Goal: Task Accomplishment & Management: Use online tool/utility

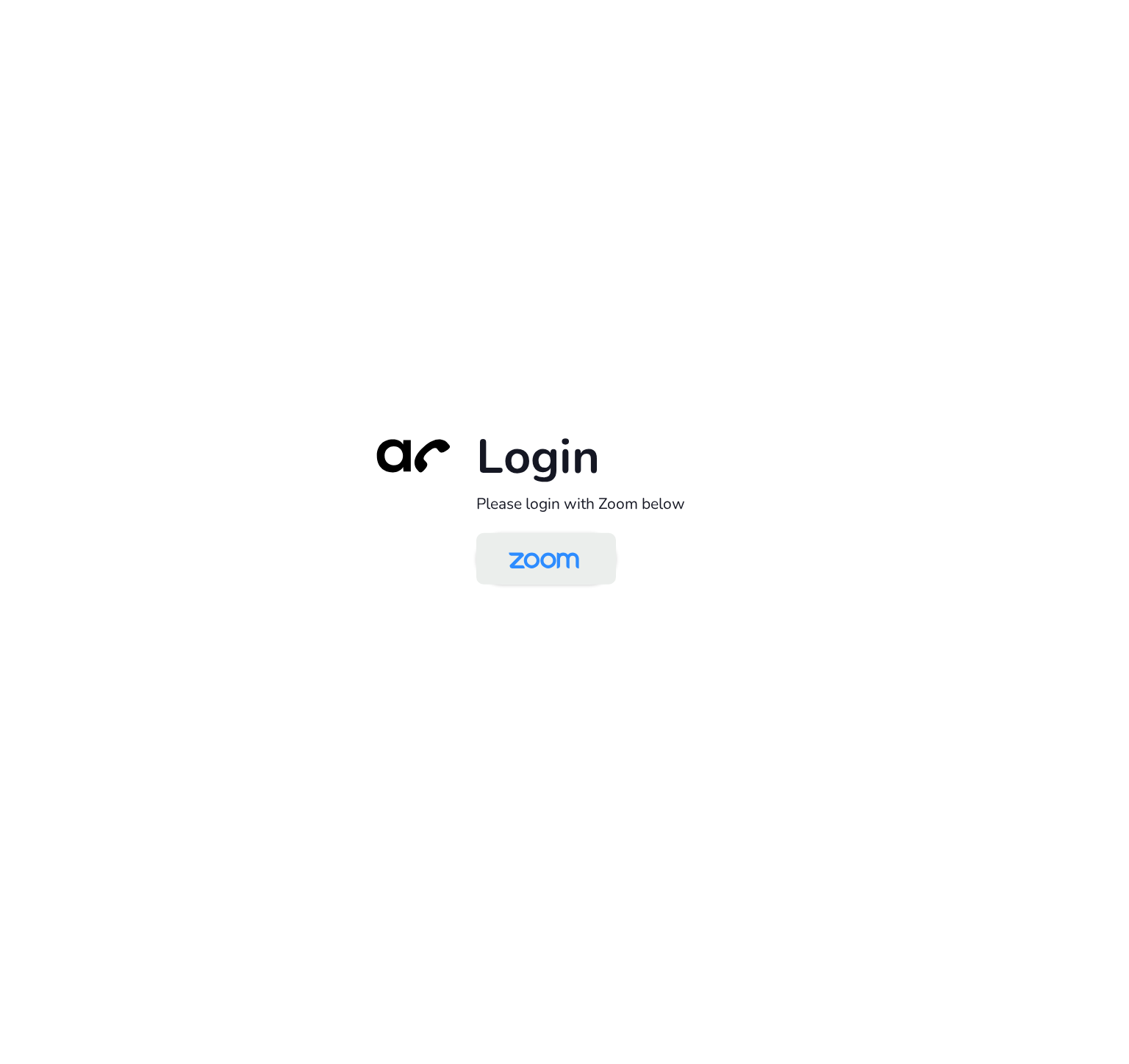
click at [550, 559] on img at bounding box center [544, 560] width 101 height 48
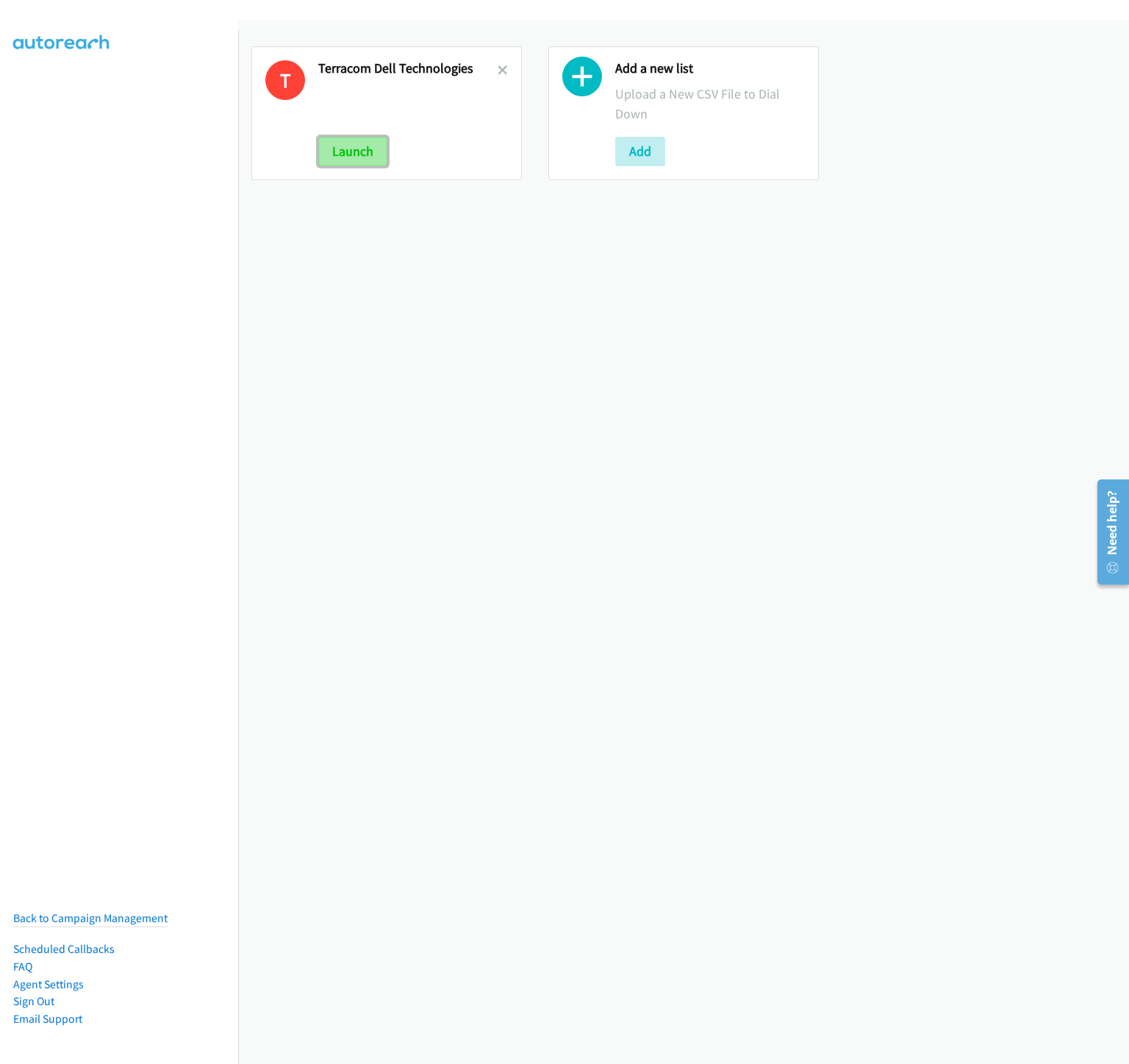
click at [346, 157] on button "Launch" at bounding box center [352, 151] width 69 height 29
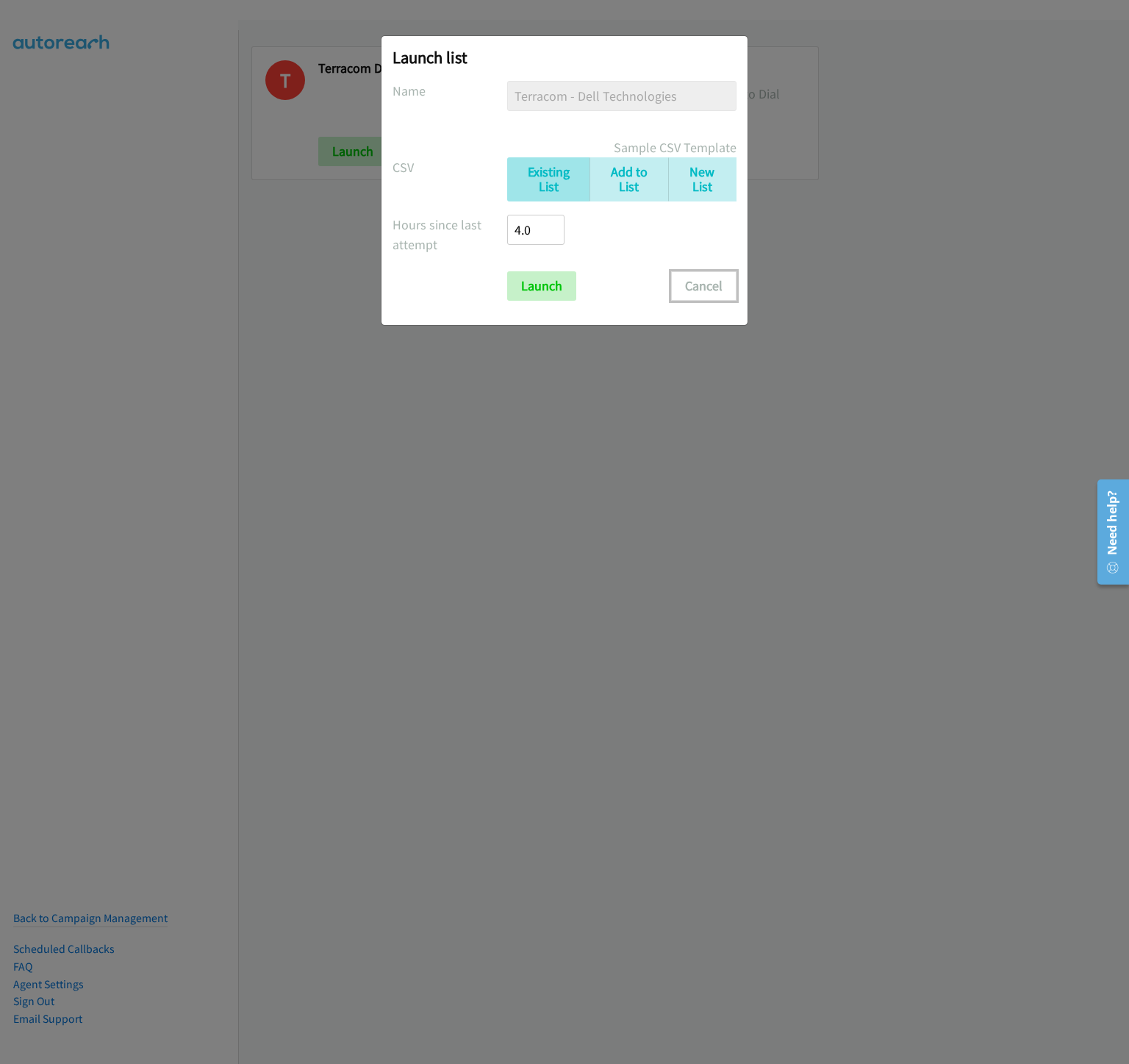
click at [715, 282] on button "Cancel" at bounding box center [704, 286] width 66 height 29
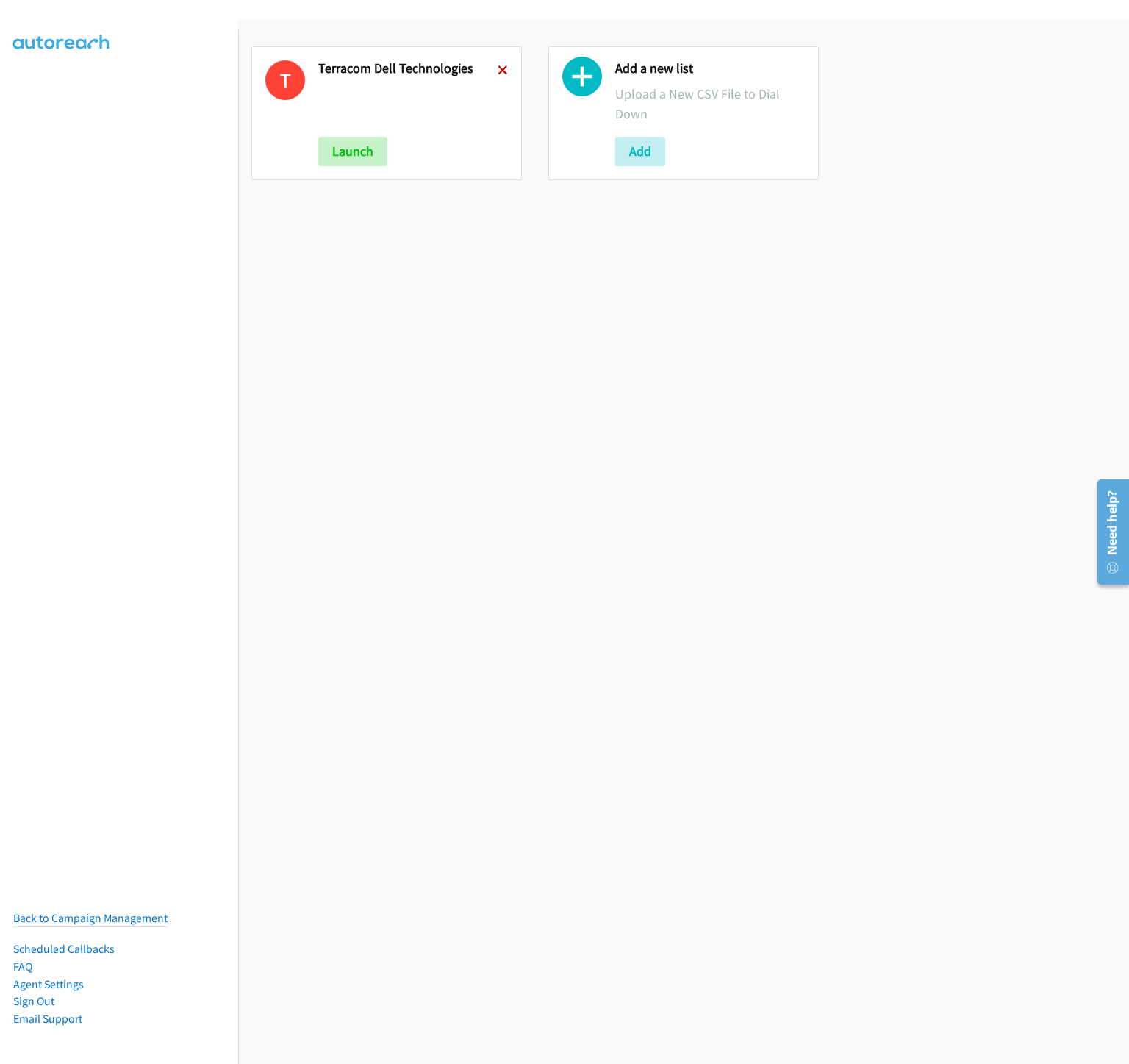
click at [502, 68] on icon at bounding box center [503, 71] width 10 height 10
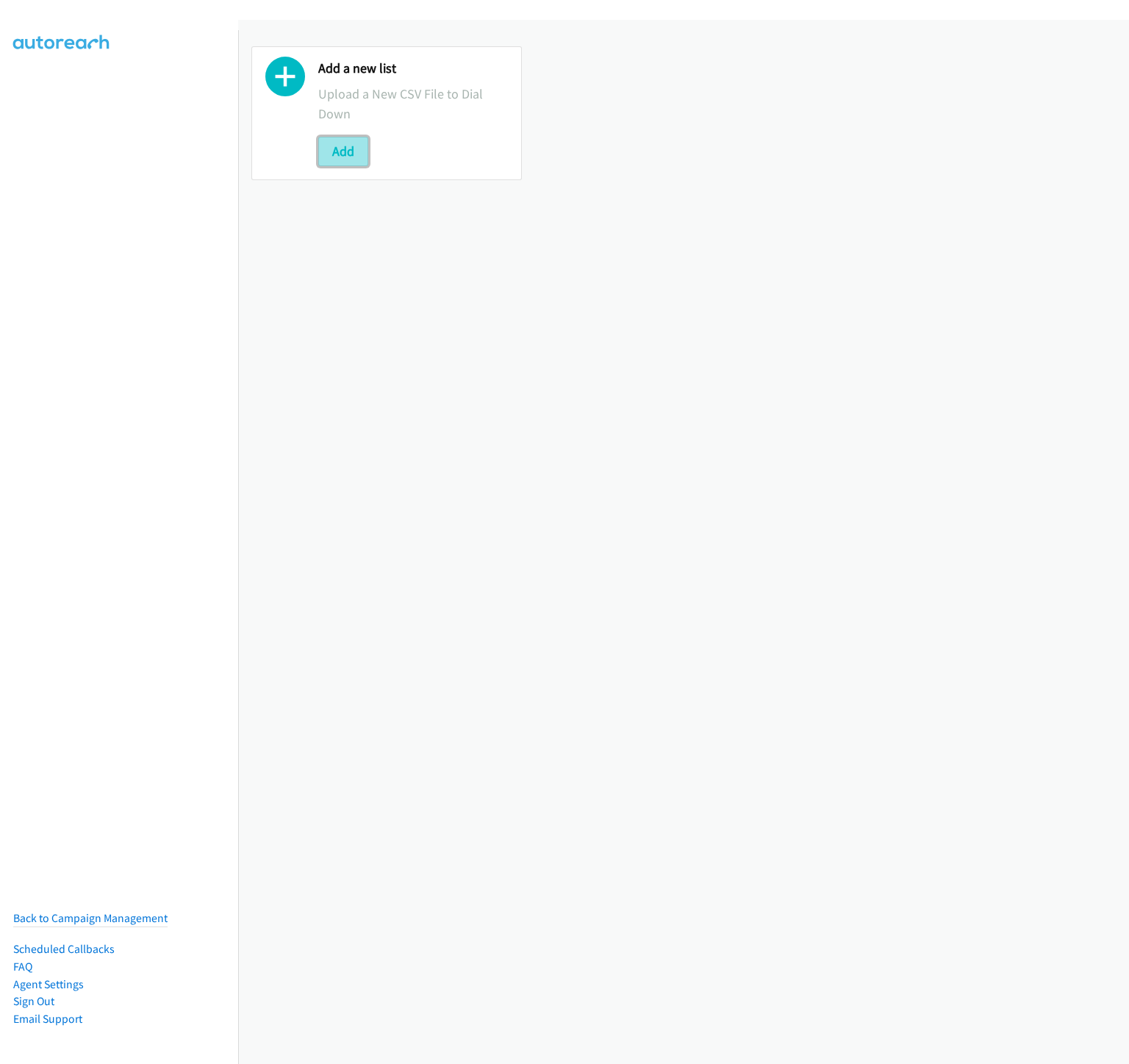
click at [344, 159] on button "Add" at bounding box center [343, 151] width 50 height 29
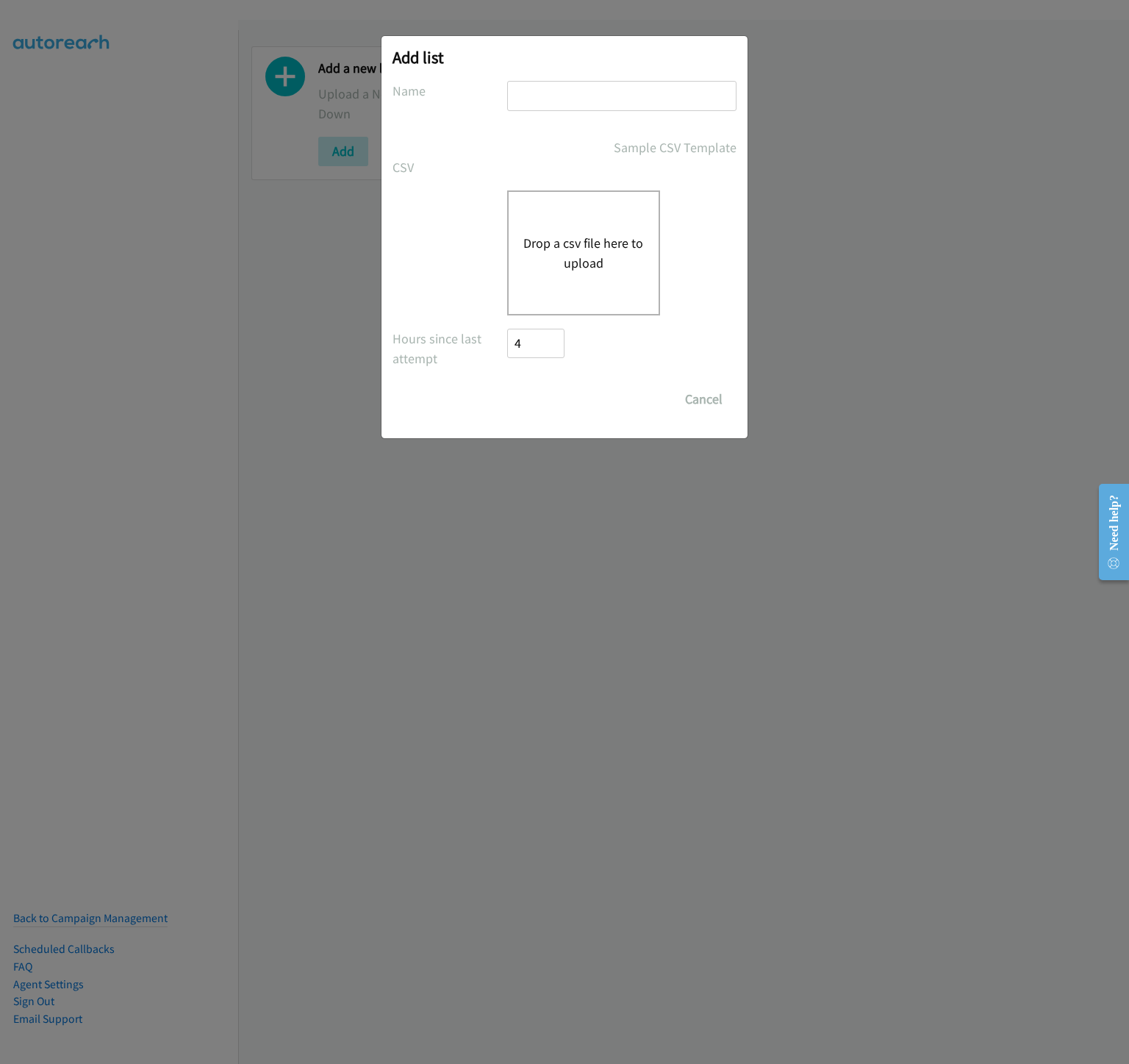
click at [553, 106] on input "text" at bounding box center [622, 96] width 229 height 30
type input "Terracom - Dell Technologies"
click at [556, 248] on button "Drop a csv file here to upload" at bounding box center [583, 253] width 120 height 40
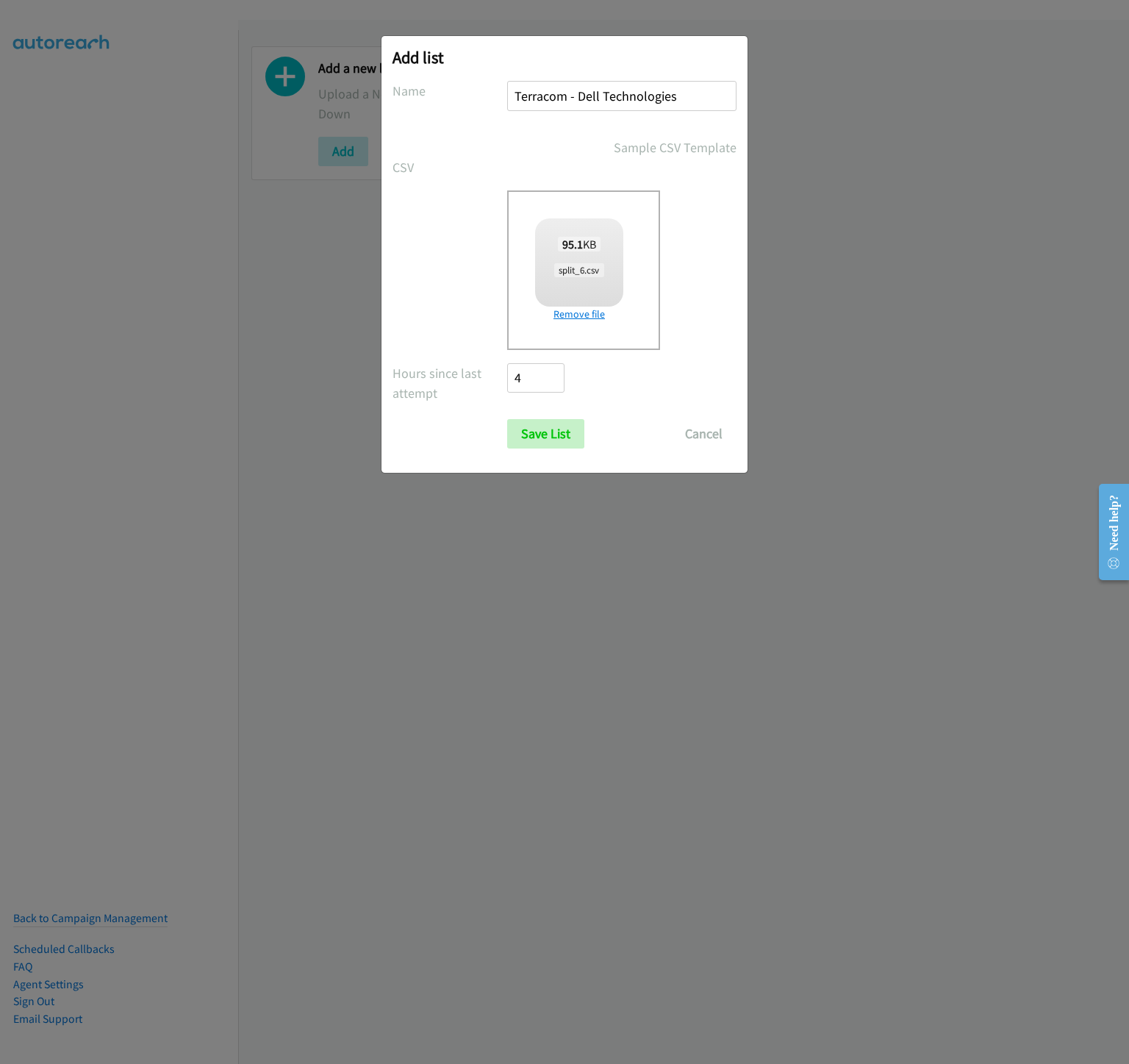
checkbox input "true"
click at [567, 430] on input "Save List" at bounding box center [546, 433] width 77 height 29
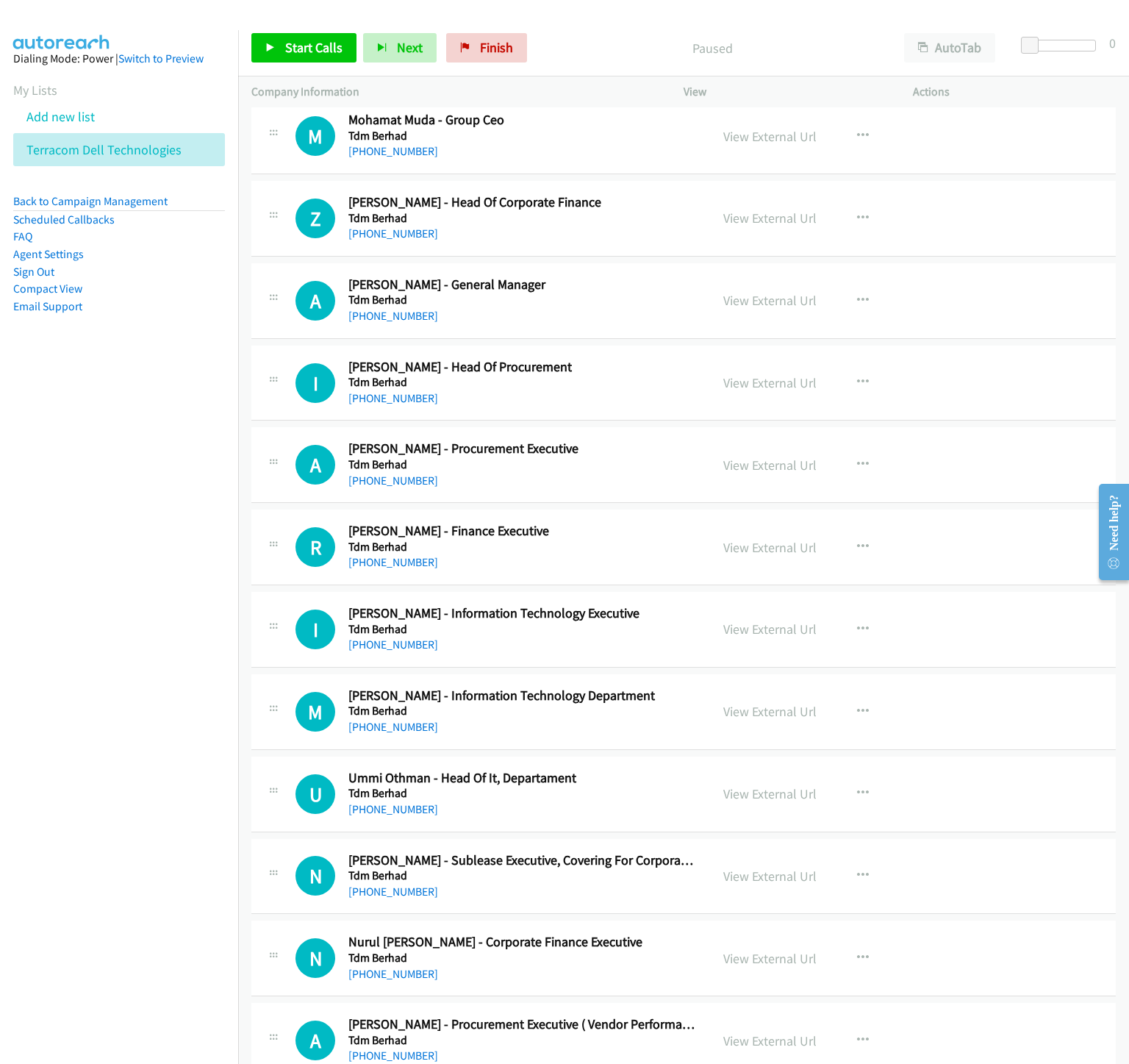
scroll to position [1984, 0]
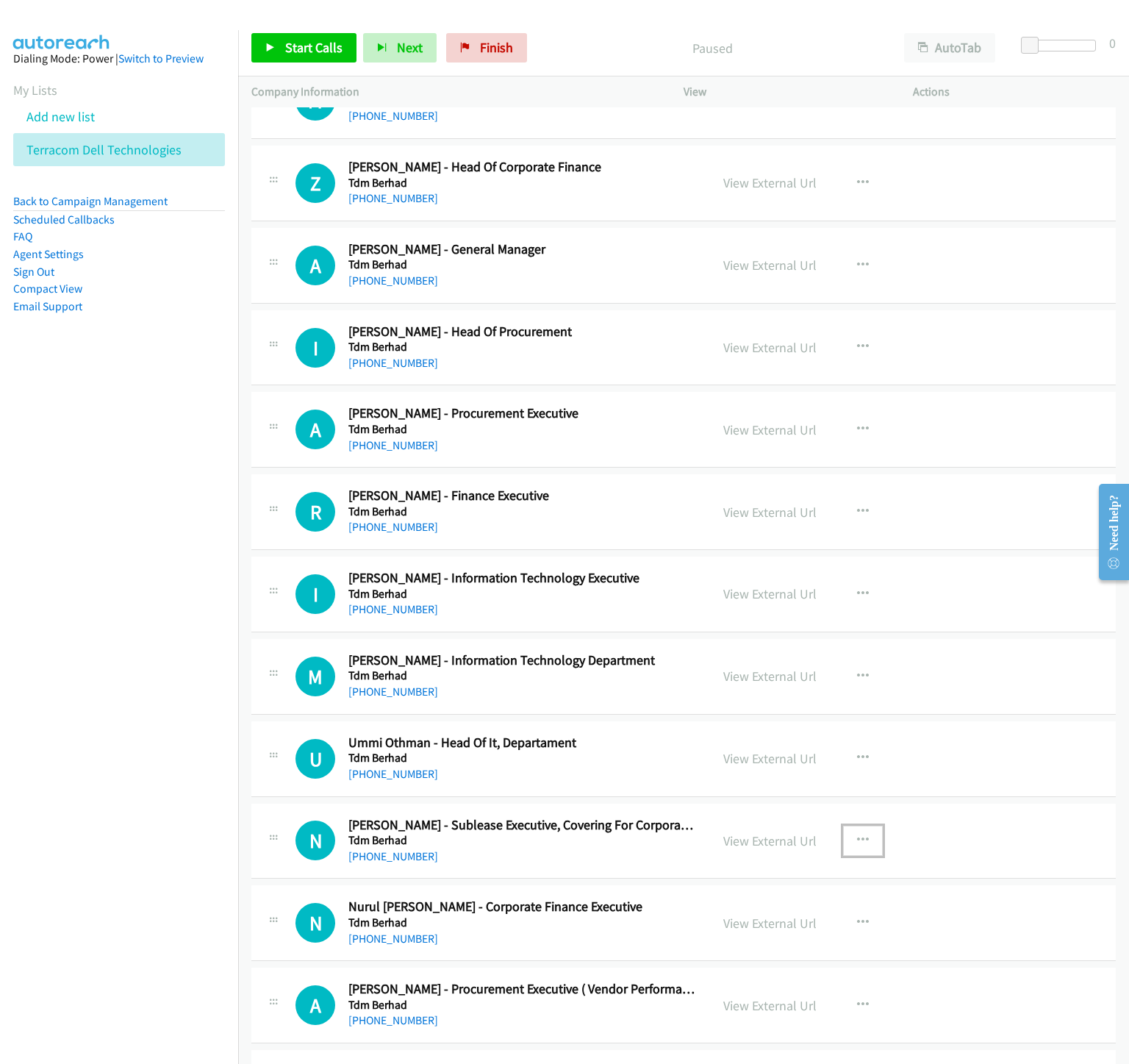
click at [869, 846] on icon "button" at bounding box center [863, 840] width 12 height 12
click at [779, 978] on link "Remove from list" at bounding box center [784, 965] width 195 height 29
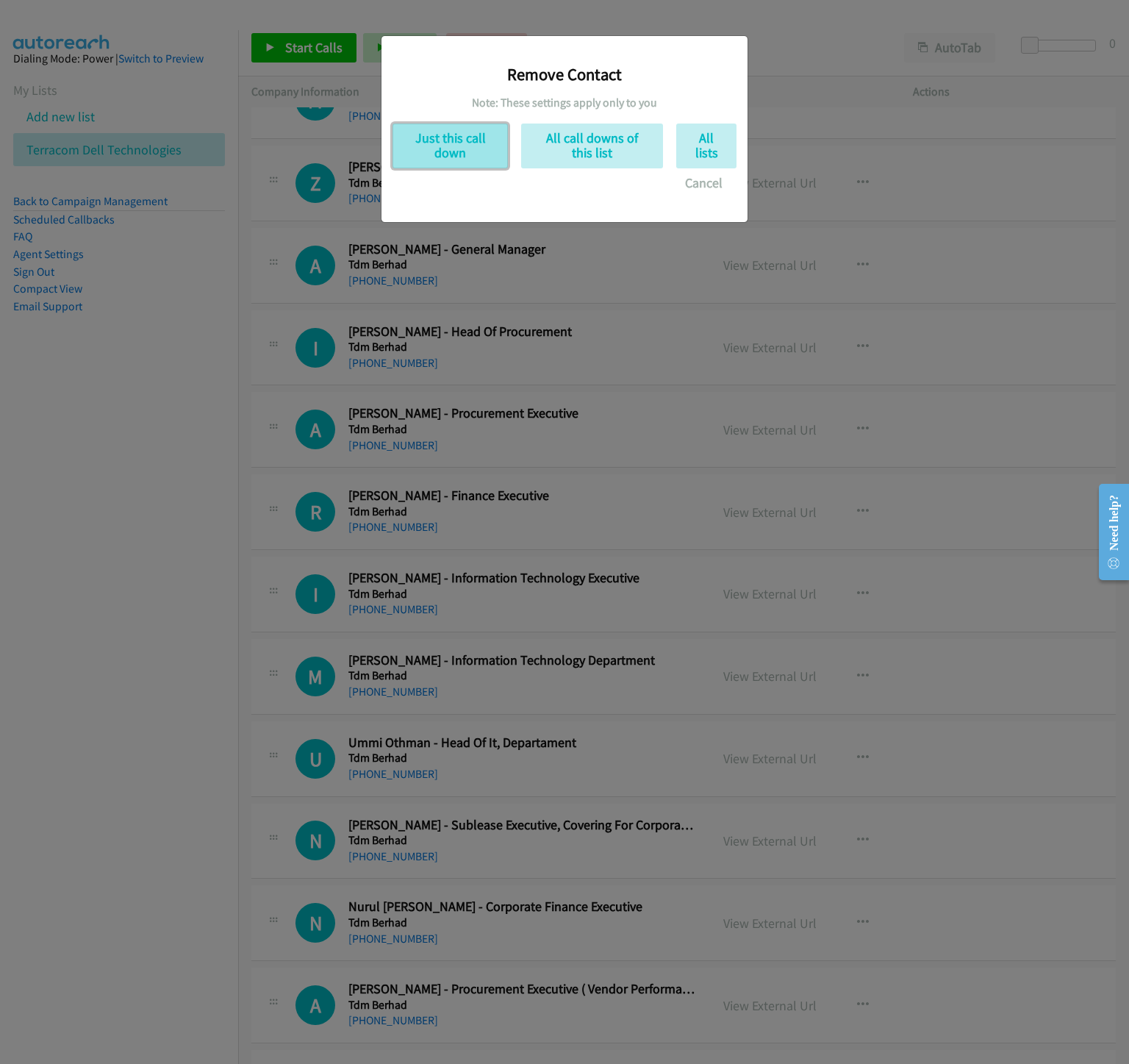
click at [470, 148] on button "Just this call down" at bounding box center [450, 146] width 115 height 45
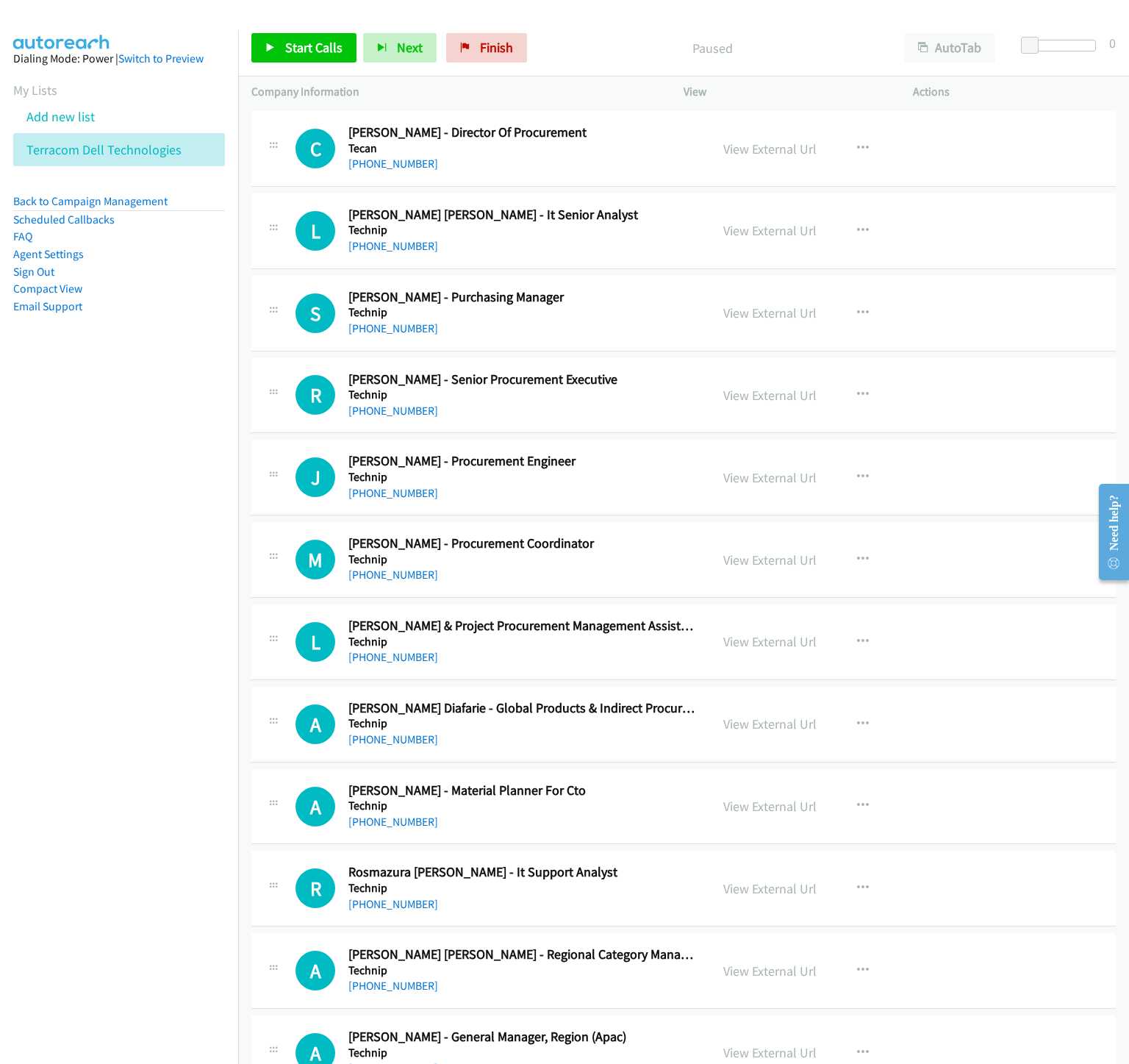
scroll to position [2866, 0]
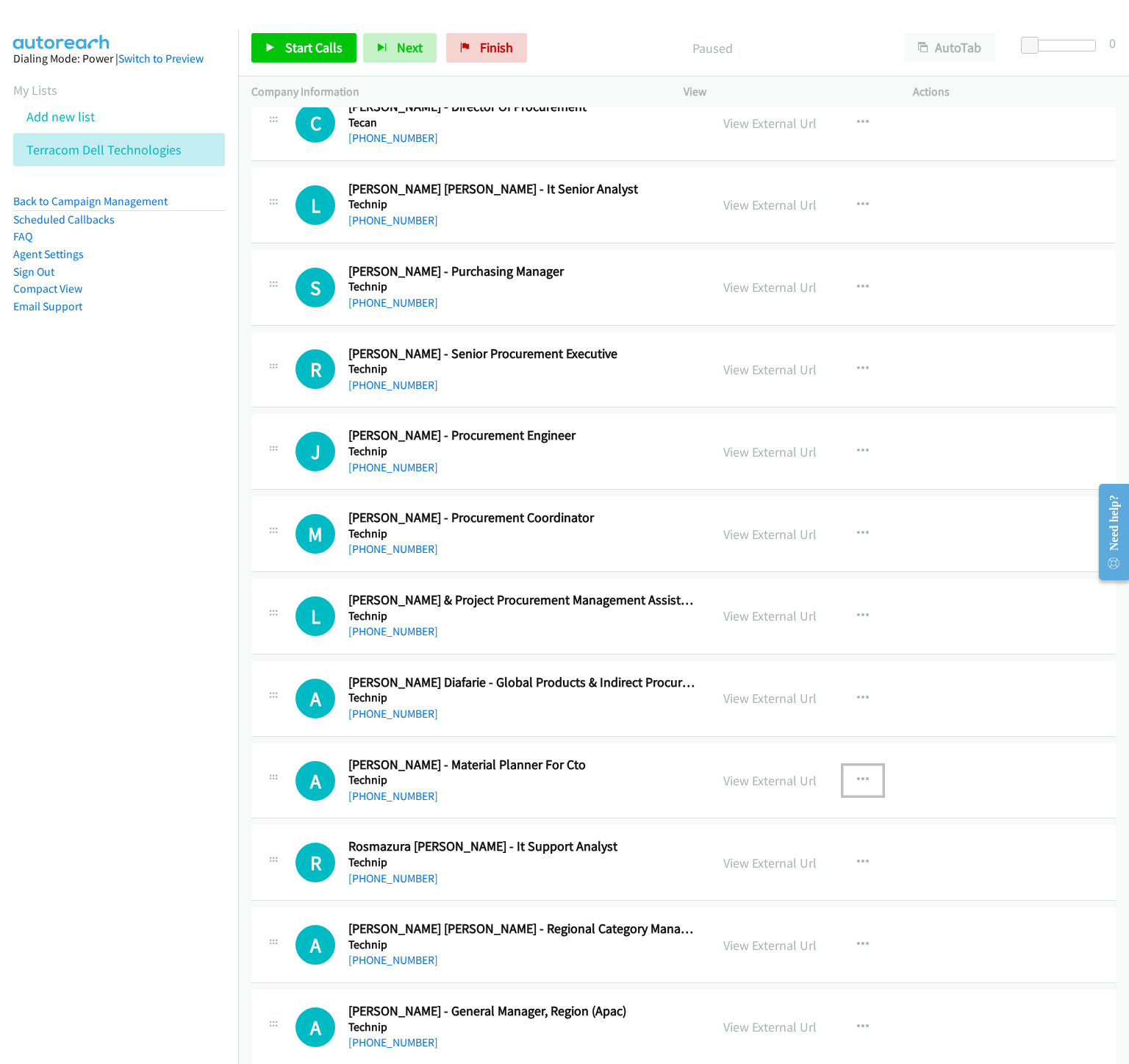
click at [866, 786] on icon "button" at bounding box center [863, 780] width 12 height 12
click at [753, 920] on link "Remove from list" at bounding box center [784, 905] width 195 height 29
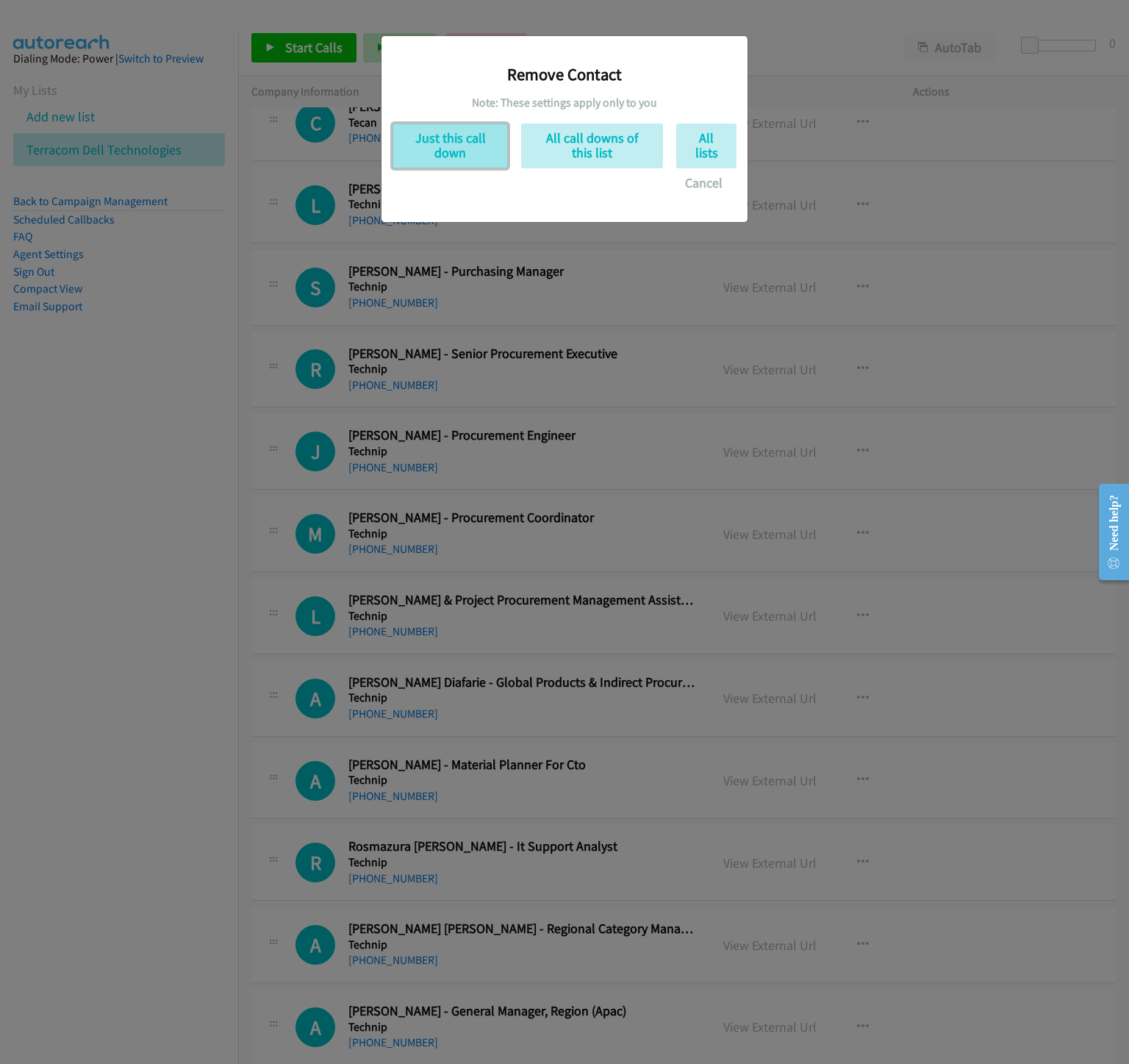
click at [420, 144] on button "Just this call down" at bounding box center [450, 146] width 115 height 45
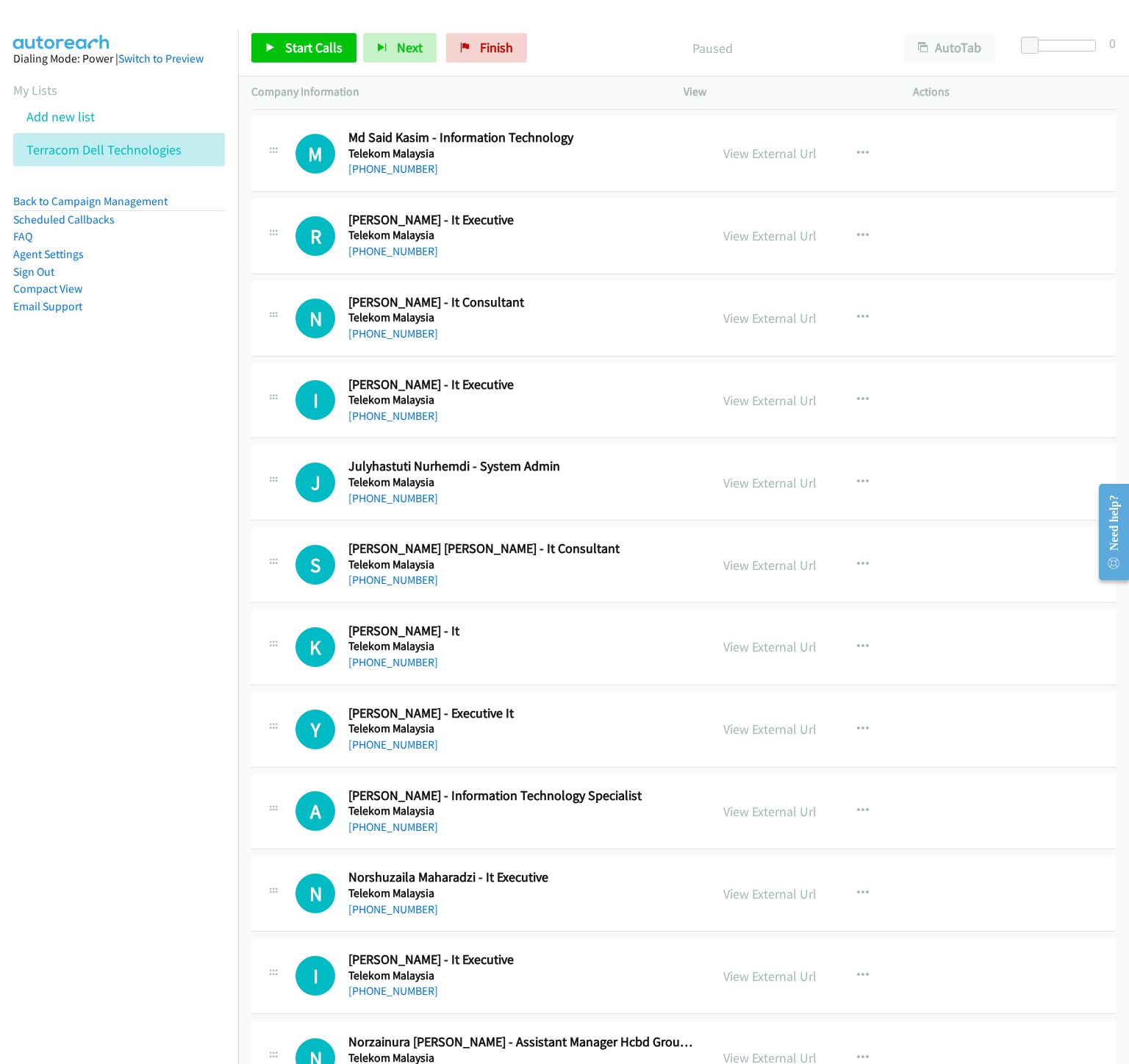
scroll to position [5072, 0]
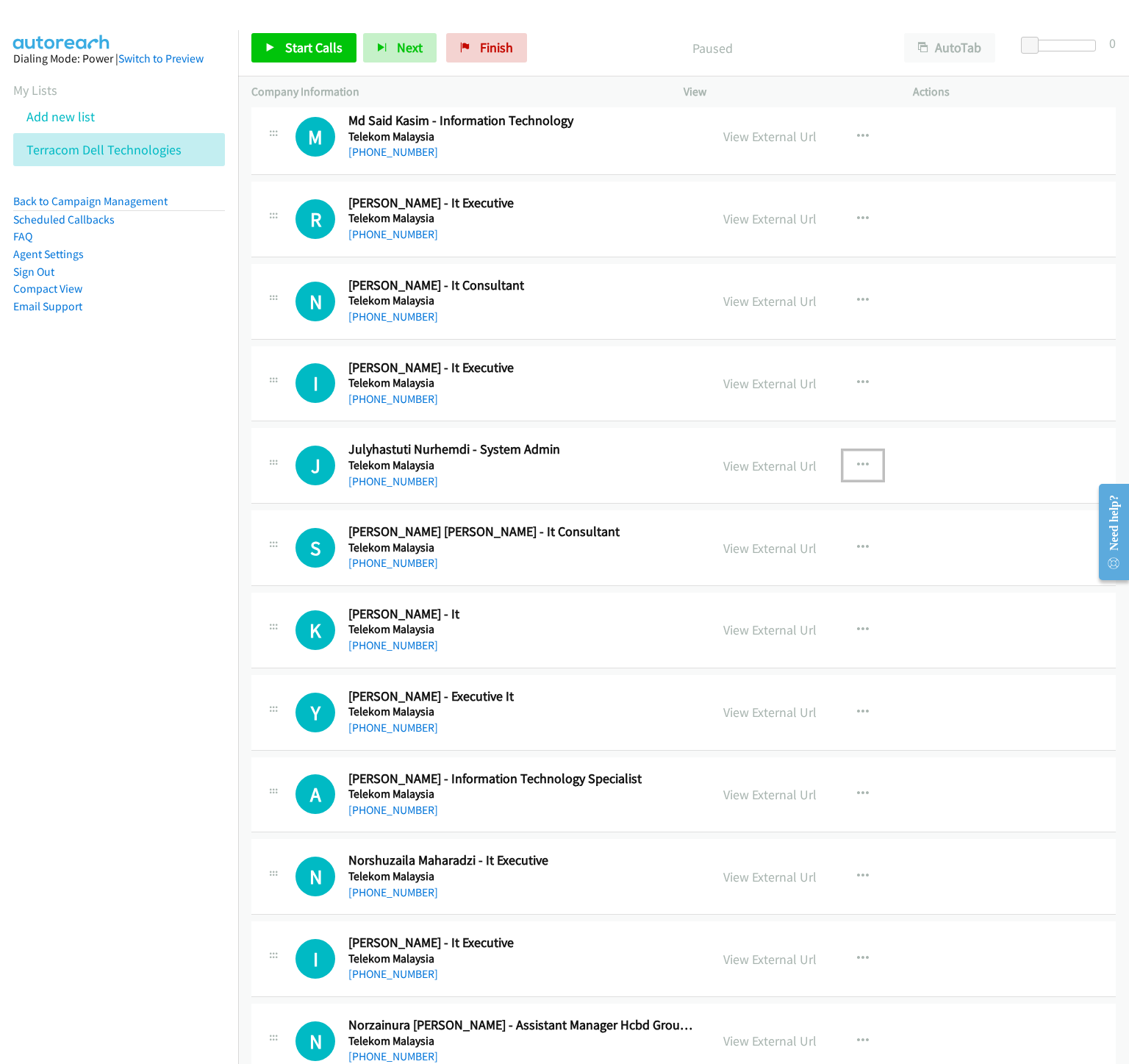
click at [863, 471] on icon "button" at bounding box center [863, 465] width 12 height 12
click at [781, 606] on link "Remove from list" at bounding box center [784, 591] width 195 height 29
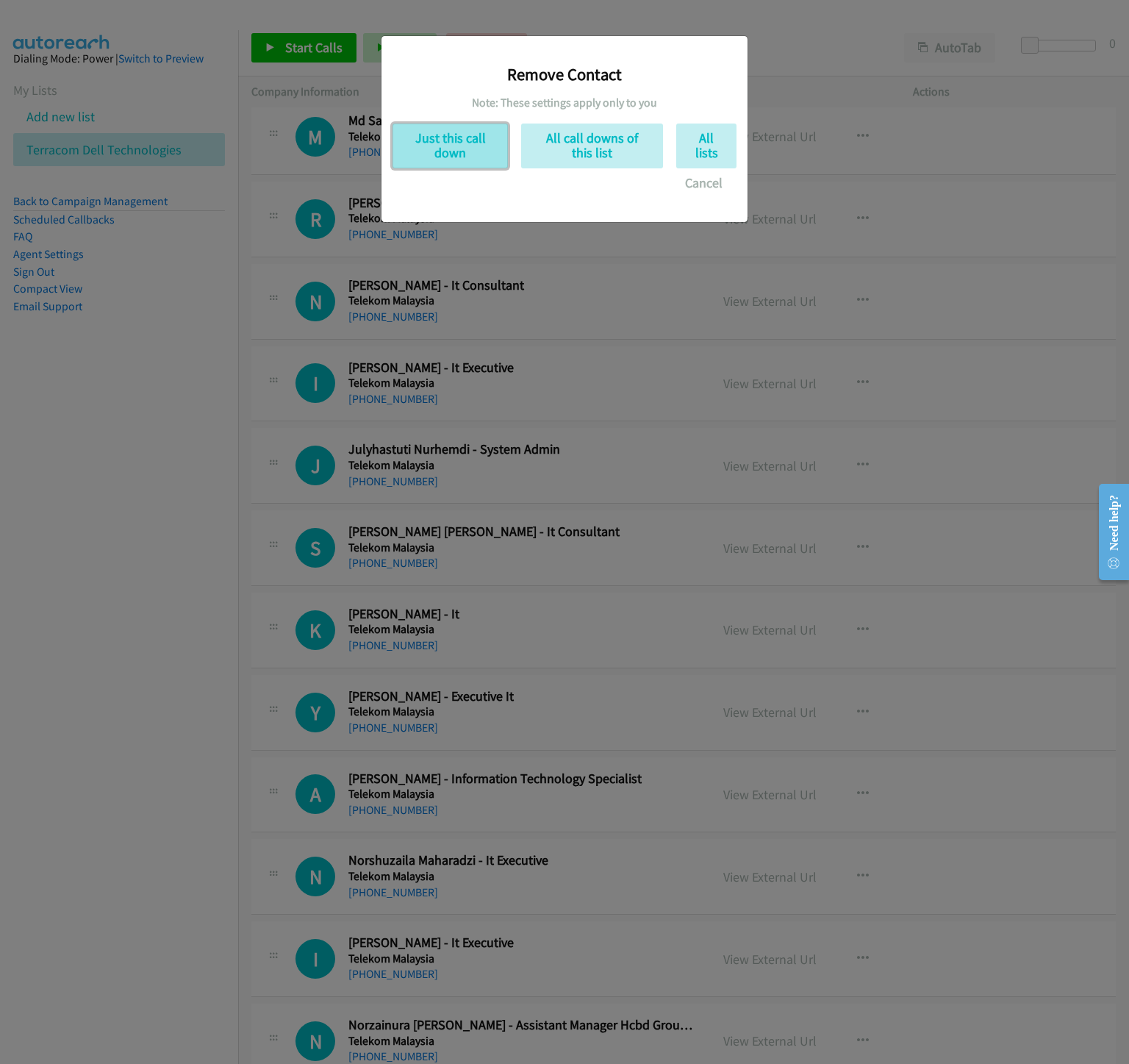
click at [445, 154] on button "Just this call down" at bounding box center [450, 146] width 115 height 45
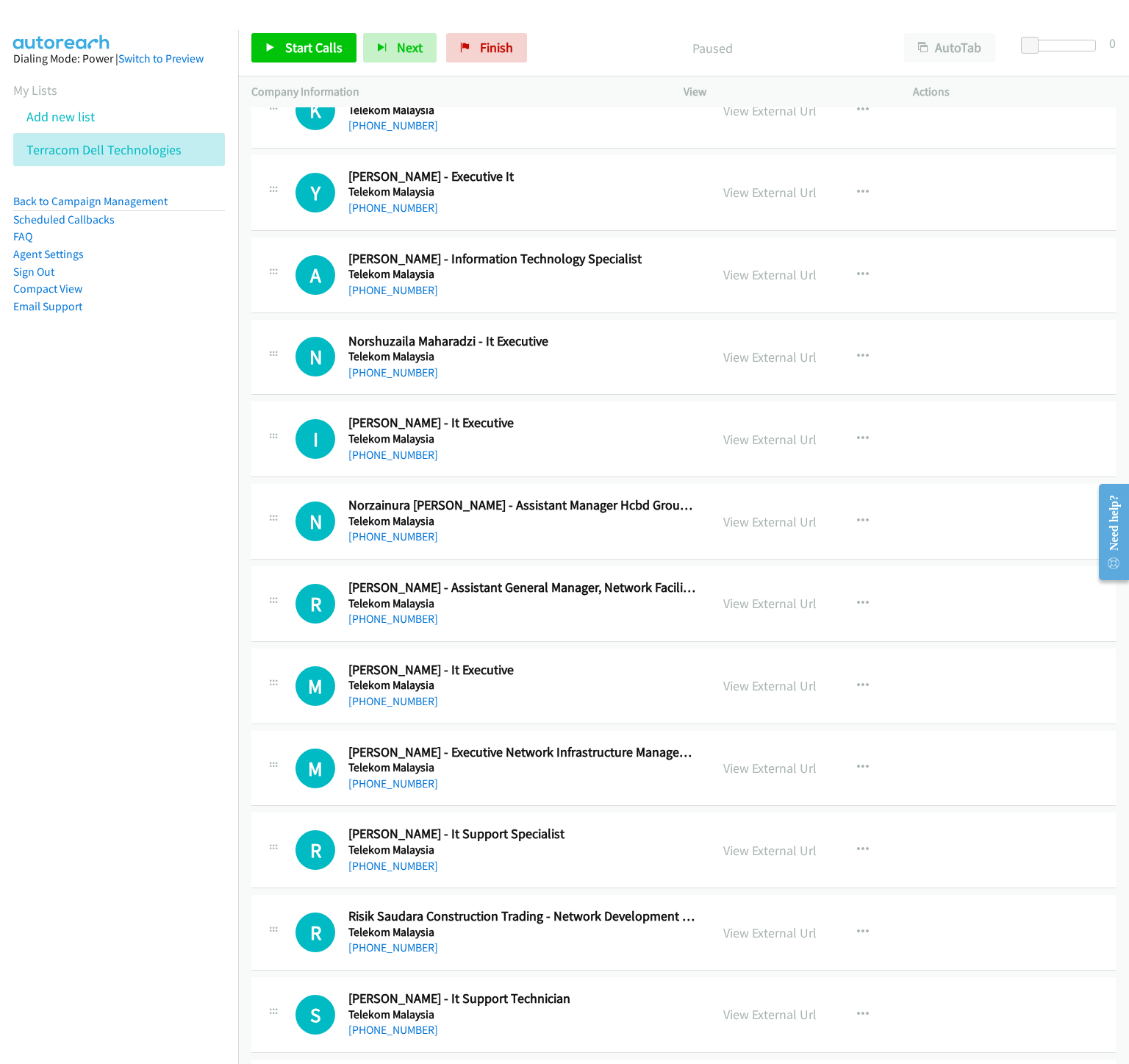
scroll to position [5623, 0]
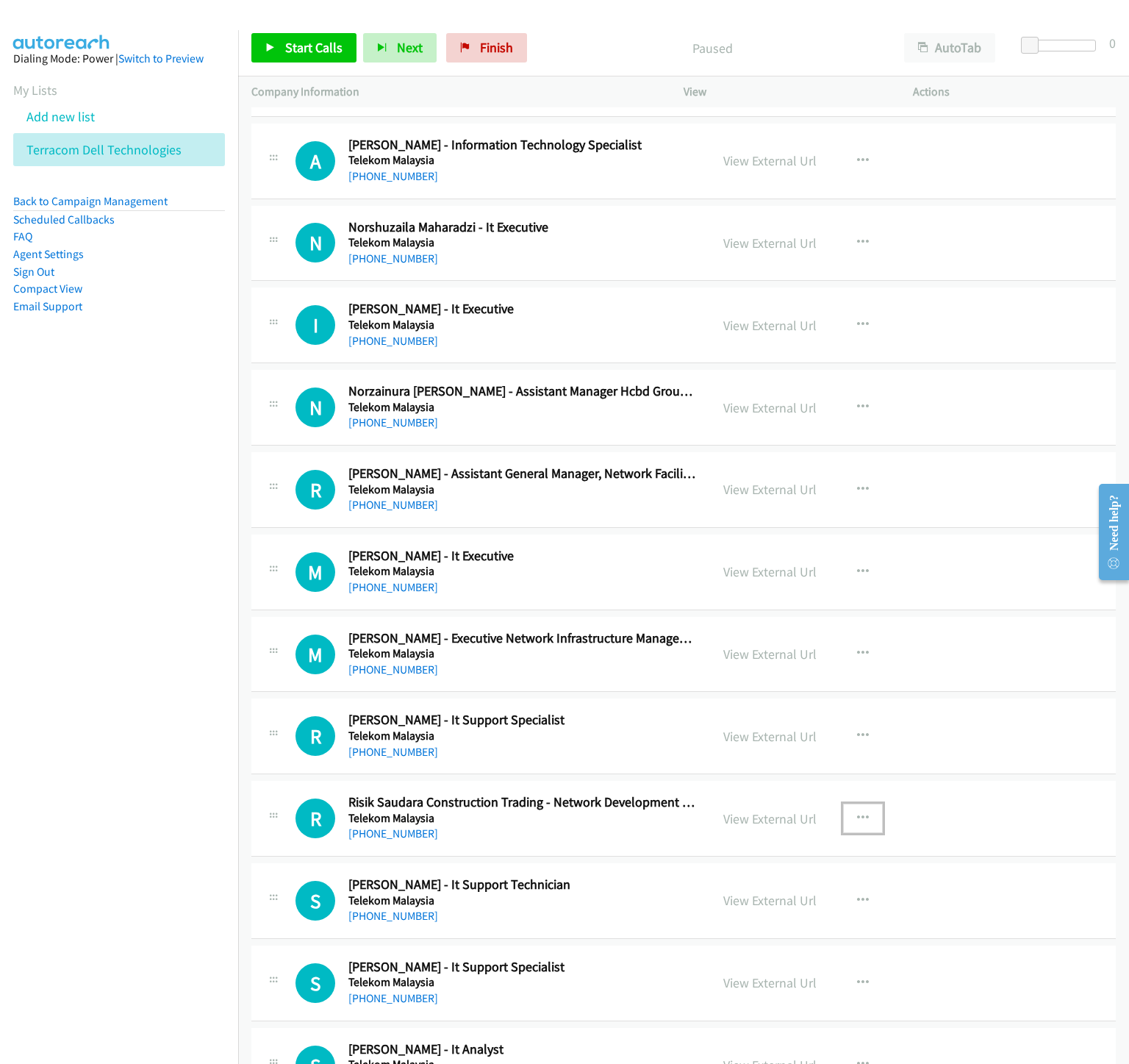
click at [861, 833] on button "button" at bounding box center [863, 817] width 40 height 29
click at [790, 959] on link "Remove from list" at bounding box center [784, 944] width 195 height 29
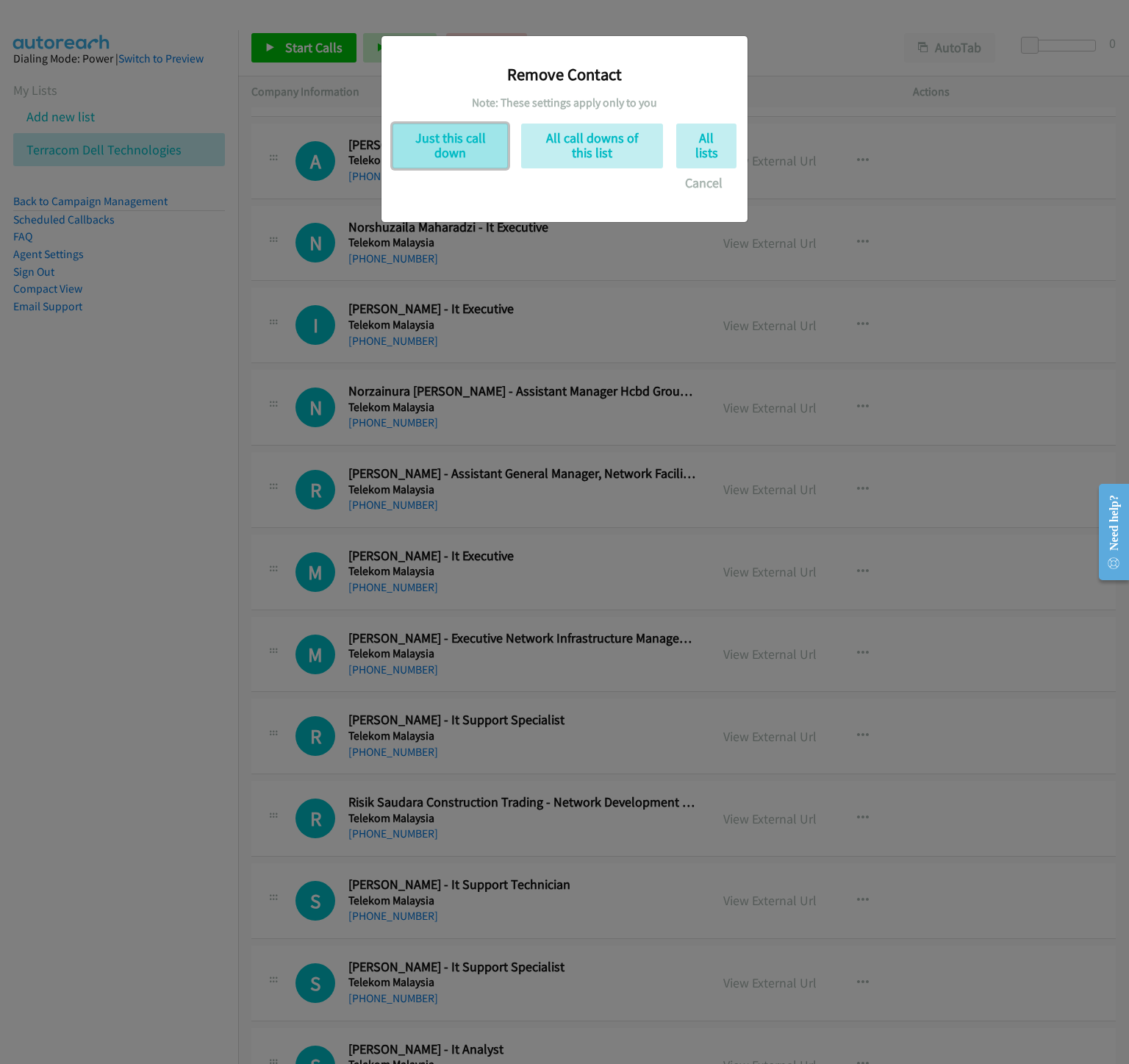
click at [438, 154] on button "Just this call down" at bounding box center [450, 146] width 115 height 45
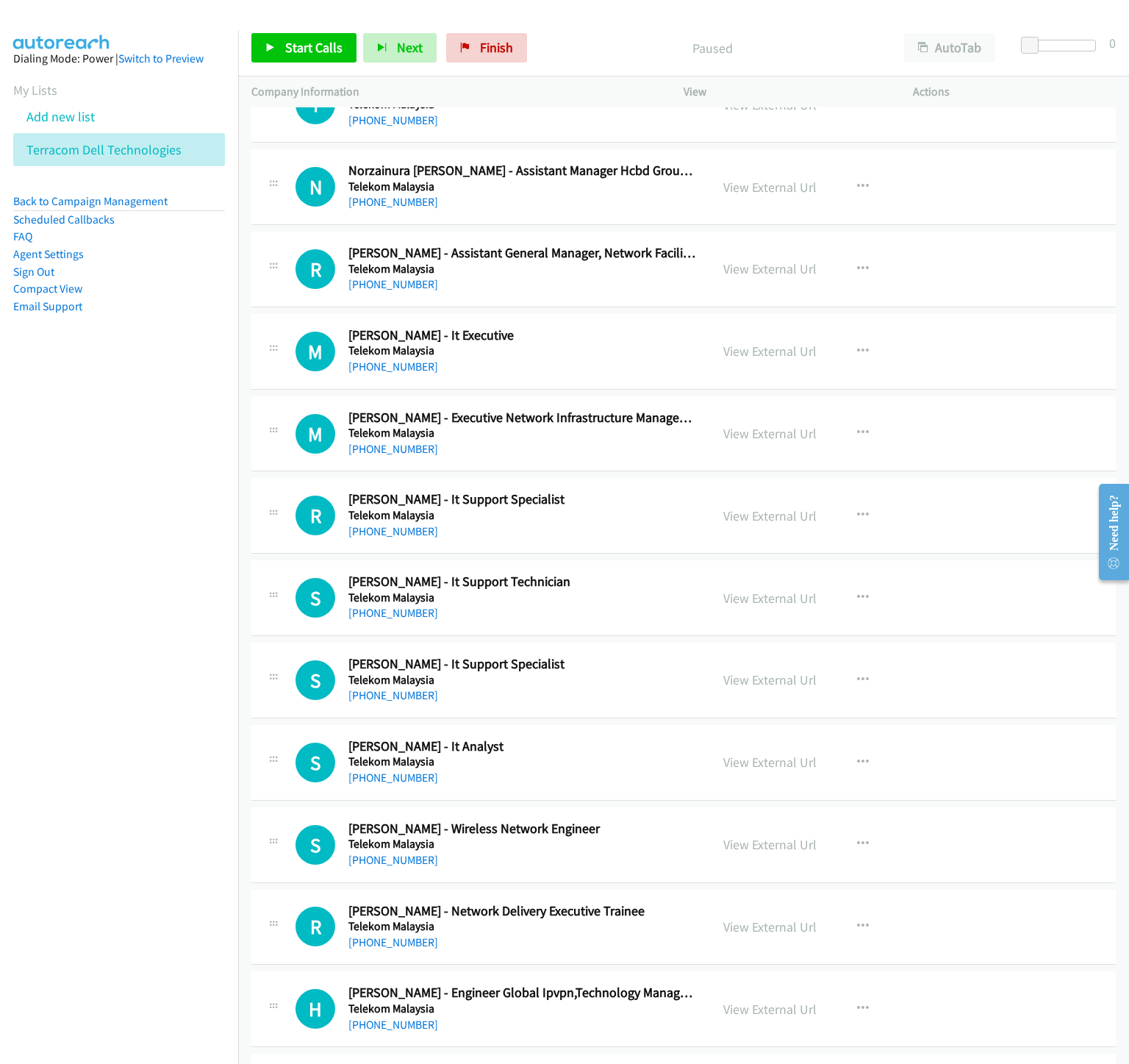
scroll to position [6064, 0]
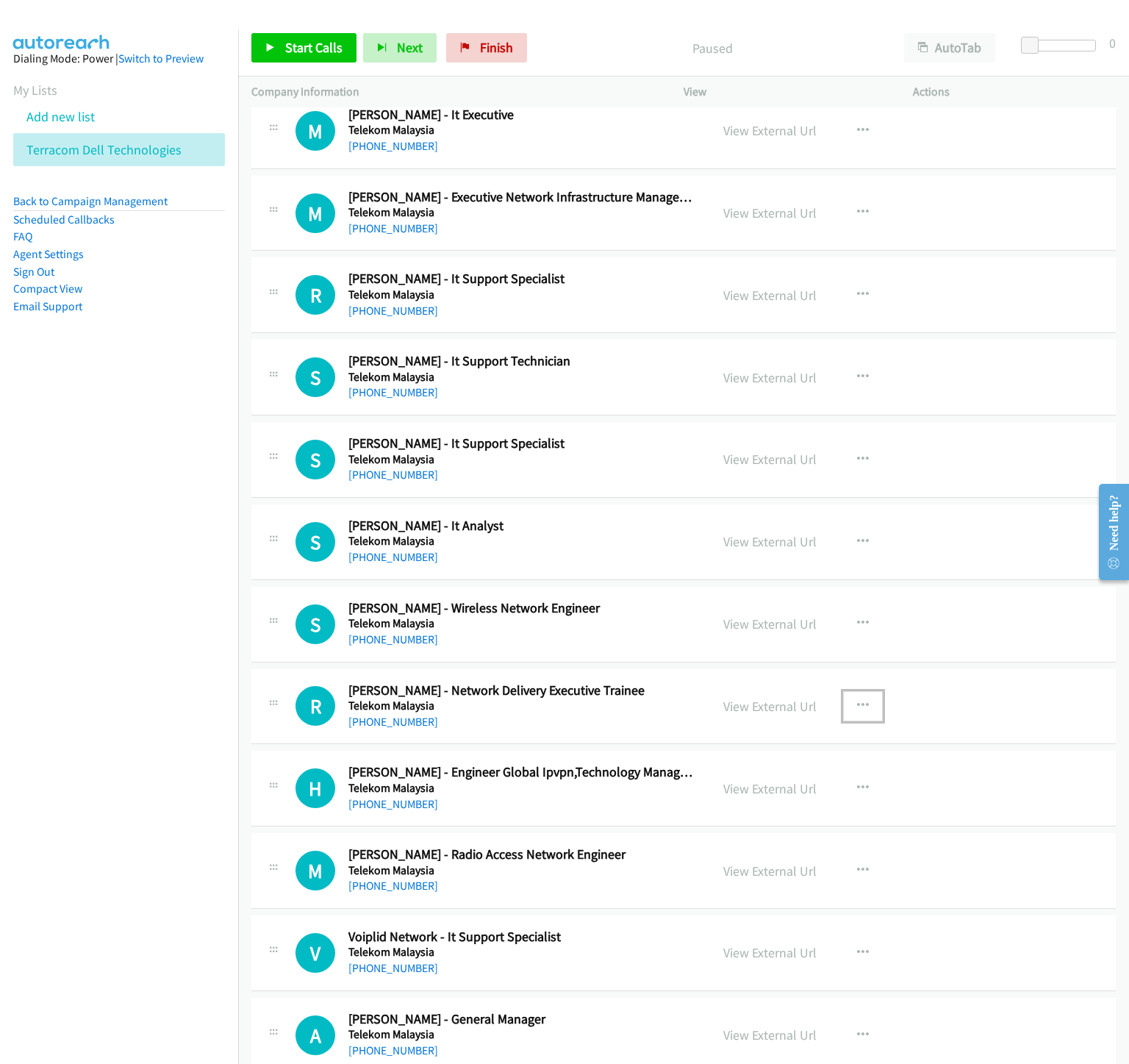
click at [869, 712] on icon "button" at bounding box center [863, 706] width 12 height 12
click at [764, 846] on link "Remove from list" at bounding box center [784, 831] width 195 height 29
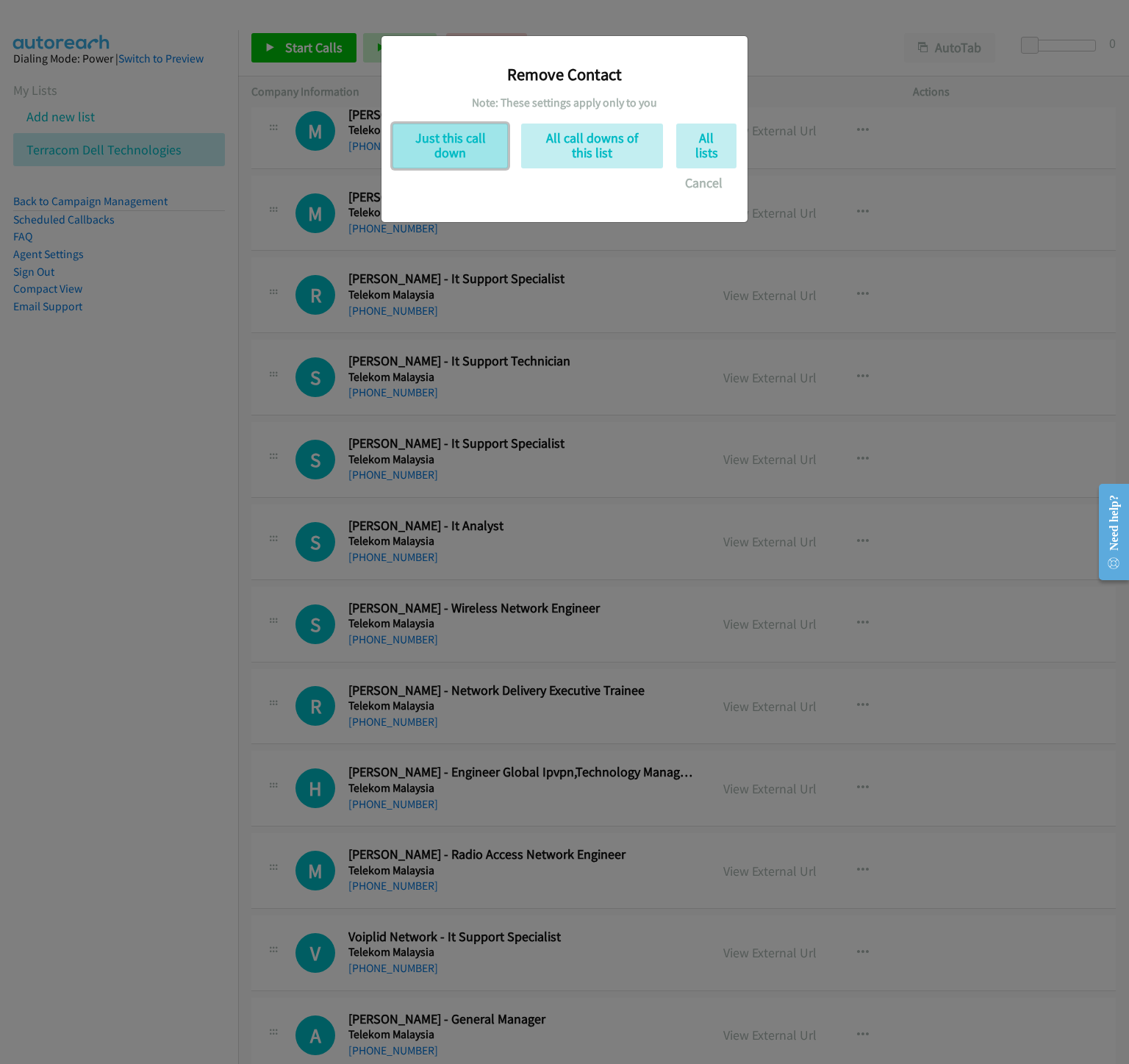
click at [479, 148] on button "Just this call down" at bounding box center [450, 146] width 115 height 45
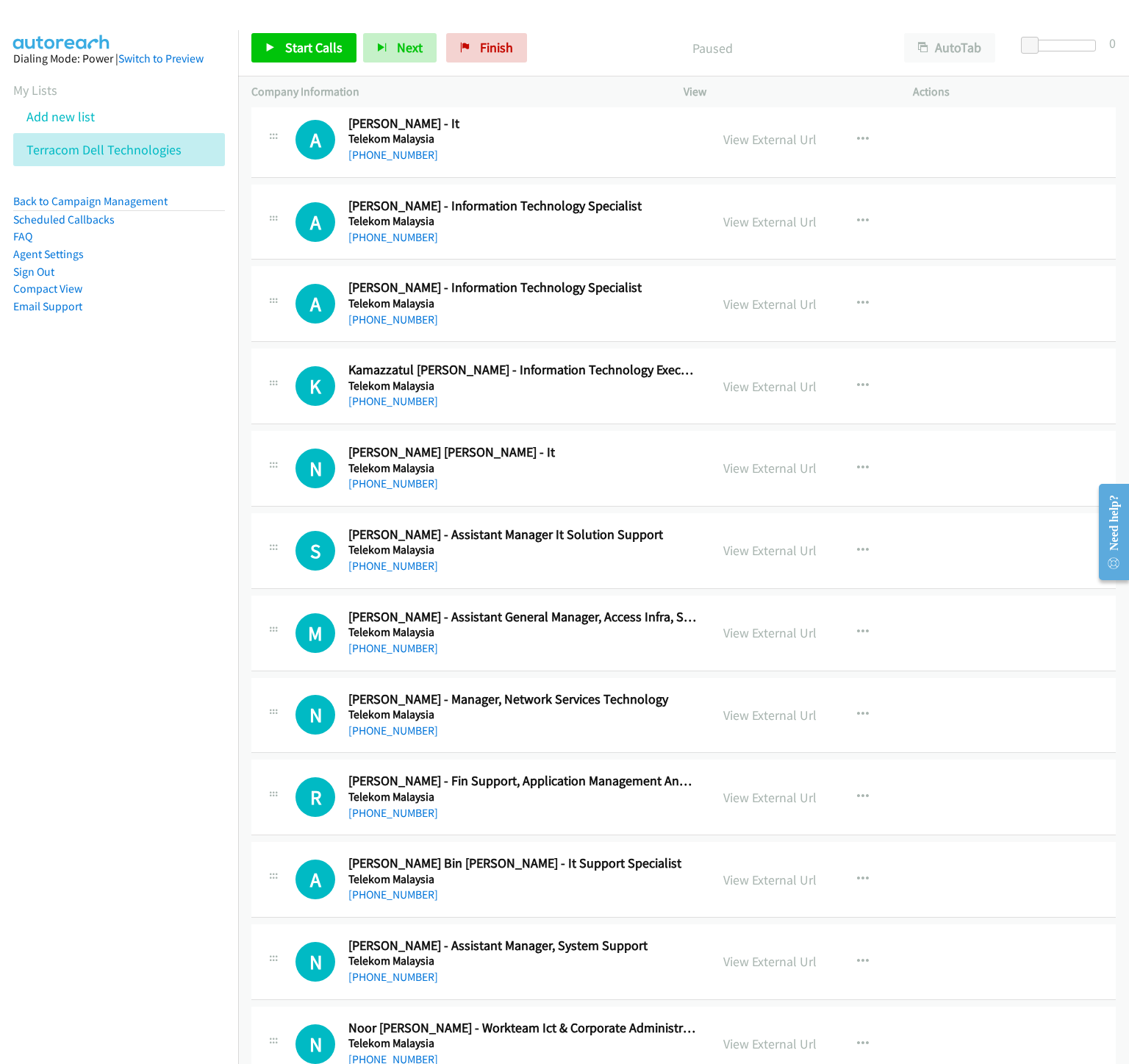
scroll to position [7387, 0]
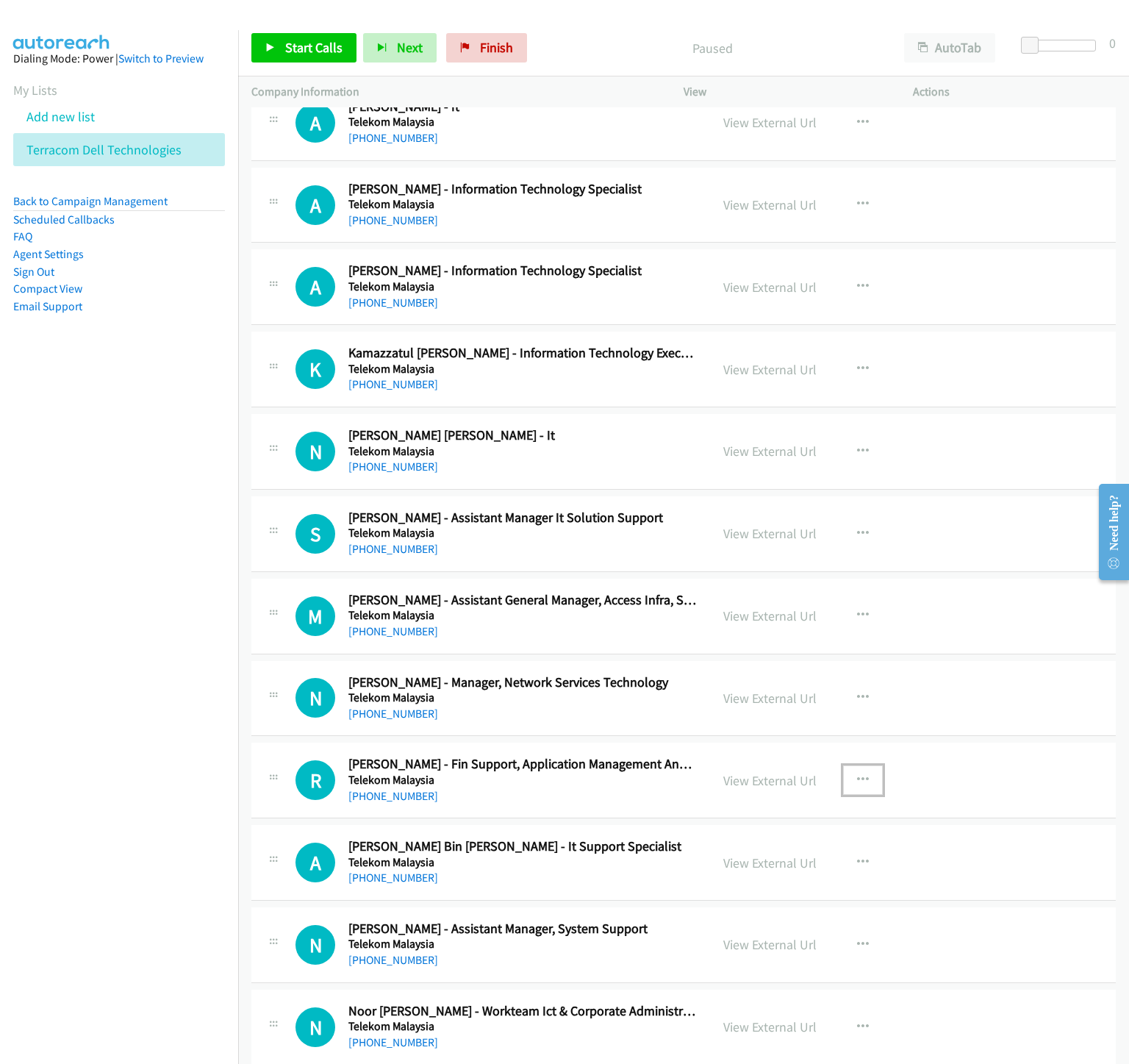
click at [867, 786] on icon "button" at bounding box center [863, 780] width 12 height 12
click at [755, 920] on link "Remove from list" at bounding box center [784, 905] width 195 height 29
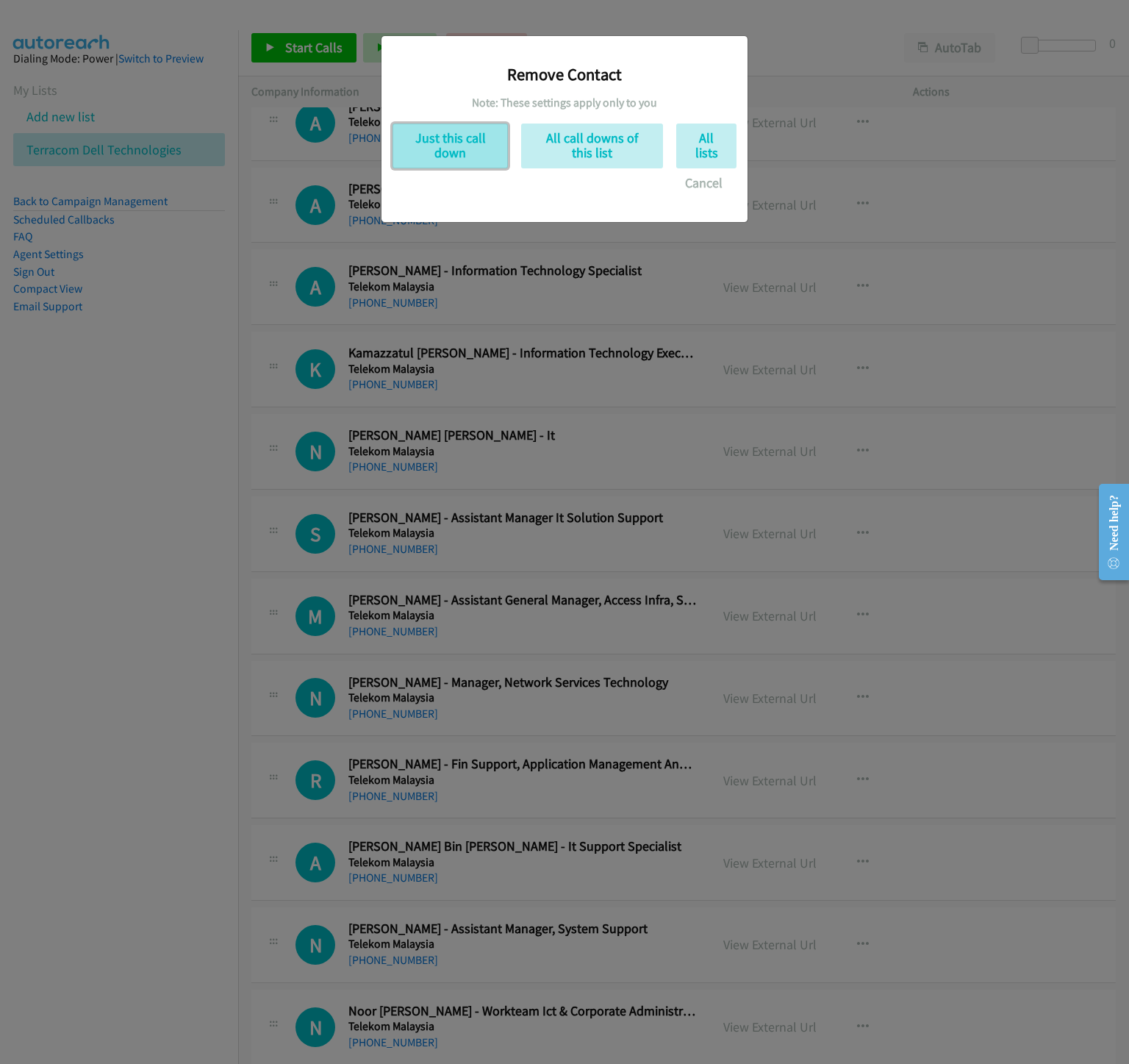
click at [481, 152] on button "Just this call down" at bounding box center [450, 146] width 115 height 45
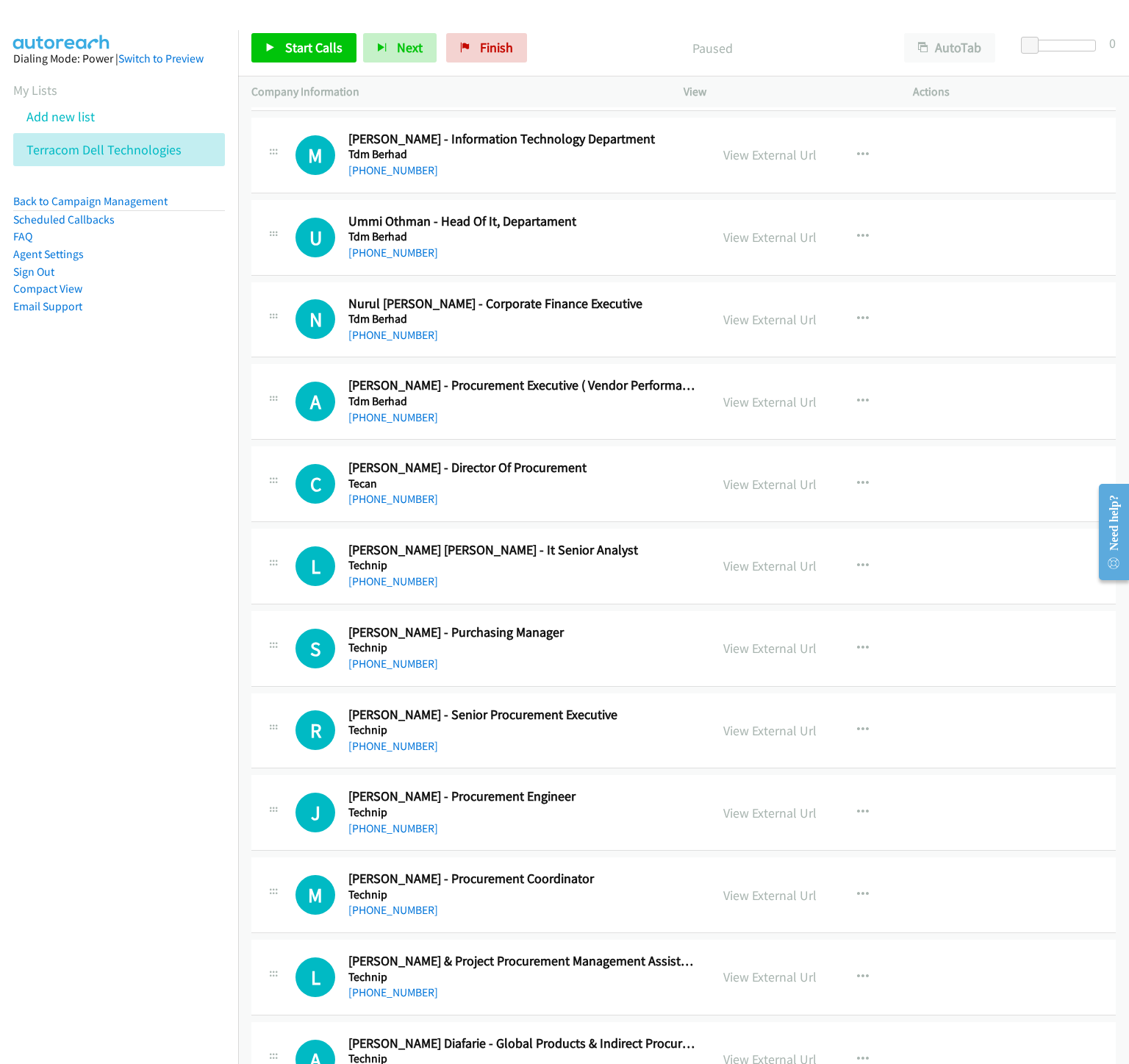
scroll to position [0, 0]
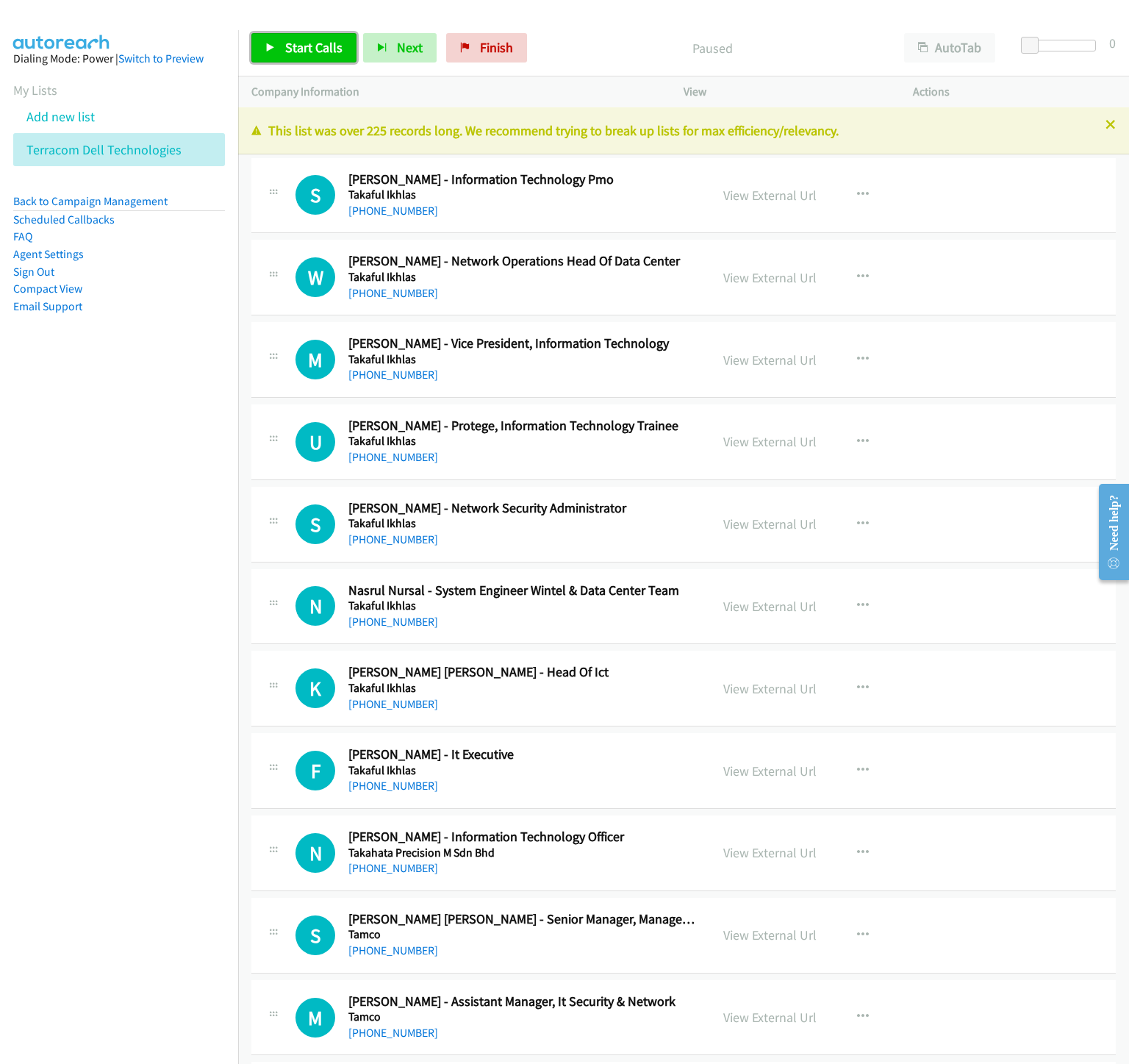
click at [292, 40] on span "Start Calls" at bounding box center [313, 47] width 57 height 17
click at [930, 47] on button "AutoTab" at bounding box center [950, 47] width 91 height 29
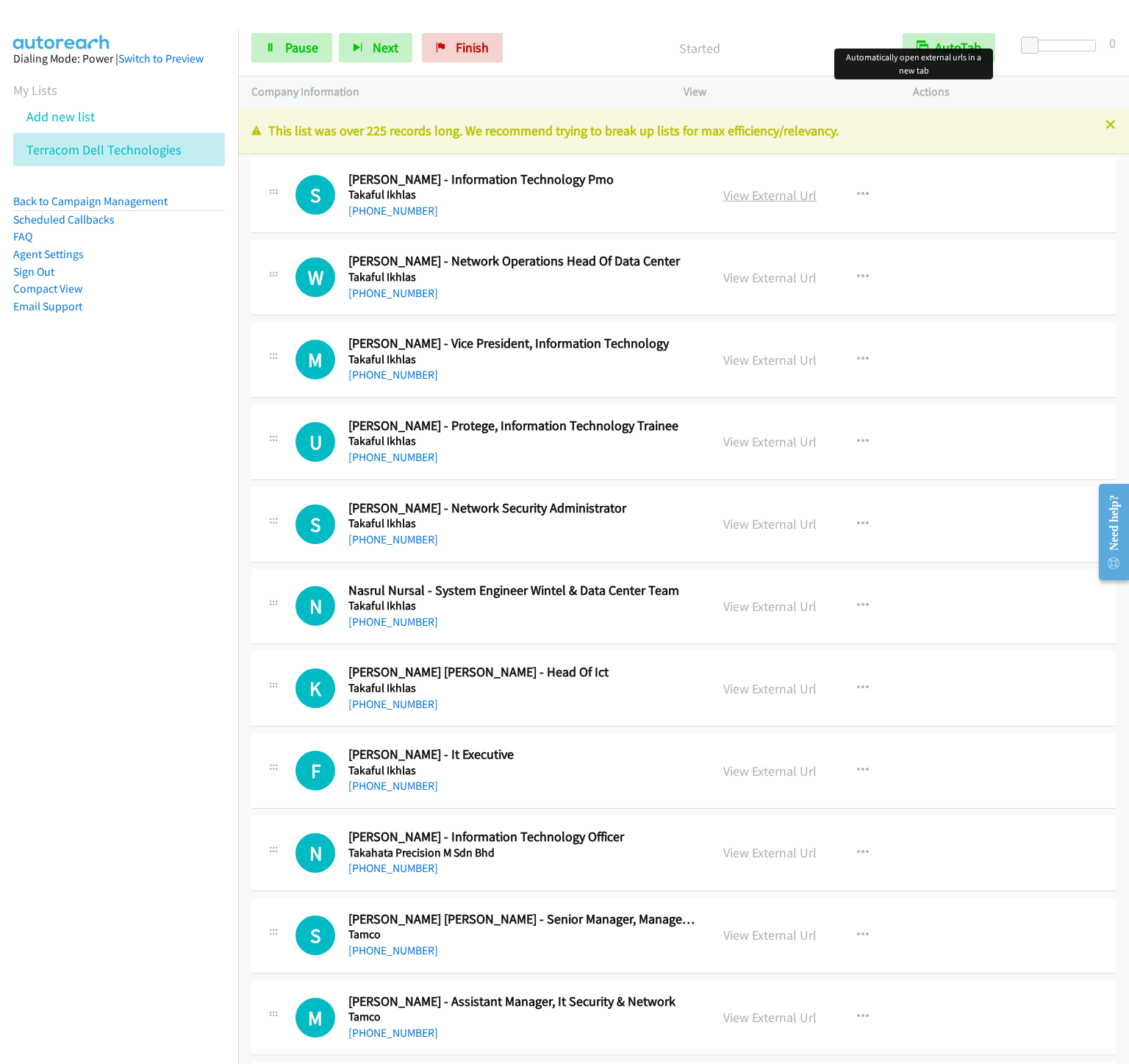
click at [797, 192] on link "View External Url" at bounding box center [770, 195] width 93 height 17
click at [869, 274] on icon "button" at bounding box center [863, 277] width 12 height 12
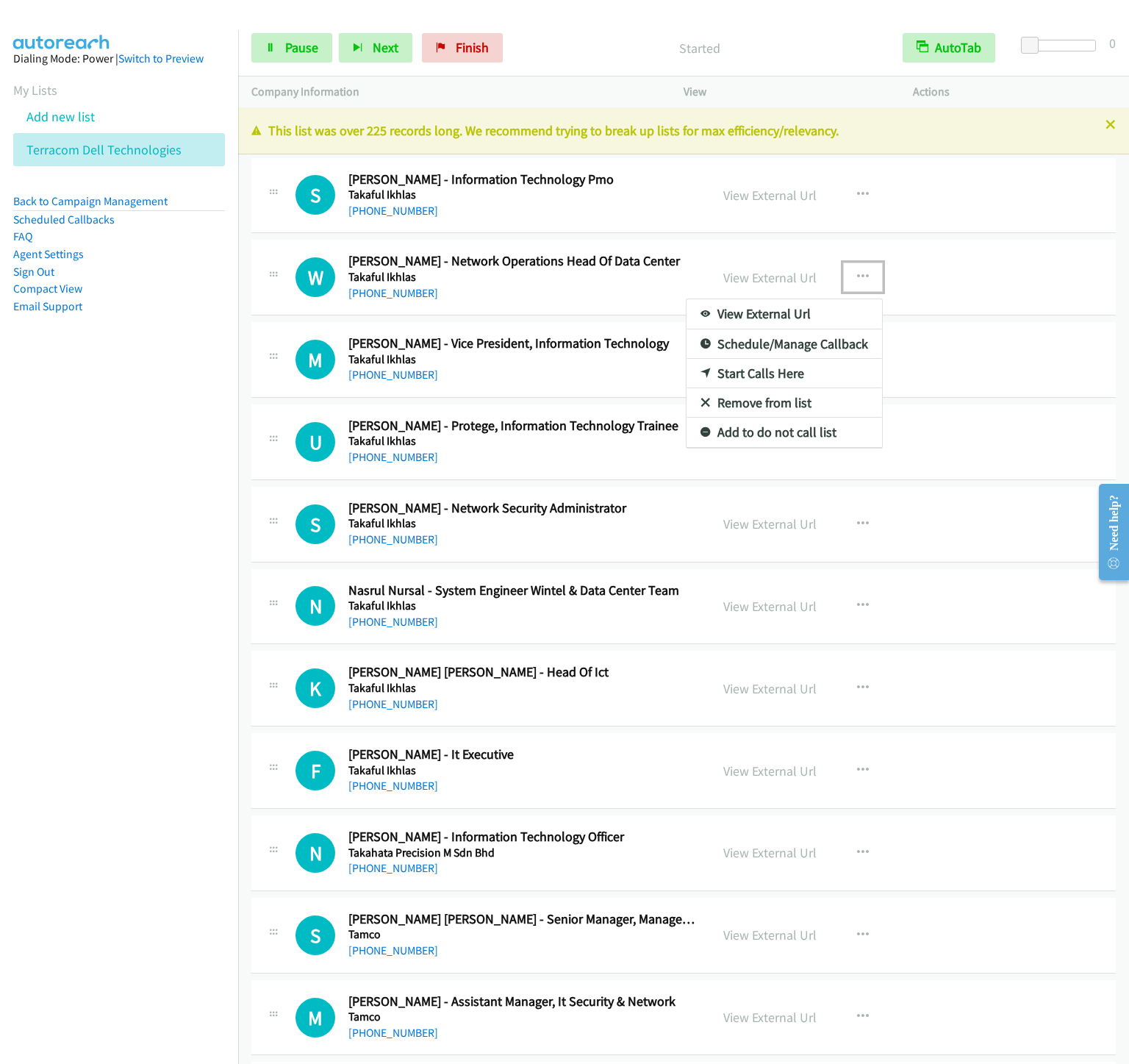
click at [754, 381] on link "Start Calls Here" at bounding box center [784, 373] width 195 height 29
click at [860, 193] on button "button" at bounding box center [863, 194] width 40 height 29
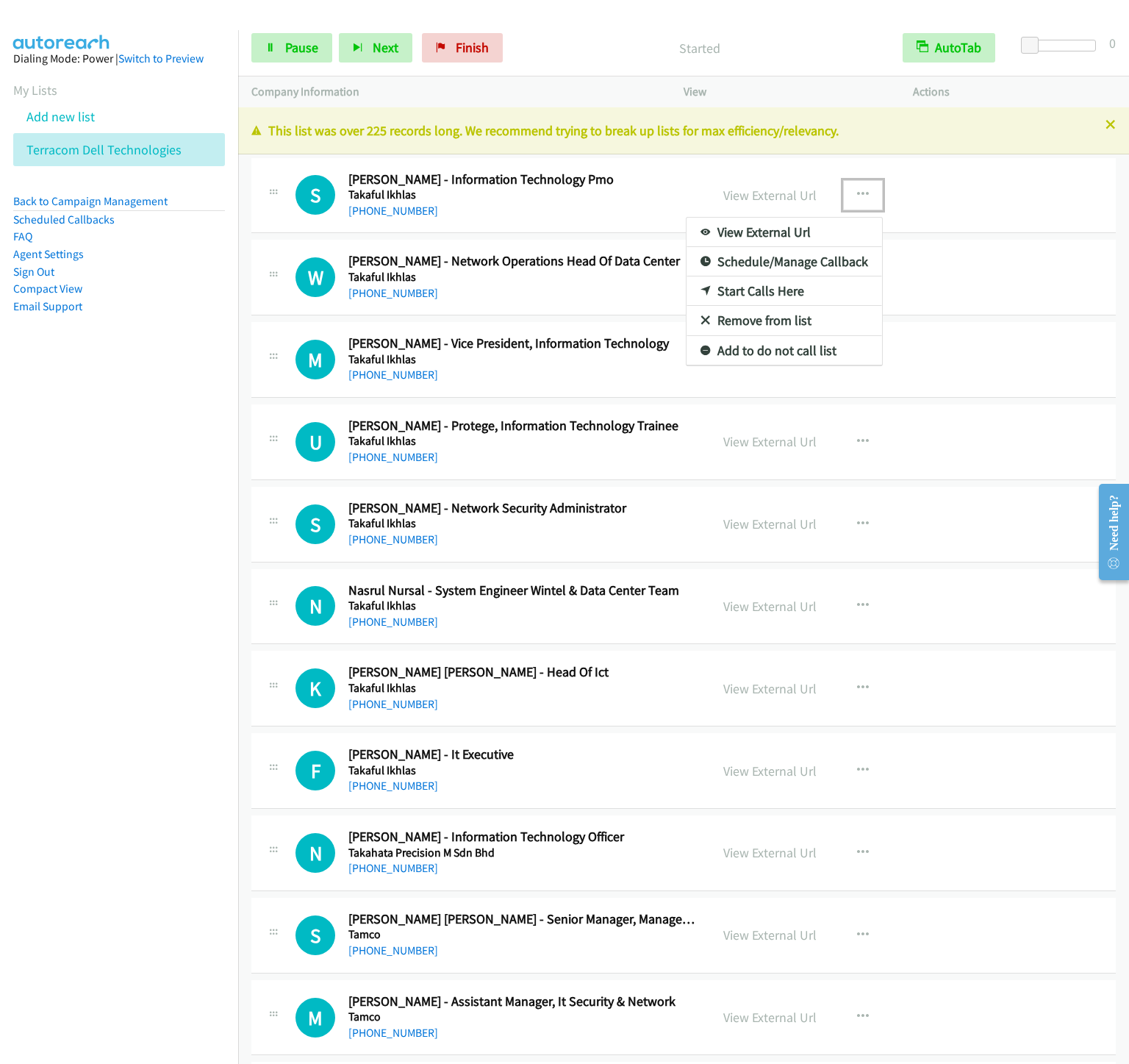
drag, startPoint x: 764, startPoint y: 54, endPoint x: 281, endPoint y: 66, distance: 483.1
click at [281, 66] on div at bounding box center [564, 532] width 1129 height 1064
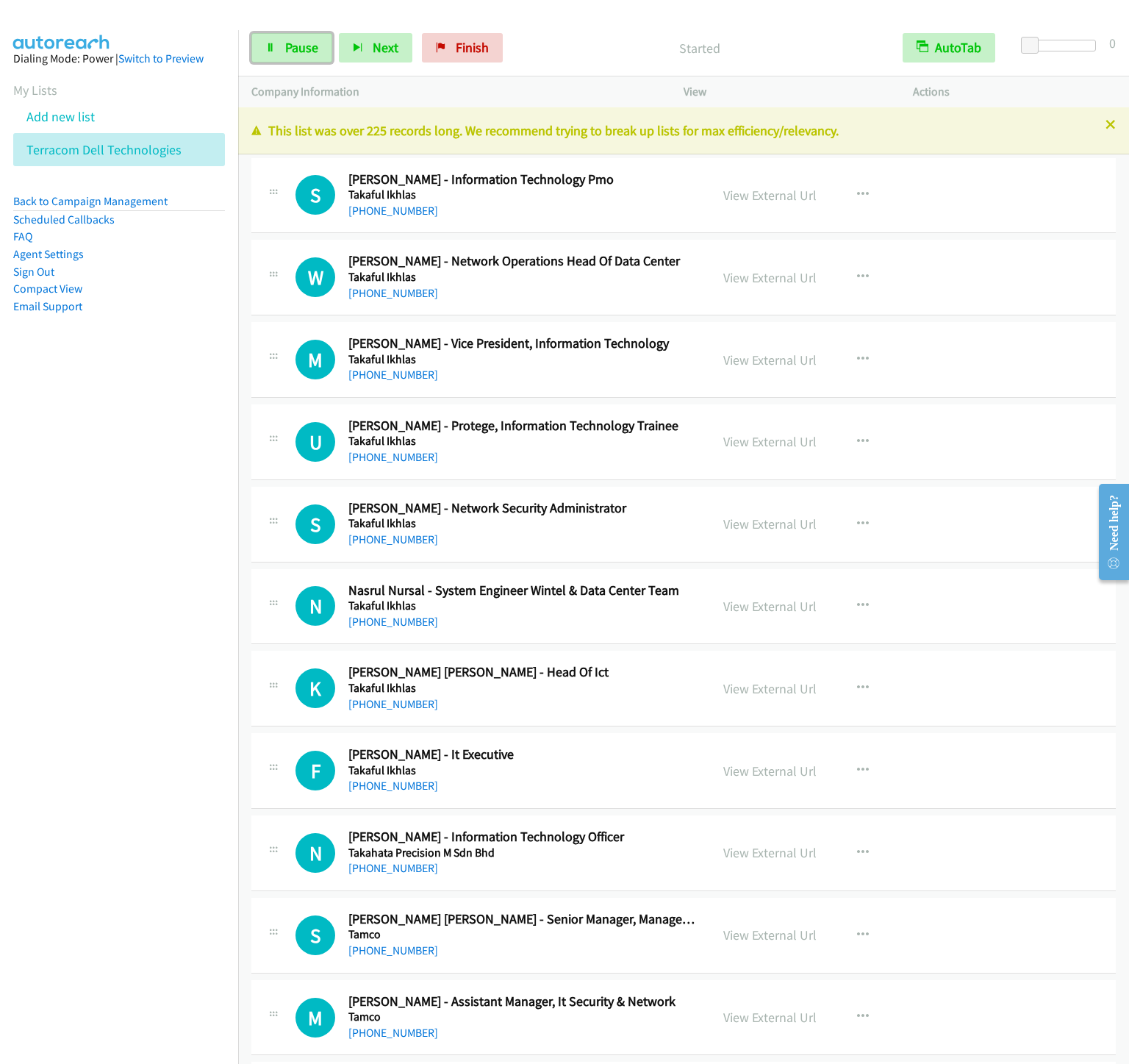
click at [280, 55] on link "Pause" at bounding box center [292, 47] width 81 height 29
click at [300, 51] on span "Start Calls" at bounding box center [313, 47] width 57 height 17
click at [287, 57] on link "Pause" at bounding box center [292, 47] width 81 height 29
click at [287, 57] on link "Start Calls" at bounding box center [304, 47] width 106 height 29
click at [199, 355] on aside "Dialing Mode: Power | Switch to Preview My Lists Add new list Terracom Dell Tec…" at bounding box center [119, 205] width 238 height 351
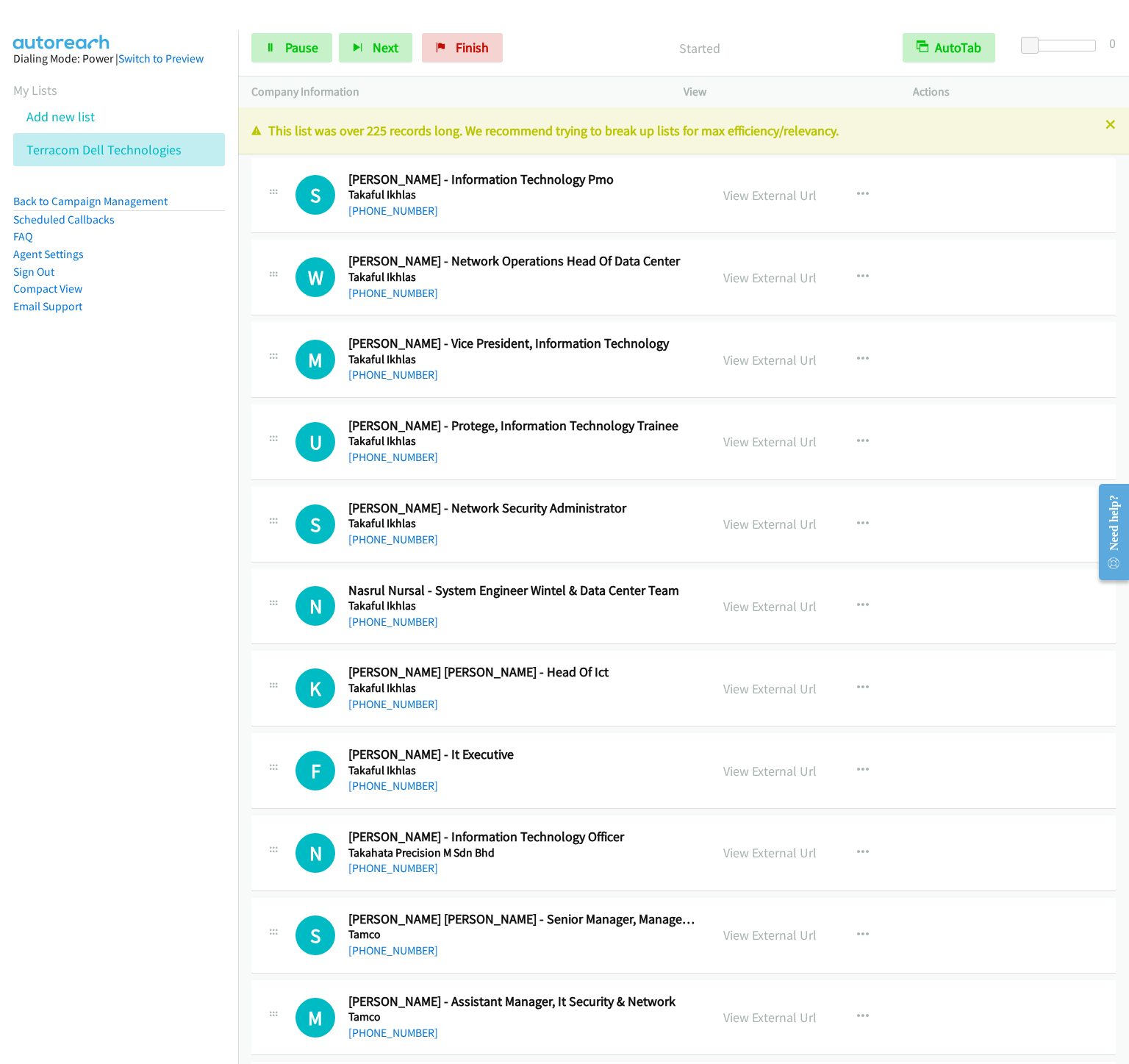
click at [166, 546] on nav "Dialing Mode: Power | Switch to Preview My Lists Add new list Terracom Dell Tec…" at bounding box center [120, 561] width 239 height 1064
click at [283, 60] on link "Pause" at bounding box center [292, 47] width 81 height 29
click at [285, 54] on span "Start Calls" at bounding box center [313, 47] width 57 height 17
click at [280, 55] on link "Pause" at bounding box center [292, 47] width 81 height 29
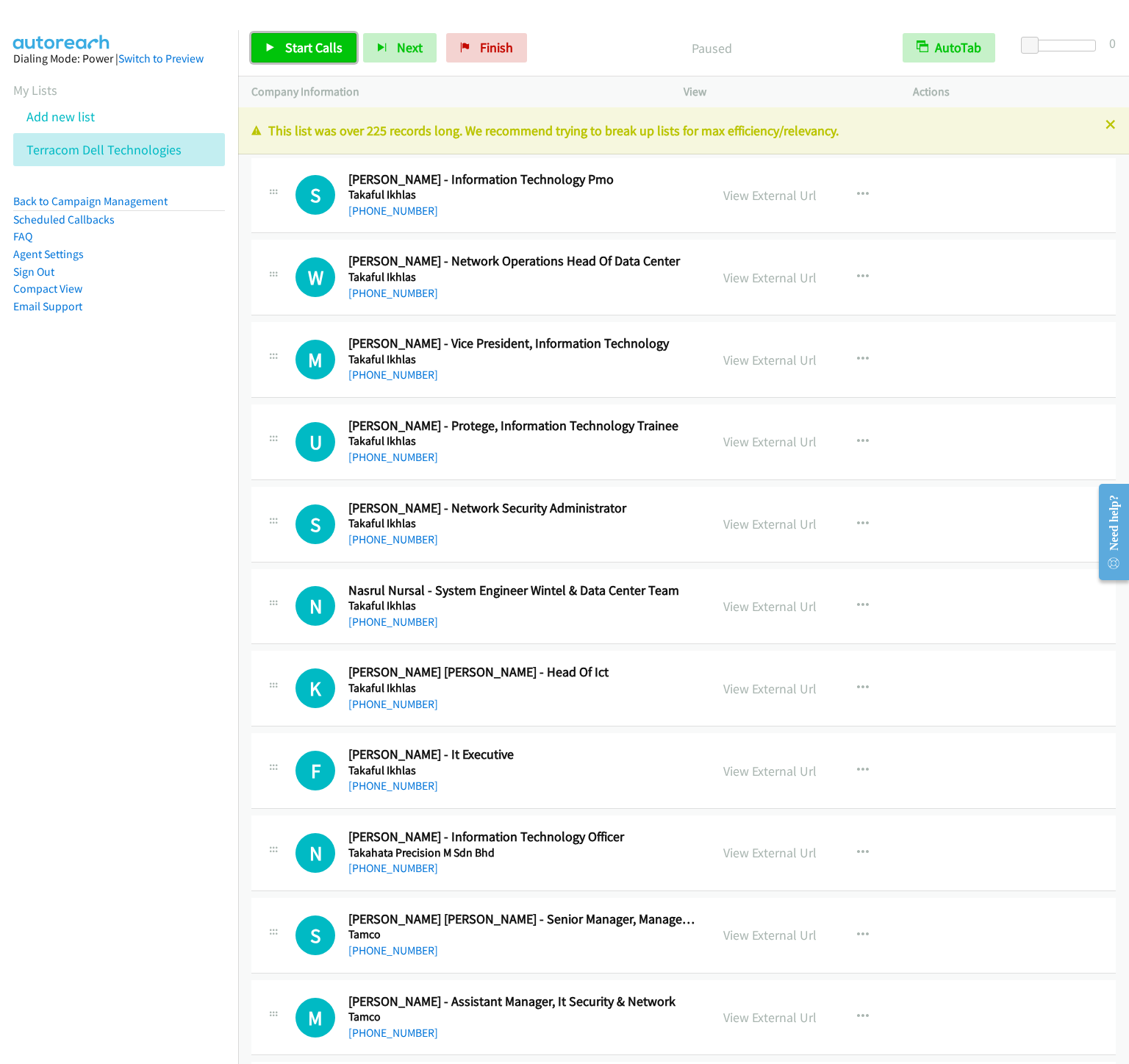
click at [280, 55] on link "Start Calls" at bounding box center [304, 47] width 106 height 29
click at [283, 48] on link "Pause" at bounding box center [292, 47] width 81 height 29
click at [283, 48] on link "Start Calls" at bounding box center [304, 47] width 106 height 29
click at [270, 51] on icon at bounding box center [270, 48] width 10 height 10
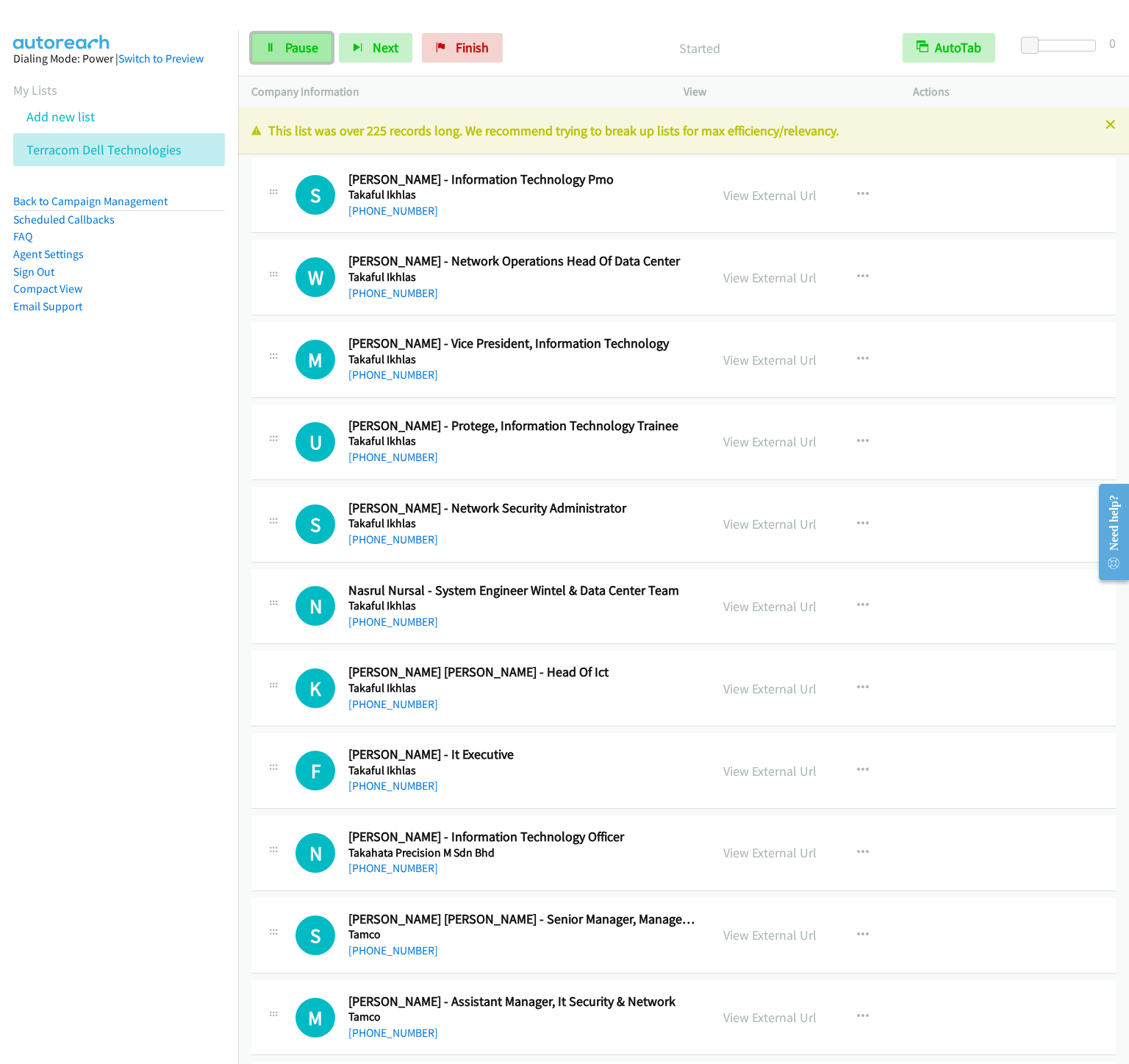
click at [289, 48] on span "Pause" at bounding box center [302, 47] width 33 height 17
click at [289, 58] on link "Start Calls" at bounding box center [304, 47] width 106 height 29
click at [258, 49] on link "Pause" at bounding box center [292, 47] width 81 height 29
click at [287, 53] on span "Start Calls" at bounding box center [313, 47] width 57 height 17
click at [301, 33] on link "Pause" at bounding box center [292, 47] width 81 height 29
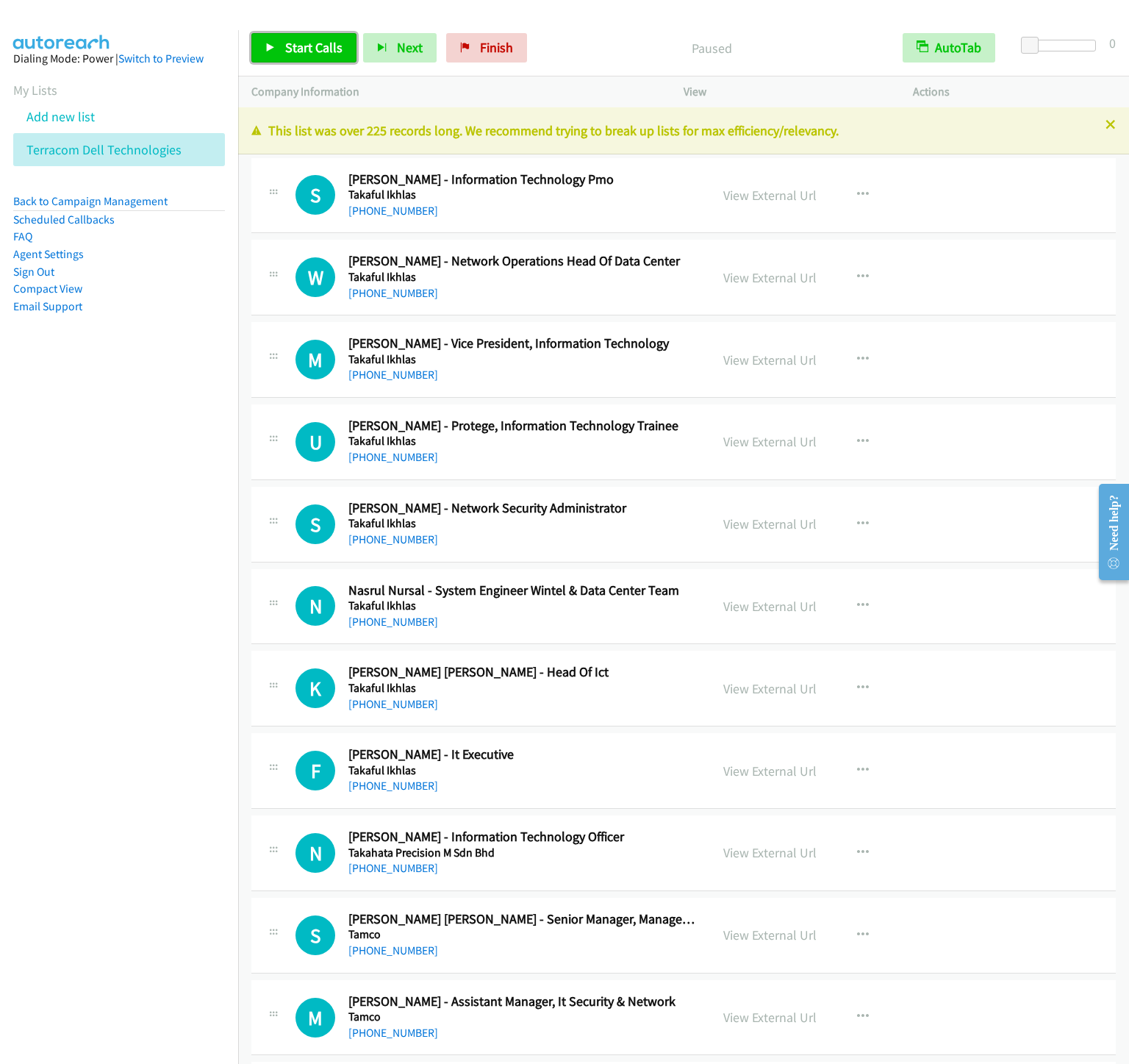
click at [300, 48] on span "Start Calls" at bounding box center [313, 47] width 57 height 17
click at [300, 42] on span "Pause" at bounding box center [302, 47] width 33 height 17
click at [314, 51] on span "Start Calls" at bounding box center [313, 47] width 57 height 17
click at [277, 53] on link "Pause" at bounding box center [292, 47] width 81 height 29
click at [277, 53] on link "Start Calls" at bounding box center [304, 47] width 106 height 29
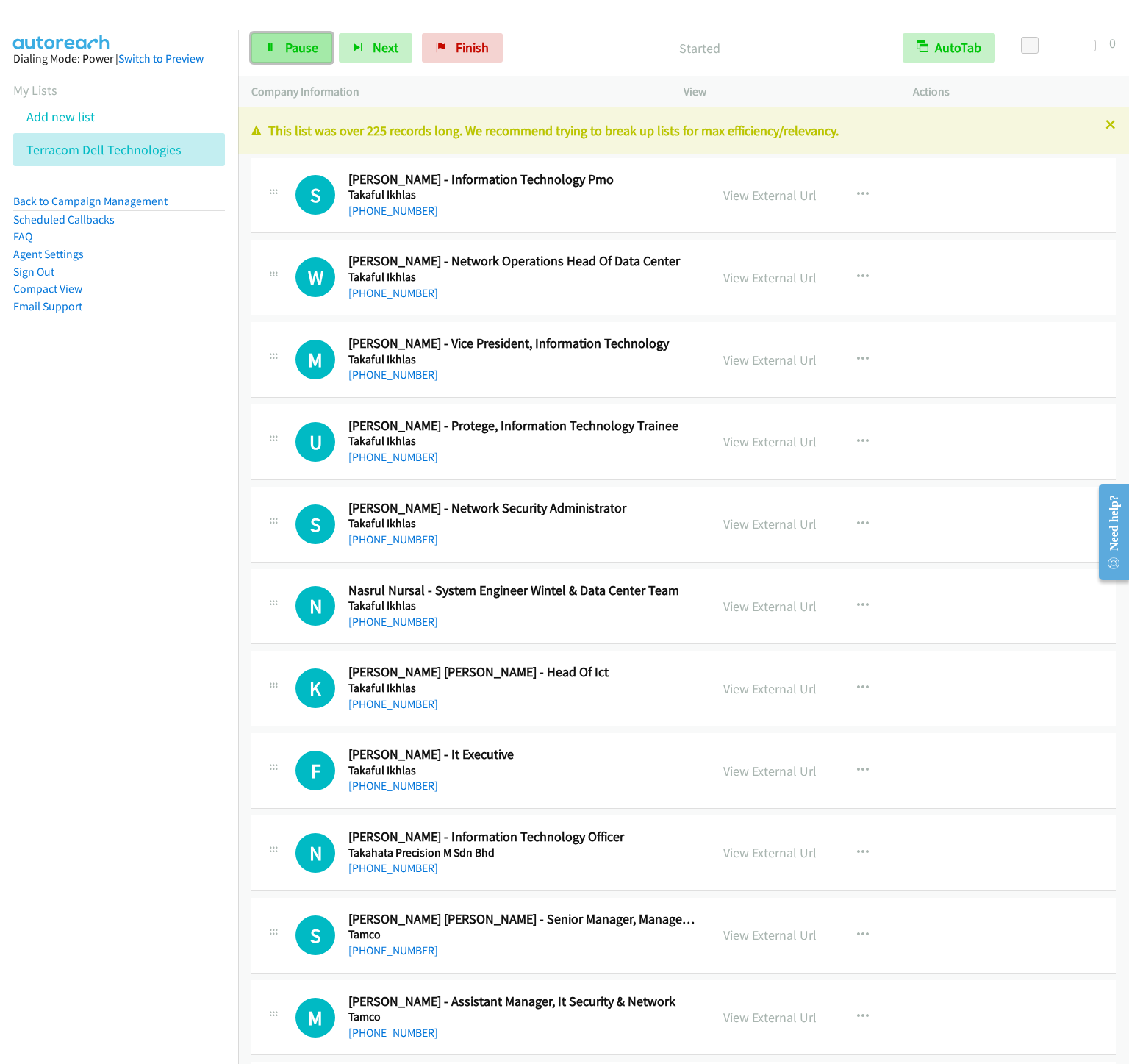
click at [287, 53] on span "Pause" at bounding box center [302, 47] width 33 height 17
click at [287, 51] on span "Start Calls" at bounding box center [313, 47] width 57 height 17
click at [301, 65] on div "Start Calls Pause Next Finish Started AutoTab AutoTab 0" at bounding box center [684, 48] width 891 height 56
click at [298, 58] on link "Pause" at bounding box center [292, 47] width 81 height 29
click at [298, 58] on link "Start Calls" at bounding box center [304, 47] width 106 height 29
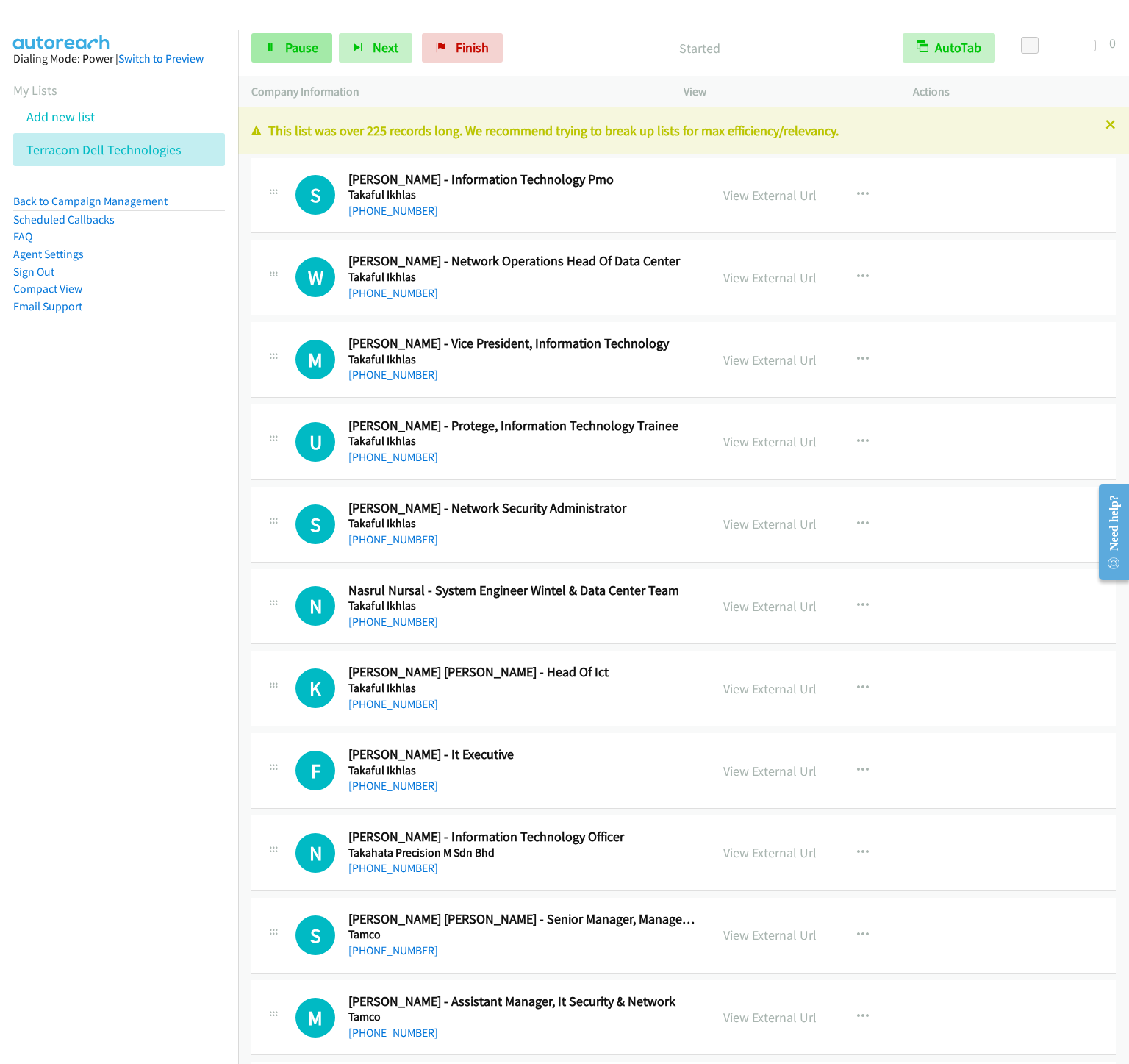
drag, startPoint x: 318, startPoint y: 66, endPoint x: 312, endPoint y: 58, distance: 10.0
click at [318, 66] on div "Start Calls Pause Next Finish Started AutoTab AutoTab 0" at bounding box center [684, 48] width 891 height 56
click at [311, 57] on link "Pause" at bounding box center [292, 47] width 81 height 29
click at [280, 48] on link "Start Calls" at bounding box center [266, 41] width 29 height 16
click at [304, 55] on span "Pause" at bounding box center [302, 47] width 33 height 17
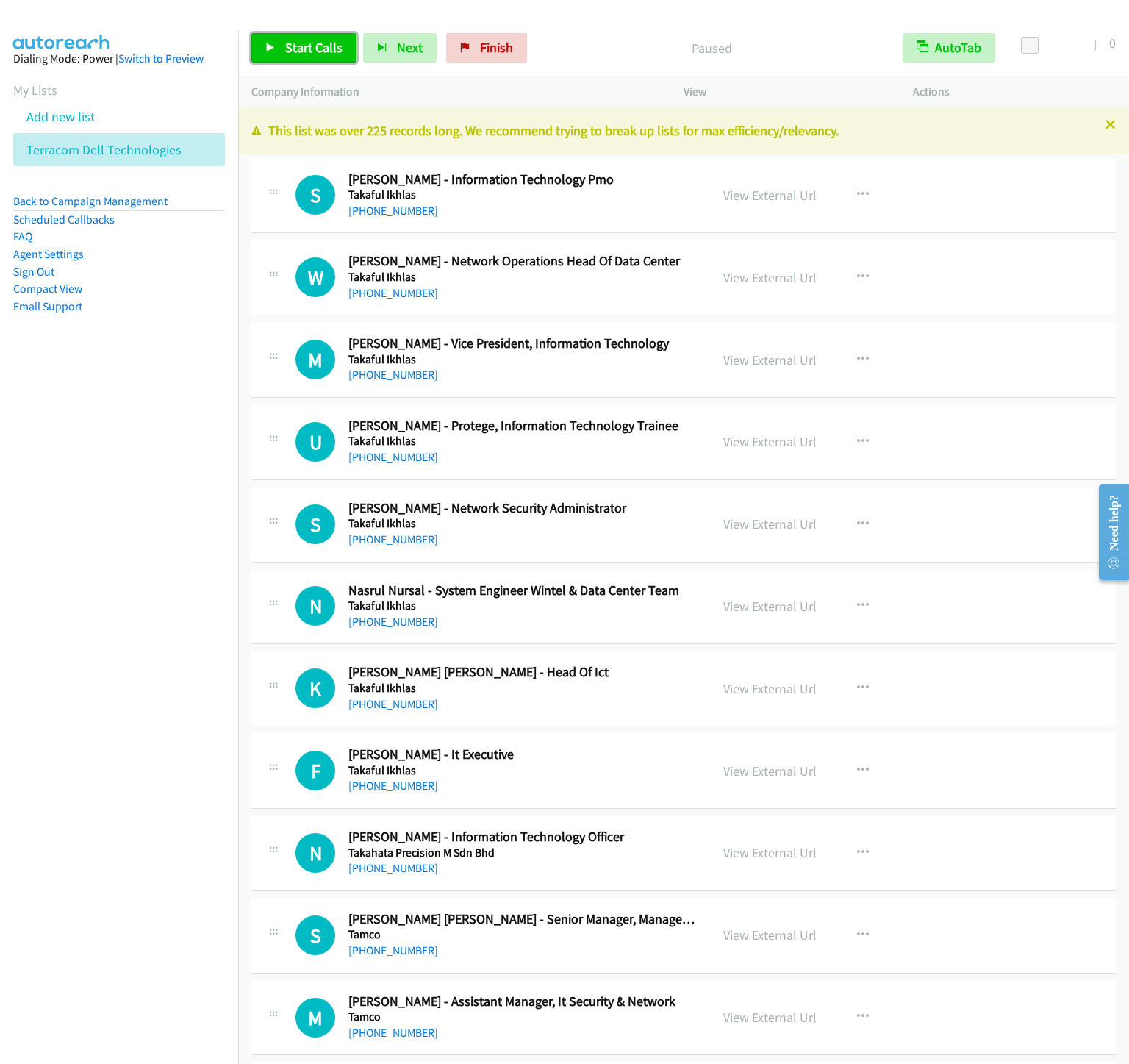
click at [304, 55] on span "Start Calls" at bounding box center [313, 47] width 57 height 17
click at [273, 76] on div "Start Calls Pause Next Finish Started AutoTab AutoTab 0" at bounding box center [684, 48] width 891 height 56
click at [276, 61] on link "Pause" at bounding box center [292, 47] width 81 height 29
click at [276, 61] on link "Start Calls" at bounding box center [304, 47] width 106 height 29
click at [287, 53] on span "Pause" at bounding box center [302, 47] width 33 height 17
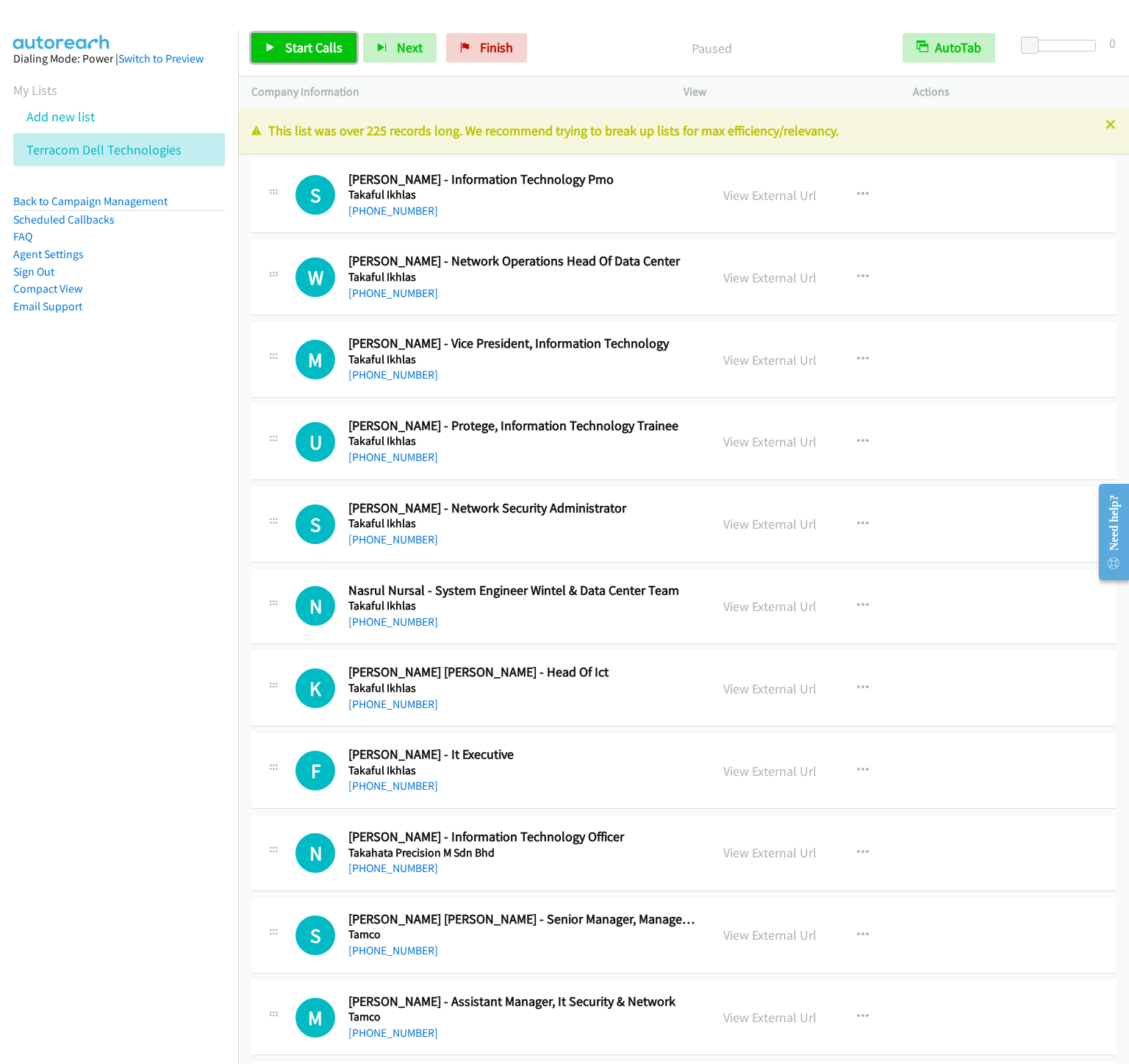
click at [287, 53] on span "Start Calls" at bounding box center [313, 47] width 57 height 17
click at [280, 45] on link "Pause" at bounding box center [292, 47] width 81 height 29
click at [280, 45] on link "Start Calls" at bounding box center [304, 47] width 106 height 29
drag, startPoint x: 287, startPoint y: 36, endPoint x: 296, endPoint y: 37, distance: 9.1
click at [287, 36] on link "Pause" at bounding box center [292, 47] width 81 height 29
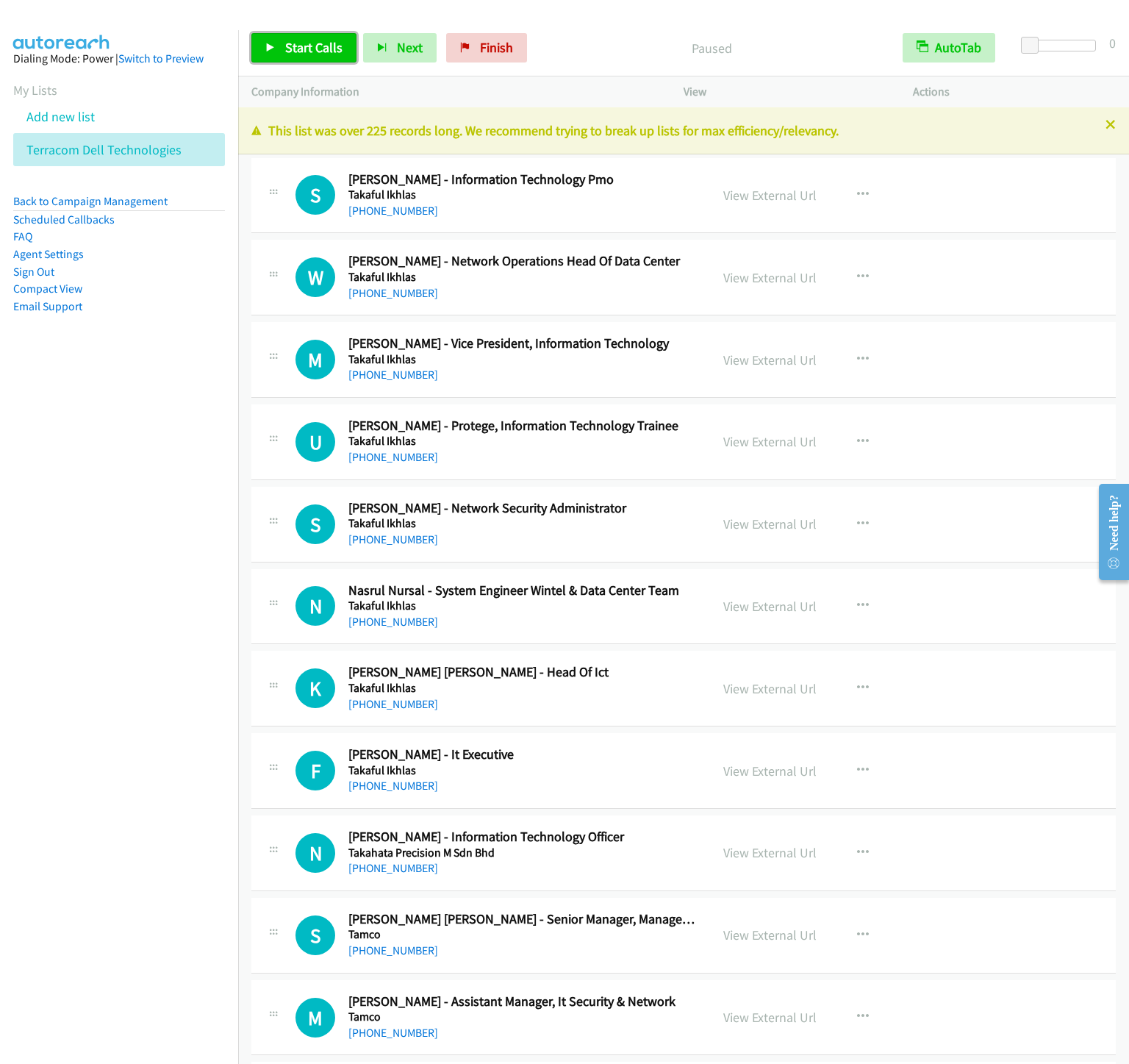
click at [294, 38] on link "Start Calls" at bounding box center [304, 47] width 106 height 29
click at [303, 47] on span "Pause" at bounding box center [302, 47] width 33 height 17
click at [303, 47] on span "Start Calls" at bounding box center [313, 47] width 57 height 17
click at [283, 37] on link "Pause" at bounding box center [292, 47] width 81 height 29
click at [285, 45] on span "Start Calls" at bounding box center [313, 47] width 57 height 17
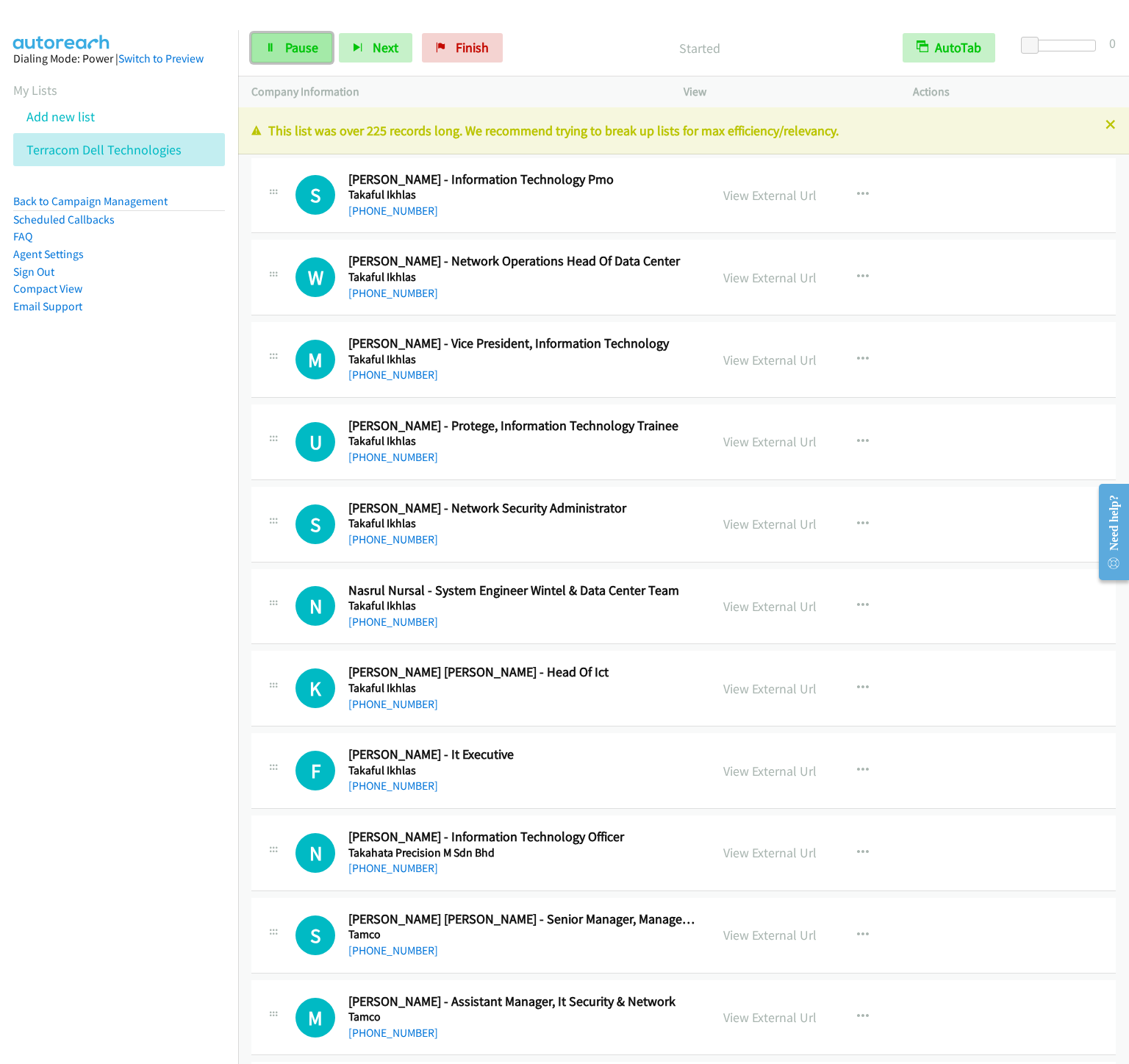
click at [278, 55] on link "Pause" at bounding box center [292, 47] width 81 height 29
click at [278, 55] on link "Start Calls" at bounding box center [304, 47] width 106 height 29
click at [302, 40] on span "Pause" at bounding box center [302, 47] width 33 height 17
click at [316, 36] on link "Start Calls" at bounding box center [304, 47] width 106 height 29
click at [219, 690] on nav "Dialing Mode: Power | Switch to Preview My Lists Add new list Terracom Dell Tec…" at bounding box center [120, 561] width 239 height 1064
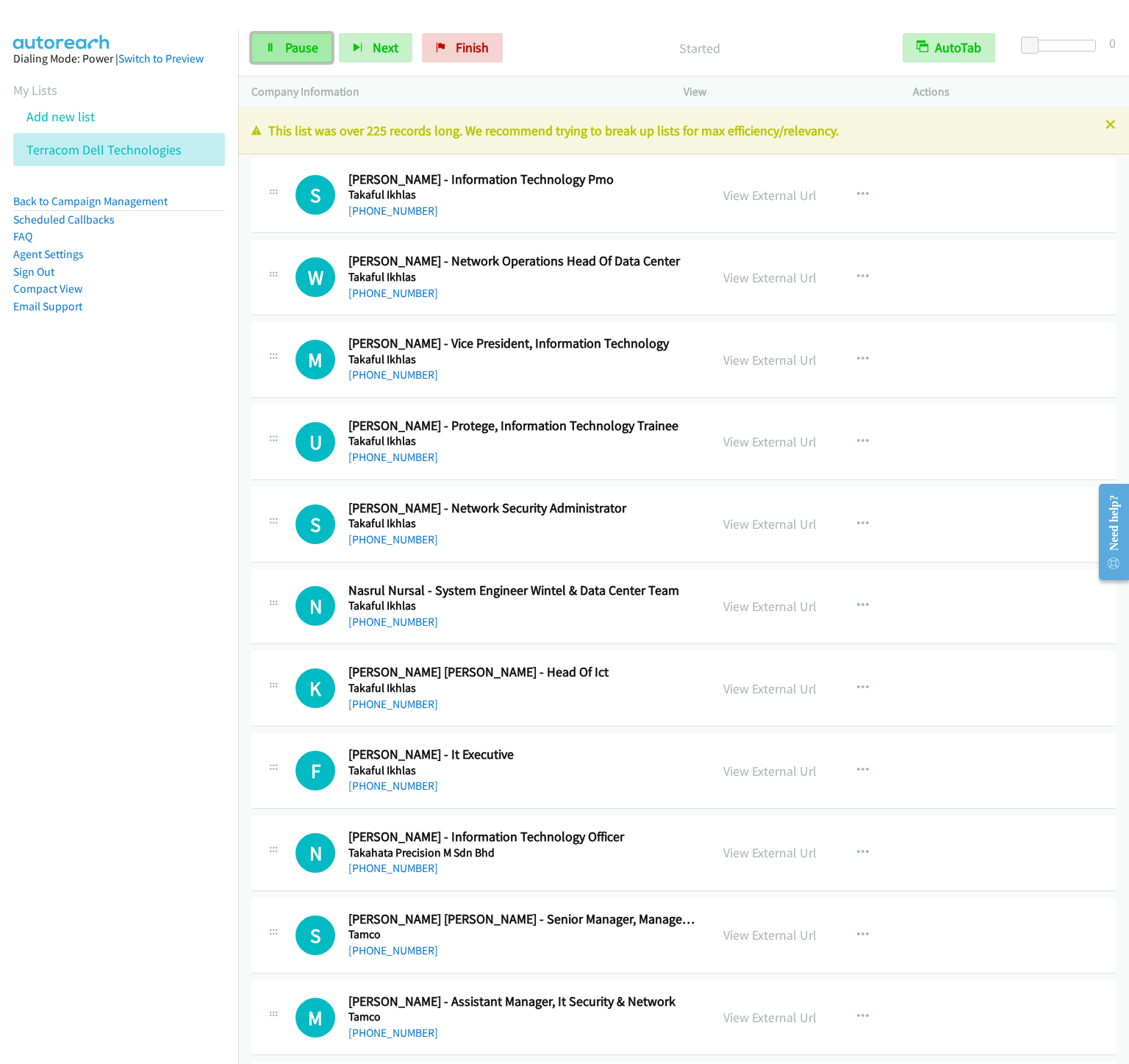
click at [292, 49] on span "Pause" at bounding box center [302, 47] width 33 height 17
click at [292, 49] on span "Start Calls" at bounding box center [313, 47] width 57 height 17
click at [292, 51] on span "Pause" at bounding box center [302, 47] width 33 height 17
click at [292, 51] on span "Start Calls" at bounding box center [313, 47] width 57 height 17
click at [289, 51] on span "Pause" at bounding box center [302, 47] width 33 height 17
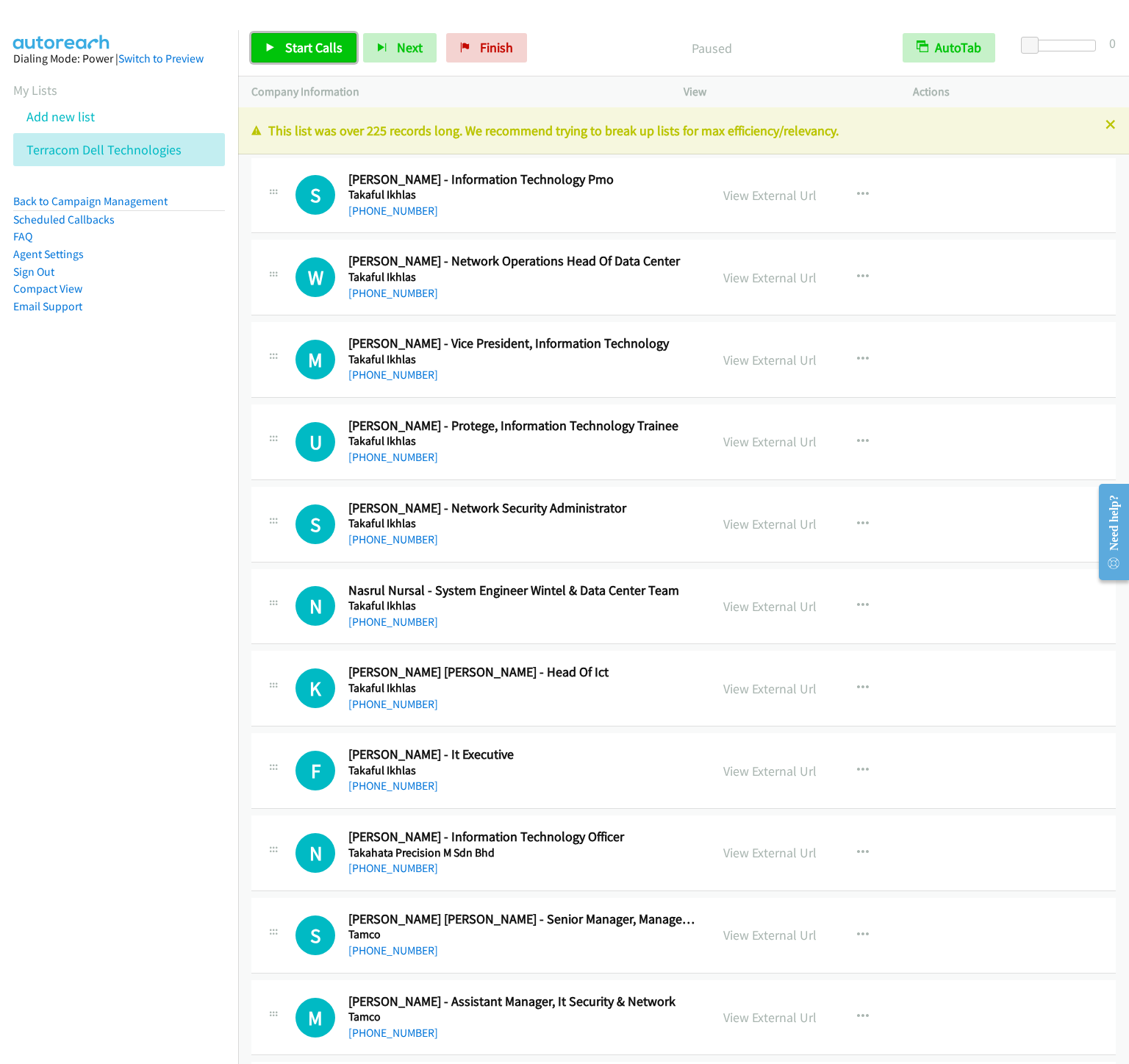
click at [289, 51] on span "Start Calls" at bounding box center [313, 47] width 57 height 17
click at [298, 54] on span "Pause" at bounding box center [302, 47] width 33 height 17
click at [298, 54] on span "Start Calls" at bounding box center [313, 47] width 57 height 17
click at [291, 57] on link "Pause" at bounding box center [292, 47] width 81 height 29
click at [292, 56] on link "Start Calls" at bounding box center [304, 47] width 106 height 29
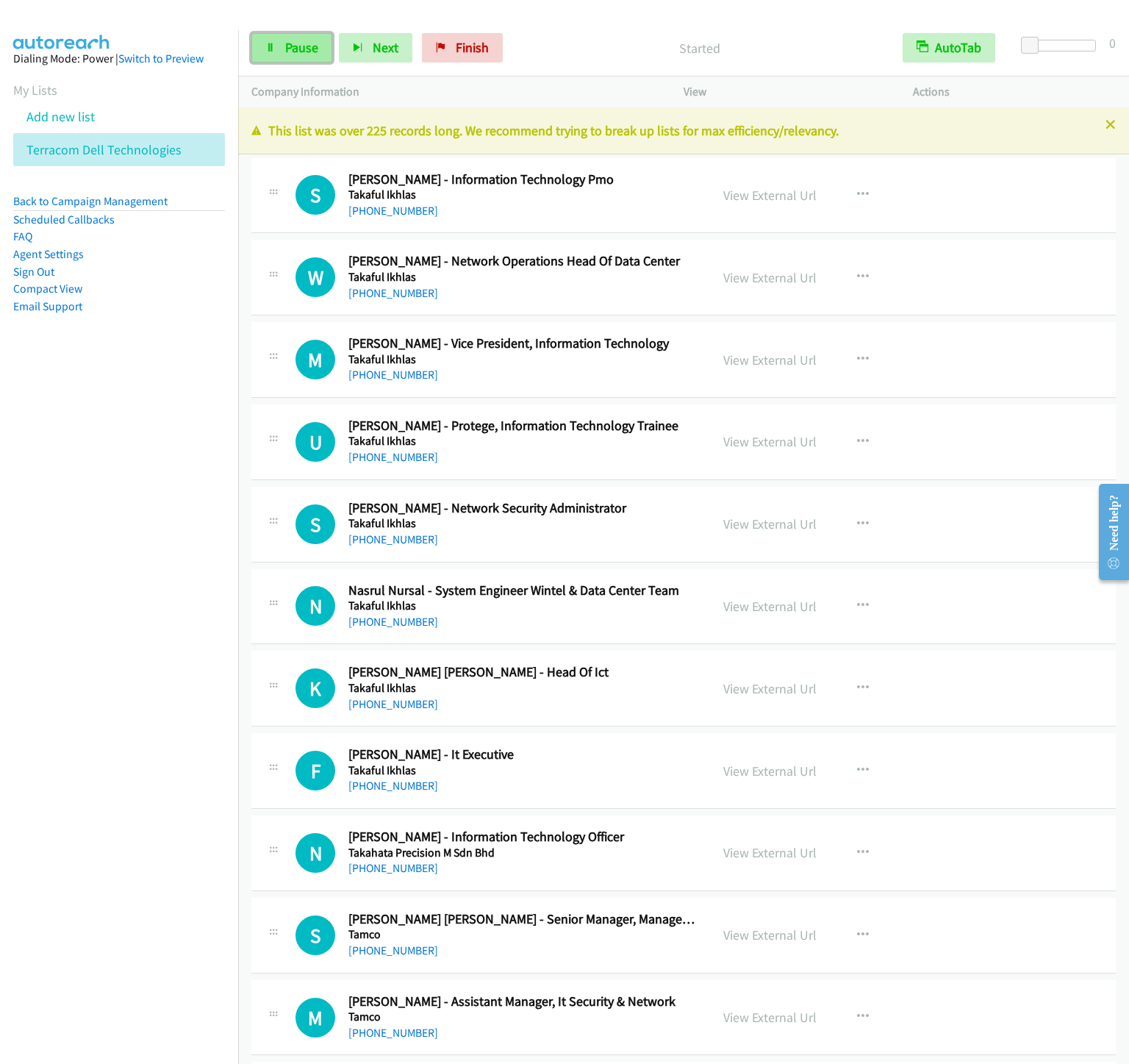
click at [265, 47] on icon at bounding box center [270, 48] width 10 height 10
click at [287, 44] on span "Pause" at bounding box center [302, 47] width 33 height 17
click at [287, 44] on span "Start Calls" at bounding box center [313, 47] width 57 height 17
click at [272, 56] on link "Pause" at bounding box center [292, 47] width 81 height 29
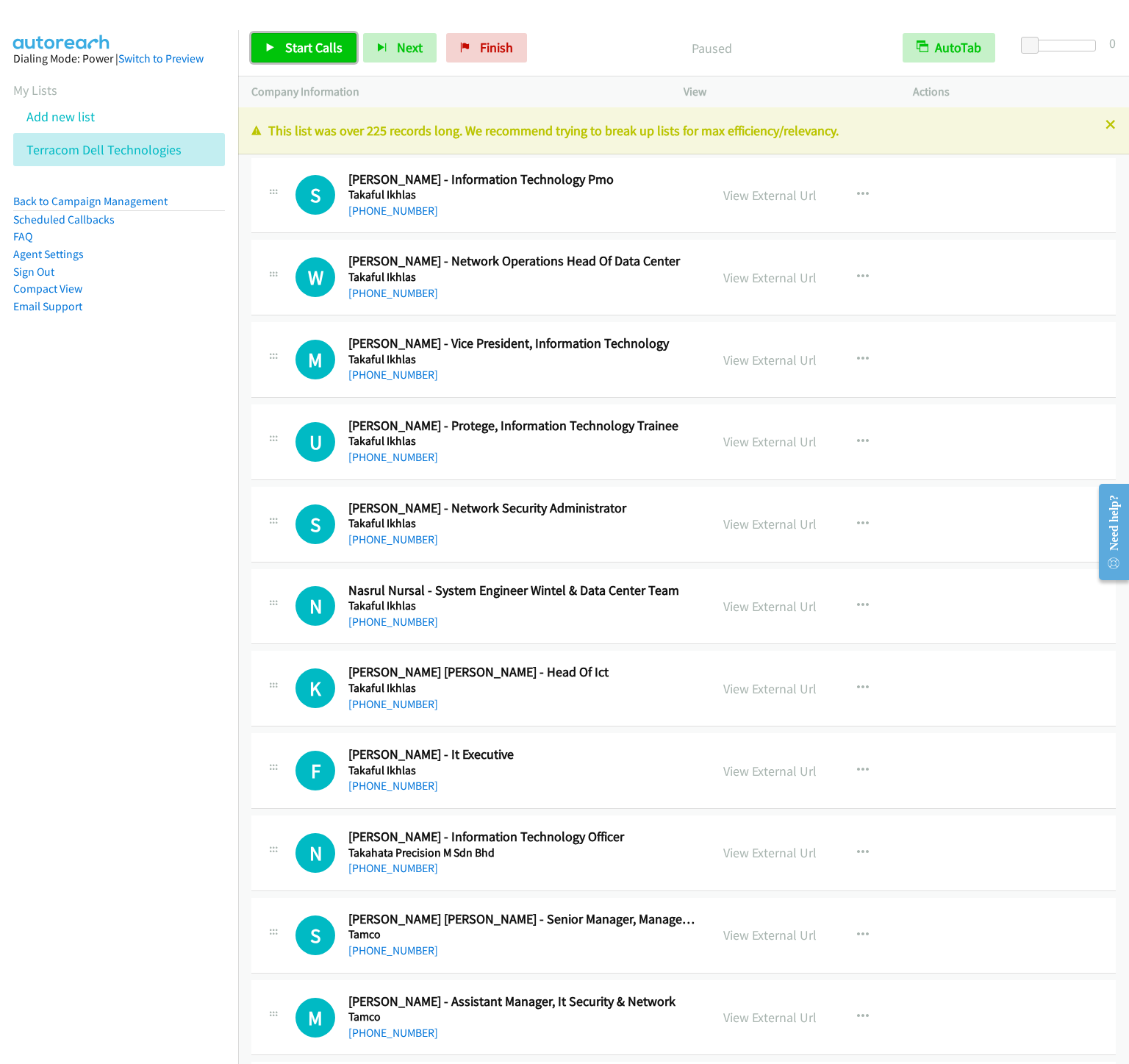
click at [272, 56] on link "Start Calls" at bounding box center [304, 47] width 106 height 29
click at [265, 36] on link "Pause" at bounding box center [292, 47] width 81 height 29
click at [291, 44] on span "Start Calls" at bounding box center [313, 47] width 57 height 17
click at [256, 51] on link "Pause" at bounding box center [292, 47] width 81 height 29
click at [285, 51] on span "Start Calls" at bounding box center [313, 47] width 57 height 17
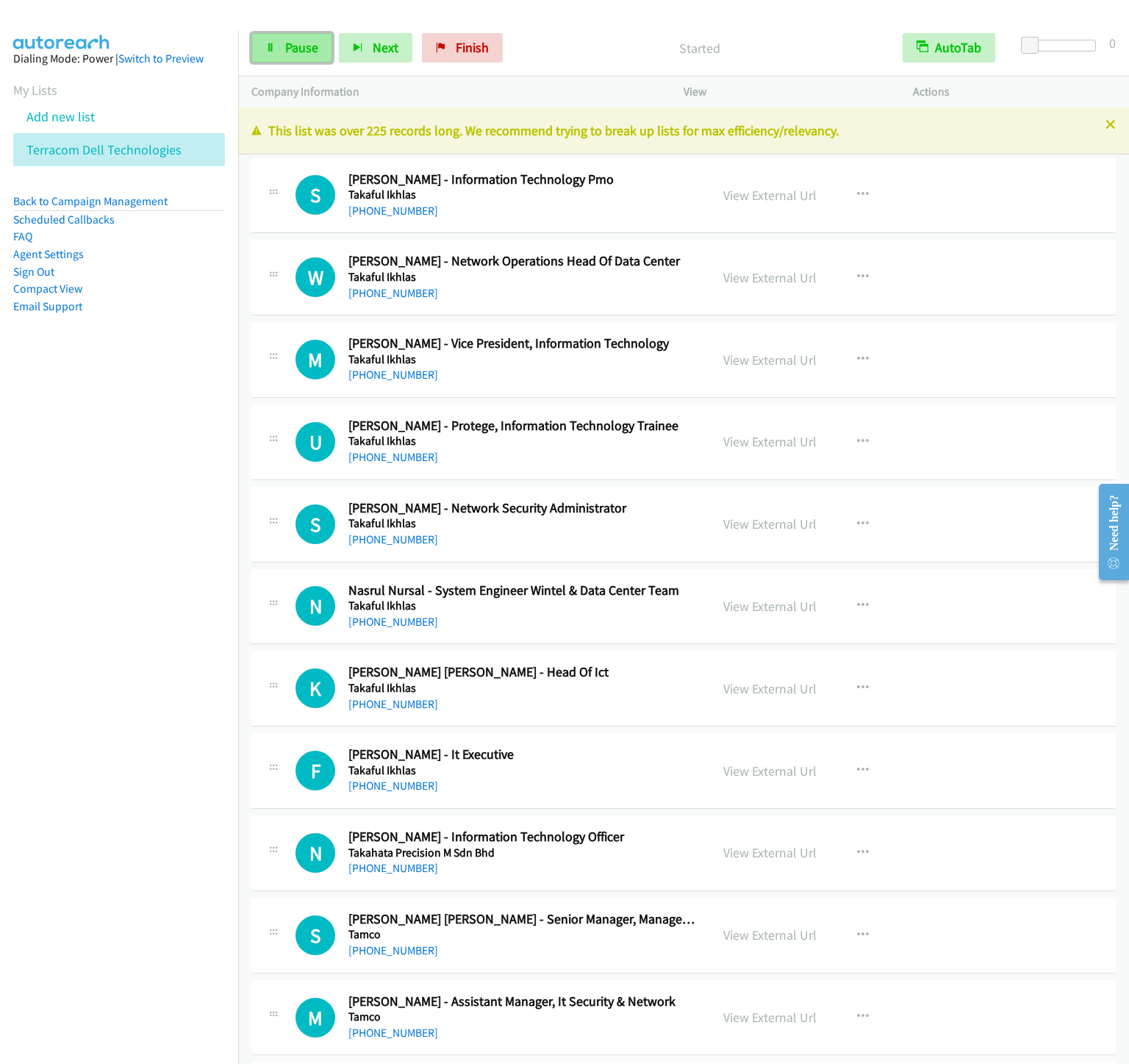
click at [297, 57] on link "Pause" at bounding box center [292, 47] width 81 height 29
click at [297, 57] on link "Start Calls" at bounding box center [304, 47] width 106 height 29
click at [298, 61] on link "Pause" at bounding box center [292, 47] width 81 height 29
click at [298, 61] on link "Start Calls" at bounding box center [304, 47] width 106 height 29
click at [298, 57] on link "Pause" at bounding box center [292, 47] width 81 height 29
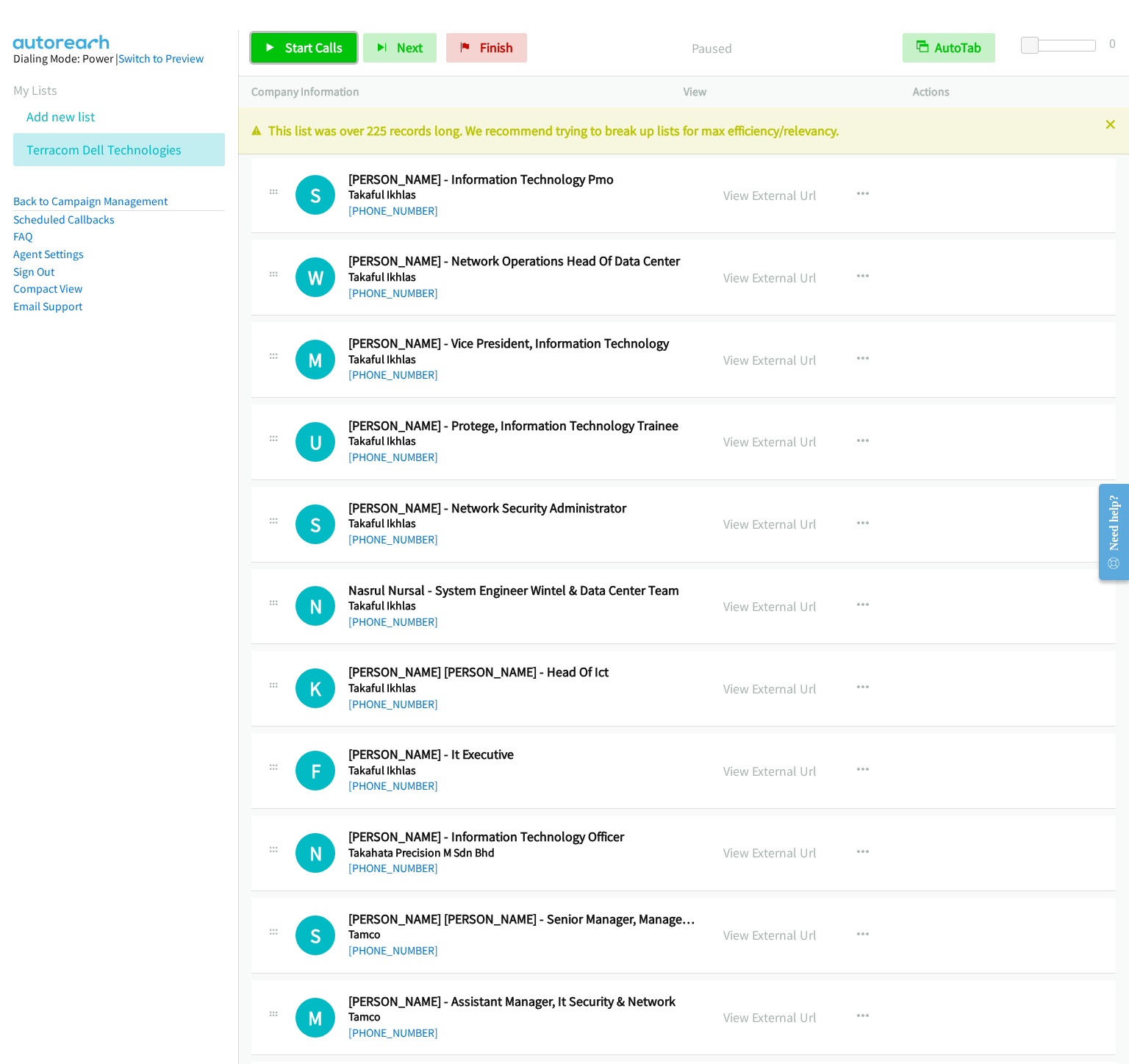
click at [300, 54] on span "Start Calls" at bounding box center [313, 47] width 57 height 17
click at [321, 37] on link "Pause" at bounding box center [292, 47] width 81 height 29
click at [305, 41] on span "Pause" at bounding box center [302, 47] width 33 height 17
click at [305, 41] on span "Start Calls" at bounding box center [313, 47] width 57 height 17
click at [302, 35] on div "Start Calls Pause Next Finish Started AutoTab AutoTab 0" at bounding box center [684, 48] width 891 height 56
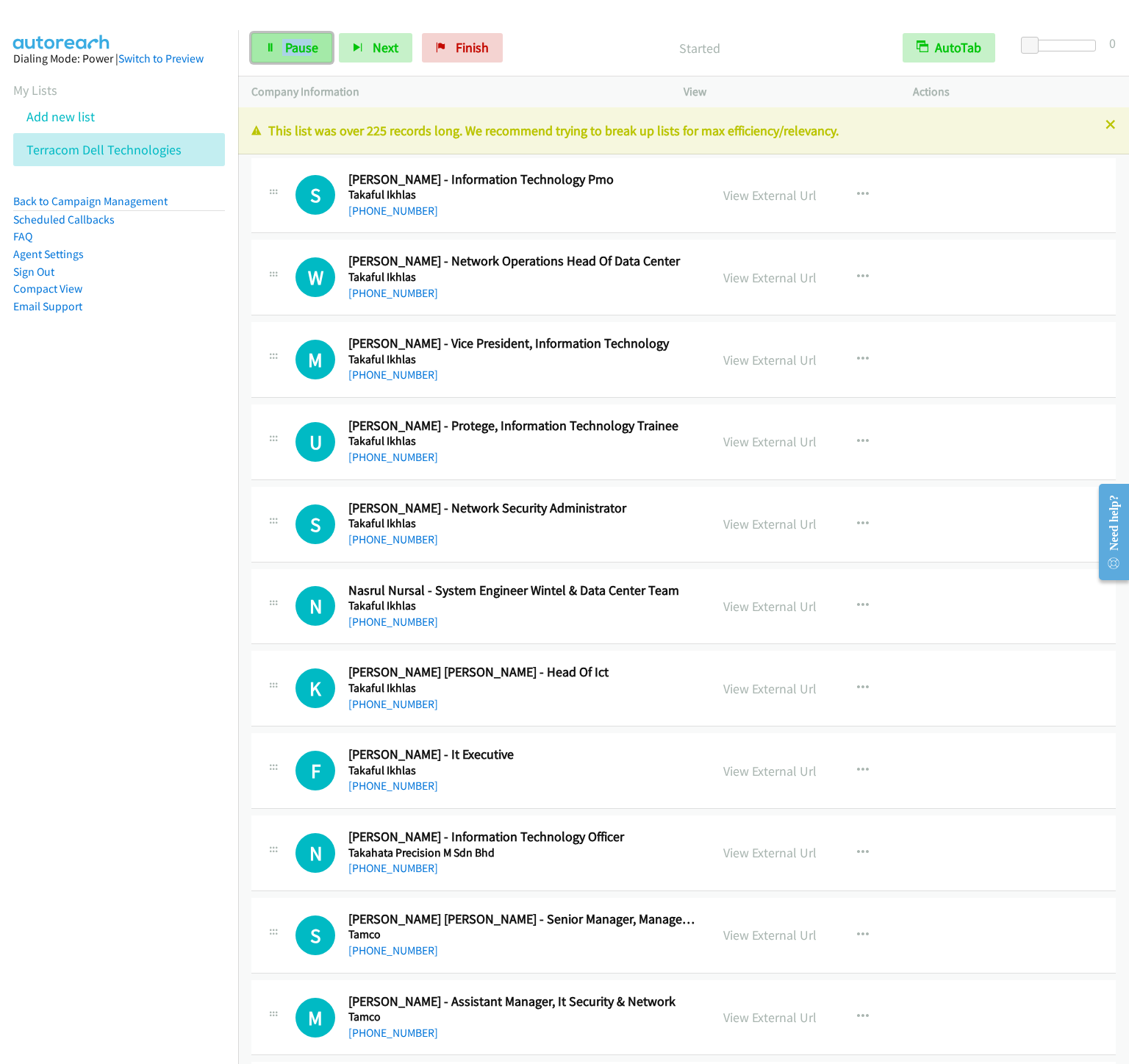
click at [302, 36] on link "Pause" at bounding box center [292, 47] width 81 height 29
click at [302, 36] on div "Start Calls Pause Next Finish" at bounding box center [380, 47] width 258 height 29
click at [302, 42] on span "Start Calls" at bounding box center [313, 47] width 57 height 17
click at [216, 278] on aside "Dialing Mode: Power | Switch to Preview My Lists Add new list Terracom Dell Tec…" at bounding box center [119, 205] width 238 height 351
click at [291, 54] on span "Pause" at bounding box center [302, 47] width 33 height 17
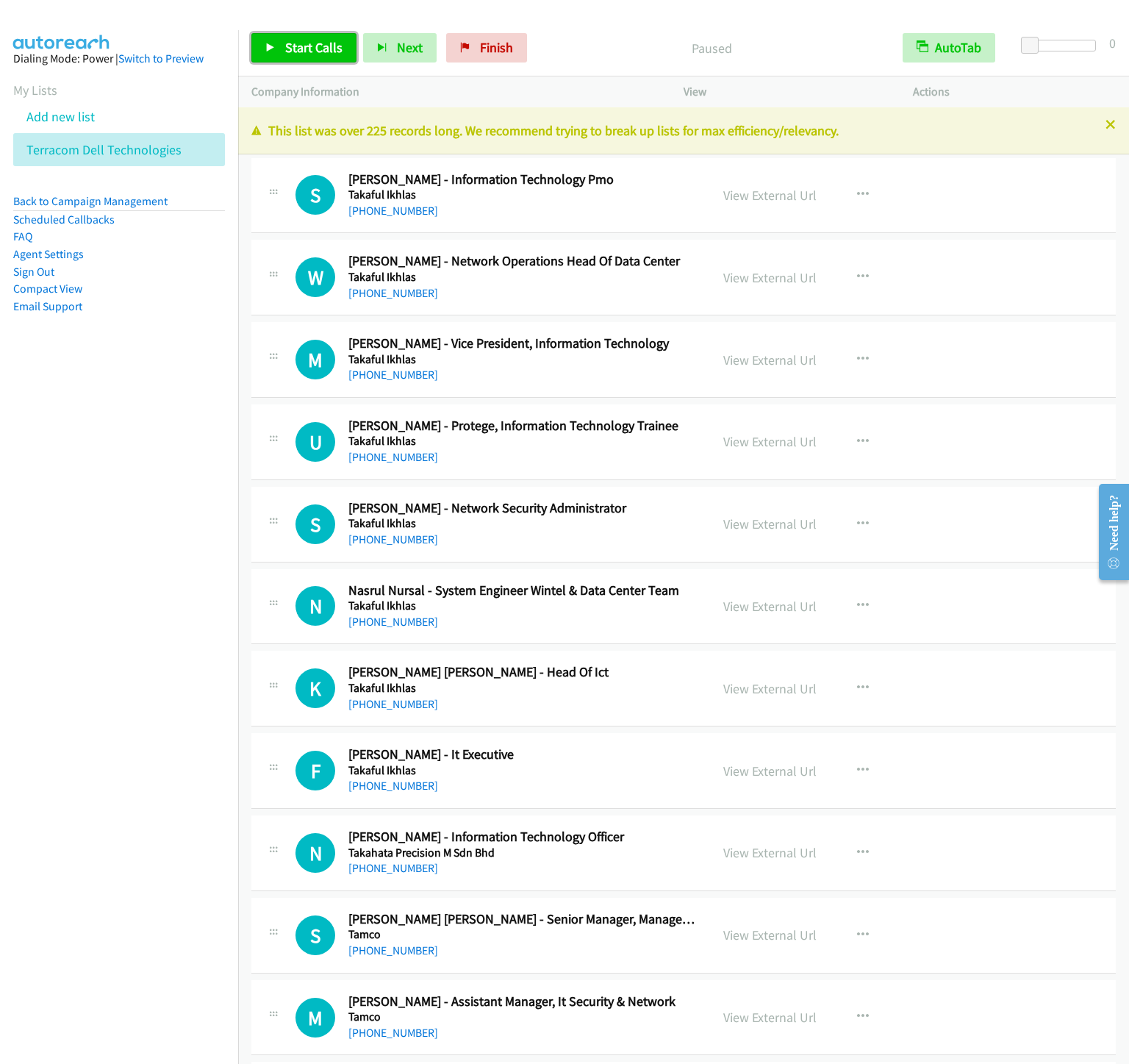
click at [291, 54] on span "Start Calls" at bounding box center [313, 47] width 57 height 17
click at [282, 48] on link "Pause" at bounding box center [292, 47] width 81 height 29
click at [281, 49] on link "Pause" at bounding box center [292, 47] width 81 height 29
click at [281, 49] on link "Start Calls" at bounding box center [304, 47] width 106 height 29
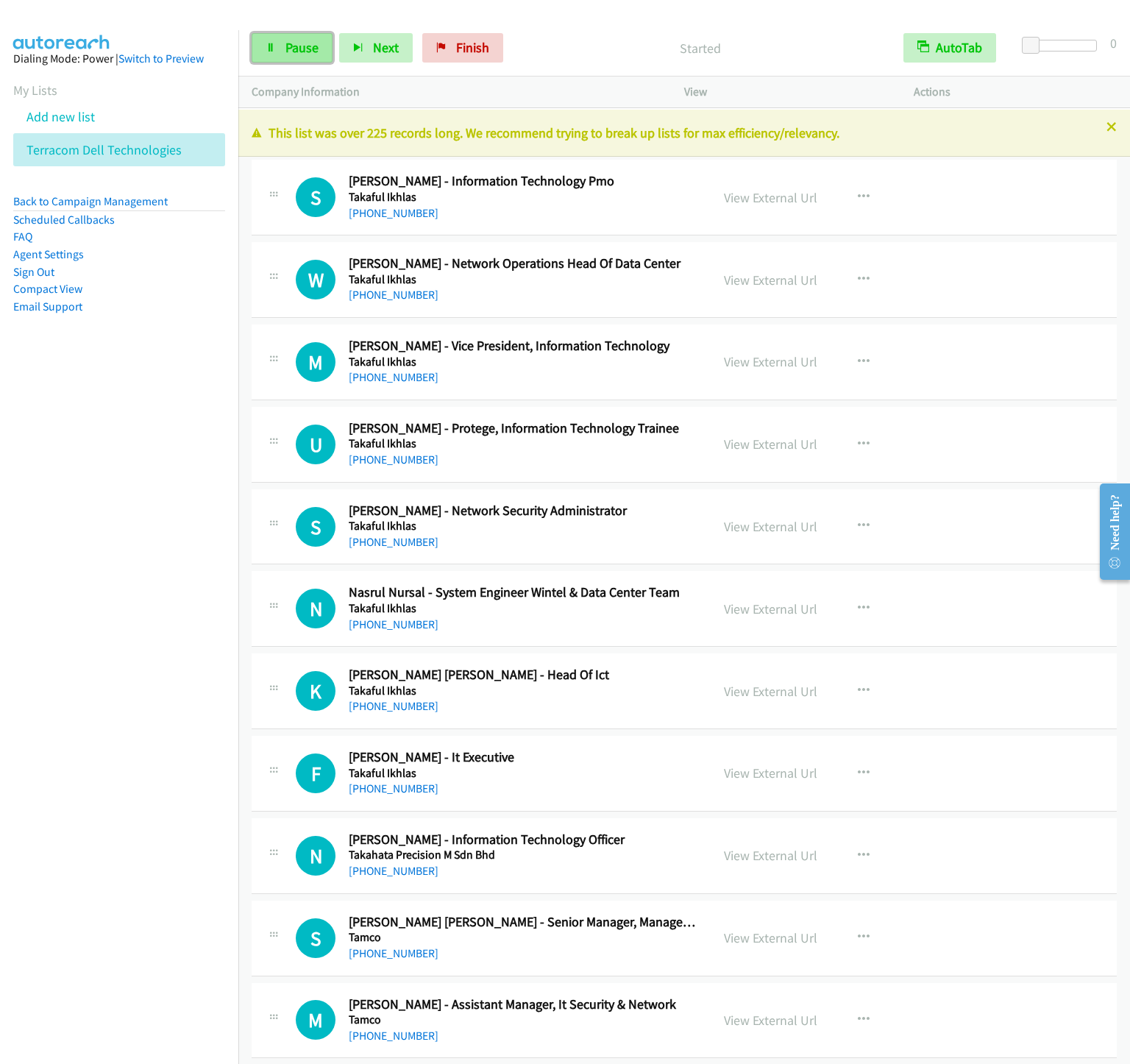
click at [297, 61] on link "Pause" at bounding box center [292, 47] width 81 height 29
click at [297, 61] on link "Start Calls" at bounding box center [304, 47] width 106 height 29
click at [300, 55] on span "Pause" at bounding box center [302, 47] width 33 height 17
click at [318, 44] on span "Start Calls" at bounding box center [313, 47] width 57 height 17
click at [305, 47] on span "Pause" at bounding box center [302, 47] width 33 height 17
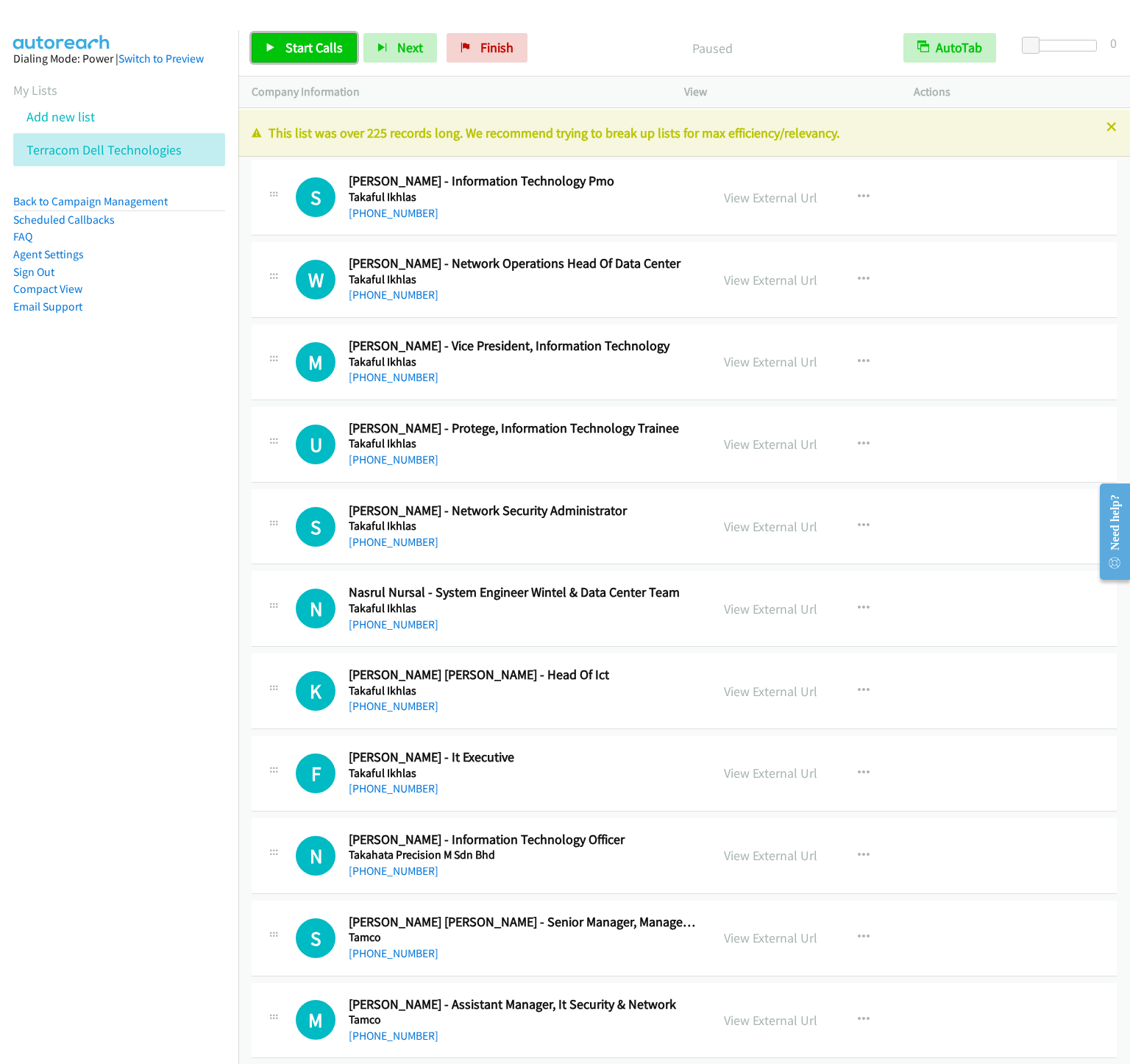
click at [305, 47] on span "Start Calls" at bounding box center [313, 47] width 57 height 17
click at [303, 57] on link "Pause" at bounding box center [292, 47] width 81 height 29
click at [303, 57] on link "Start Calls" at bounding box center [304, 47] width 106 height 29
click at [309, 48] on span "Pause" at bounding box center [302, 47] width 33 height 17
click at [304, 48] on span "Start Calls" at bounding box center [313, 47] width 57 height 17
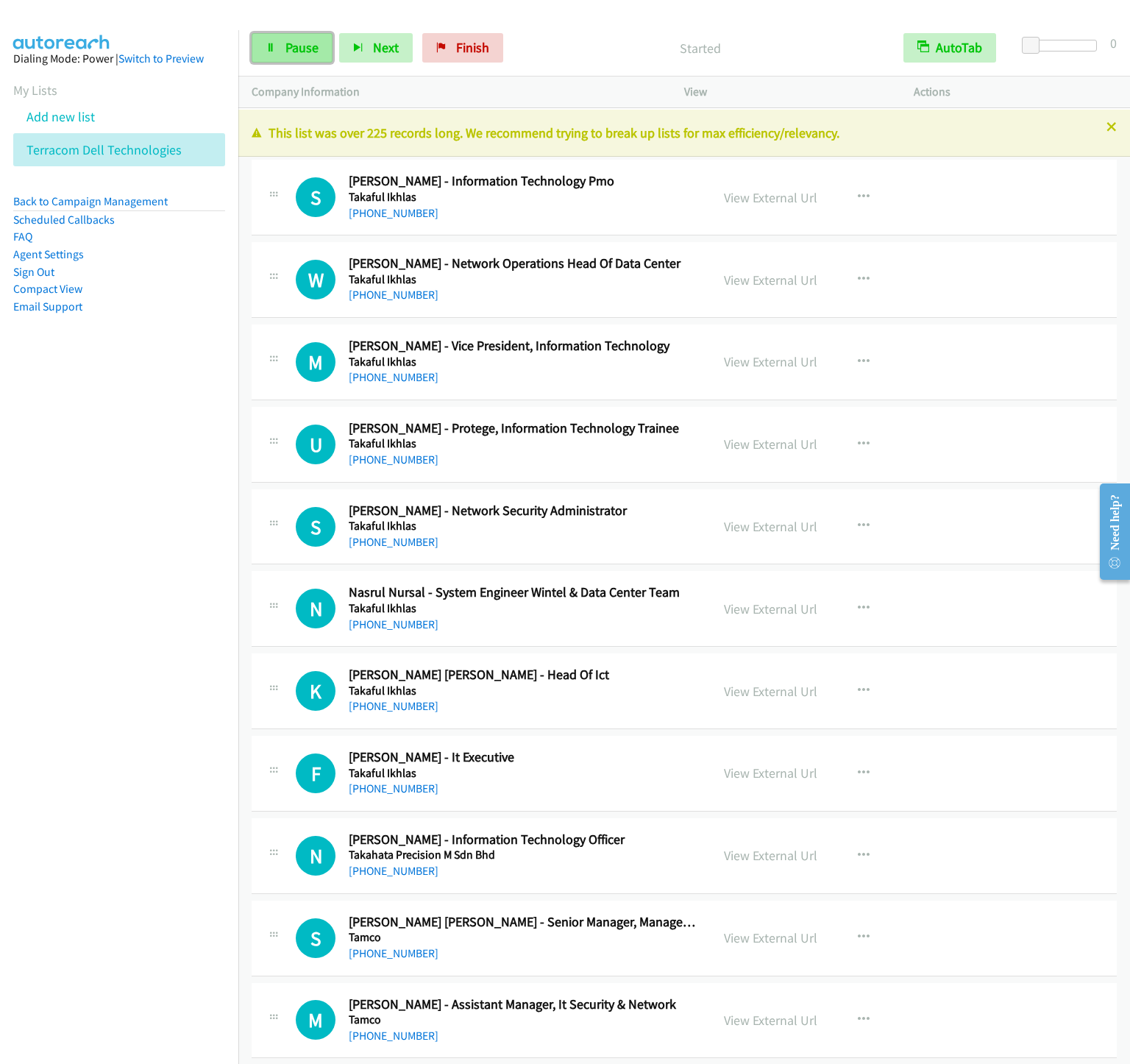
click at [305, 47] on span "Pause" at bounding box center [302, 47] width 33 height 17
click at [308, 53] on span "Start Calls" at bounding box center [313, 47] width 57 height 17
click at [291, 53] on span "Pause" at bounding box center [302, 47] width 33 height 17
click at [291, 53] on span "Start Calls" at bounding box center [313, 47] width 57 height 17
click at [303, 55] on span "Pause" at bounding box center [302, 47] width 33 height 17
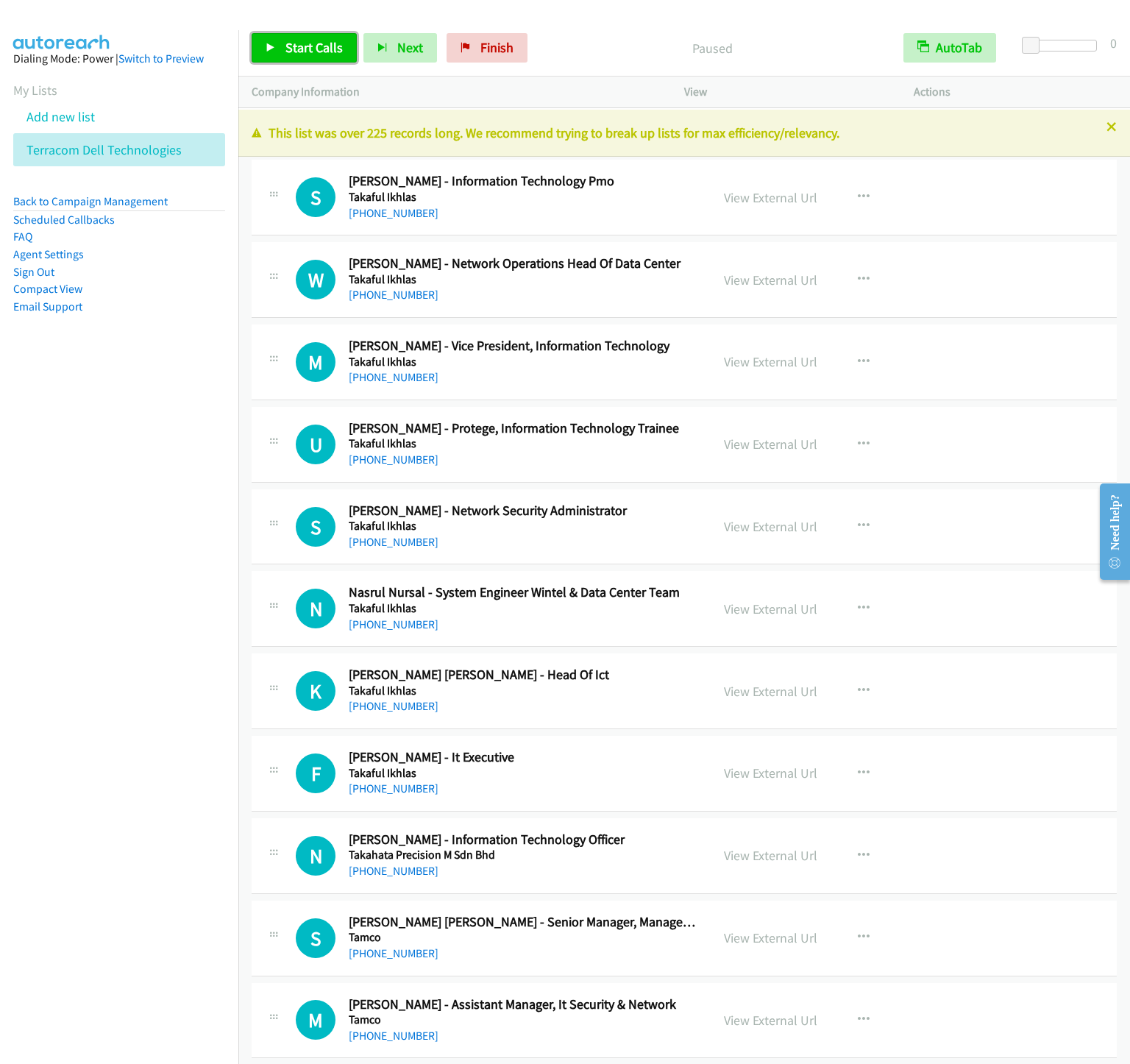
click at [303, 55] on span "Start Calls" at bounding box center [313, 47] width 57 height 17
click at [316, 35] on link "Pause" at bounding box center [292, 47] width 81 height 29
click at [311, 53] on span "Start Calls" at bounding box center [313, 47] width 57 height 17
click at [288, 48] on span "Pause" at bounding box center [302, 47] width 33 height 17
click at [288, 48] on span "Start Calls" at bounding box center [313, 47] width 57 height 17
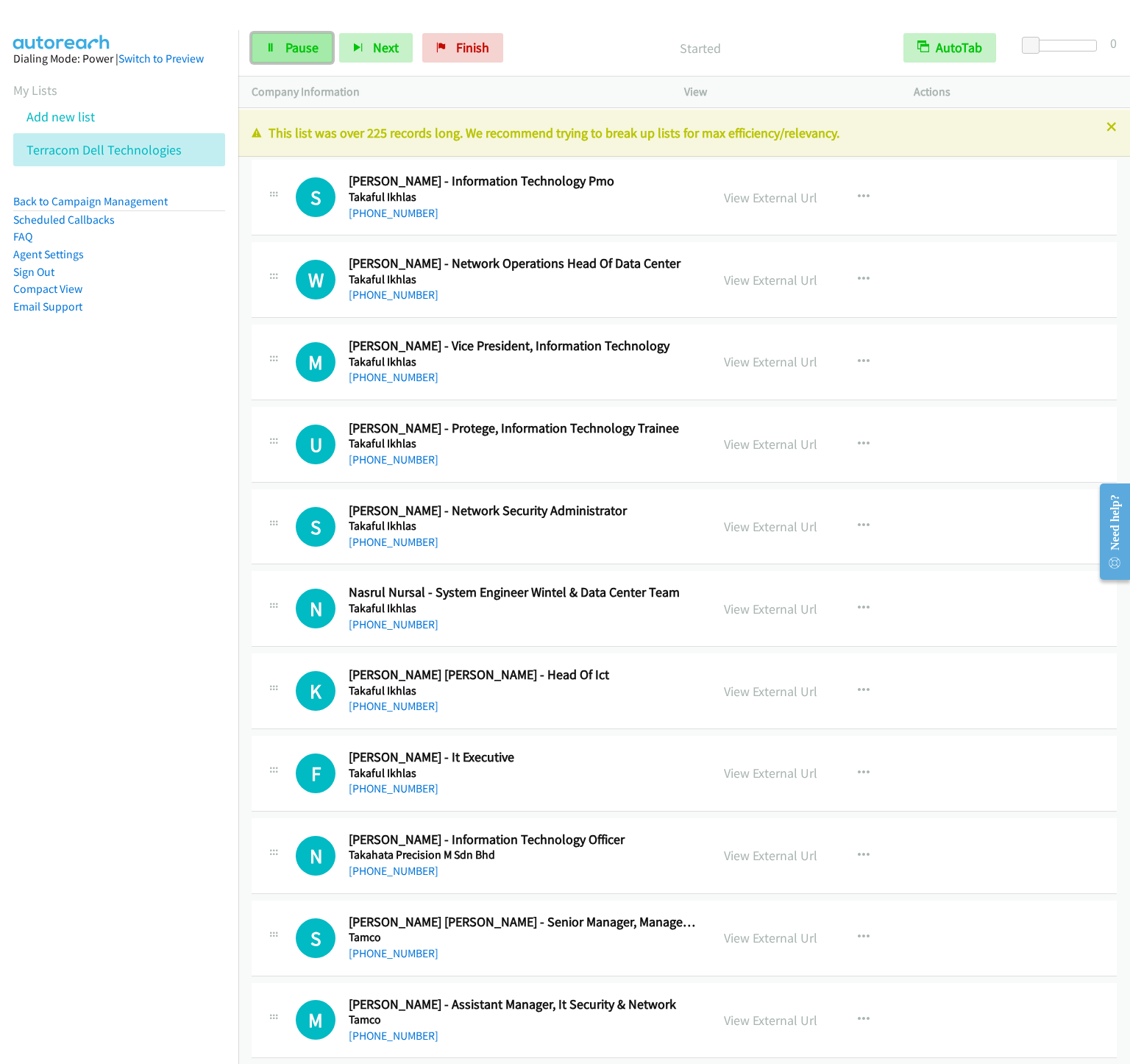
click at [294, 60] on link "Pause" at bounding box center [292, 47] width 81 height 29
click at [294, 60] on link "Start Calls" at bounding box center [304, 47] width 106 height 29
click at [272, 55] on link "Pause" at bounding box center [292, 47] width 81 height 29
click at [272, 55] on link "Start Calls" at bounding box center [304, 47] width 106 height 29
click at [304, 47] on span "Pause" at bounding box center [302, 47] width 33 height 17
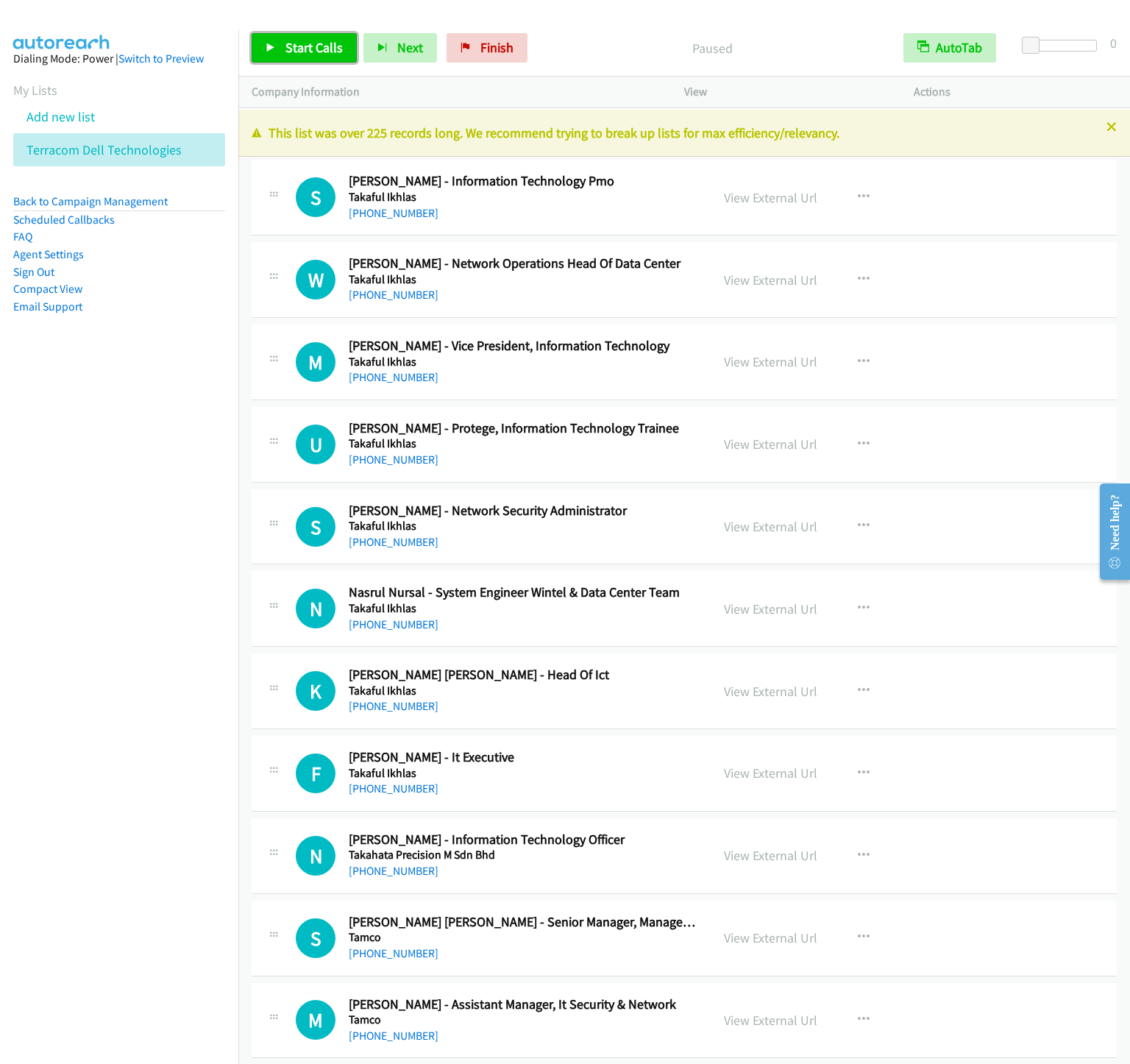
click at [316, 53] on span "Start Calls" at bounding box center [313, 47] width 57 height 17
click at [281, 52] on link "Pause" at bounding box center [292, 47] width 81 height 29
click at [281, 52] on link "Start Calls" at bounding box center [304, 47] width 106 height 29
click at [285, 40] on span "Pause" at bounding box center [302, 47] width 33 height 17
click at [287, 41] on span "Start Calls" at bounding box center [313, 47] width 57 height 17
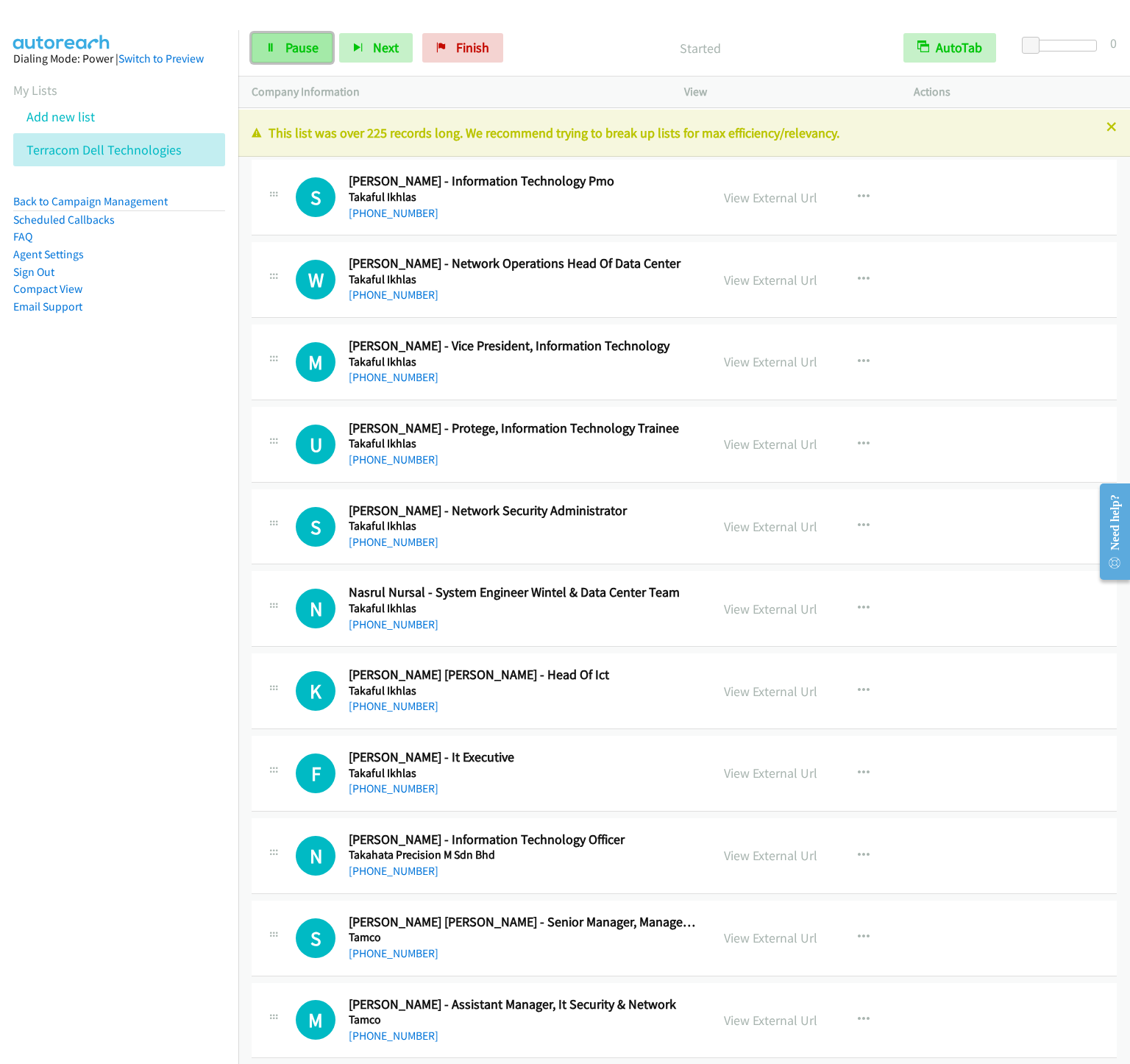
click at [292, 47] on span "Pause" at bounding box center [302, 47] width 33 height 17
click at [292, 47] on span "Start Calls" at bounding box center [313, 47] width 57 height 17
click at [265, 47] on icon at bounding box center [270, 48] width 10 height 10
click at [291, 62] on link "Pause" at bounding box center [292, 47] width 81 height 29
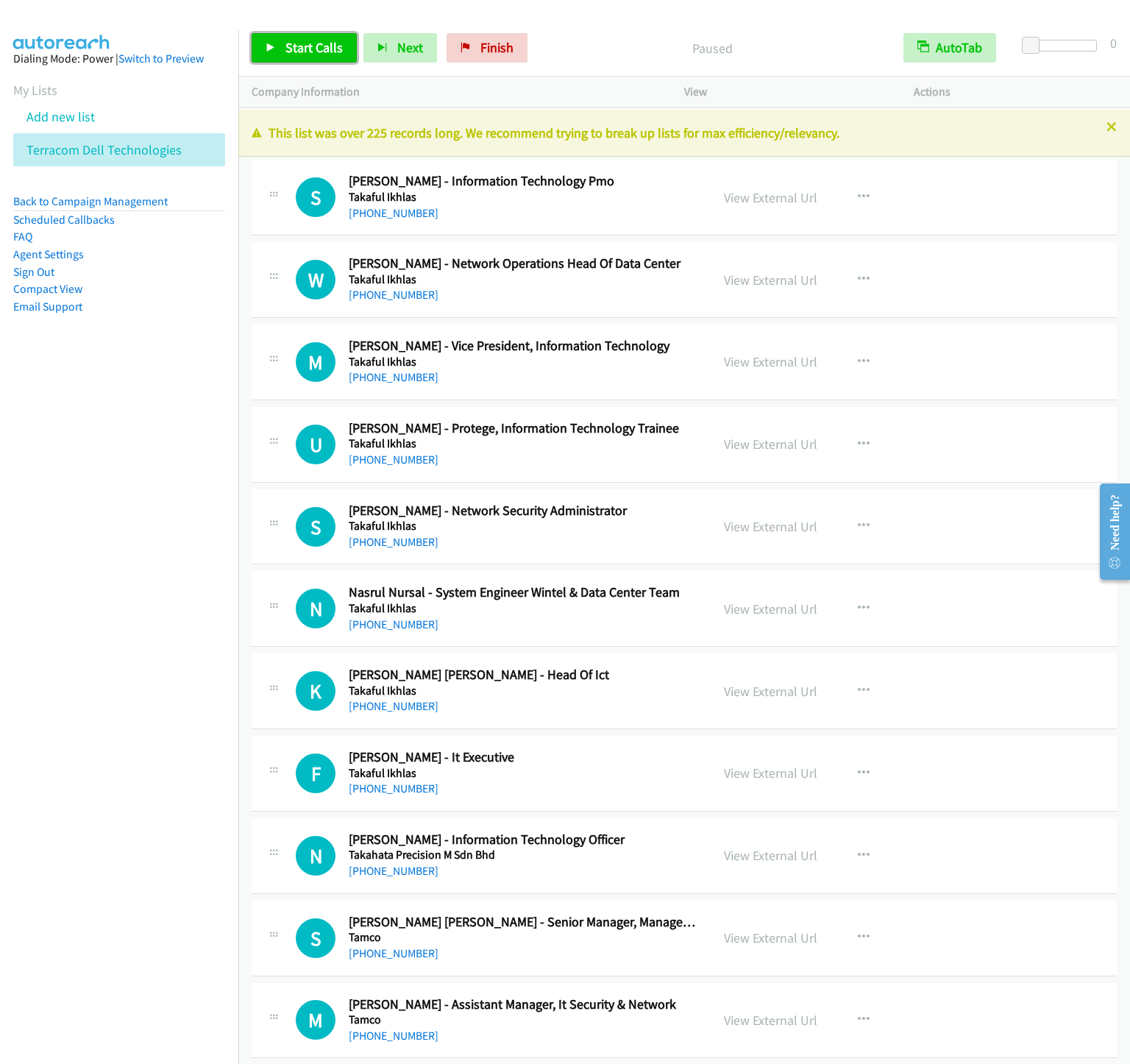
click at [291, 62] on link "Start Calls" at bounding box center [304, 47] width 106 height 29
click at [274, 47] on icon at bounding box center [270, 48] width 10 height 10
click at [308, 47] on span "Start Calls" at bounding box center [313, 47] width 57 height 17
click at [311, 56] on link "Pause" at bounding box center [292, 47] width 81 height 29
click at [311, 56] on link "Start Calls" at bounding box center [304, 47] width 106 height 29
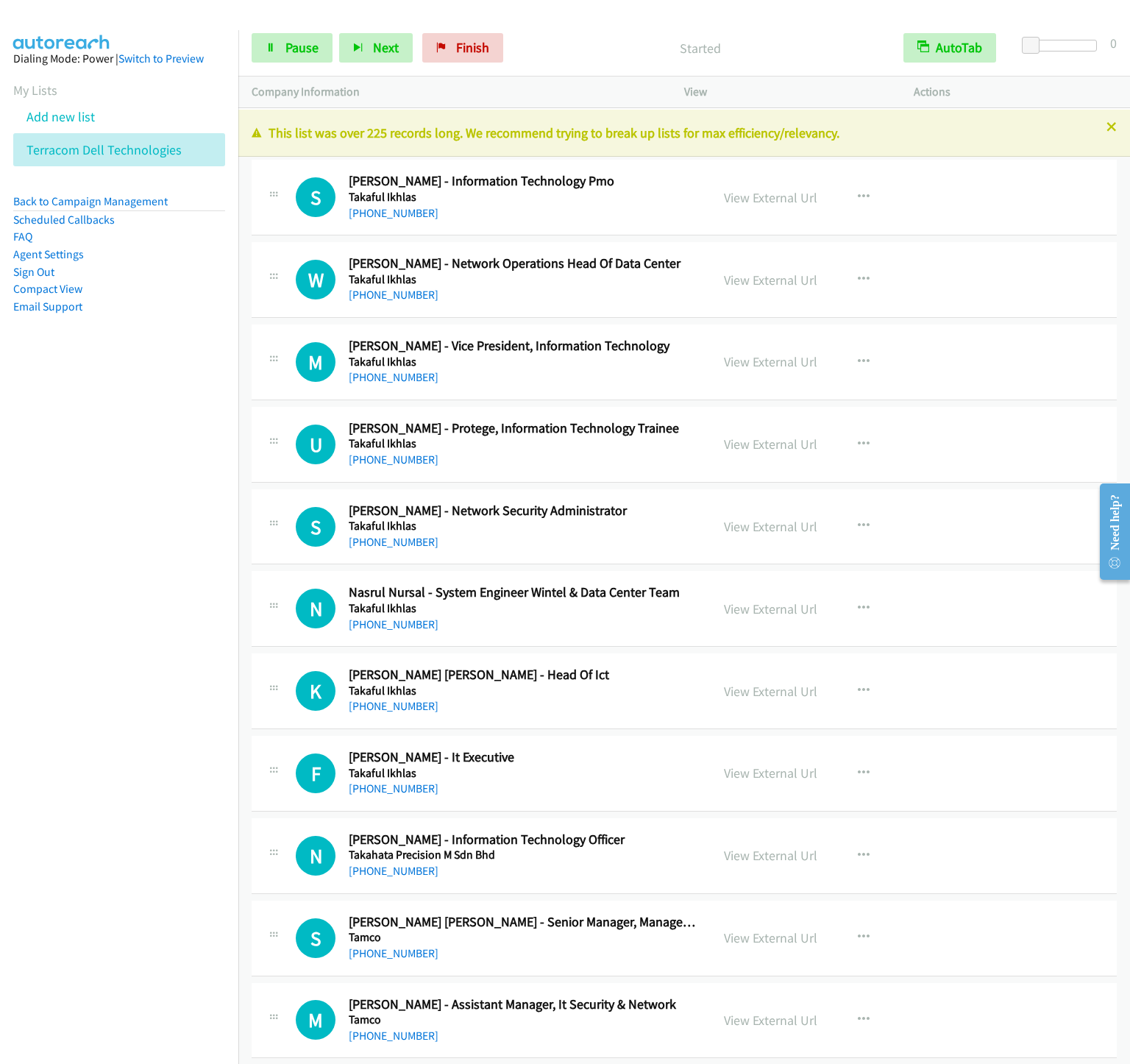
click at [175, 457] on nav "Dialing Mode: Power | Switch to Preview My Lists Add new list Terracom Dell Tec…" at bounding box center [120, 562] width 239 height 1064
click at [300, 47] on span "Pause" at bounding box center [302, 47] width 33 height 17
click at [300, 47] on span "Start Calls" at bounding box center [313, 47] width 57 height 17
click at [318, 47] on link "Pause" at bounding box center [292, 47] width 81 height 29
click at [318, 47] on span "Start Calls" at bounding box center [313, 47] width 57 height 17
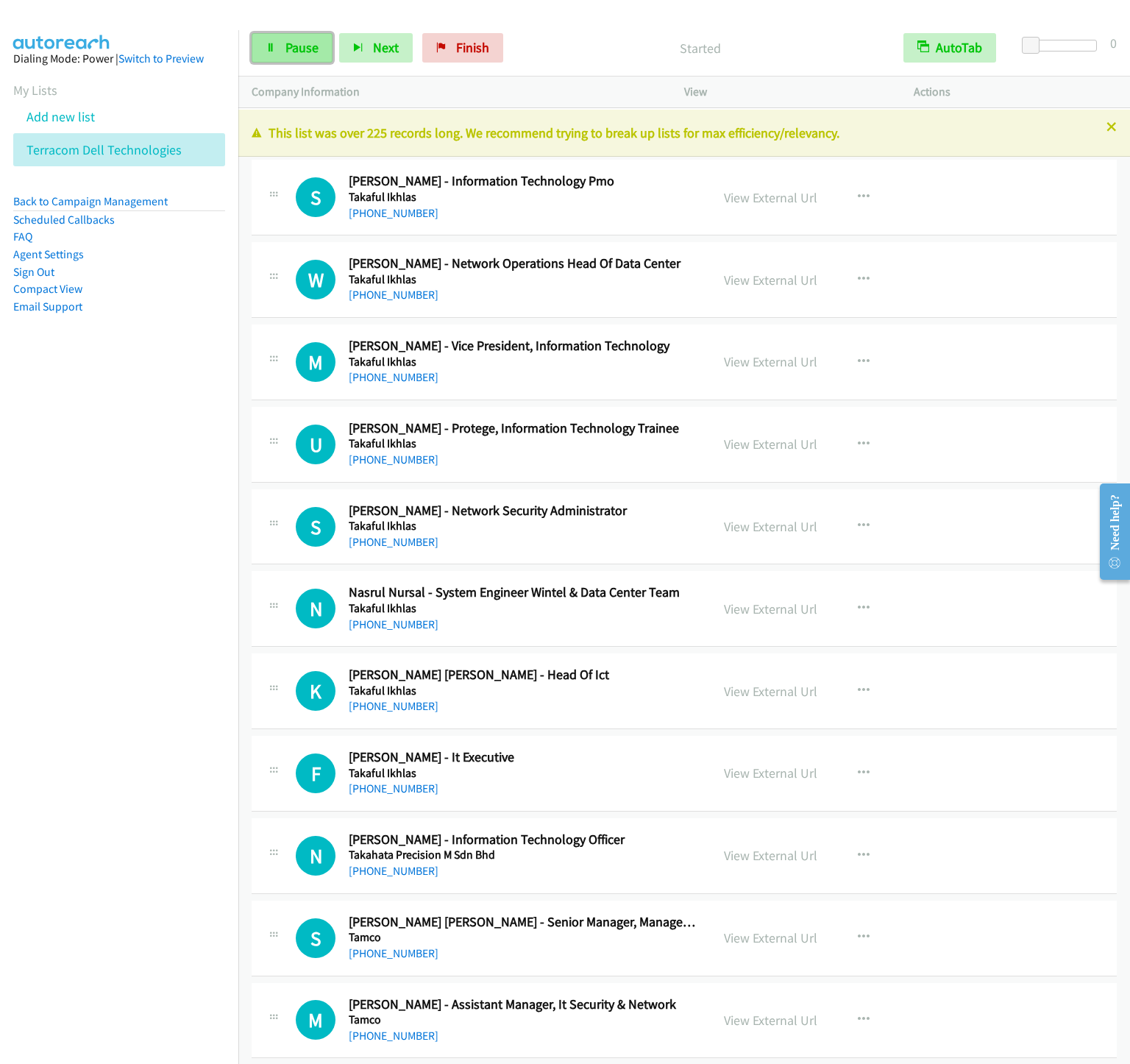
click at [289, 41] on span "Pause" at bounding box center [302, 47] width 33 height 17
click at [288, 42] on span "Start Calls" at bounding box center [313, 47] width 57 height 17
click at [316, 49] on span "Pause" at bounding box center [302, 47] width 33 height 17
click at [316, 49] on span "Start Calls" at bounding box center [313, 47] width 57 height 17
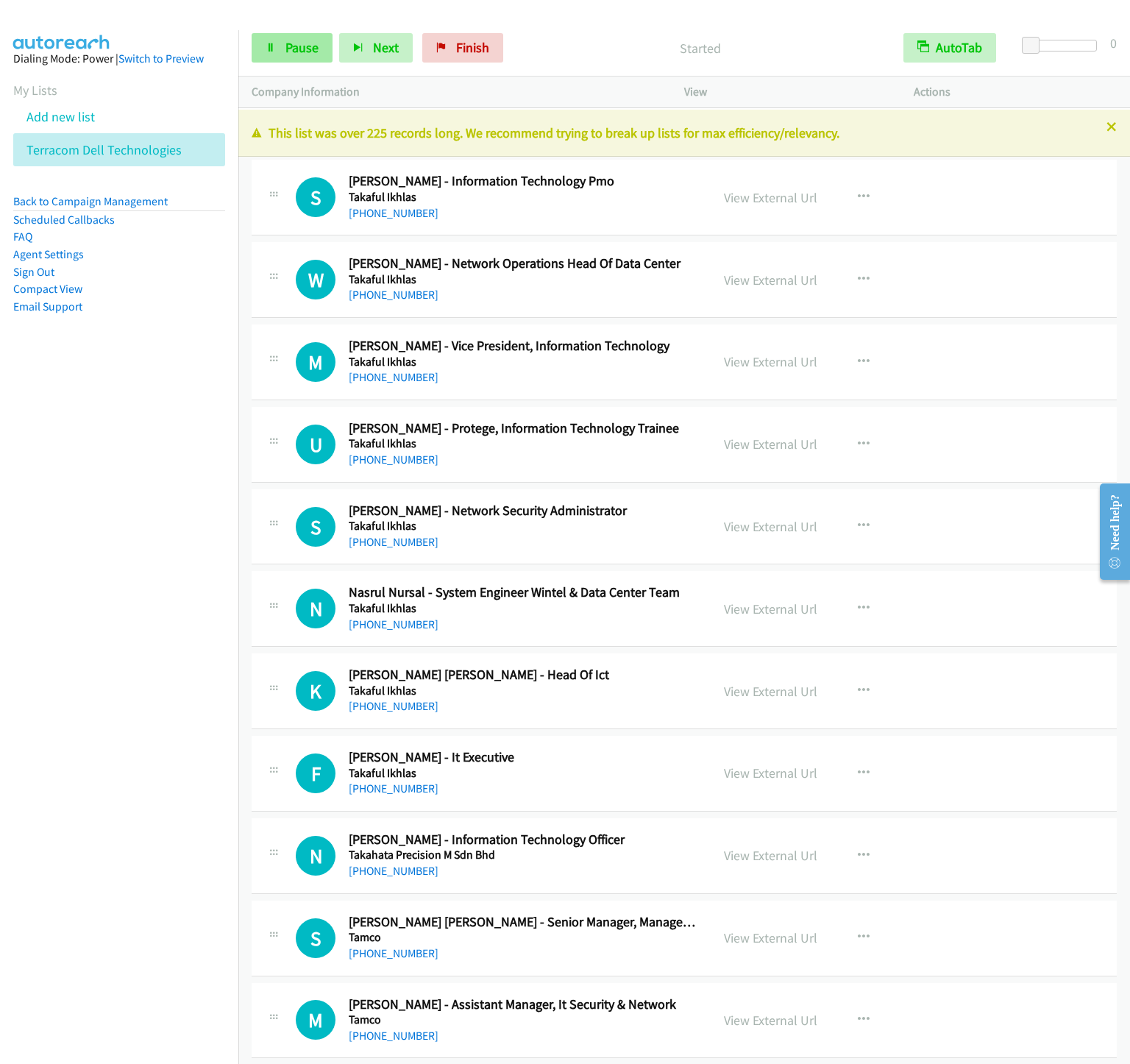
drag, startPoint x: 318, startPoint y: 27, endPoint x: 311, endPoint y: 41, distance: 15.7
click at [314, 32] on div "Start Calls Pause Next Finish Started AutoTab AutoTab 0" at bounding box center [684, 48] width 892 height 57
click at [303, 49] on span "Pause" at bounding box center [302, 47] width 33 height 17
click at [303, 49] on span "Start Calls" at bounding box center [313, 47] width 57 height 17
click at [281, 42] on link "Pause" at bounding box center [292, 47] width 81 height 29
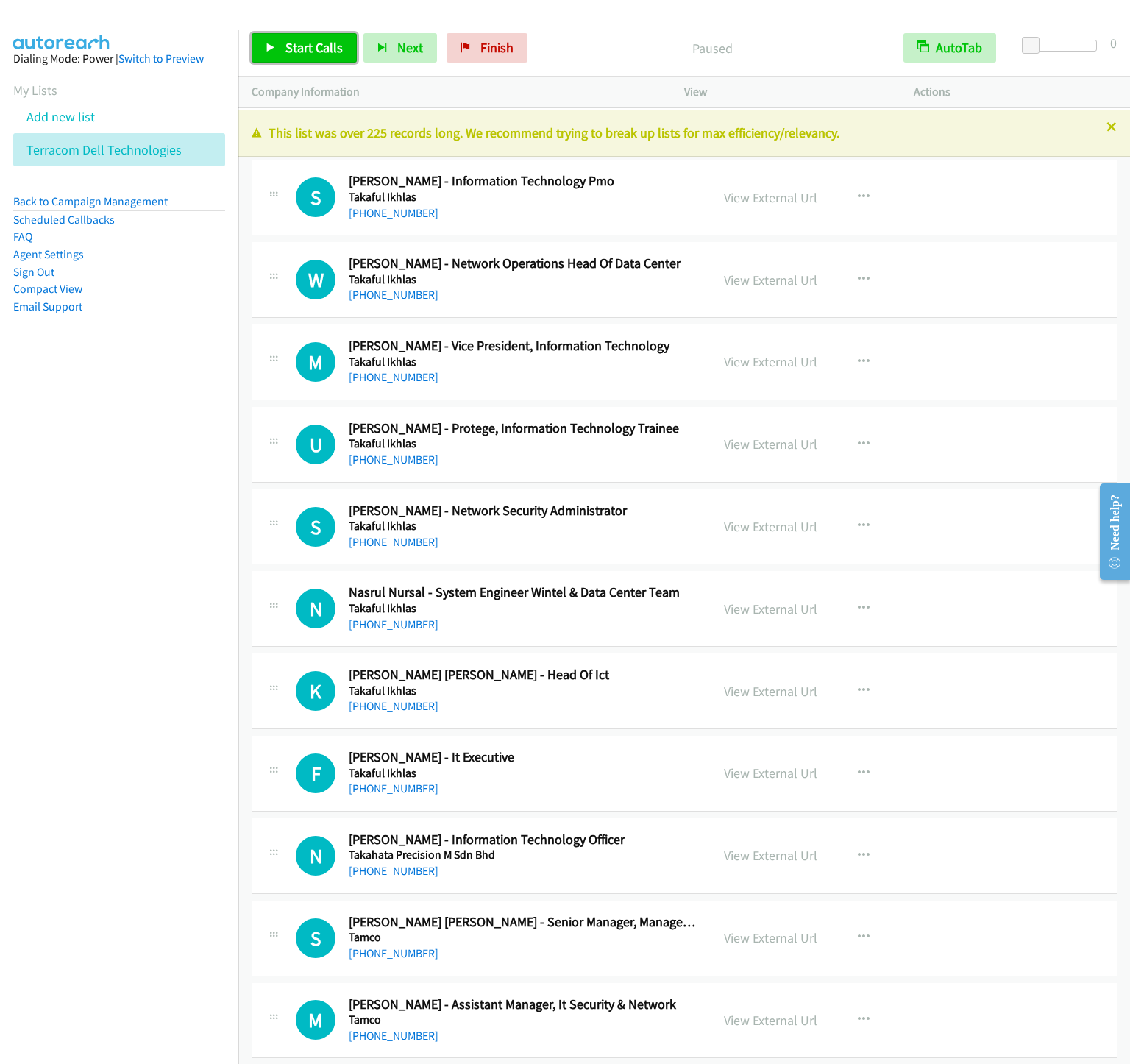
click at [281, 42] on link "Start Calls" at bounding box center [304, 47] width 106 height 29
drag, startPoint x: 281, startPoint y: 55, endPoint x: 324, endPoint y: 93, distance: 57.4
click at [281, 55] on link "Pause" at bounding box center [292, 47] width 81 height 29
click at [299, 61] on link "Start Calls" at bounding box center [304, 47] width 106 height 29
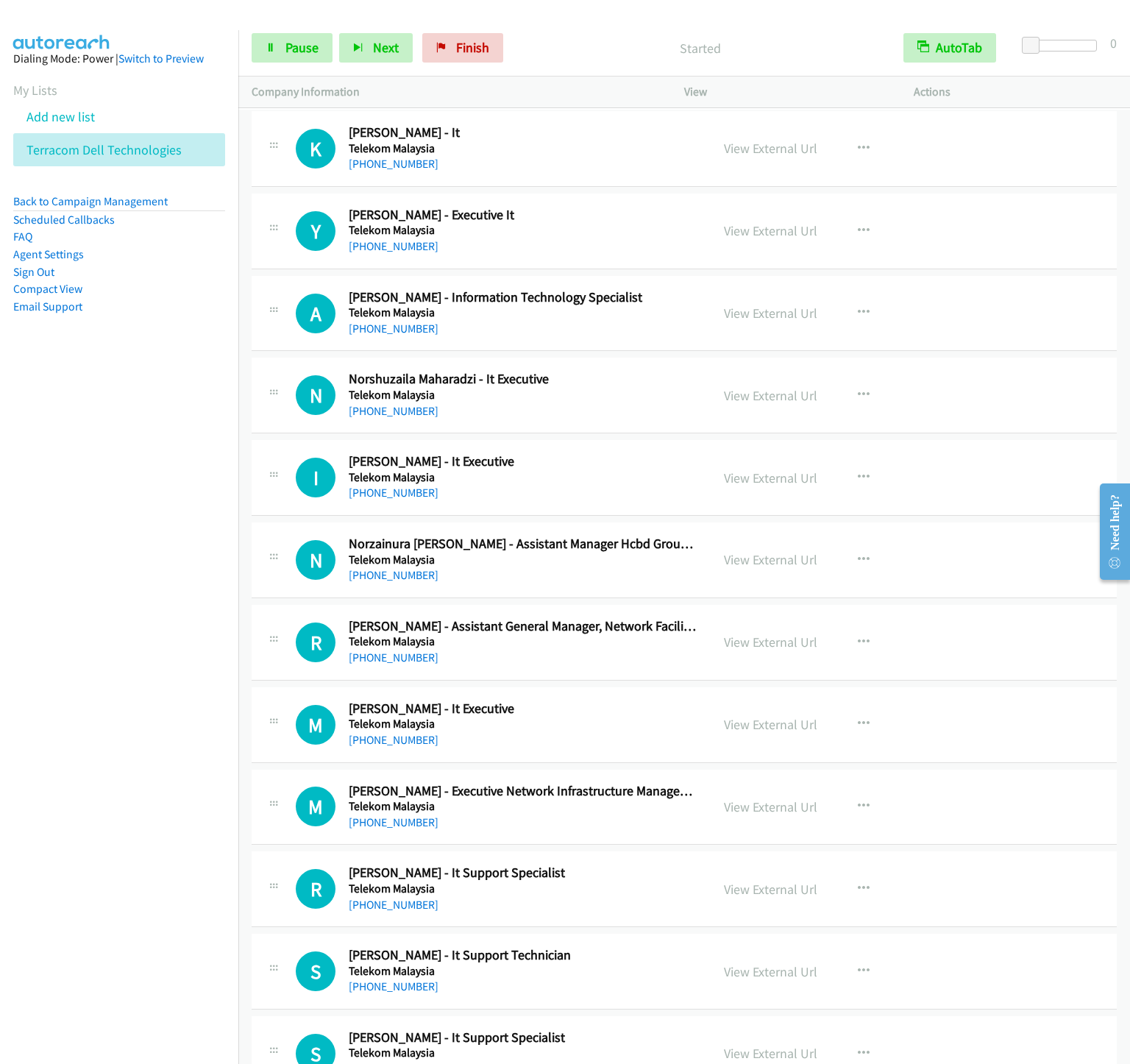
scroll to position [5517, 0]
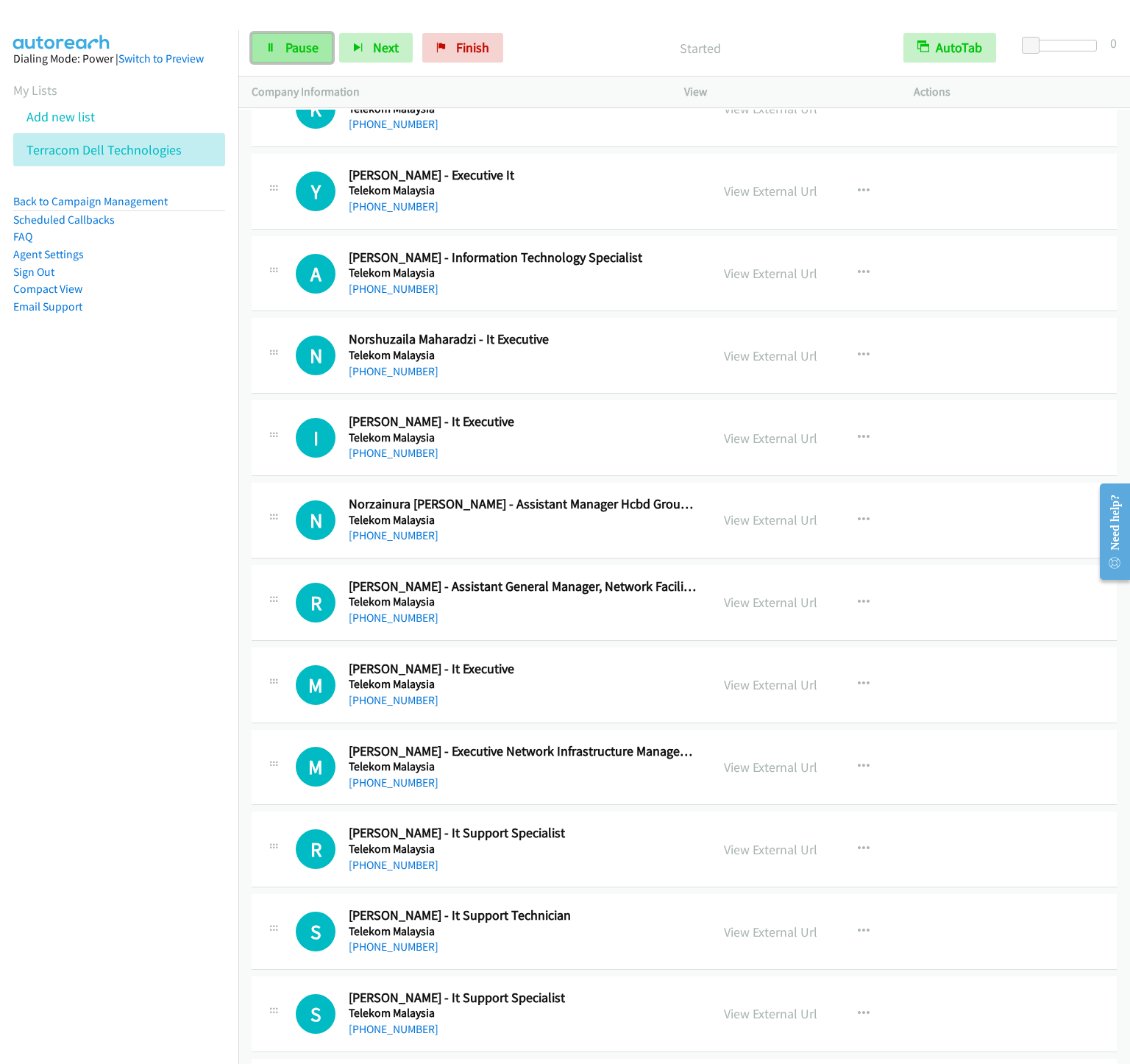
click at [284, 37] on link "Pause" at bounding box center [292, 47] width 81 height 29
click at [284, 62] on div "Start Calls Pause Next Finish" at bounding box center [381, 47] width 259 height 29
click at [285, 55] on span "Start Calls" at bounding box center [313, 47] width 57 height 17
click at [285, 38] on link "Pause" at bounding box center [292, 47] width 81 height 29
click at [285, 42] on span "Start Calls" at bounding box center [313, 47] width 57 height 17
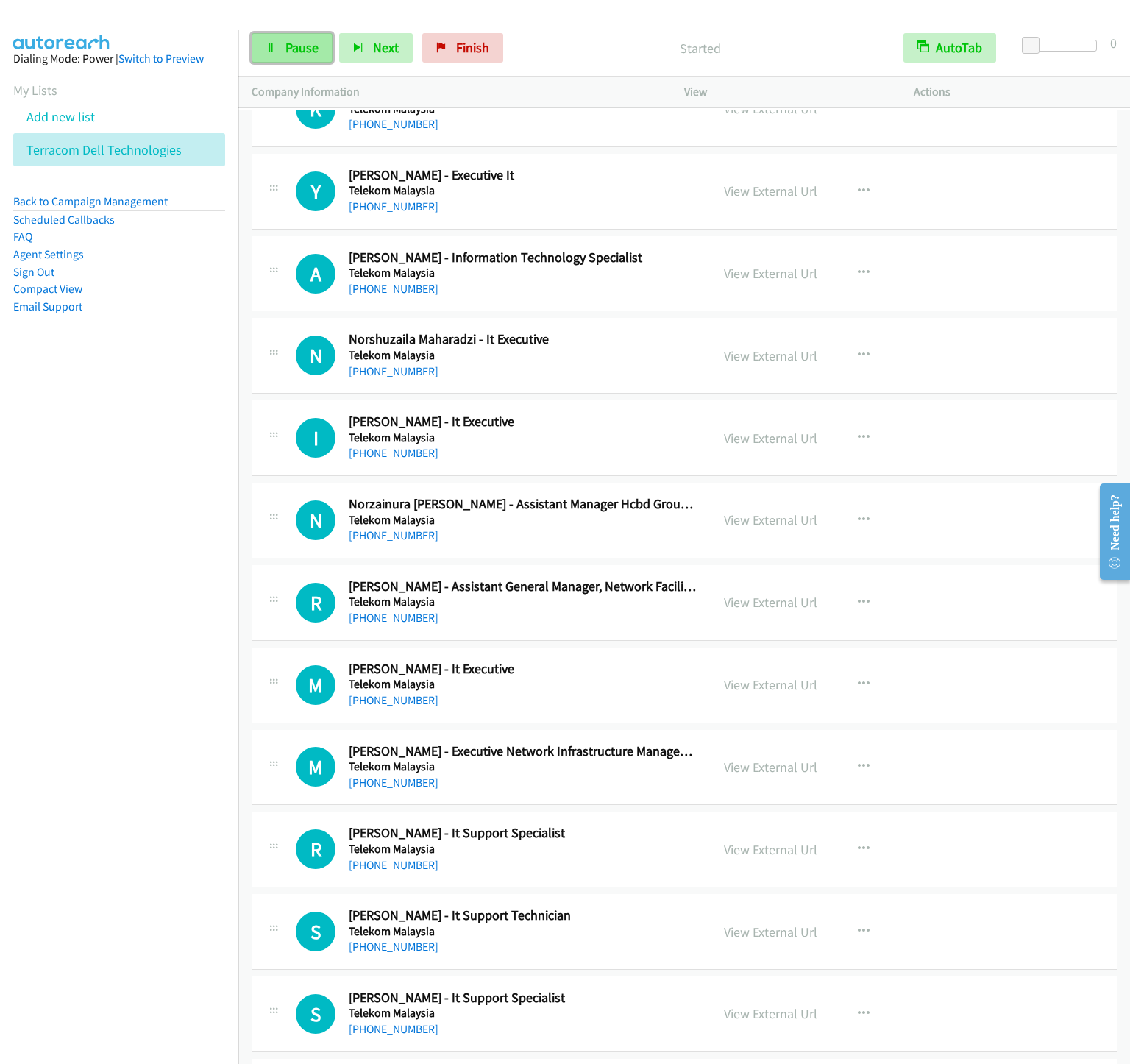
click at [308, 47] on span "Pause" at bounding box center [302, 47] width 33 height 17
click at [308, 47] on span "Start Calls" at bounding box center [313, 47] width 57 height 17
click at [303, 29] on div "Start Calls Pause Next Finish Started AutoTab AutoTab 0" at bounding box center [684, 48] width 892 height 57
click at [299, 52] on span "Pause" at bounding box center [302, 47] width 33 height 17
click at [297, 54] on span "Start Calls" at bounding box center [313, 47] width 57 height 17
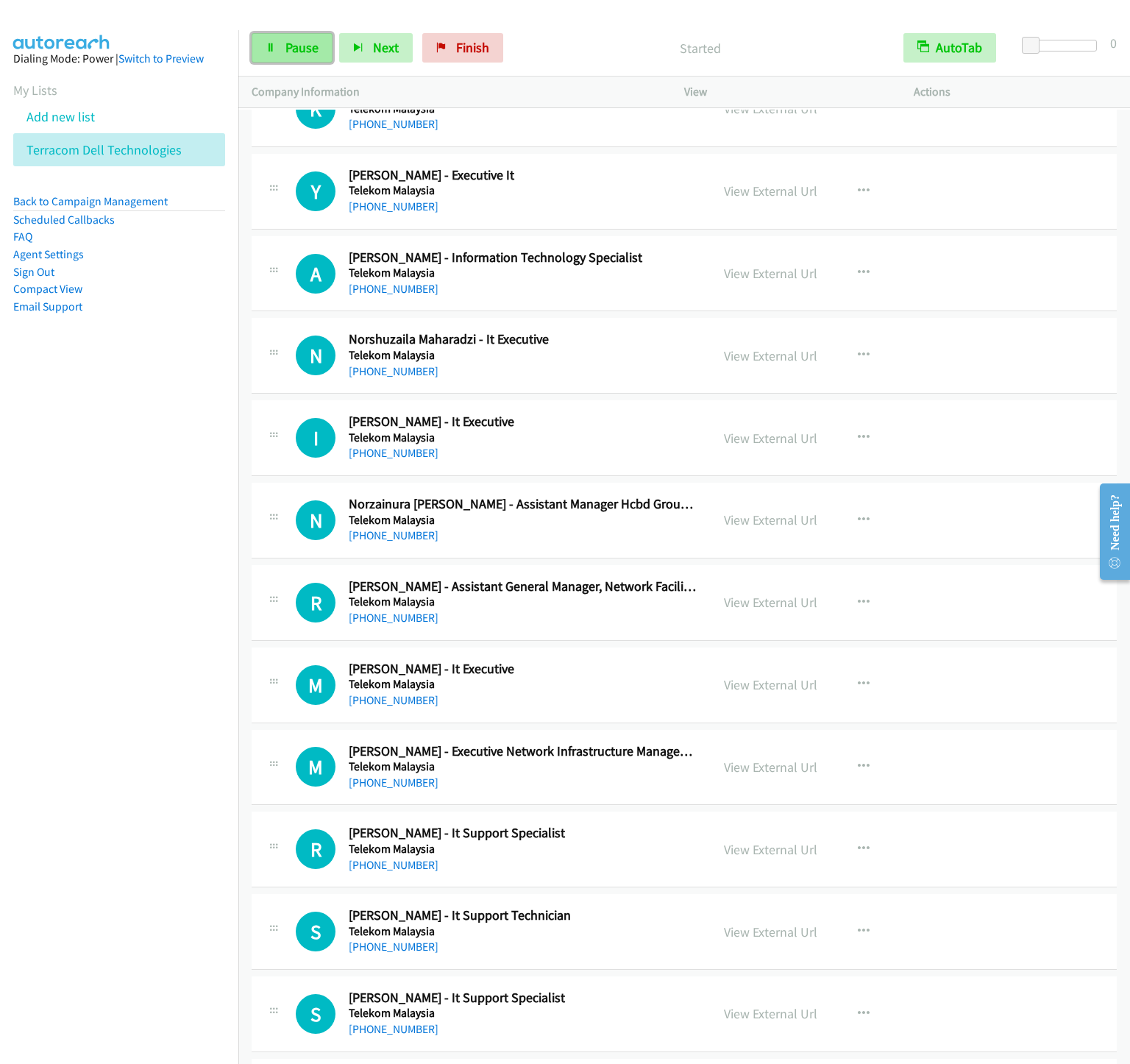
click at [287, 45] on link "Pause" at bounding box center [292, 47] width 81 height 29
click at [287, 45] on span "Start Calls" at bounding box center [313, 47] width 57 height 17
click at [299, 42] on span "Pause" at bounding box center [302, 47] width 33 height 17
click at [283, 54] on link "Start Calls" at bounding box center [304, 47] width 106 height 29
click at [766, 693] on link "View External Url" at bounding box center [771, 684] width 93 height 17
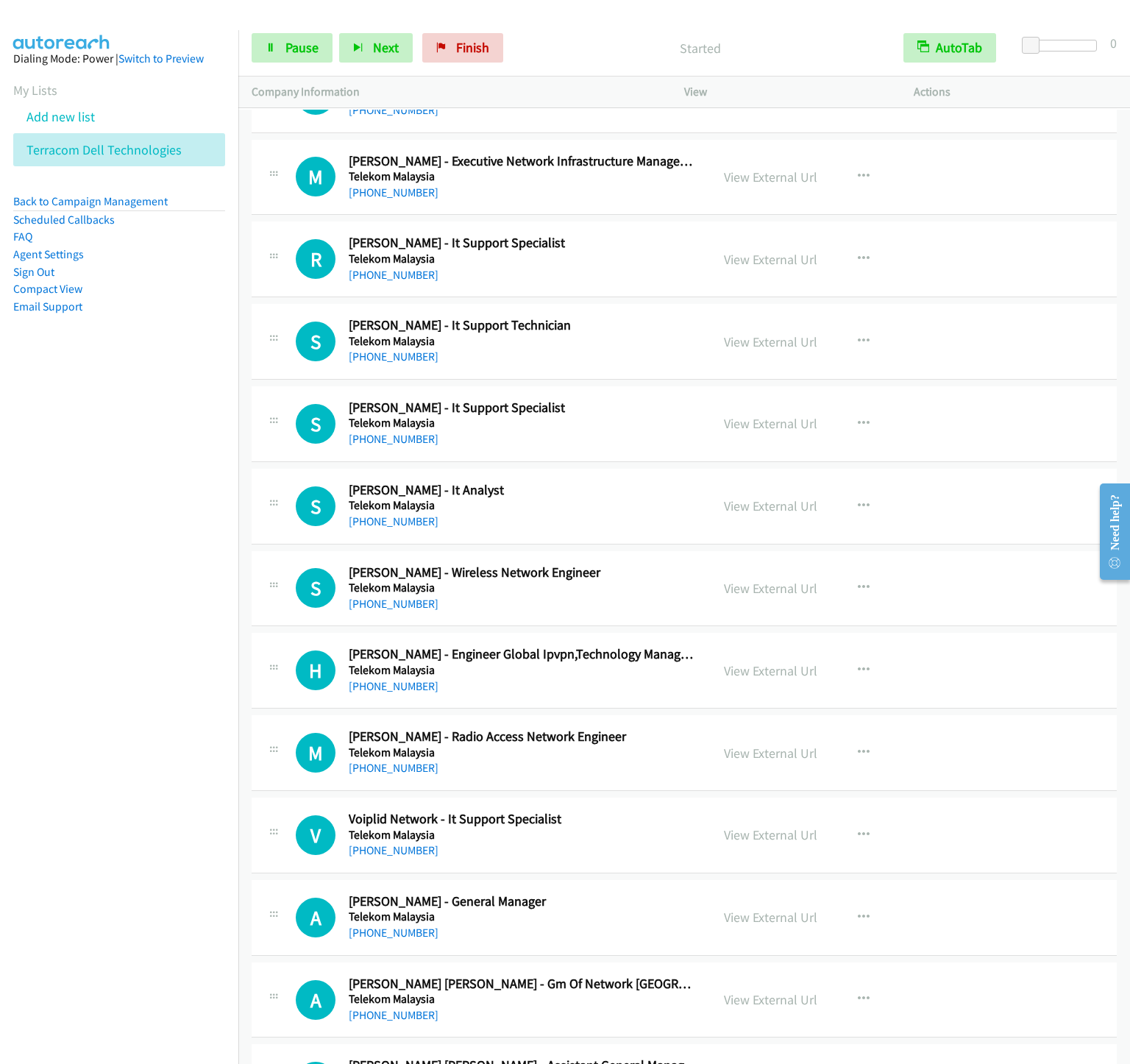
scroll to position [6069, 0]
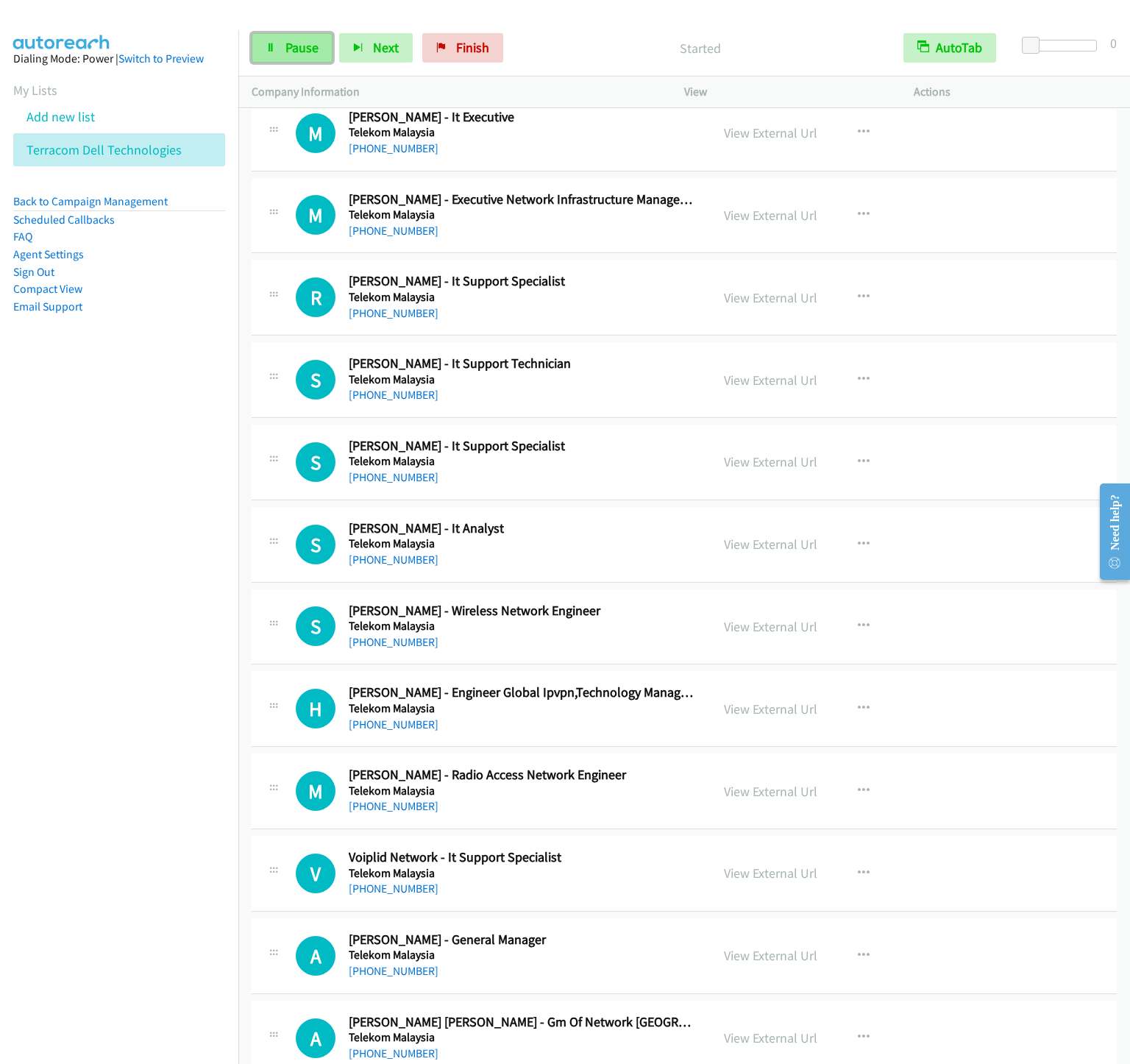
click at [294, 44] on span "Pause" at bounding box center [302, 47] width 33 height 17
click at [296, 44] on span "Start Calls" at bounding box center [313, 47] width 57 height 17
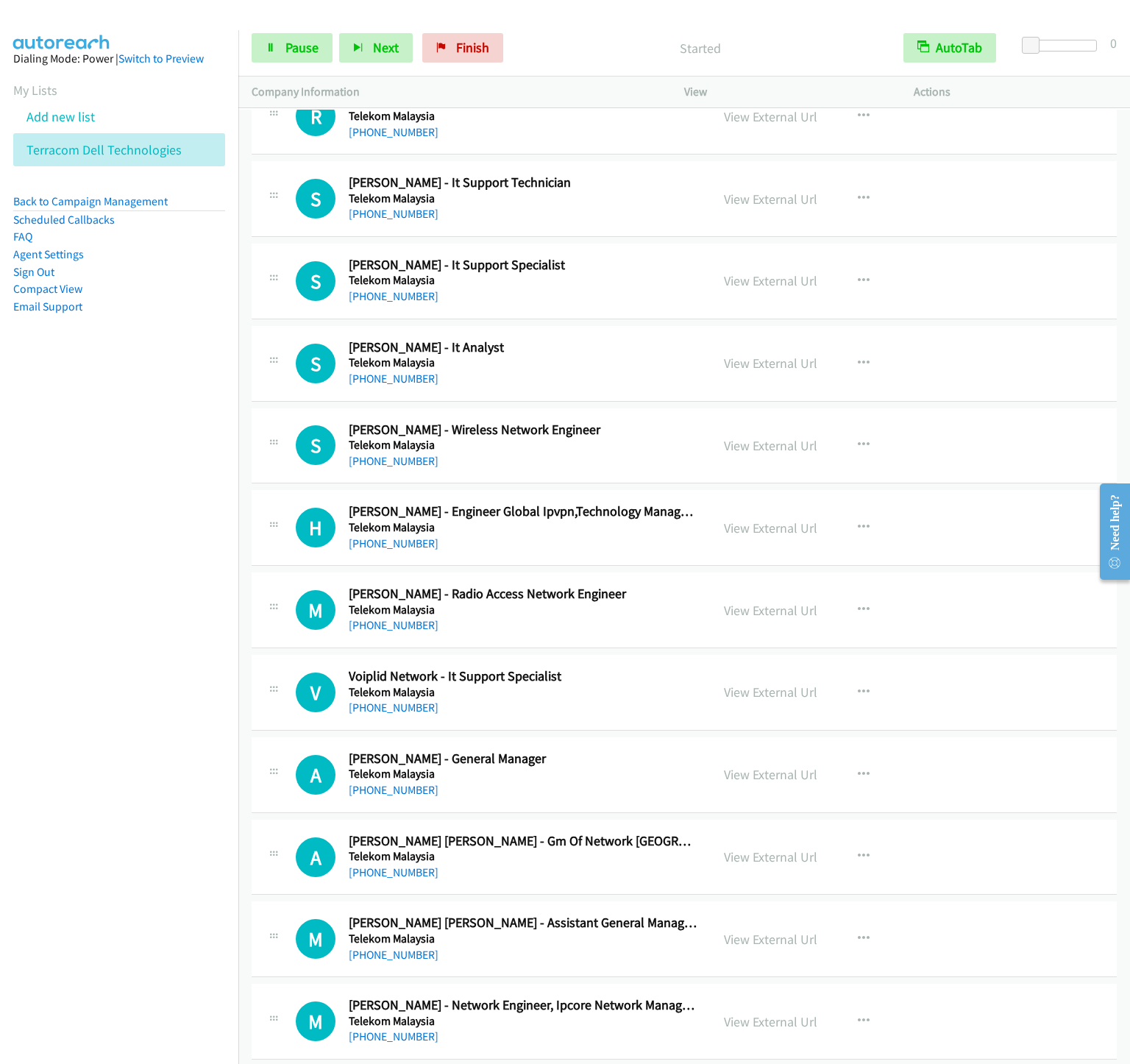
scroll to position [6180, 0]
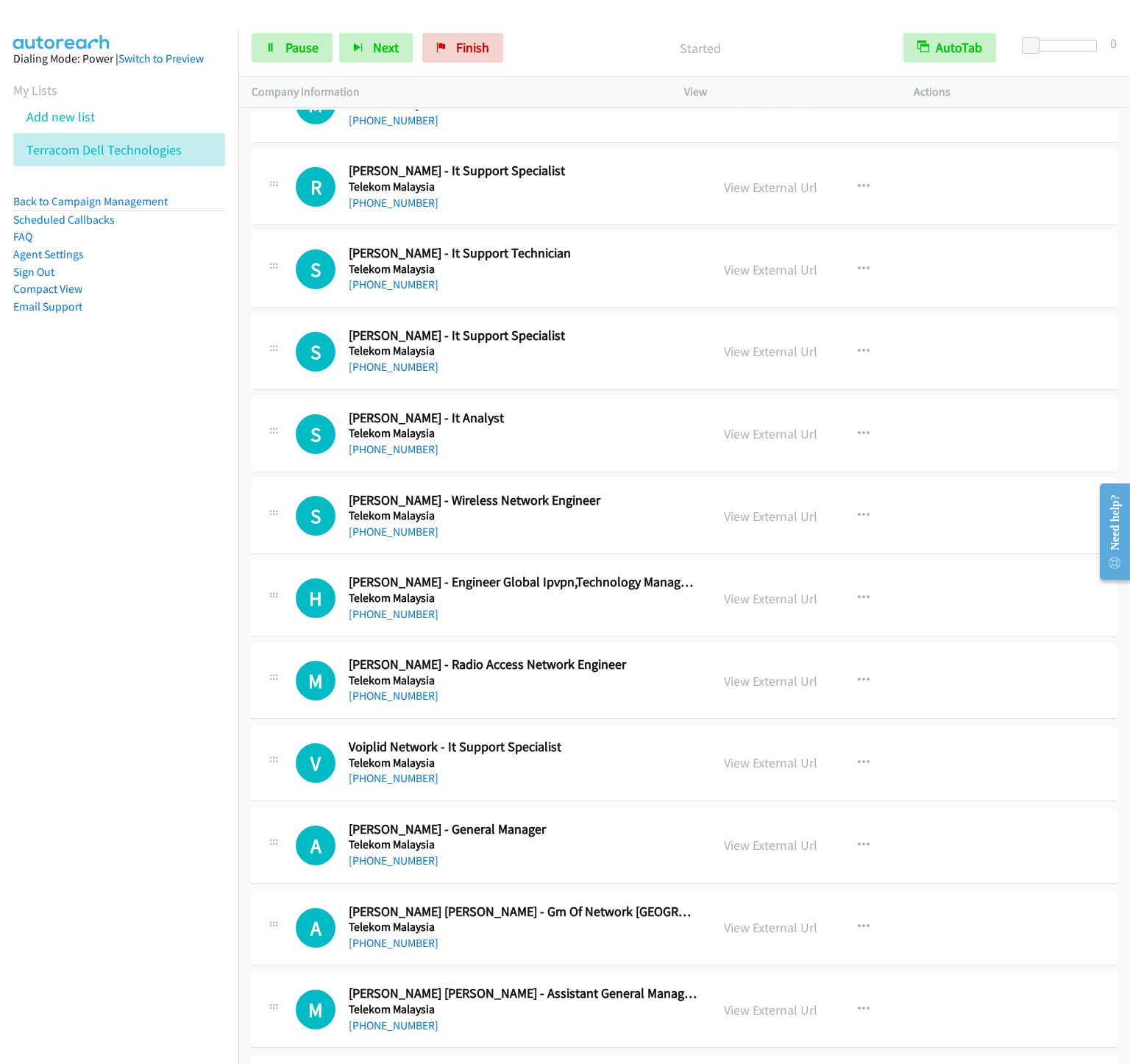
click at [288, 67] on div "Start Calls Pause Next Finish Started AutoTab AutoTab 0" at bounding box center [684, 48] width 892 height 57
click at [288, 47] on span "Pause" at bounding box center [302, 47] width 33 height 17
click at [259, 64] on div "Start Calls Pause Next Finish Paused AutoTab AutoTab 0" at bounding box center [684, 48] width 892 height 57
click at [270, 31] on div "Start Calls Pause Next Finish Paused AutoTab AutoTab 0" at bounding box center [684, 48] width 892 height 57
click at [281, 66] on div "Start Calls Pause Next Finish Paused AutoTab AutoTab 0" at bounding box center [684, 48] width 892 height 57
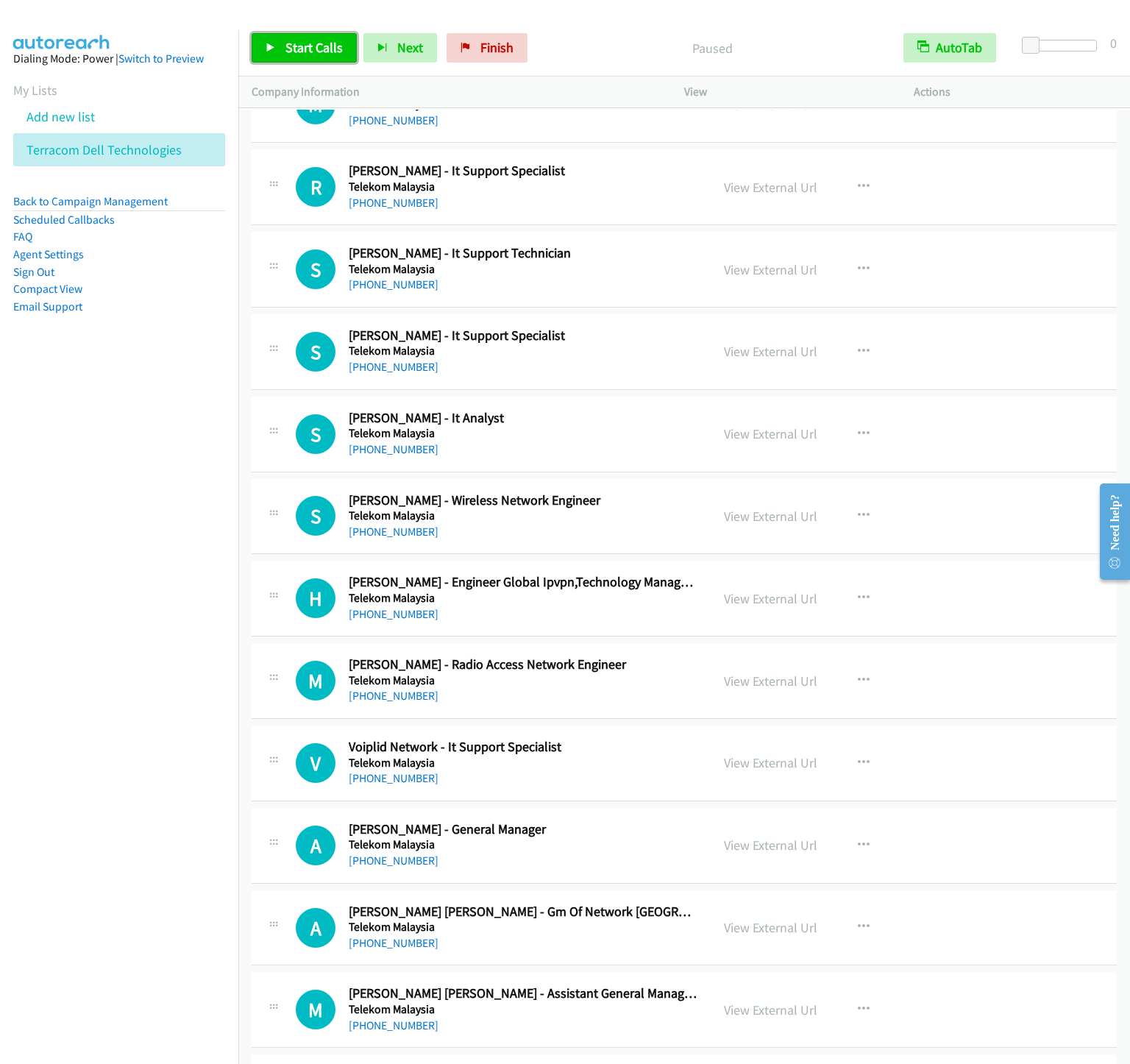
click at [285, 54] on span "Start Calls" at bounding box center [313, 47] width 57 height 17
click at [272, 36] on link "Pause" at bounding box center [292, 47] width 81 height 29
click at [280, 52] on link "Start Calls" at bounding box center [304, 47] width 106 height 29
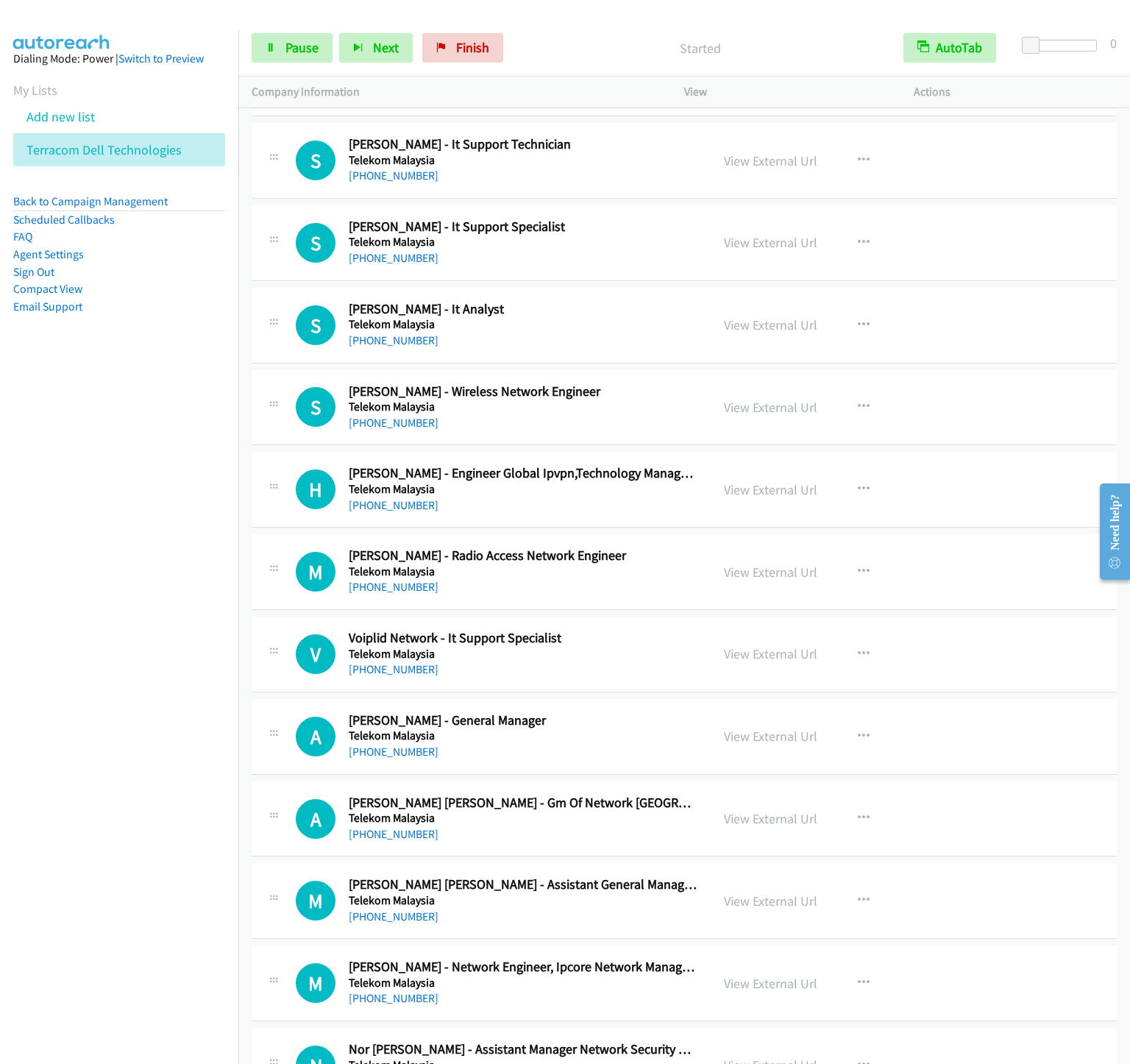
scroll to position [6290, 0]
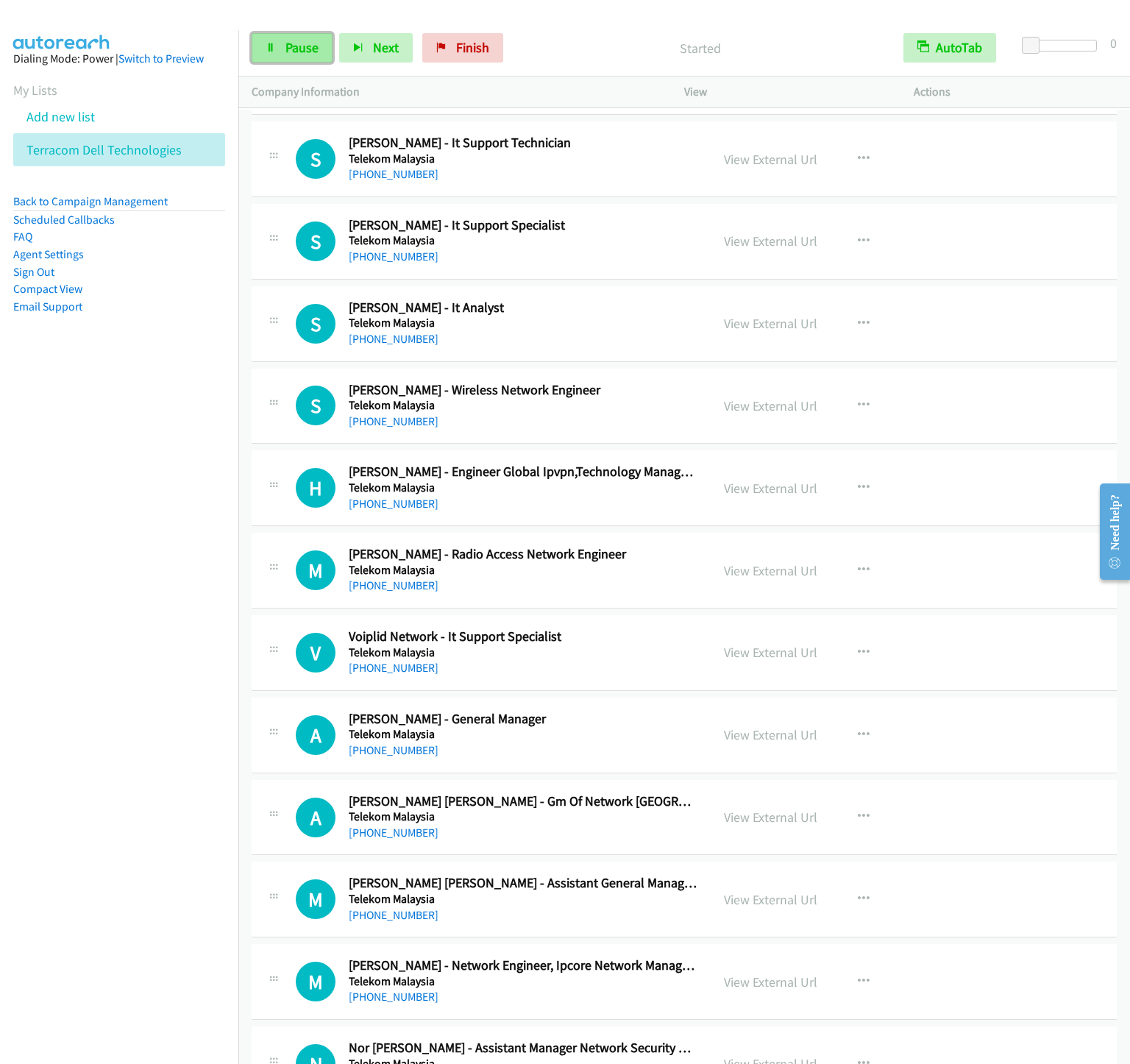
click at [272, 42] on link "Pause" at bounding box center [292, 47] width 81 height 29
click at [272, 42] on link "Start Calls" at bounding box center [304, 47] width 106 height 29
click at [300, 42] on span "Pause" at bounding box center [302, 47] width 33 height 17
click at [300, 42] on span "Start Calls" at bounding box center [313, 47] width 57 height 17
click at [283, 49] on link "Pause" at bounding box center [292, 47] width 81 height 29
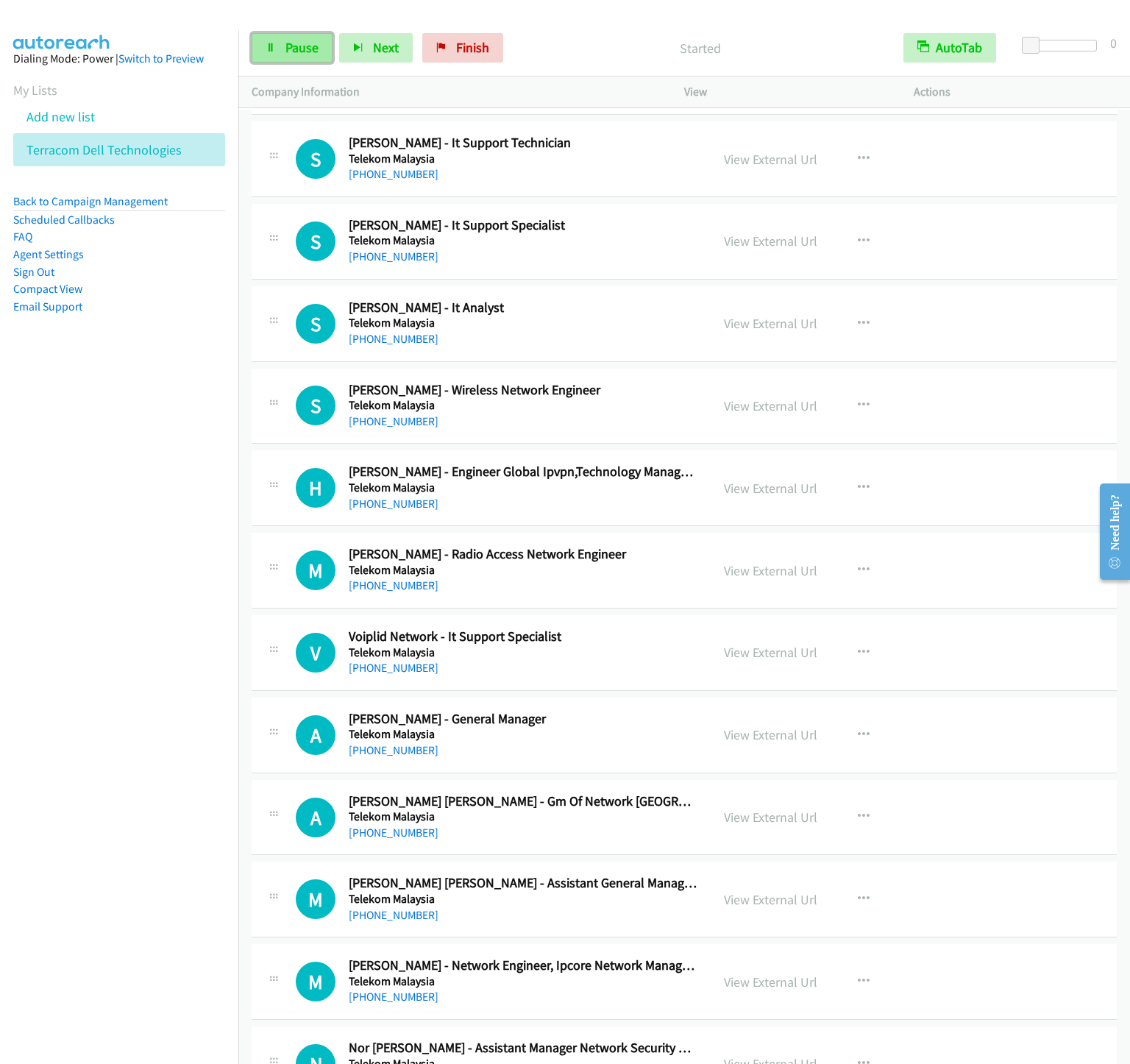
click at [283, 49] on div "Start Calls Pause Next Finish" at bounding box center [381, 47] width 259 height 29
click at [314, 37] on link "Start Calls" at bounding box center [304, 47] width 106 height 29
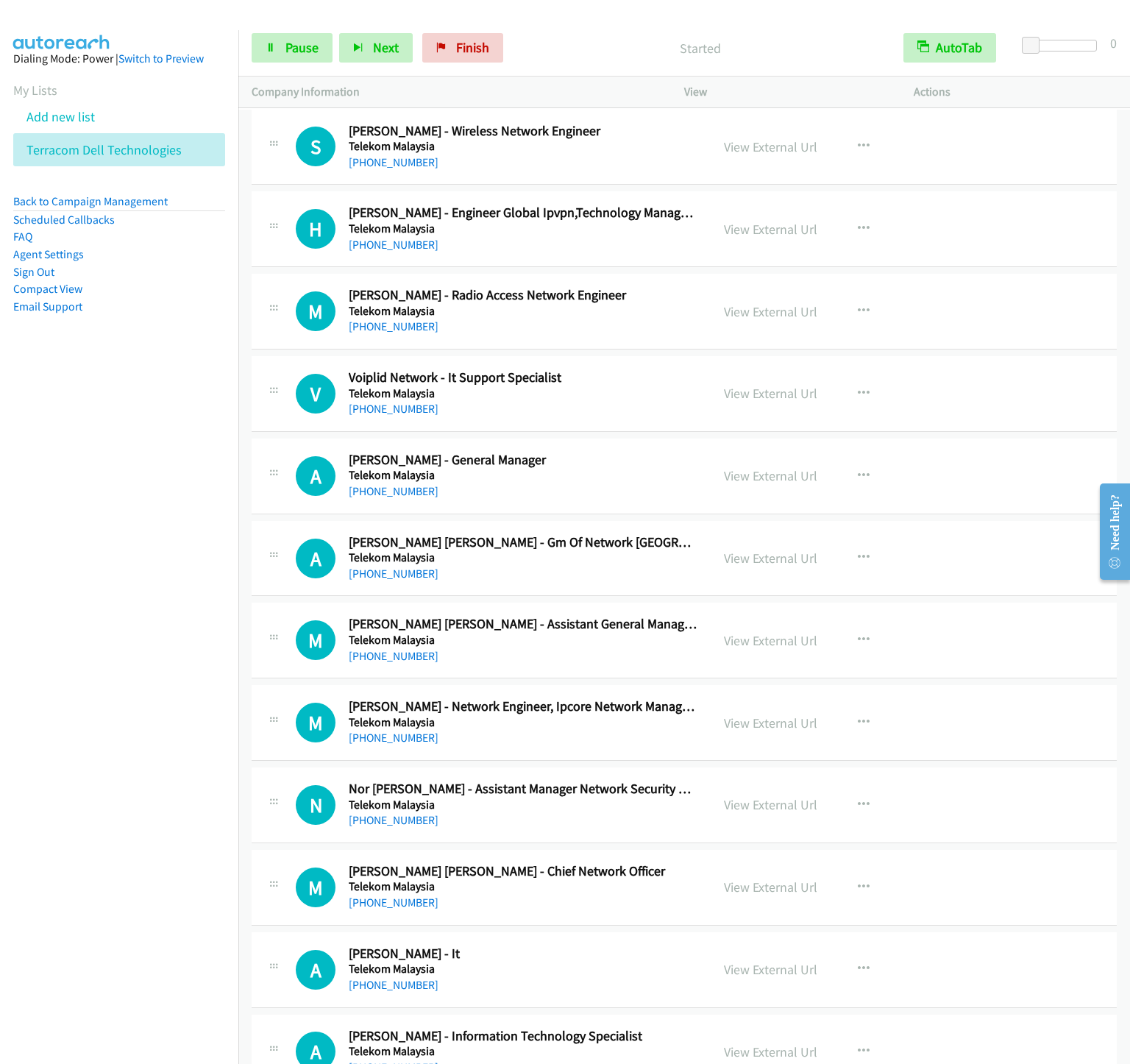
scroll to position [6510, 0]
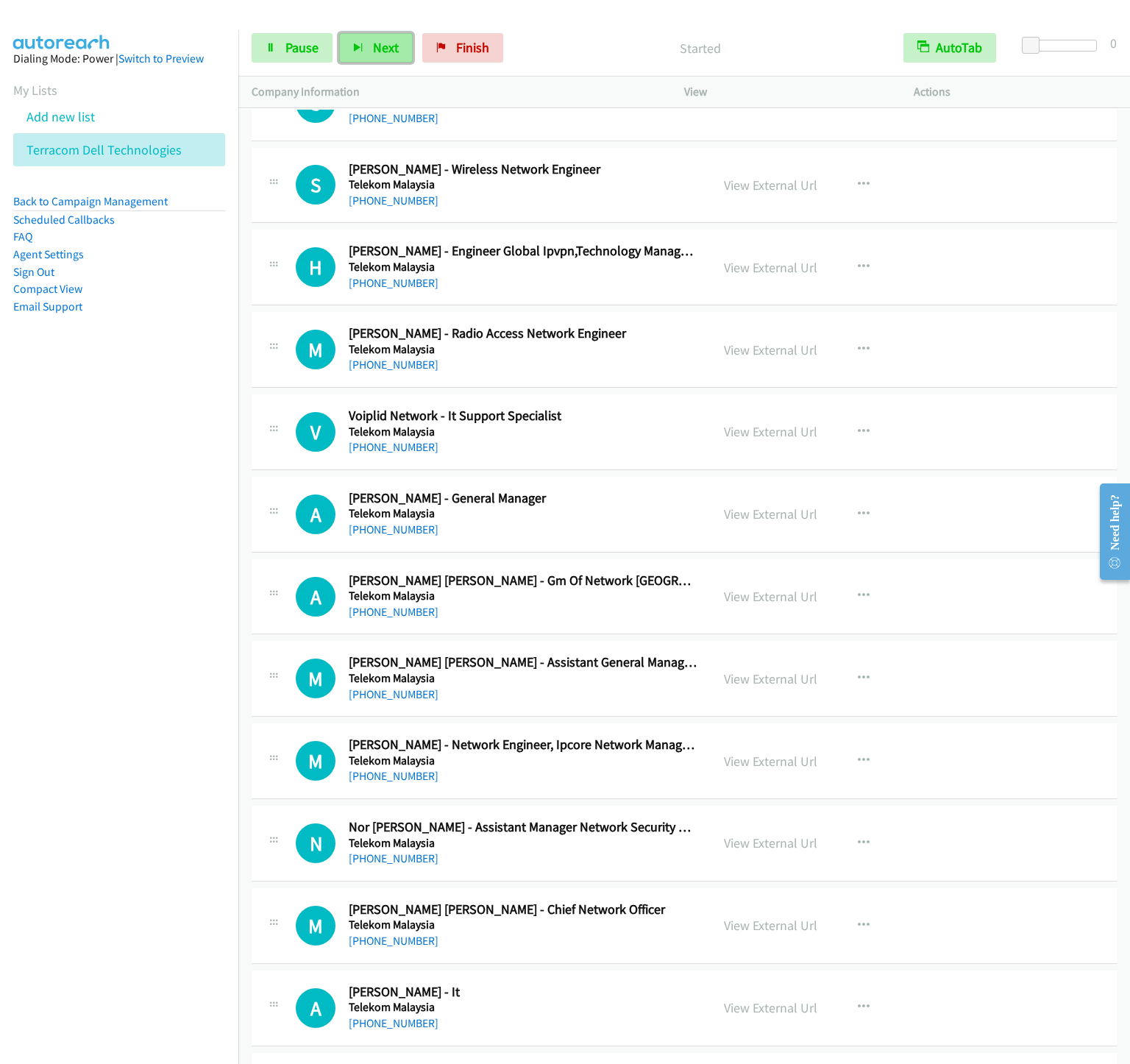
click at [387, 55] on span "Next" at bounding box center [386, 47] width 26 height 17
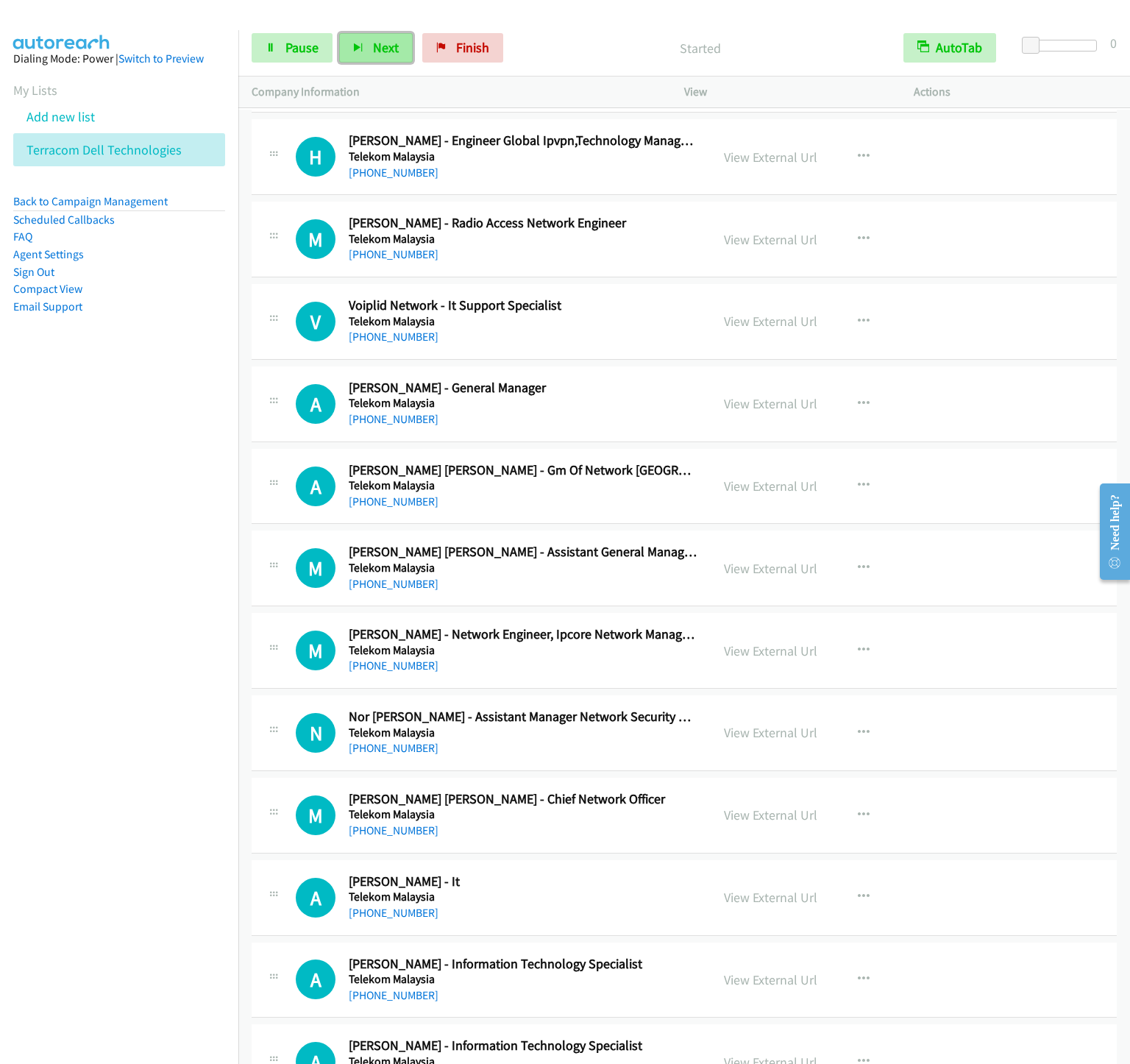
click at [373, 48] on span "Next" at bounding box center [386, 47] width 26 height 17
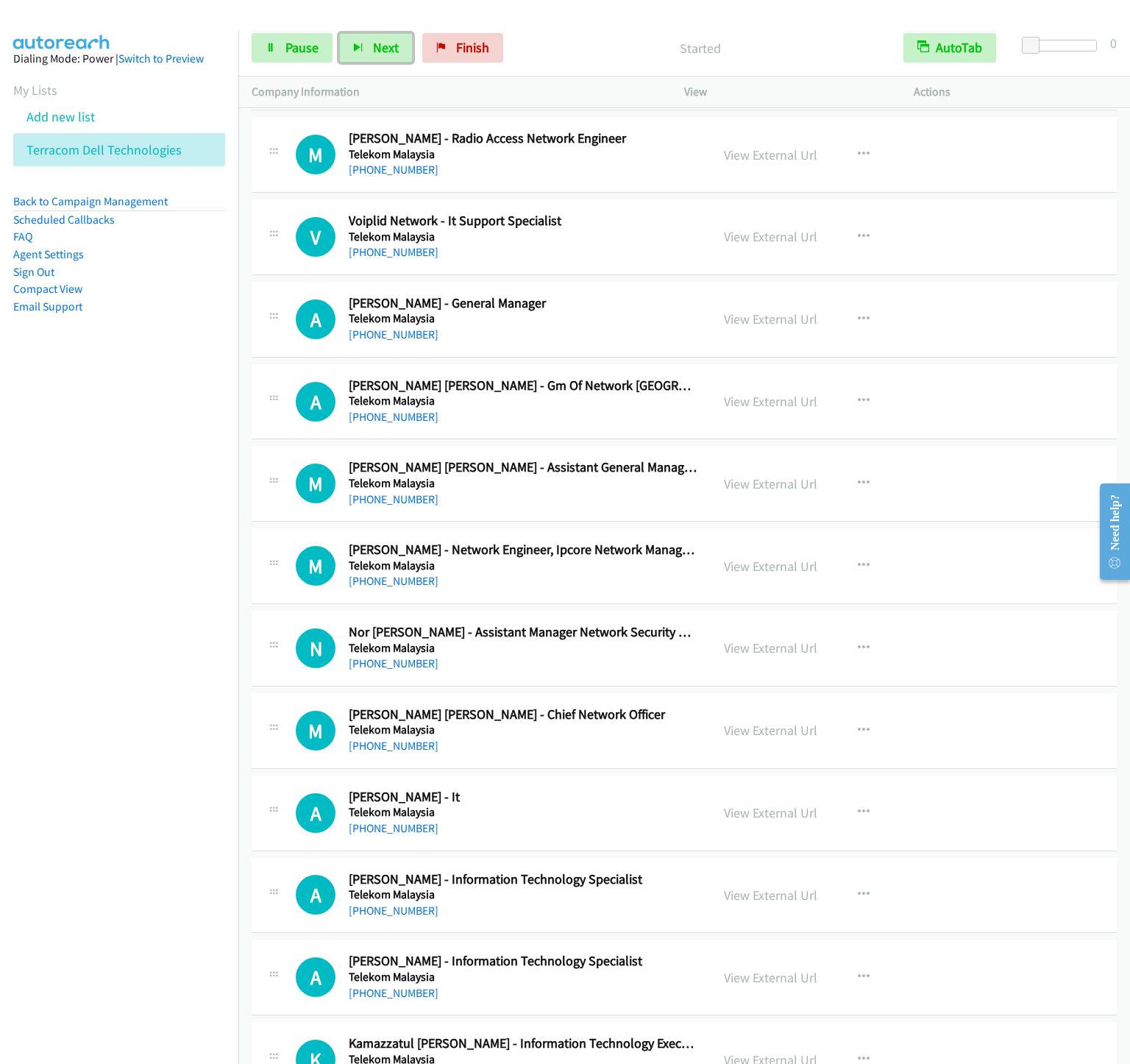
scroll to position [6731, 0]
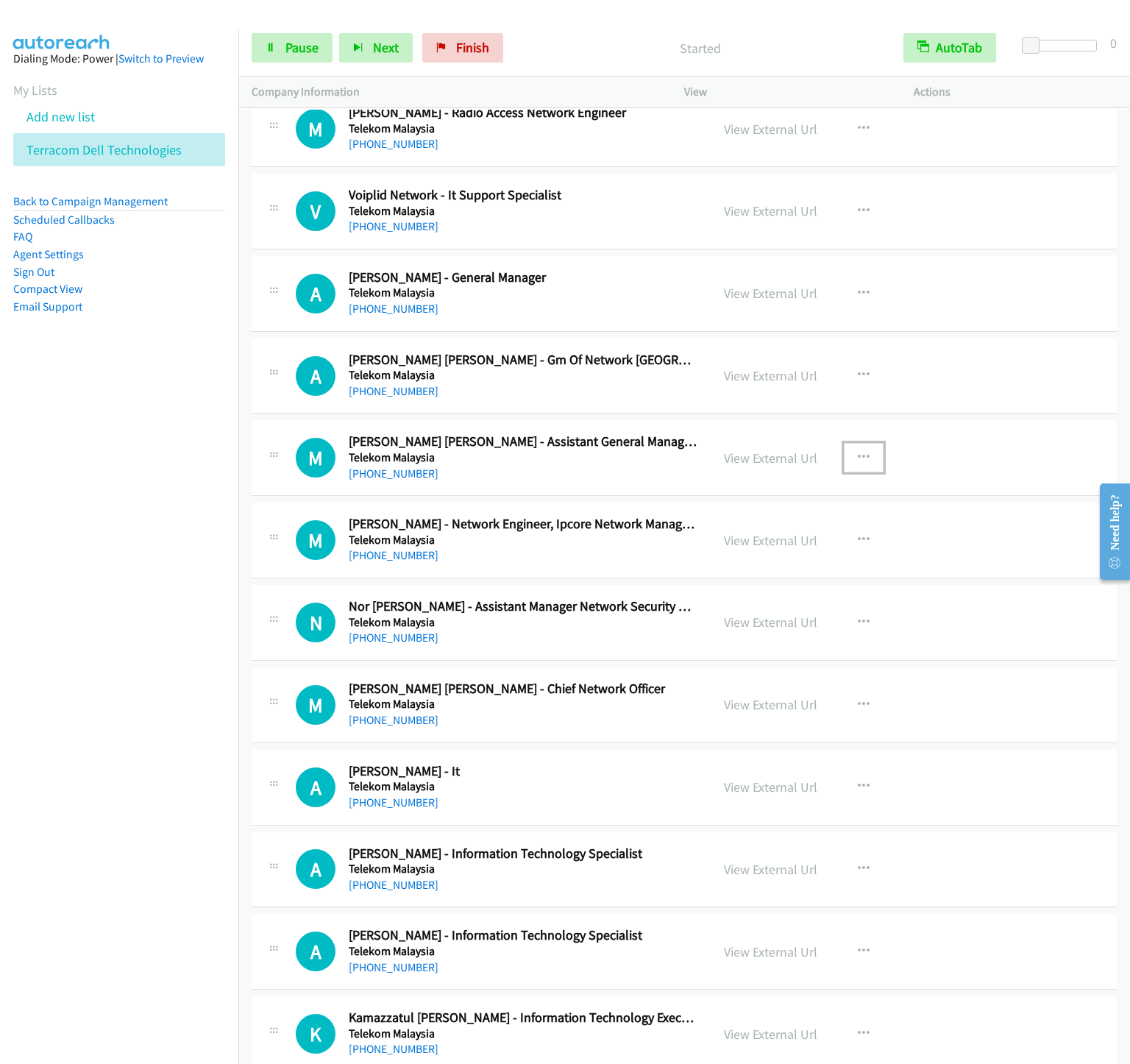
click at [870, 464] on icon "button" at bounding box center [864, 457] width 12 height 12
click at [753, 569] on link "Start Calls Here" at bounding box center [785, 554] width 195 height 29
click at [301, 47] on span "Pause" at bounding box center [302, 47] width 33 height 17
click at [301, 47] on span "Start Calls" at bounding box center [313, 47] width 57 height 17
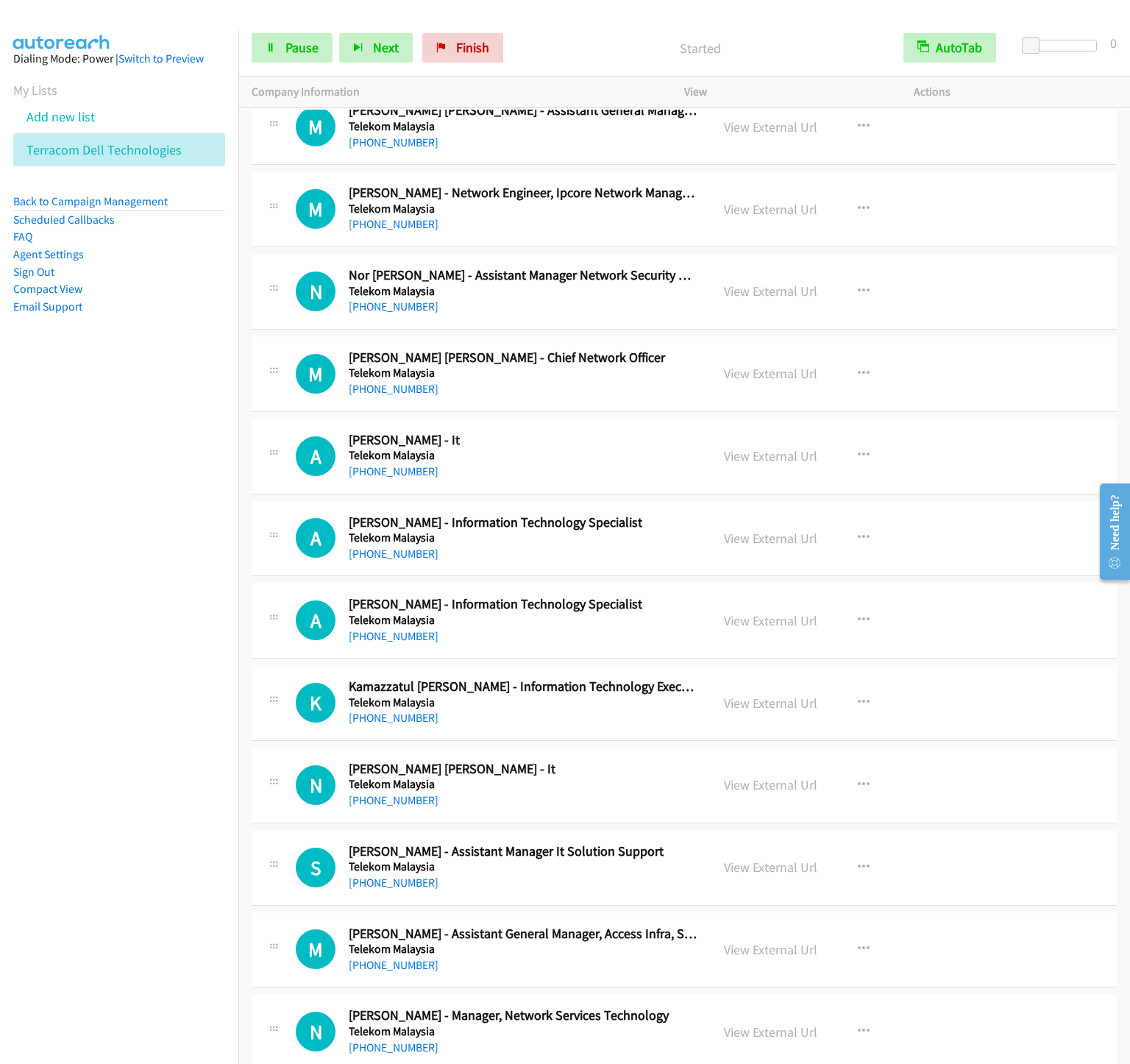
scroll to position [7173, 0]
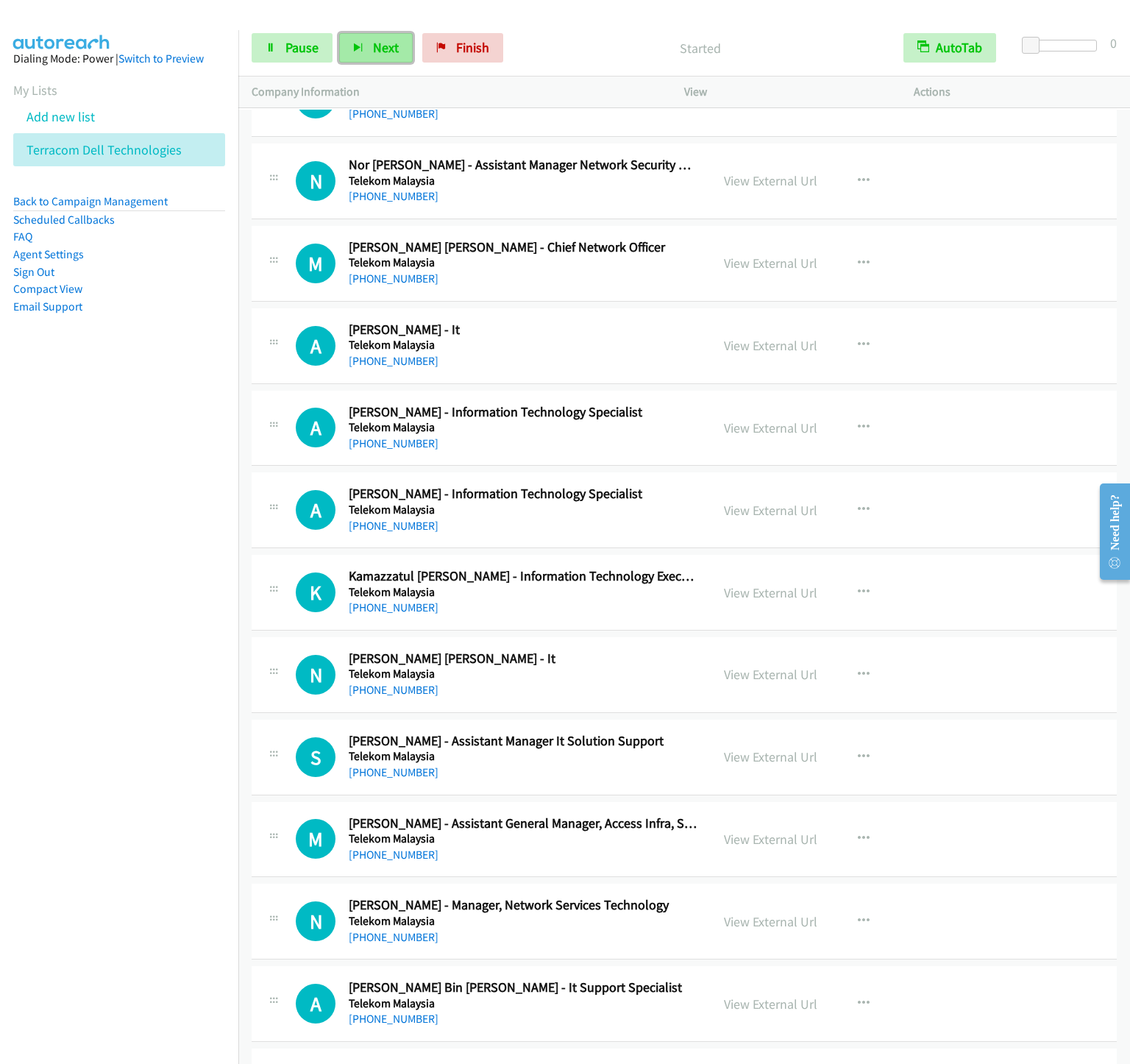
click at [360, 47] on icon "button" at bounding box center [358, 48] width 10 height 10
click at [384, 56] on button "Next" at bounding box center [376, 47] width 73 height 29
drag, startPoint x: 340, startPoint y: 45, endPoint x: 352, endPoint y: 54, distance: 15.0
click at [351, 52] on button "Next" at bounding box center [376, 47] width 73 height 29
click at [340, 49] on button "Next" at bounding box center [376, 47] width 73 height 29
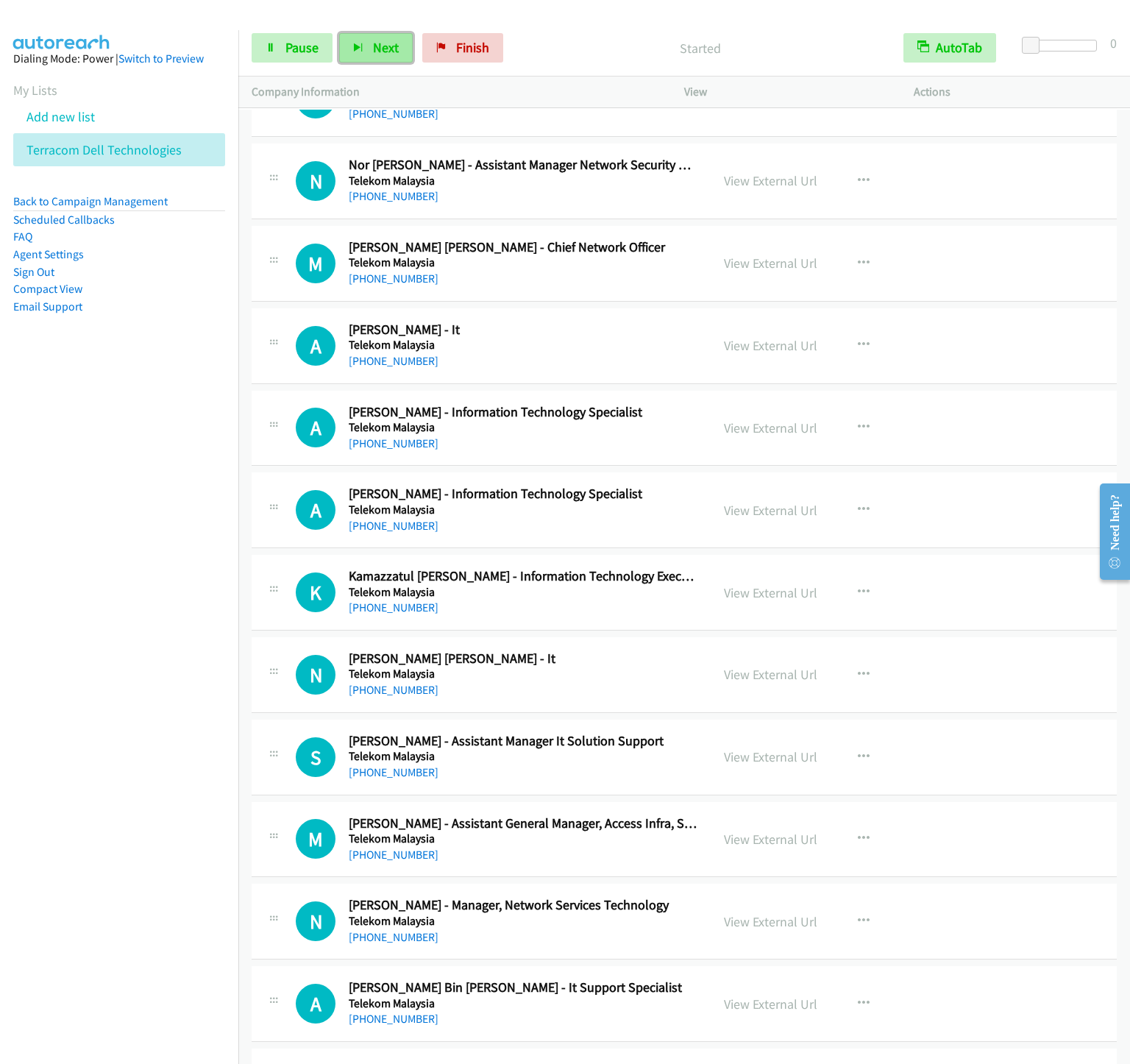
click at [367, 44] on button "Next" at bounding box center [376, 47] width 73 height 29
click at [402, 44] on button "Next" at bounding box center [376, 47] width 73 height 29
click at [395, 53] on span "Next" at bounding box center [386, 47] width 26 height 17
click at [363, 62] on button "Next" at bounding box center [376, 47] width 73 height 29
click at [361, 44] on icon "button" at bounding box center [358, 48] width 10 height 10
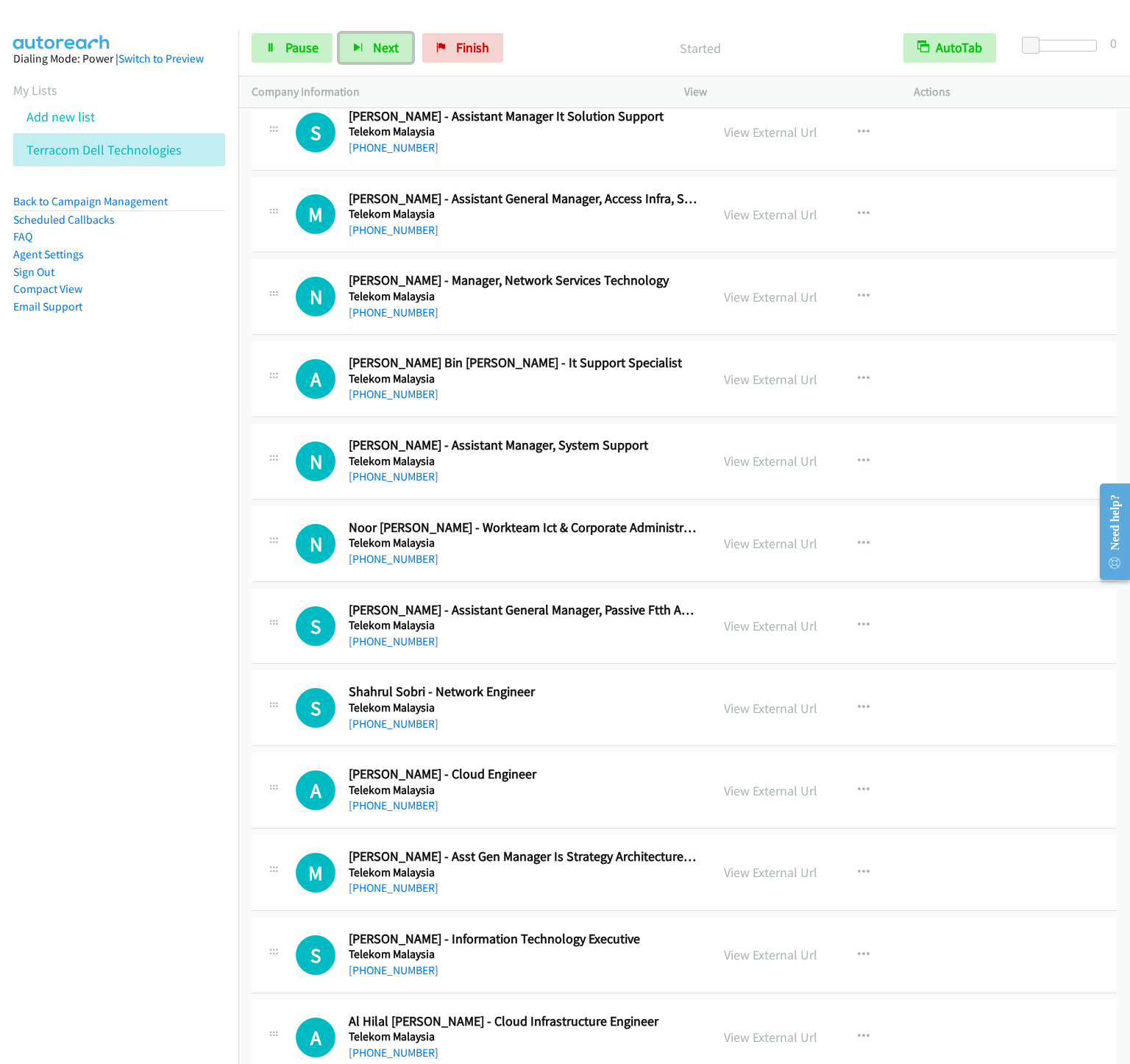
scroll to position [7835, 0]
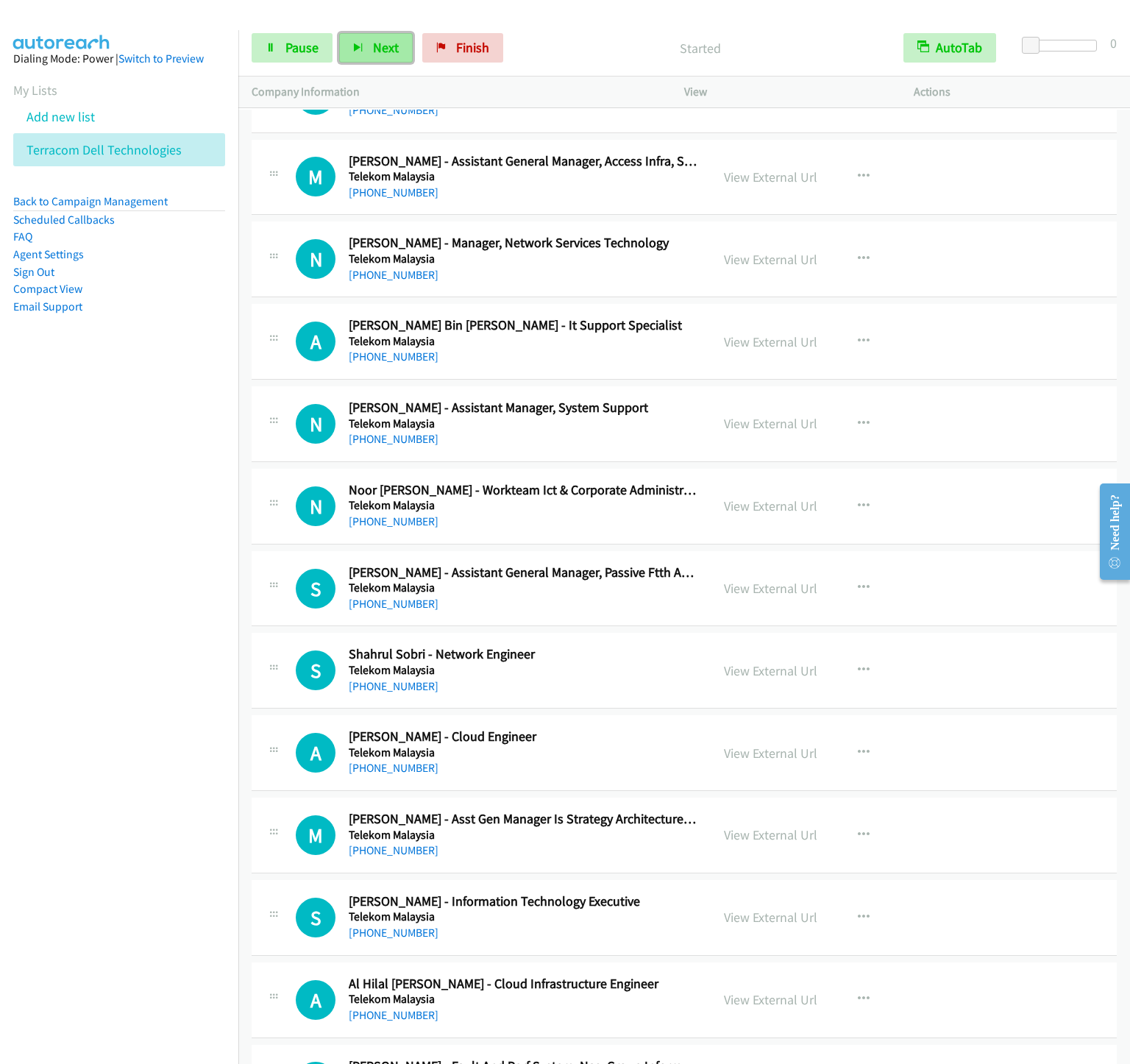
click at [385, 56] on button "Next" at bounding box center [376, 47] width 73 height 29
click at [362, 51] on icon "button" at bounding box center [358, 48] width 10 height 10
click at [364, 47] on button "Next" at bounding box center [376, 47] width 73 height 29
click at [381, 45] on span "Next" at bounding box center [386, 47] width 26 height 17
click at [364, 47] on button "Next" at bounding box center [376, 47] width 73 height 29
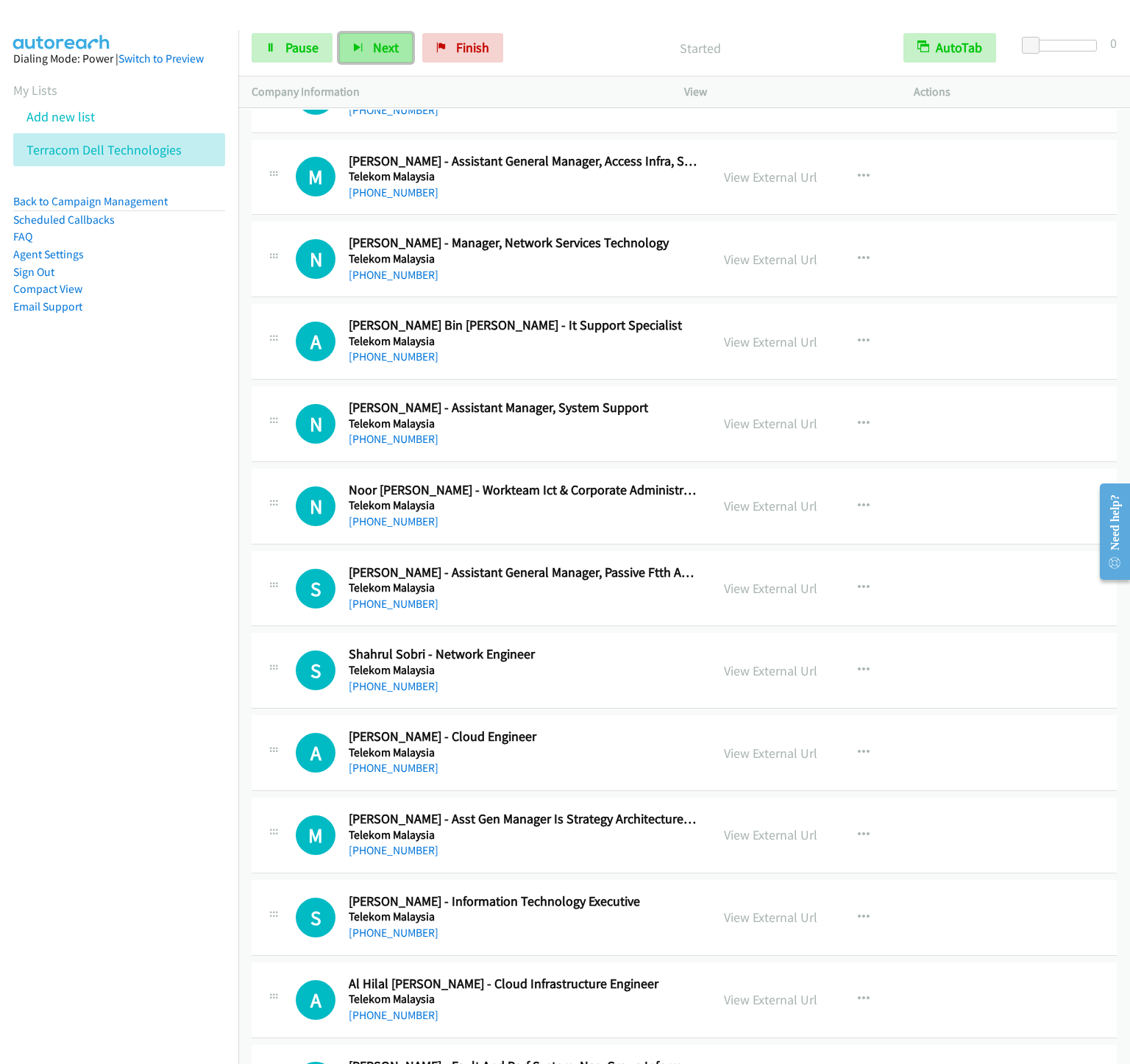
click at [360, 60] on button "Next" at bounding box center [376, 47] width 73 height 29
click at [382, 41] on span "Next" at bounding box center [386, 47] width 26 height 17
click at [393, 54] on span "Next" at bounding box center [386, 47] width 26 height 17
click at [364, 45] on button "Next" at bounding box center [376, 47] width 73 height 29
click at [380, 55] on span "Next" at bounding box center [386, 47] width 26 height 17
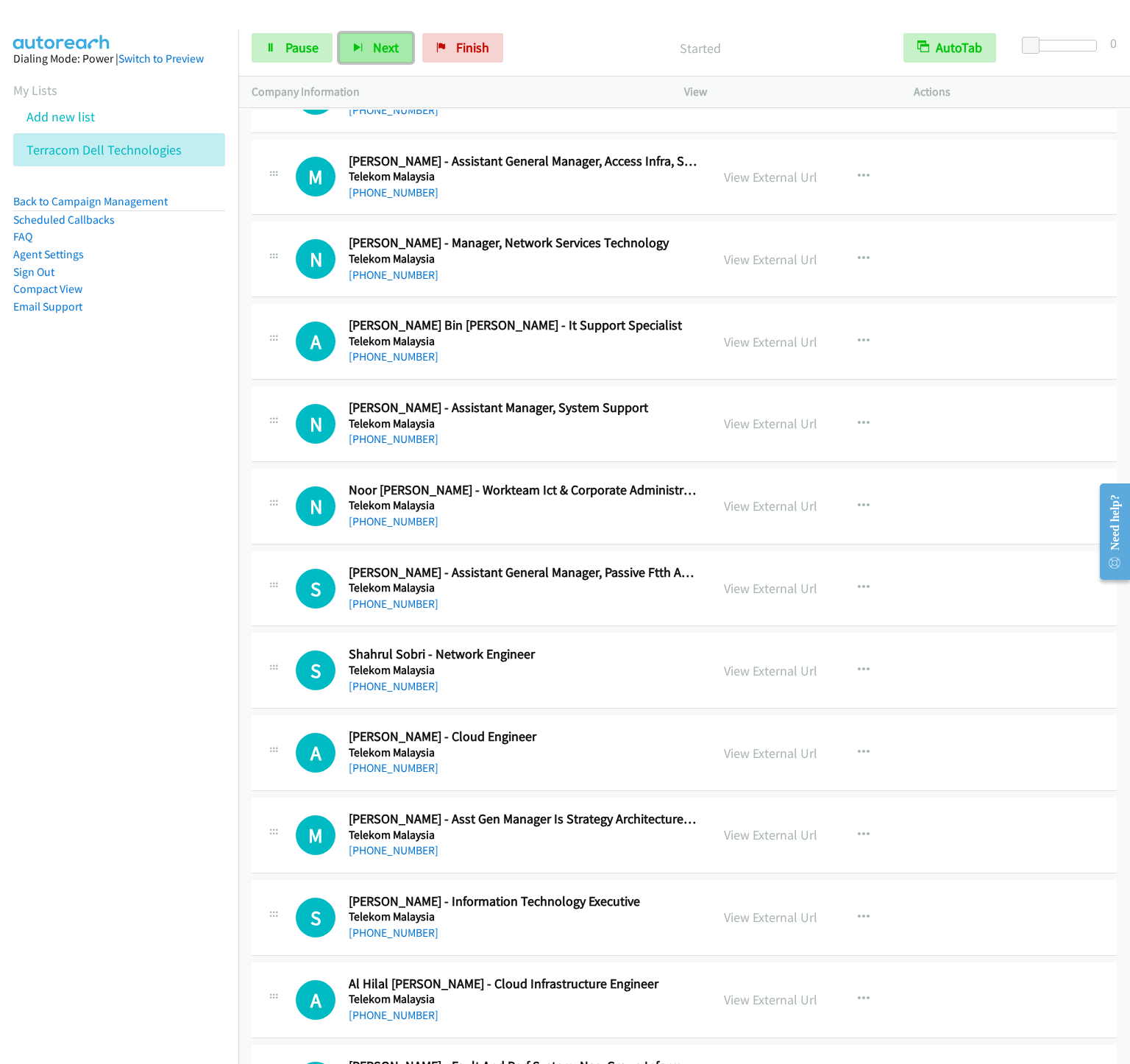
click at [375, 45] on span "Next" at bounding box center [386, 47] width 26 height 17
click at [362, 33] on button "Next" at bounding box center [376, 47] width 73 height 29
click at [387, 57] on button "Next" at bounding box center [376, 47] width 73 height 29
click at [363, 65] on div "Start Calls Pause Next Finish Started AutoTab AutoTab 0" at bounding box center [684, 48] width 892 height 57
click at [373, 41] on span "Next" at bounding box center [386, 47] width 26 height 17
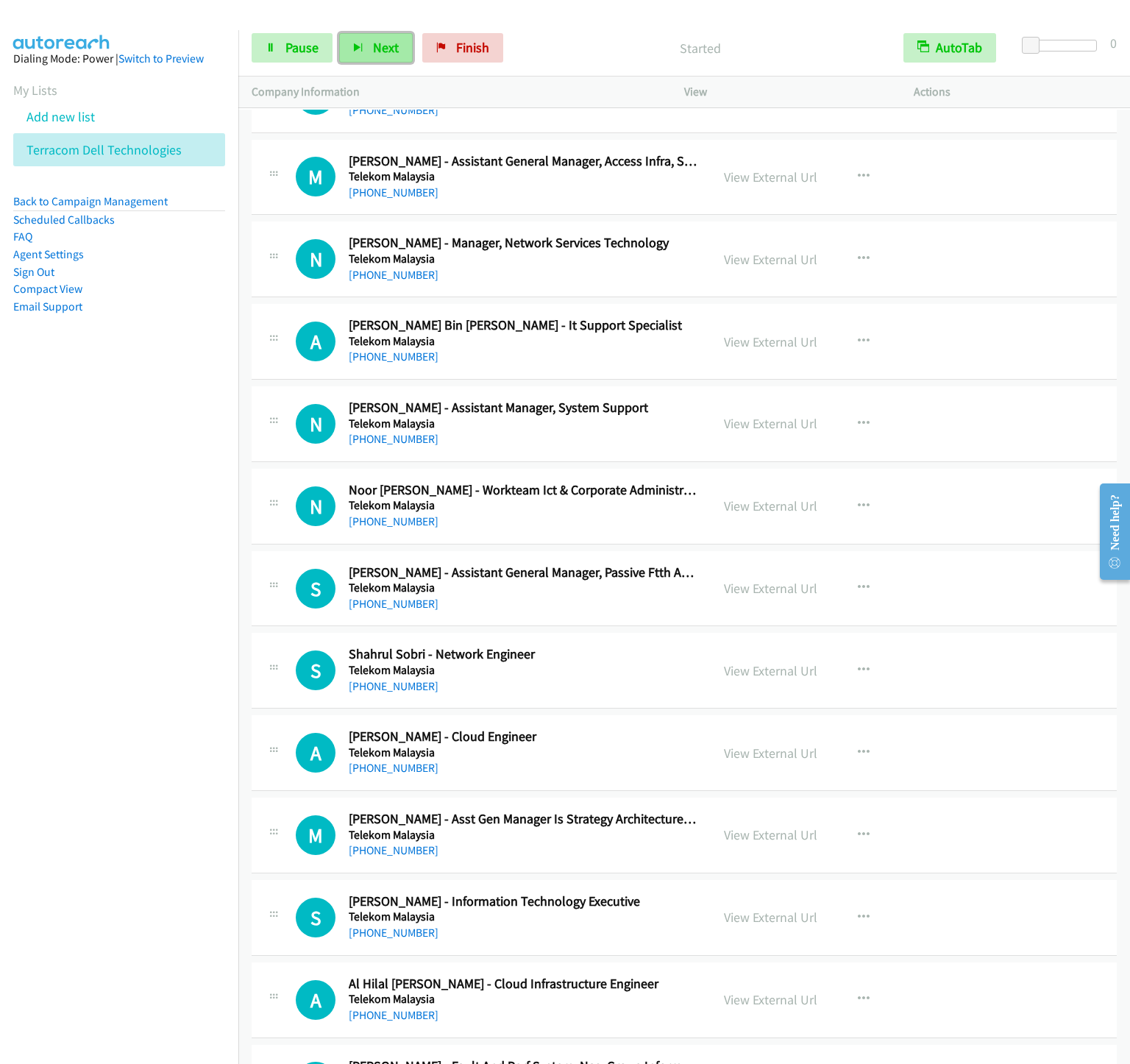
click at [354, 47] on icon "button" at bounding box center [358, 48] width 10 height 10
click at [356, 45] on icon "button" at bounding box center [358, 48] width 10 height 10
click at [391, 47] on span "Next" at bounding box center [386, 47] width 26 height 17
click at [358, 45] on icon "button" at bounding box center [358, 48] width 10 height 10
click at [367, 42] on button "Next" at bounding box center [376, 47] width 73 height 29
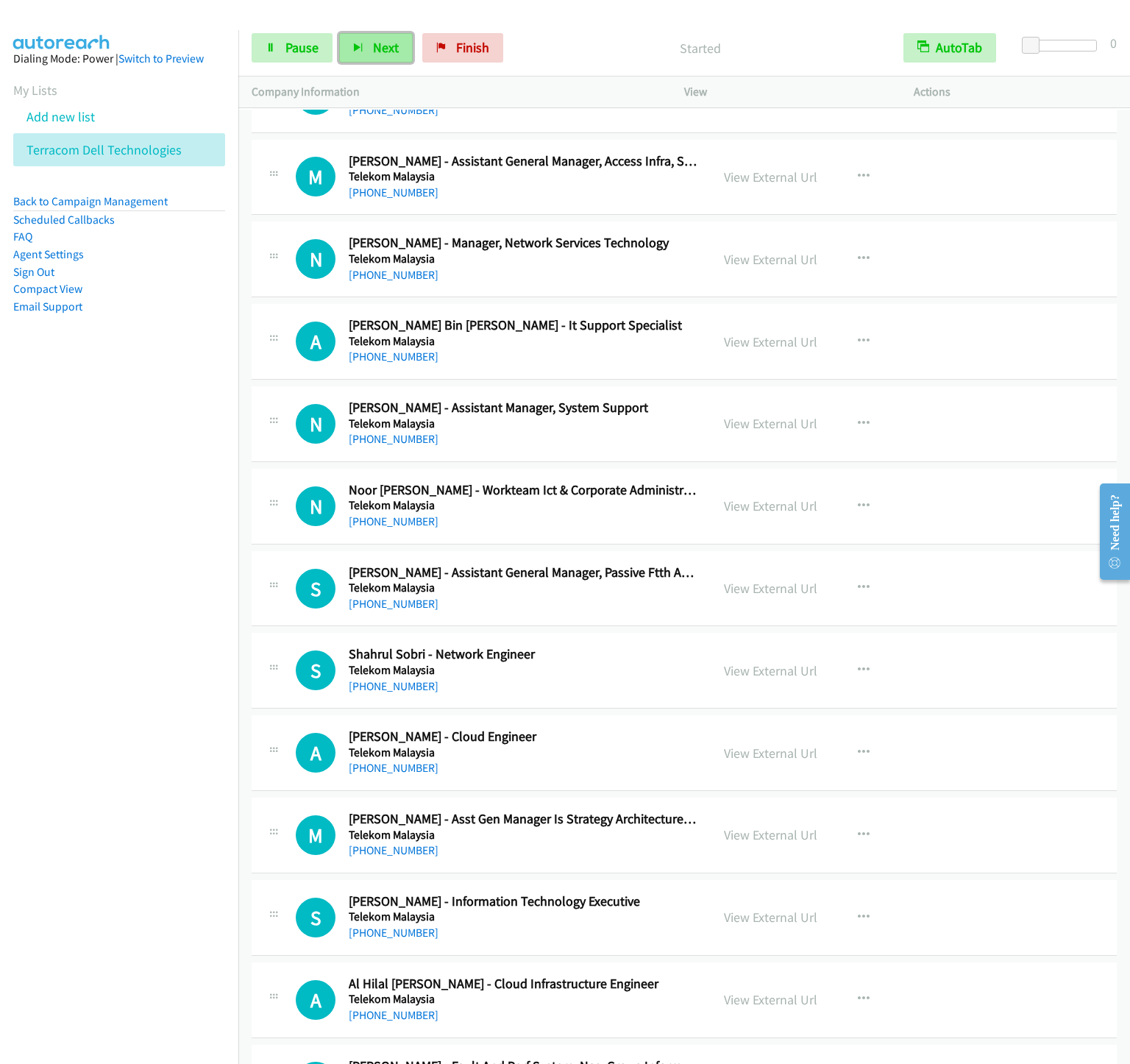
click at [362, 56] on button "Next" at bounding box center [376, 47] width 73 height 29
click at [400, 64] on div "Start Calls Pause Next Finish Started AutoTab AutoTab 0" at bounding box center [684, 48] width 892 height 57
click at [385, 45] on span "Next" at bounding box center [386, 47] width 26 height 17
drag, startPoint x: 453, startPoint y: 40, endPoint x: 733, endPoint y: 66, distance: 281.2
click at [453, 40] on link "Finish" at bounding box center [462, 47] width 81 height 29
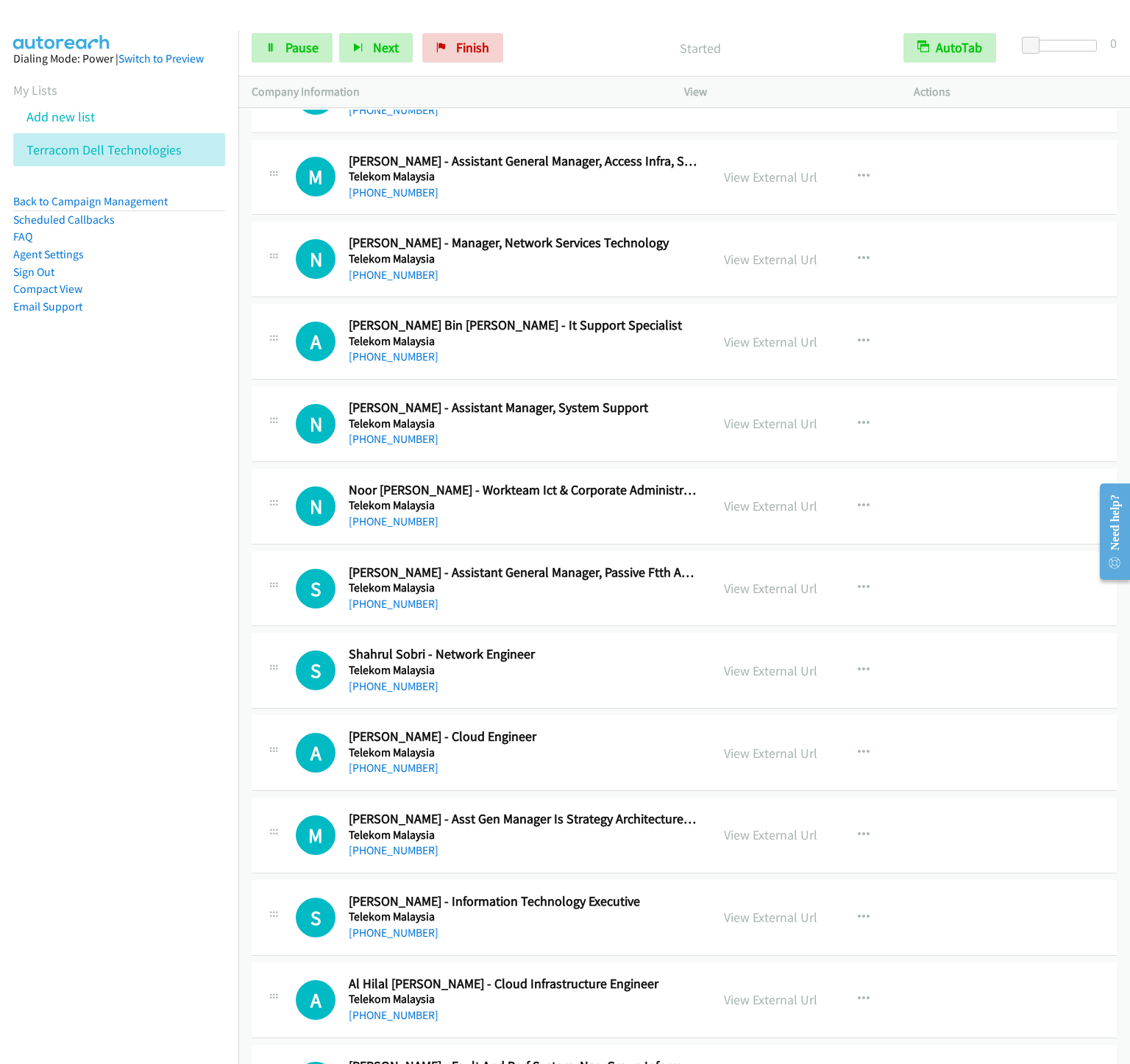
drag, startPoint x: 62, startPoint y: 648, endPoint x: 240, endPoint y: 260, distance: 426.9
click at [62, 647] on nav "Dialing Mode: Power | Switch to Preview My Lists Add new list Terracom Dell Tec…" at bounding box center [120, 562] width 239 height 1064
click at [387, 48] on span "Next" at bounding box center [386, 47] width 26 height 17
click at [137, 560] on nav "Dialing Mode: Power | Switch to Preview My Lists Add new list Terracom Dell Tec…" at bounding box center [120, 562] width 239 height 1064
click at [376, 48] on span "Next" at bounding box center [386, 47] width 26 height 17
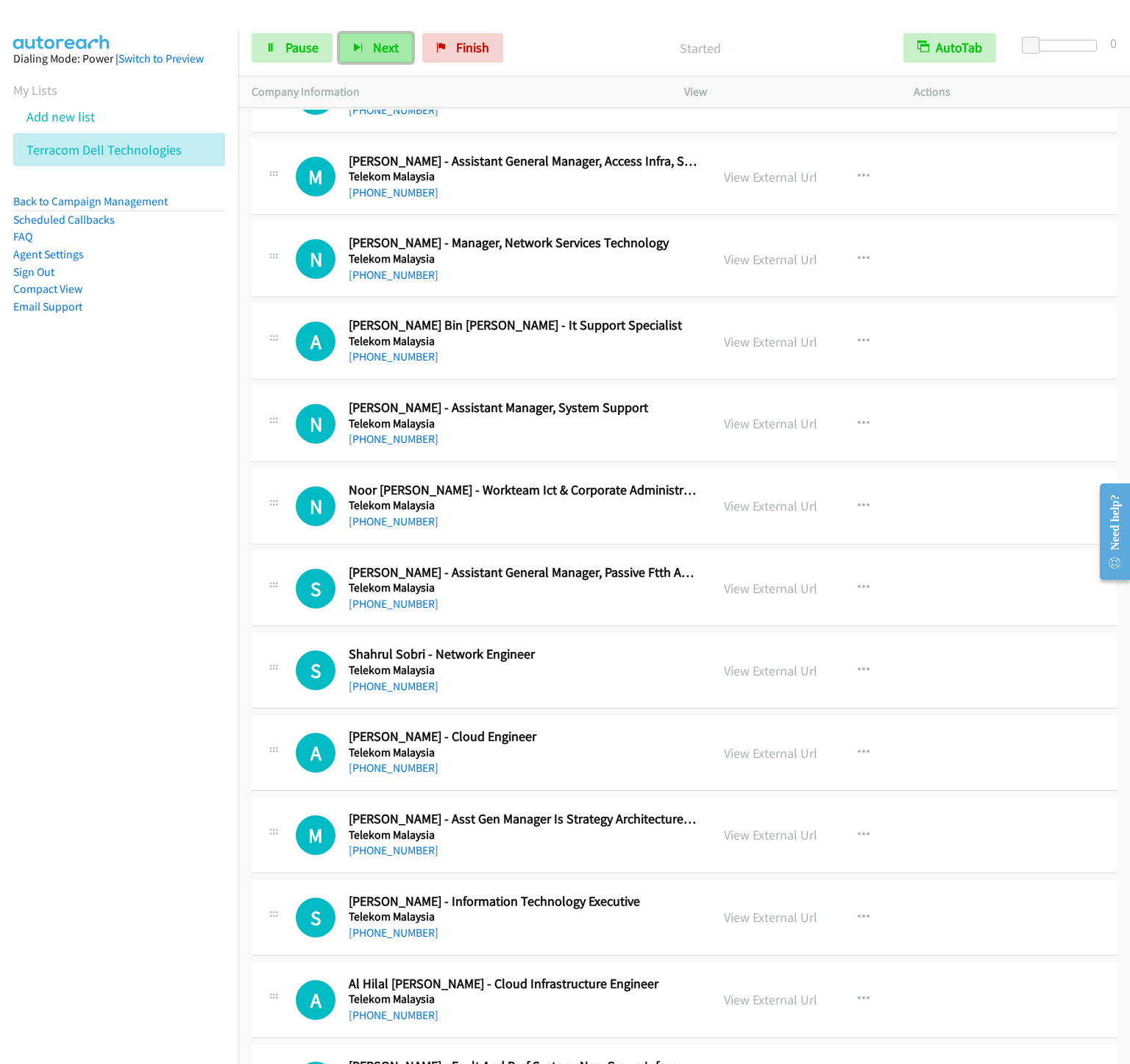
click at [371, 52] on button "Next" at bounding box center [376, 47] width 73 height 29
click at [377, 42] on span "Next" at bounding box center [386, 47] width 26 height 17
click at [380, 55] on span "Next" at bounding box center [386, 47] width 26 height 17
click at [382, 44] on span "Next" at bounding box center [386, 47] width 26 height 17
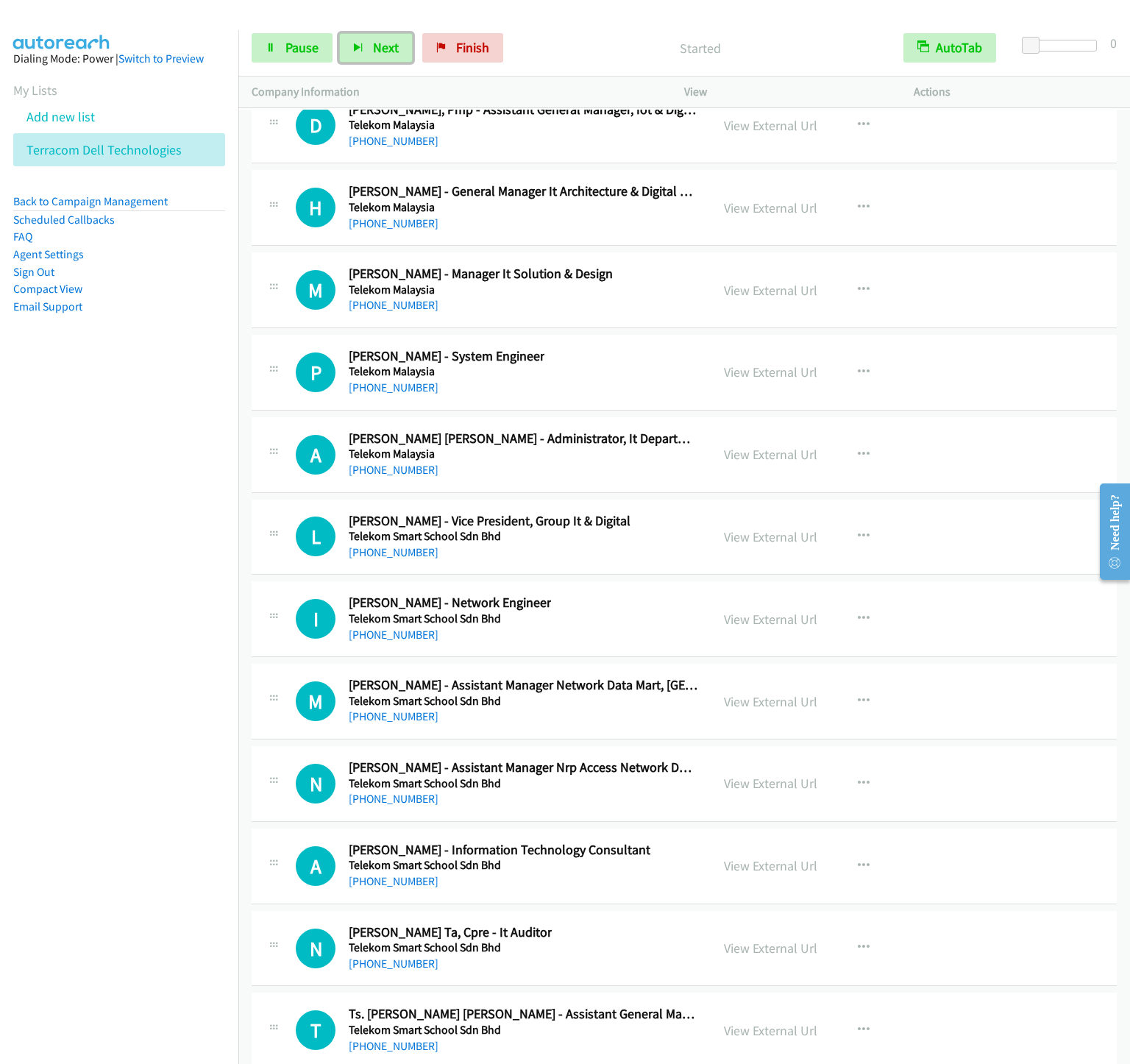
scroll to position [20635, 0]
click at [876, 470] on button "button" at bounding box center [864, 455] width 40 height 29
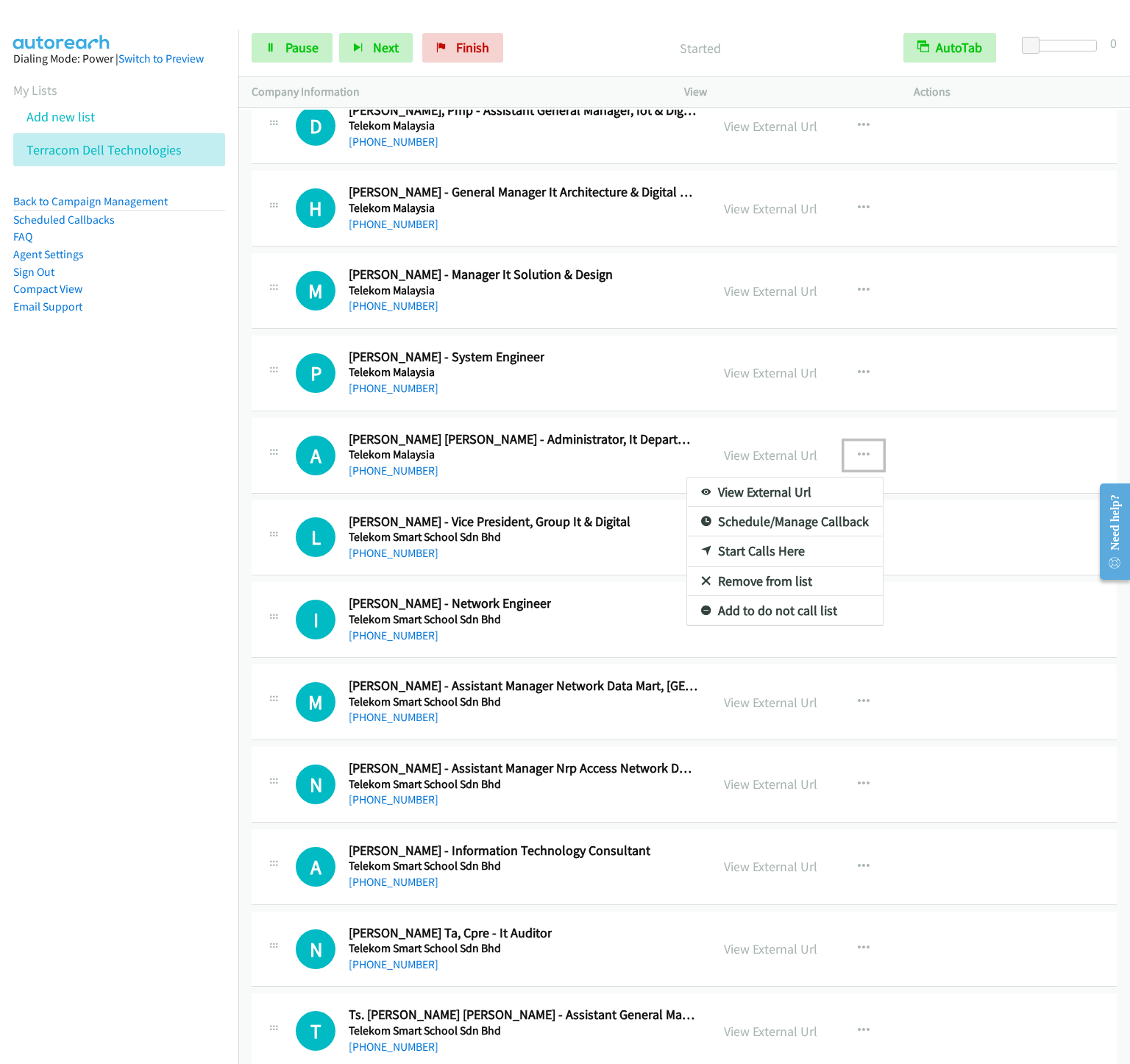
click at [751, 566] on link "Start Calls Here" at bounding box center [785, 550] width 195 height 29
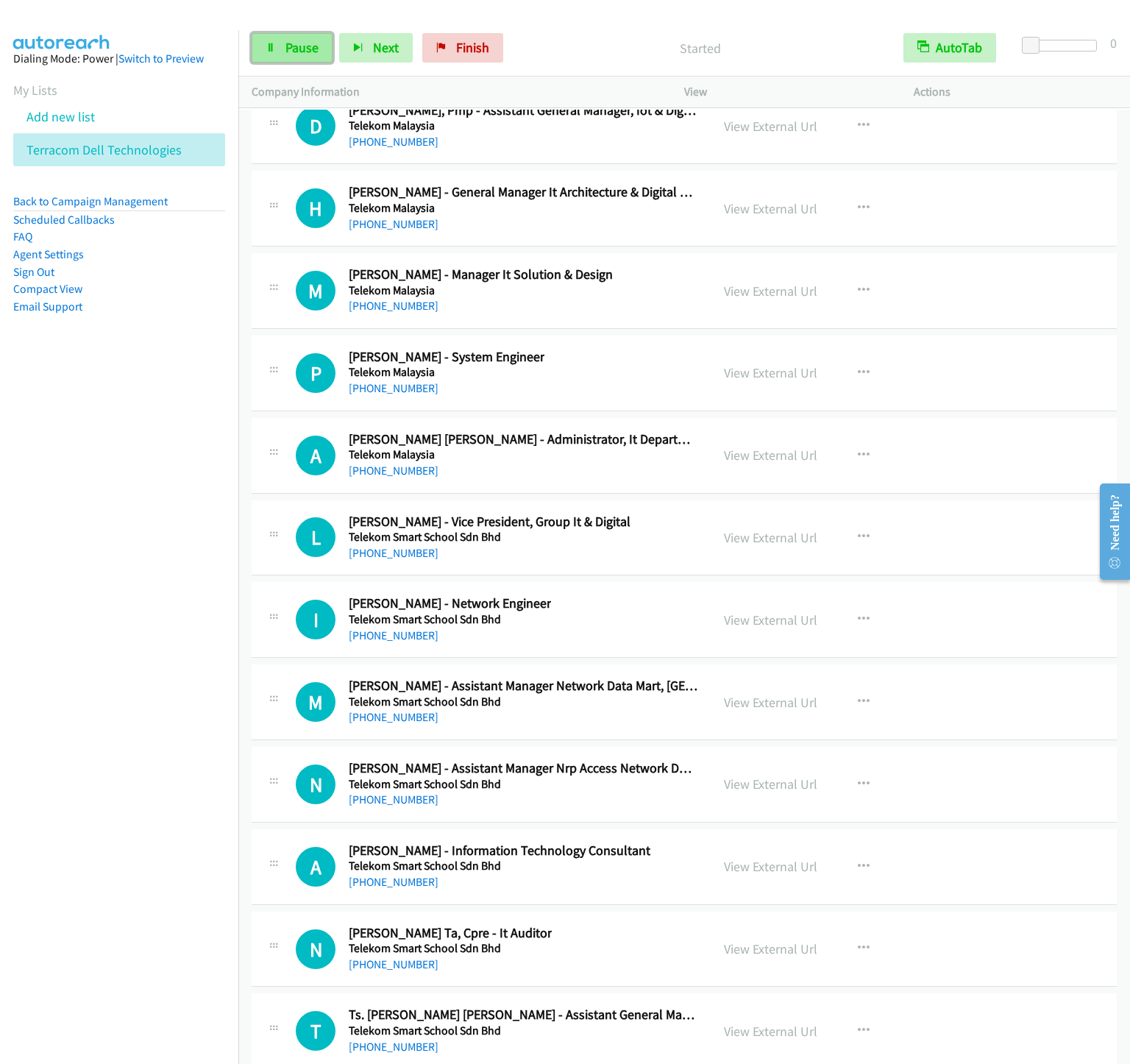
click at [297, 45] on span "Pause" at bounding box center [302, 47] width 33 height 17
click at [297, 45] on span "Start Calls" at bounding box center [313, 47] width 57 height 17
click at [381, 56] on button "Next" at bounding box center [376, 47] width 73 height 29
click at [397, 55] on span "Next" at bounding box center [386, 47] width 26 height 17
click at [375, 61] on button "Next" at bounding box center [376, 47] width 73 height 29
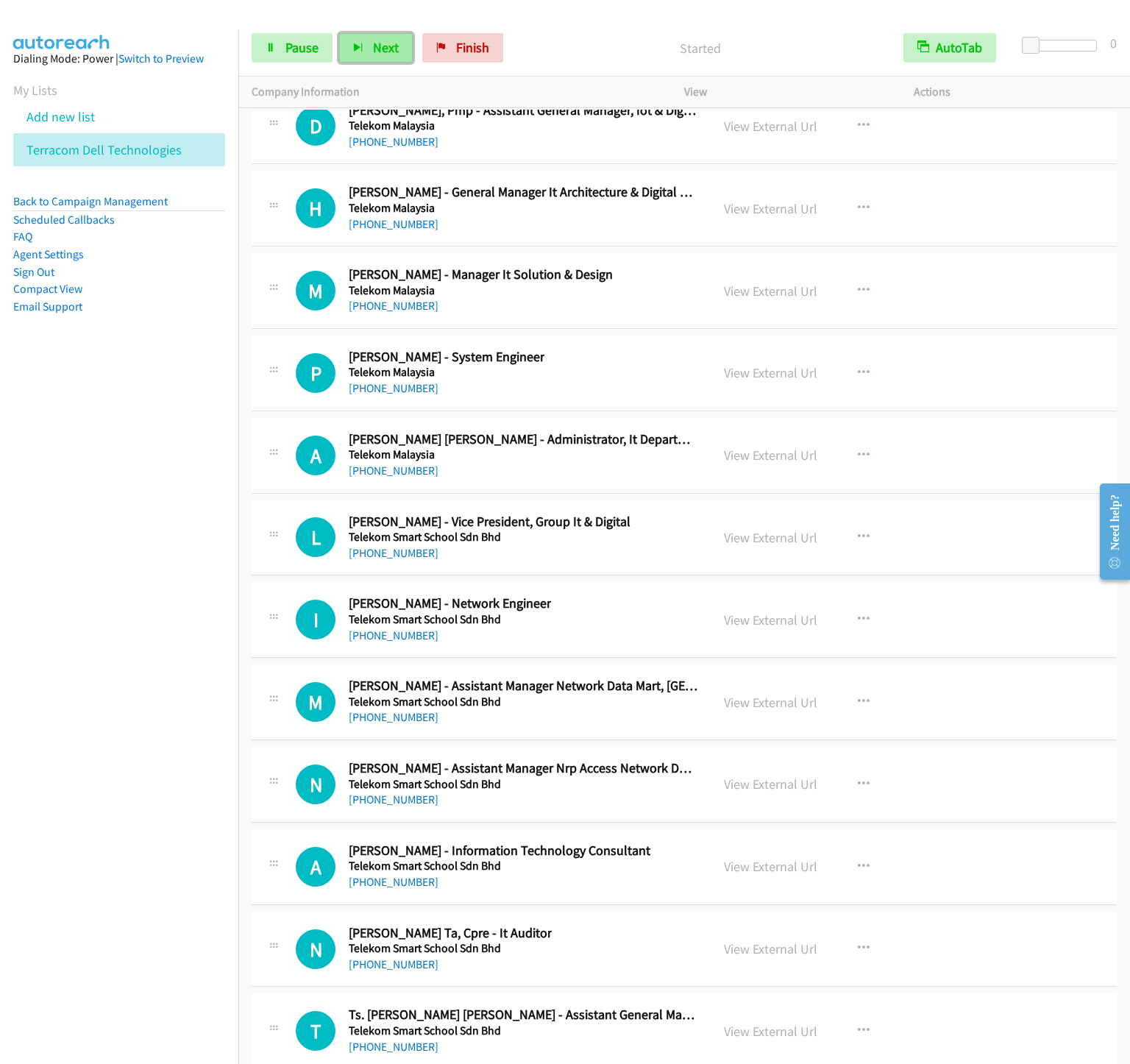
click at [376, 44] on span "Next" at bounding box center [386, 47] width 26 height 17
click at [371, 45] on button "Next" at bounding box center [376, 47] width 73 height 29
click at [368, 42] on button "Next" at bounding box center [376, 47] width 73 height 29
click at [339, 33] on button "Next" at bounding box center [376, 47] width 73 height 29
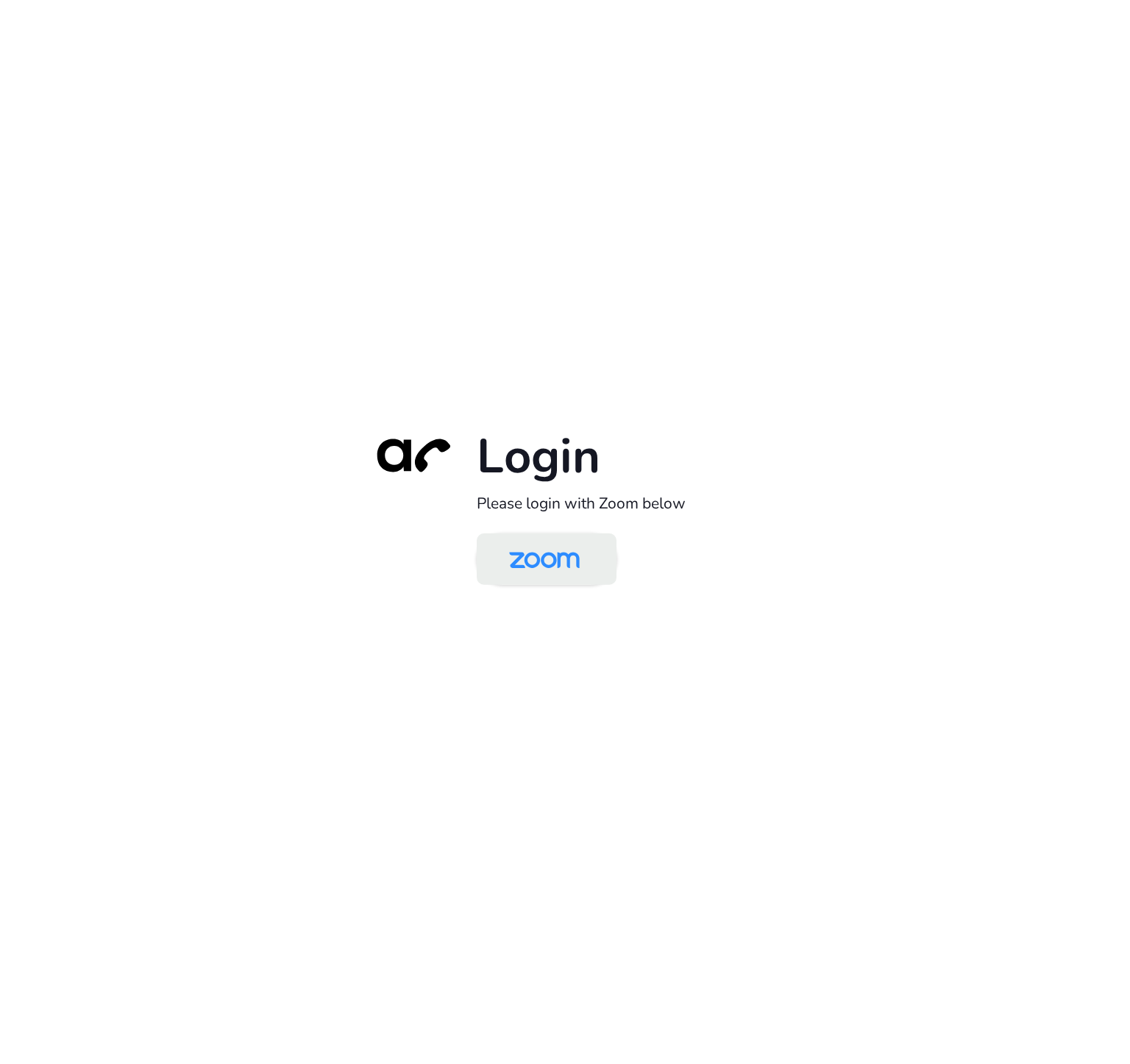
drag, startPoint x: 536, startPoint y: 579, endPoint x: 502, endPoint y: 559, distance: 39.4
click at [536, 579] on img at bounding box center [545, 560] width 101 height 48
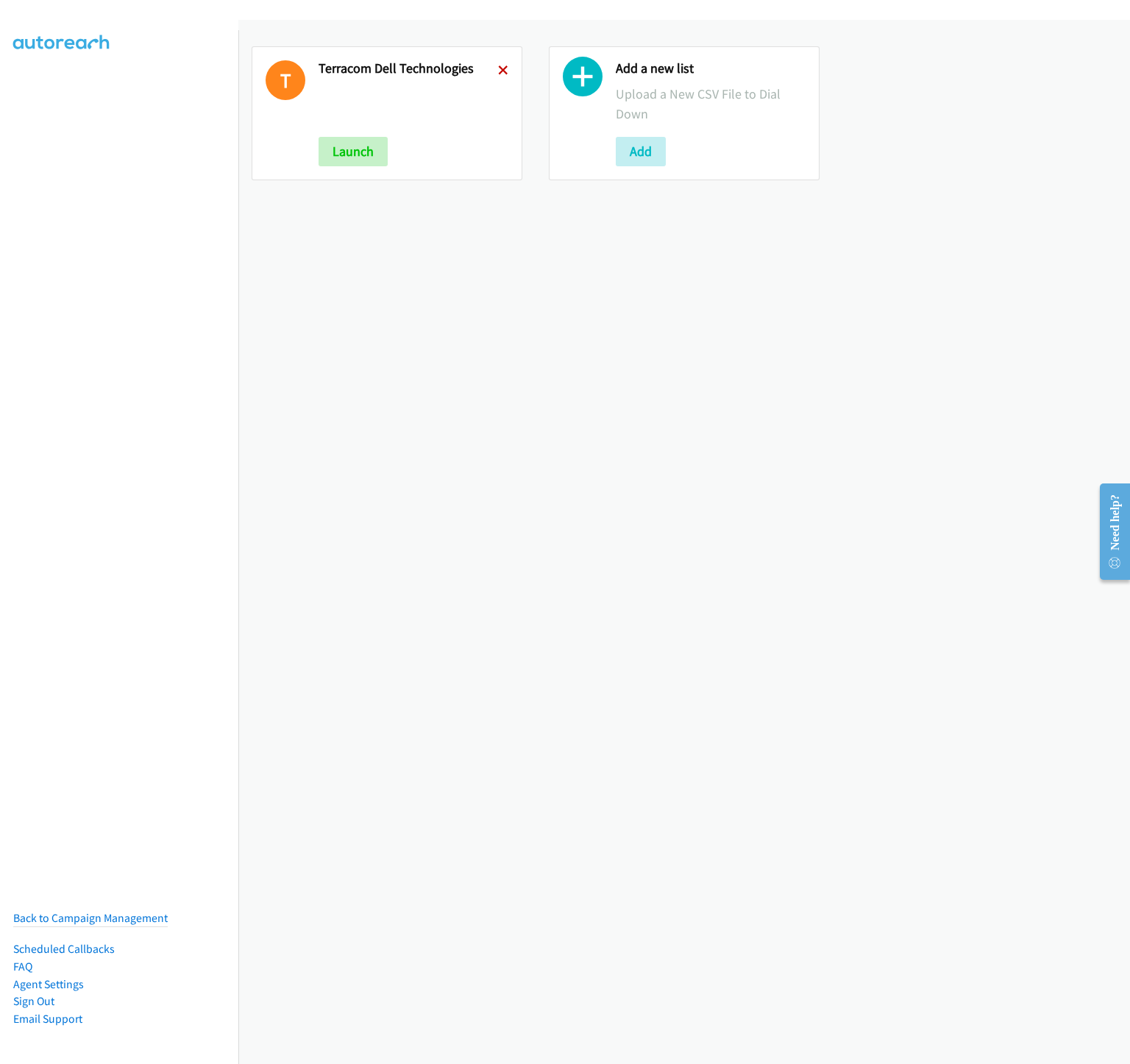
click at [498, 69] on icon at bounding box center [503, 71] width 10 height 10
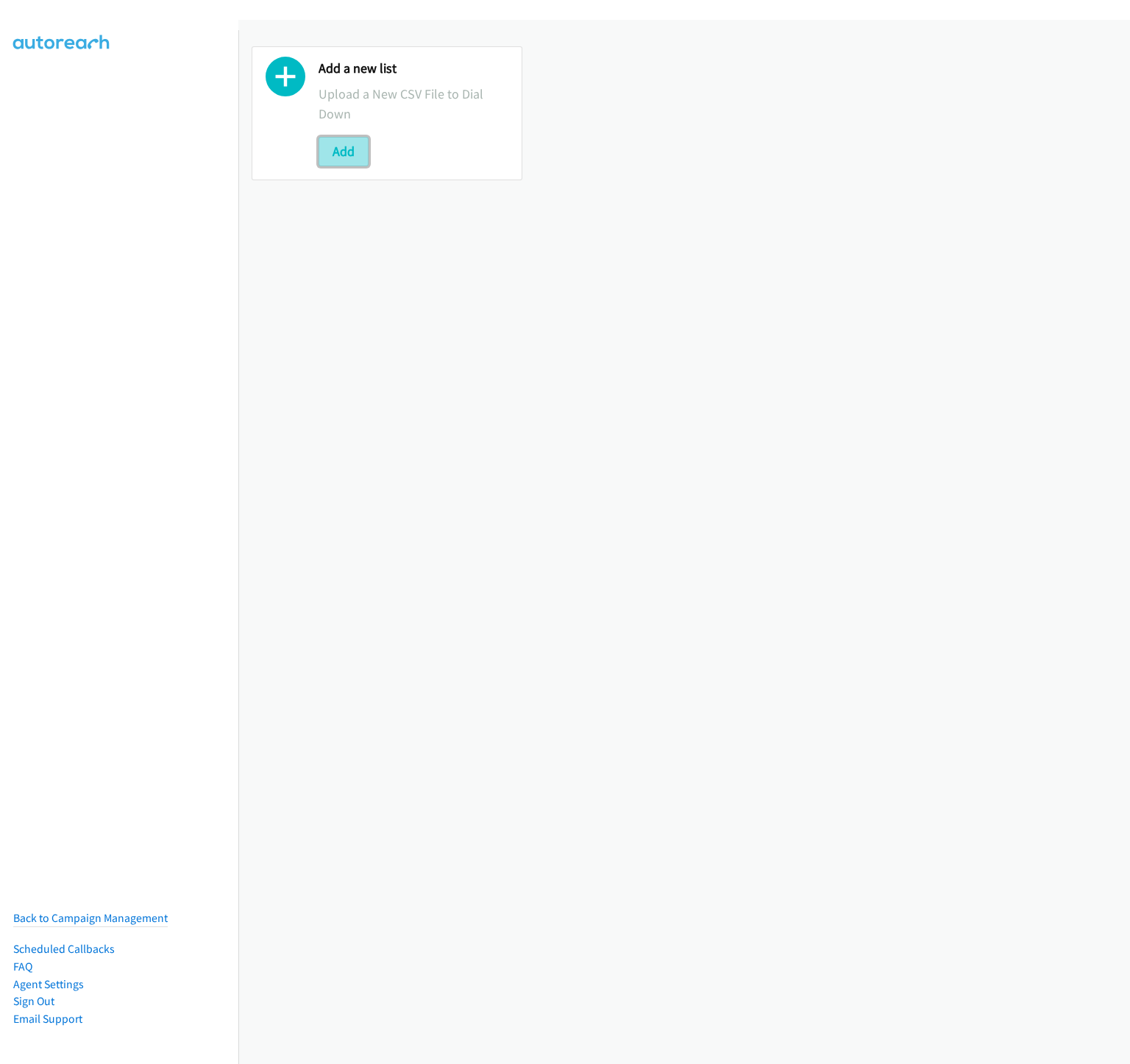
click at [358, 155] on button "Add" at bounding box center [343, 151] width 50 height 29
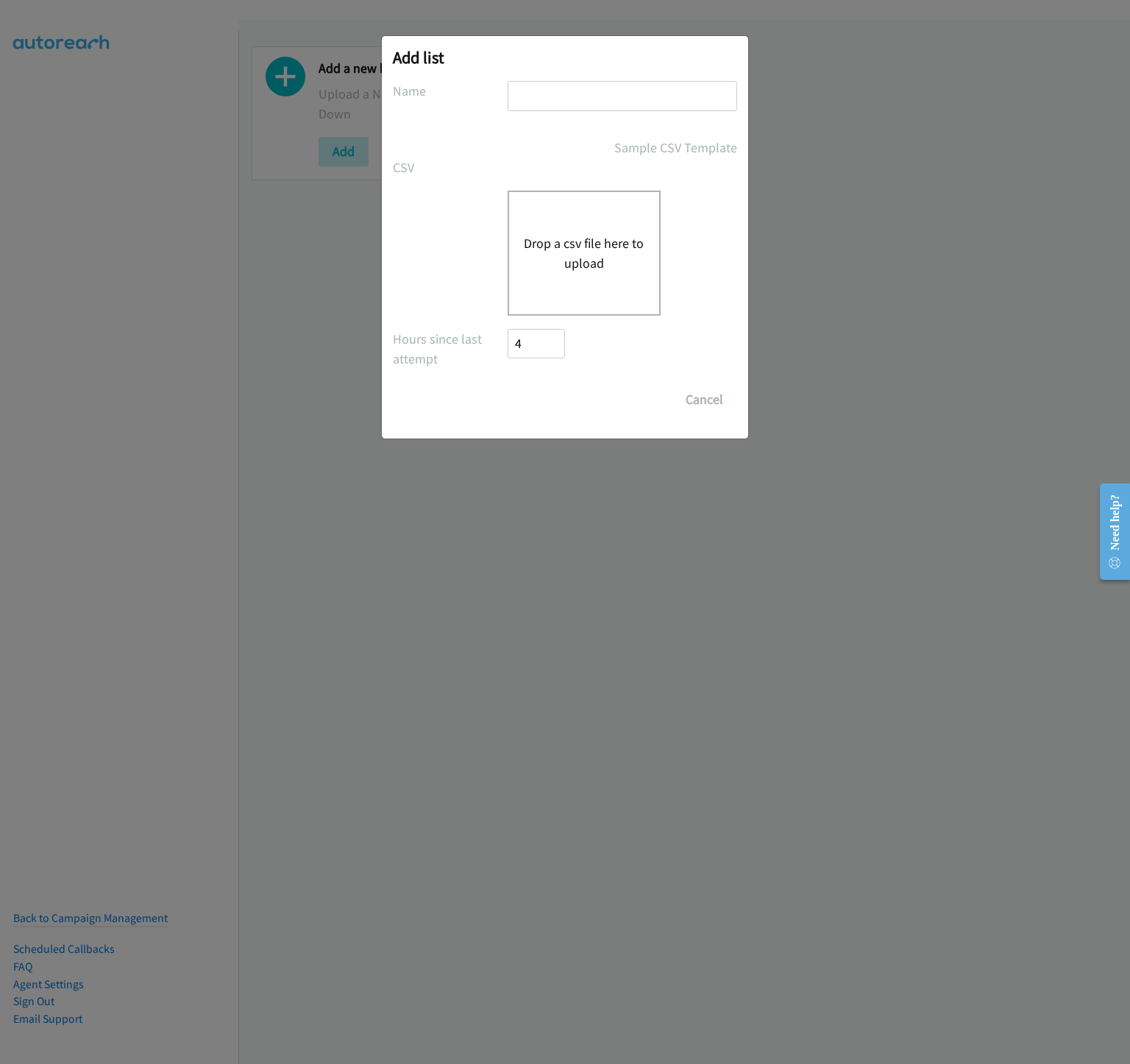
click at [585, 88] on input "text" at bounding box center [623, 96] width 229 height 30
type input "Terracom - Dell Technologies"
click at [566, 219] on div "Drop a csv file here to upload" at bounding box center [585, 253] width 153 height 125
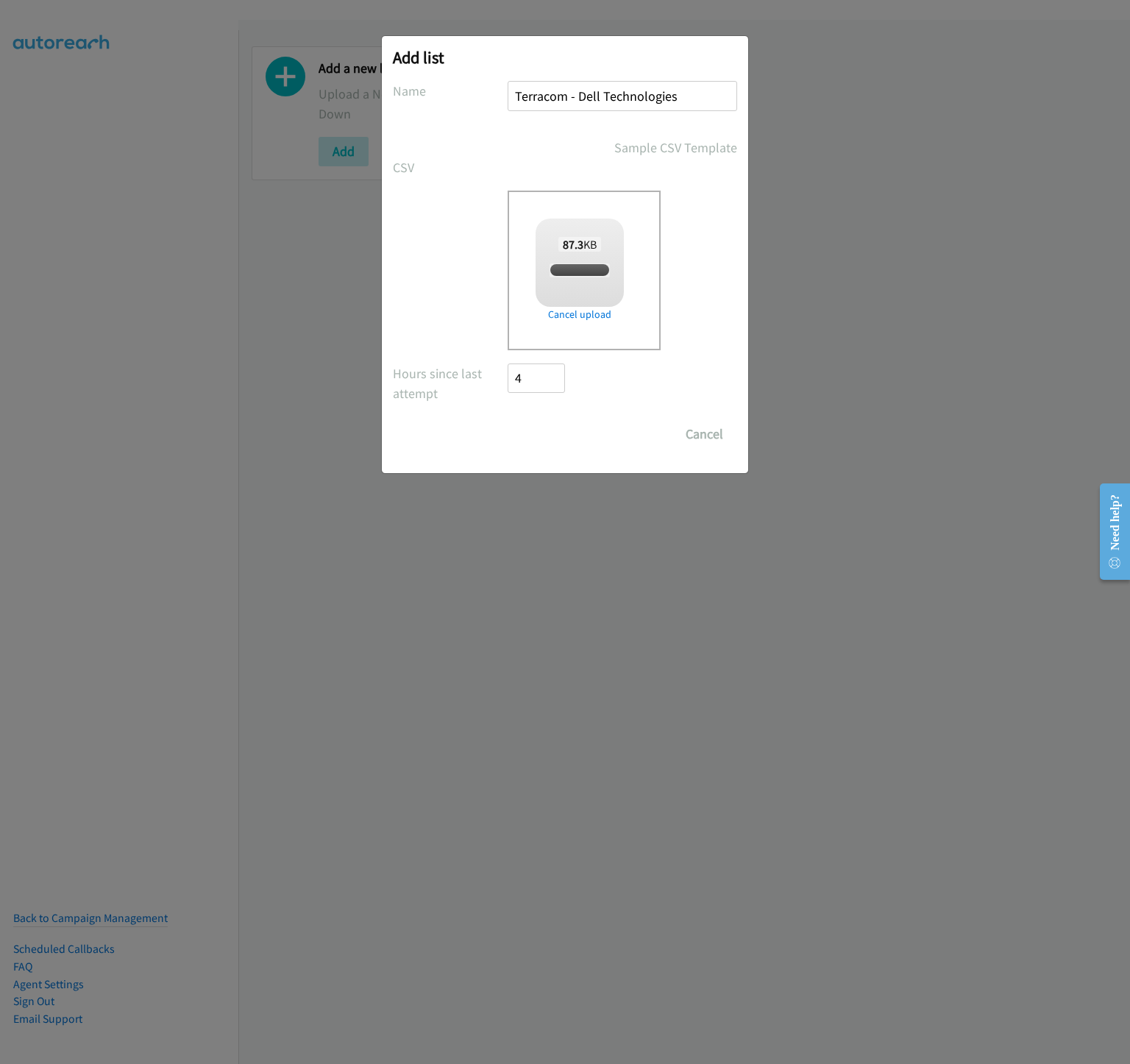
checkbox input "true"
click at [557, 433] on input "Save List" at bounding box center [546, 433] width 77 height 29
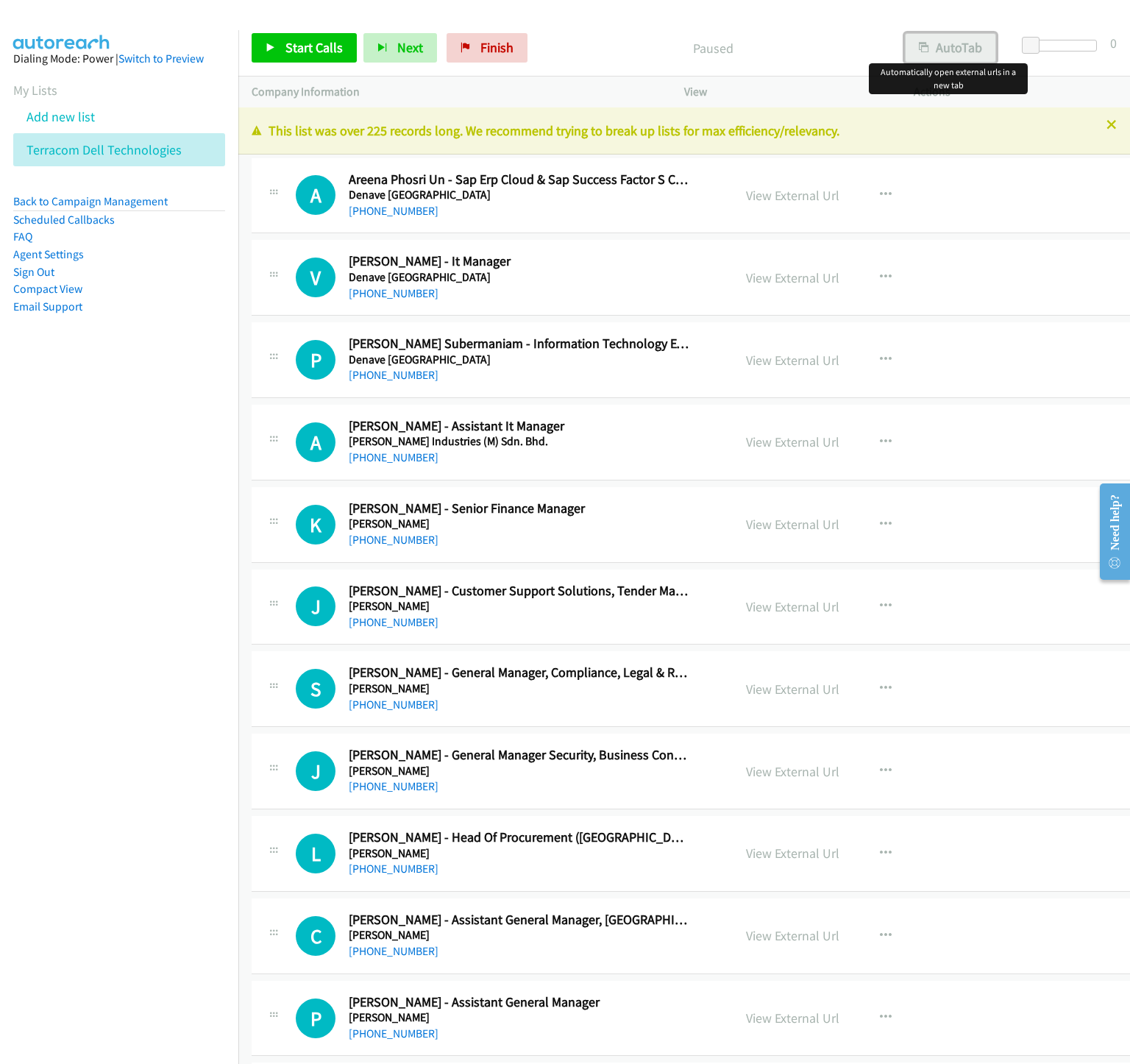
click at [945, 48] on button "AutoTab" at bounding box center [951, 47] width 91 height 29
click at [294, 51] on span "Start Calls" at bounding box center [313, 47] width 57 height 17
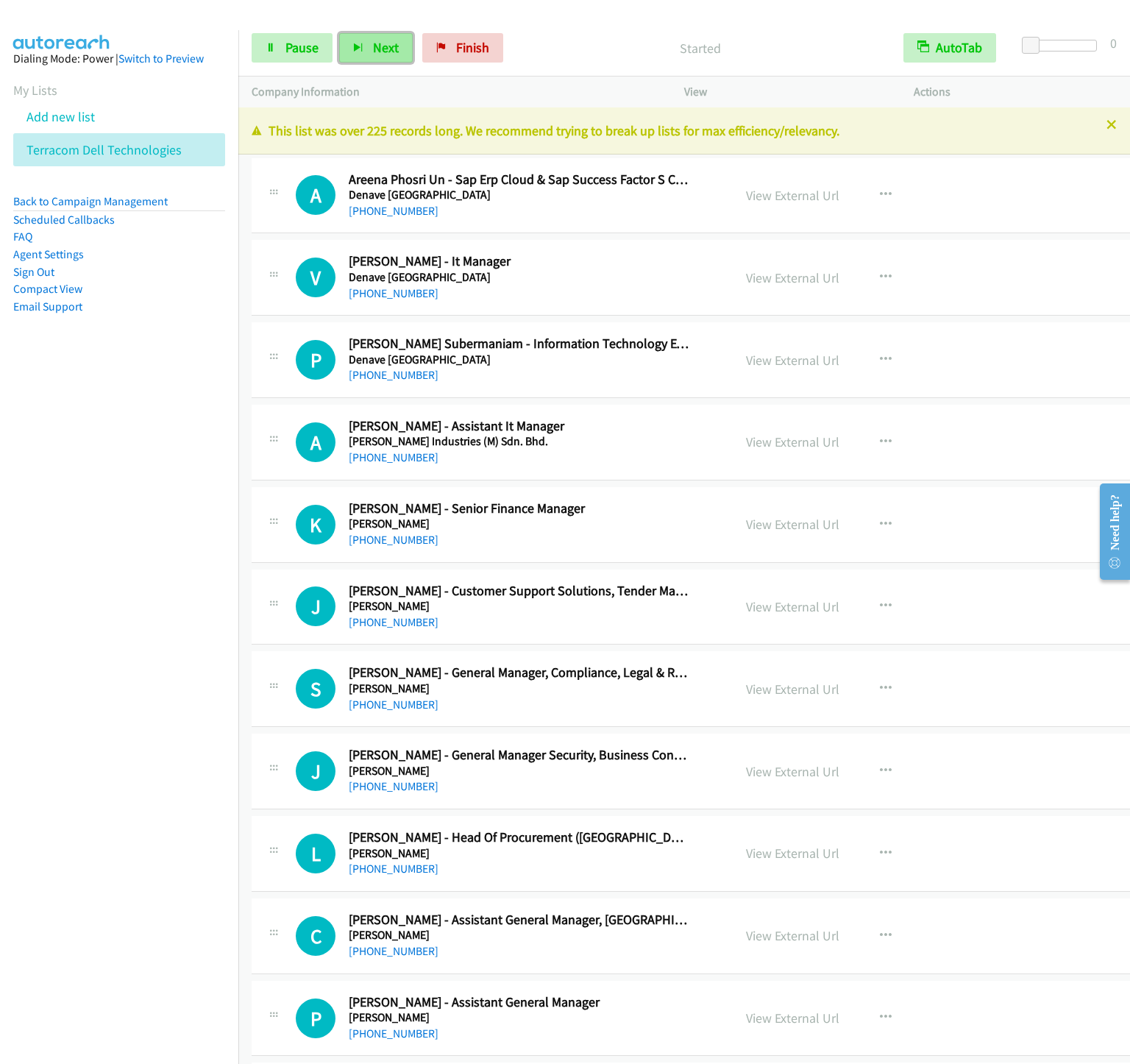
click at [382, 56] on button "Next" at bounding box center [376, 47] width 73 height 29
click at [339, 33] on button "Next" at bounding box center [376, 47] width 73 height 29
click at [382, 45] on span "Next" at bounding box center [386, 47] width 26 height 17
click at [339, 33] on button "Next" at bounding box center [376, 47] width 73 height 29
click at [368, 48] on button "Next" at bounding box center [376, 47] width 73 height 29
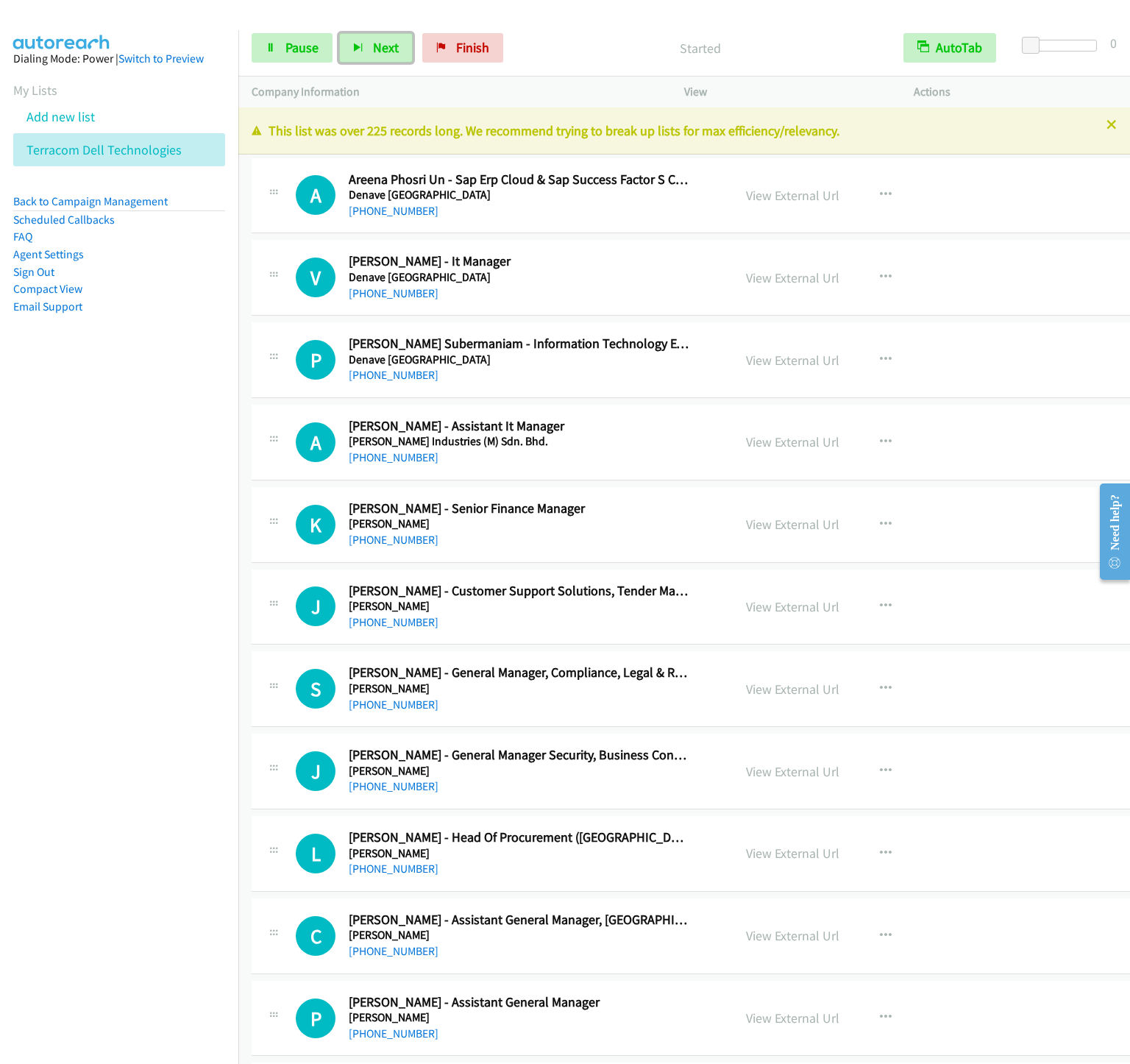
click at [339, 33] on button "Next" at bounding box center [376, 47] width 73 height 29
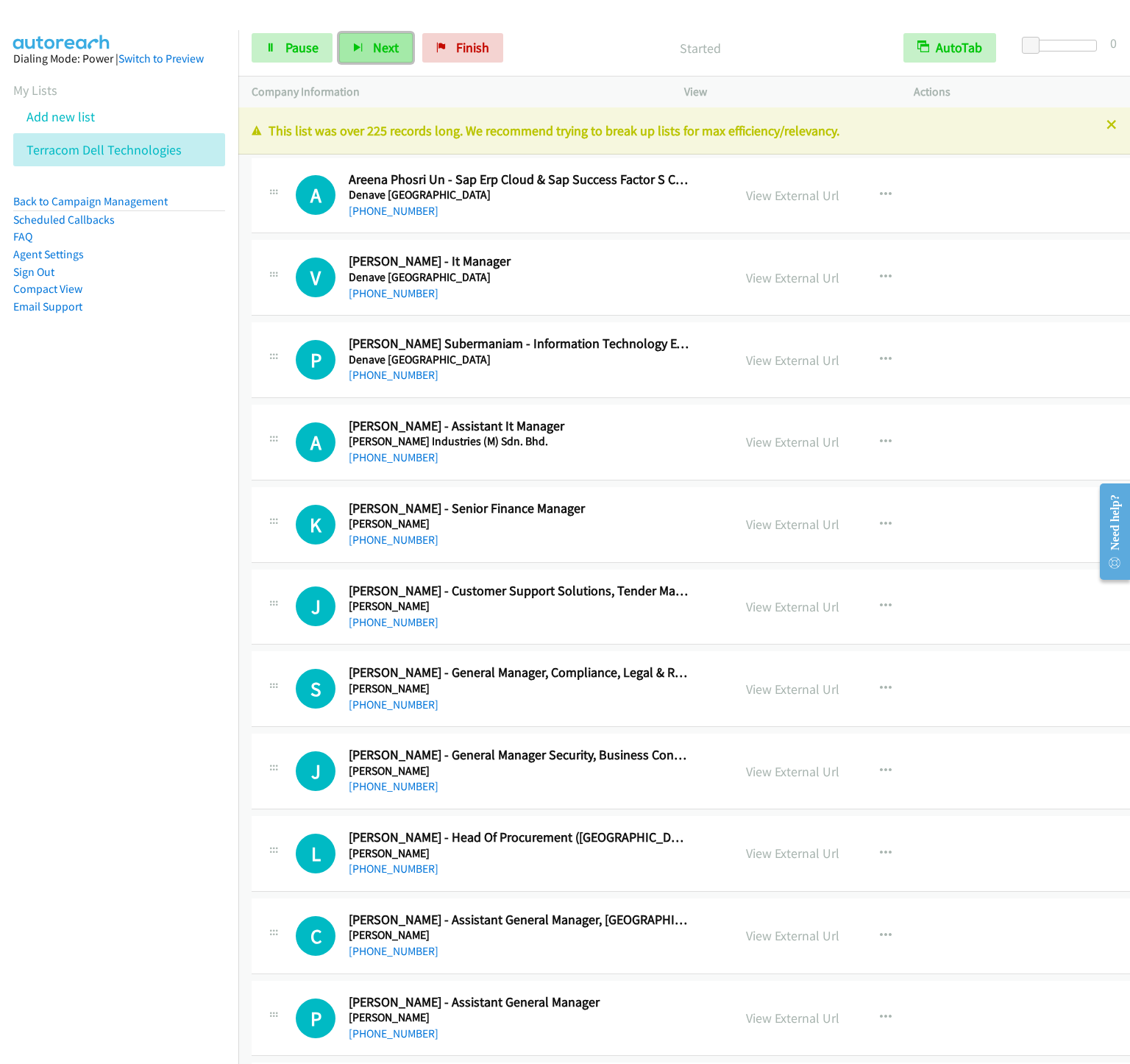
click at [387, 34] on button "Next" at bounding box center [376, 47] width 73 height 29
click at [339, 33] on button "Next" at bounding box center [376, 47] width 73 height 29
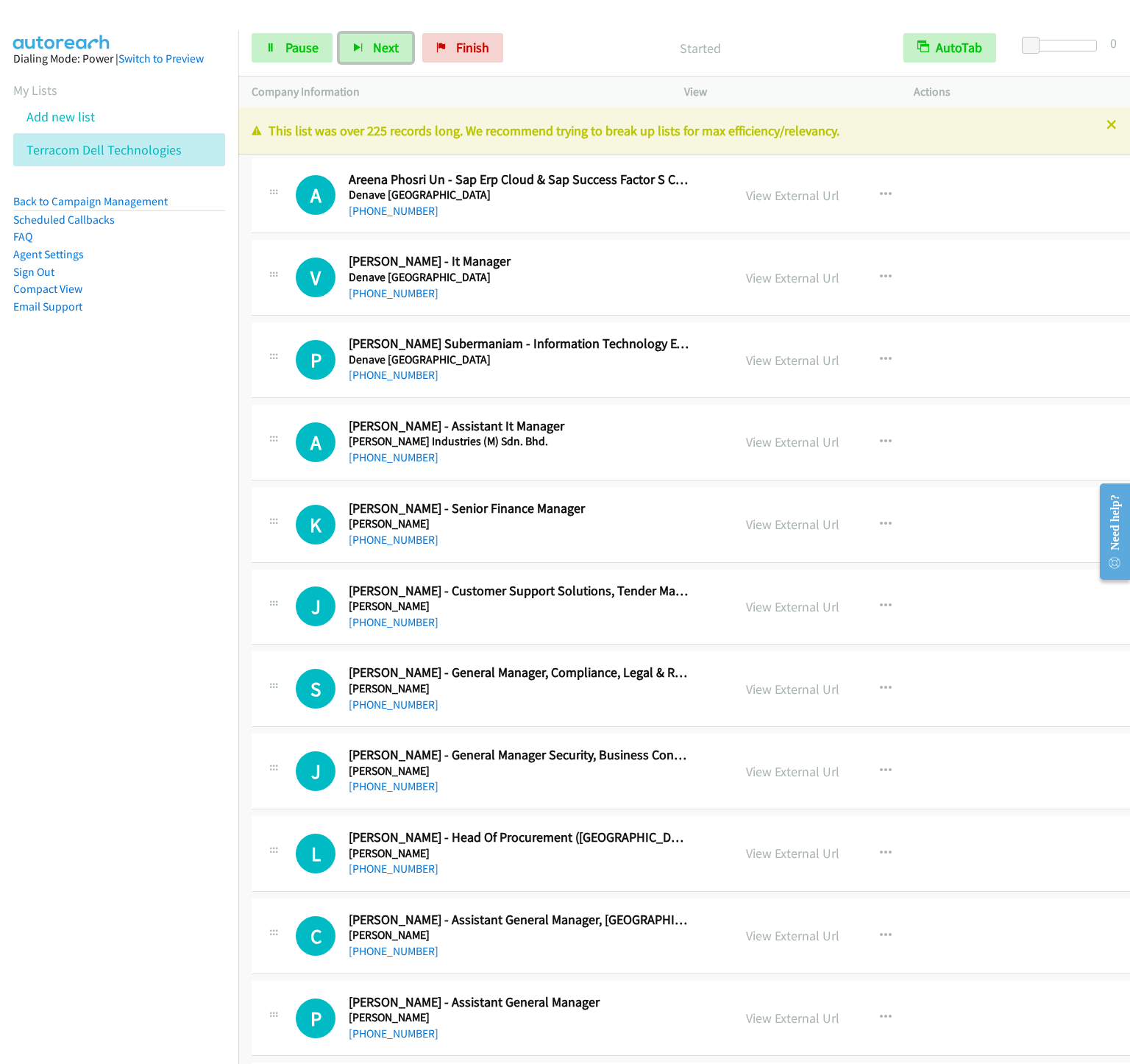
click at [339, 33] on button "Next" at bounding box center [376, 47] width 73 height 29
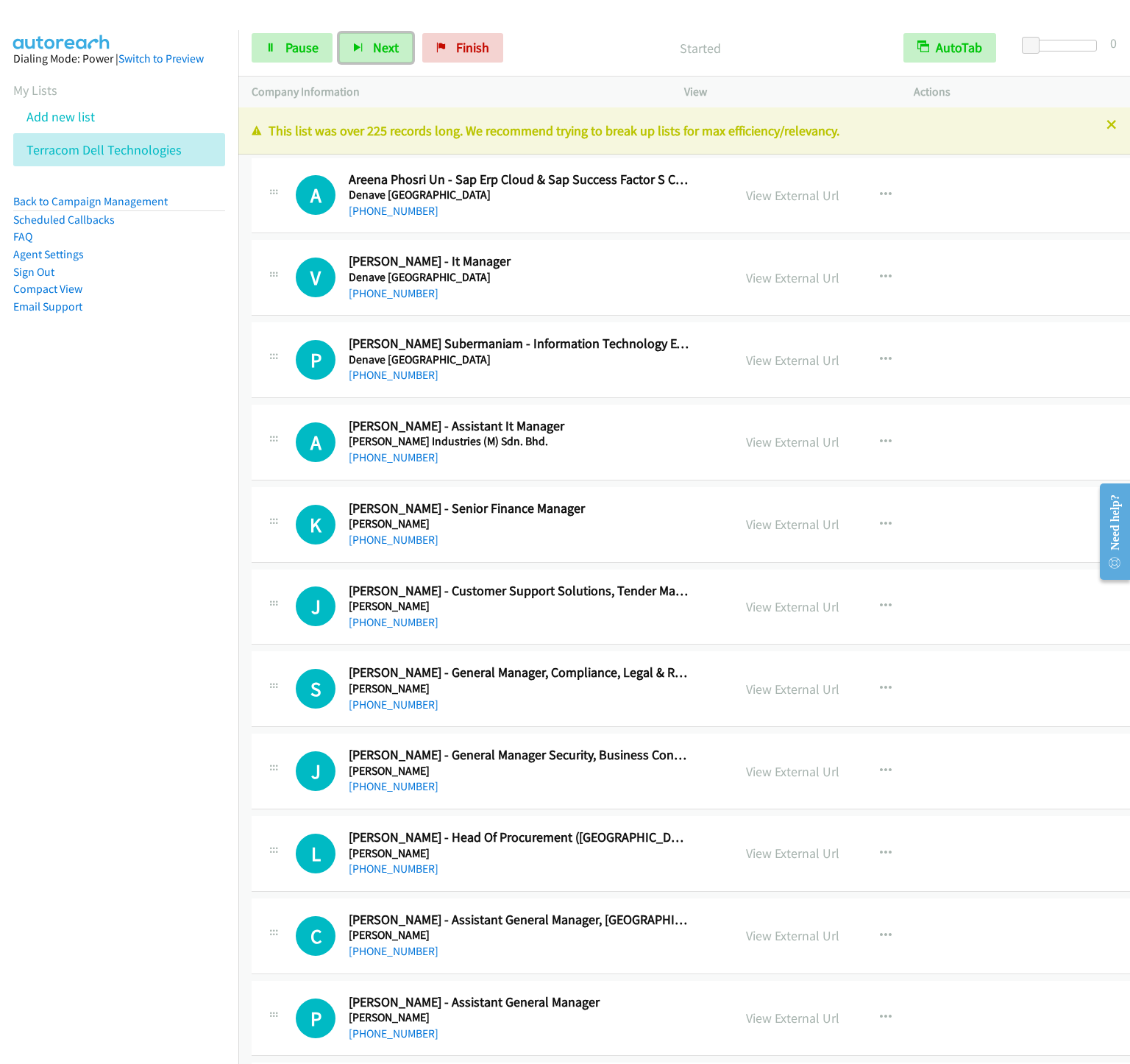
click at [339, 33] on button "Next" at bounding box center [376, 47] width 73 height 29
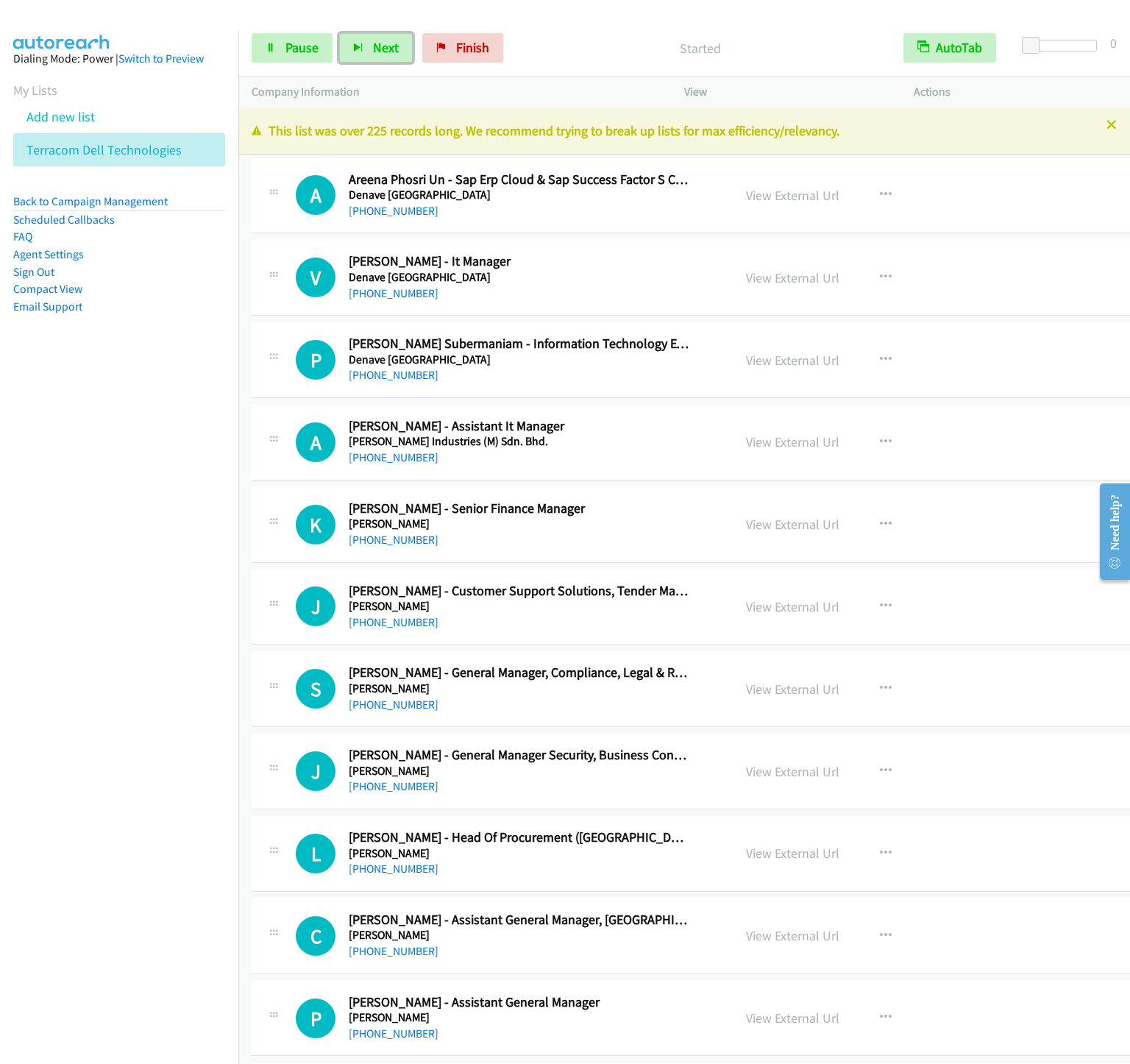
click at [339, 33] on button "Next" at bounding box center [376, 47] width 73 height 29
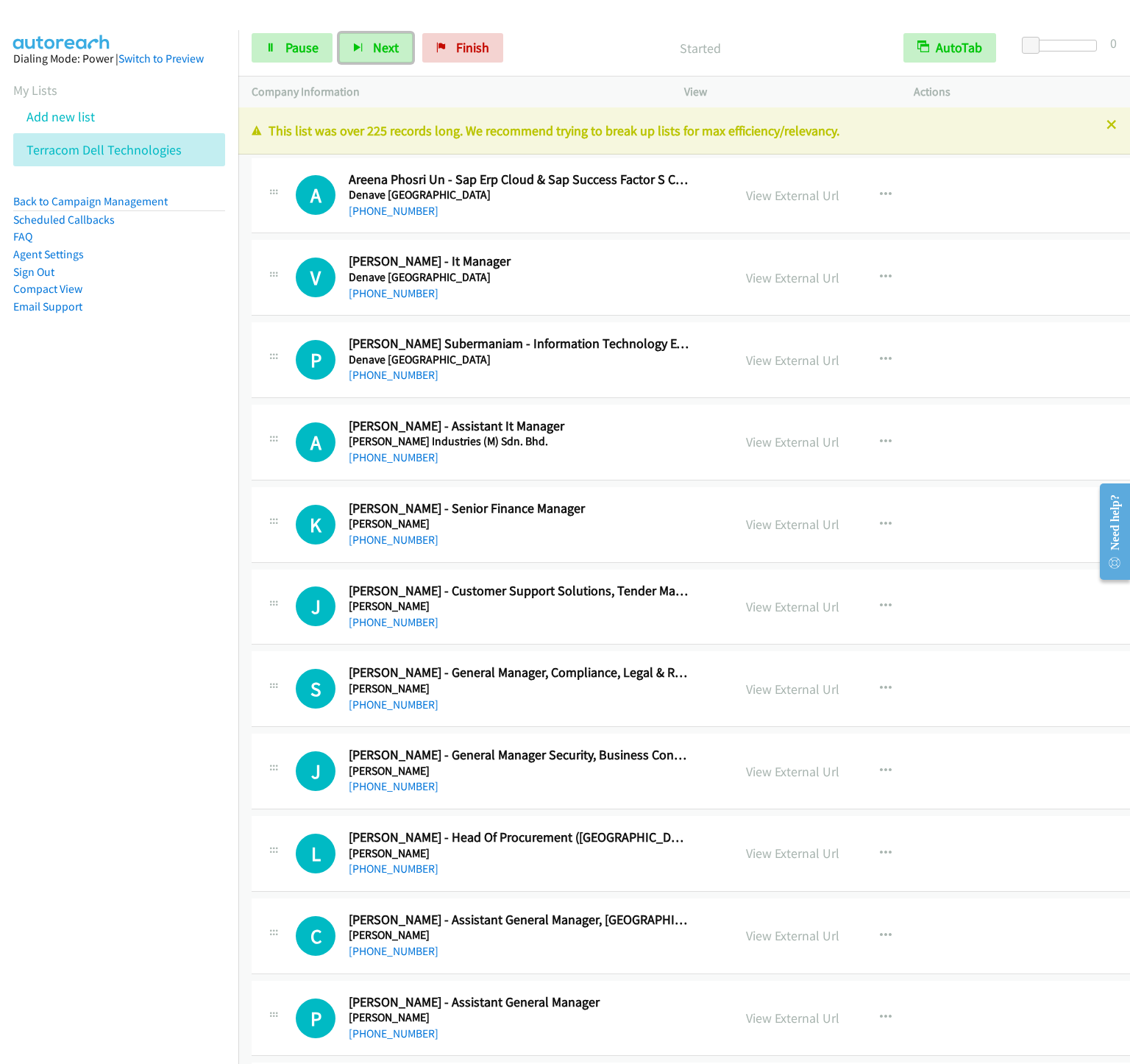
click at [339, 33] on button "Next" at bounding box center [376, 47] width 73 height 29
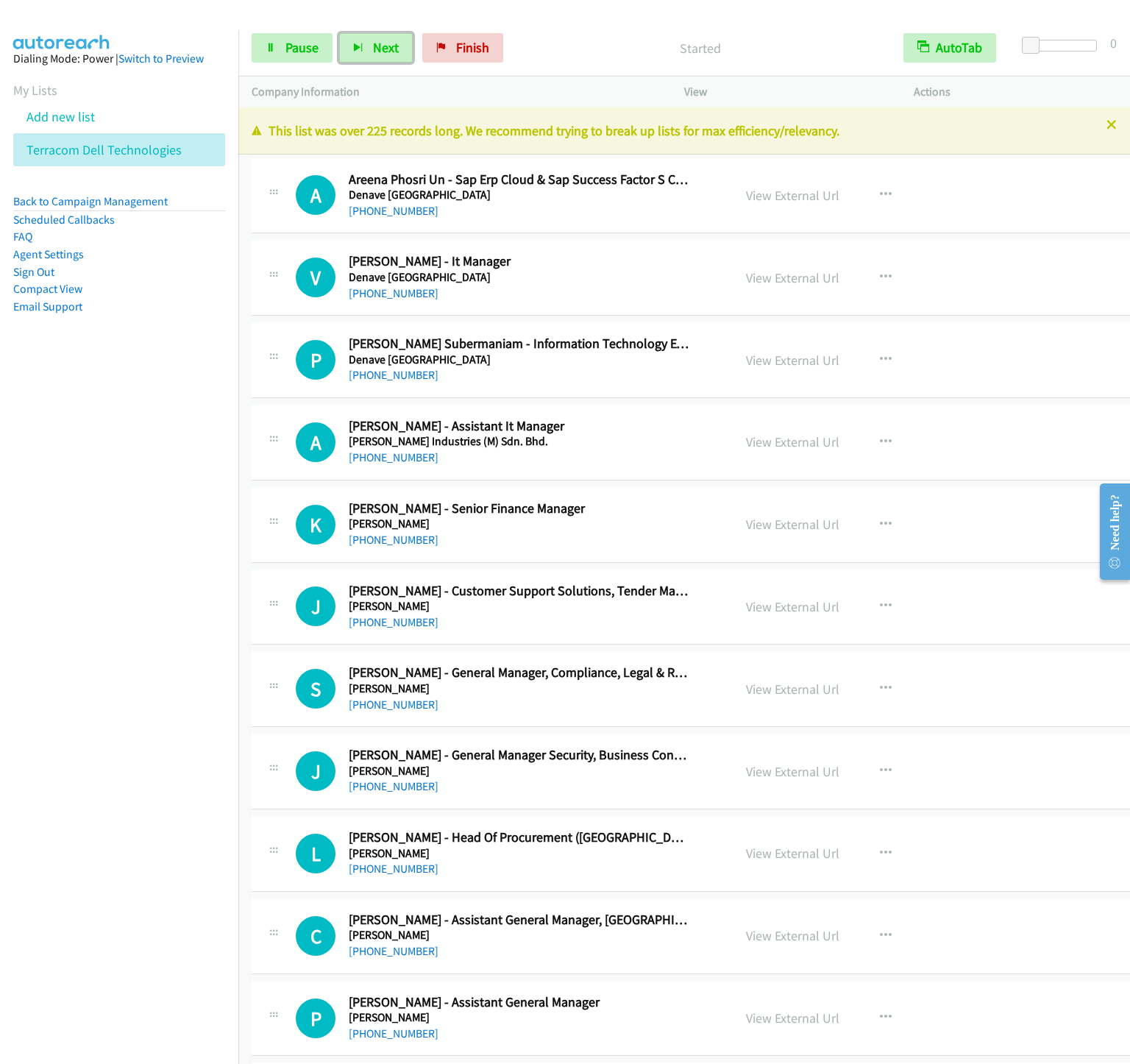
click at [339, 33] on button "Next" at bounding box center [376, 47] width 73 height 29
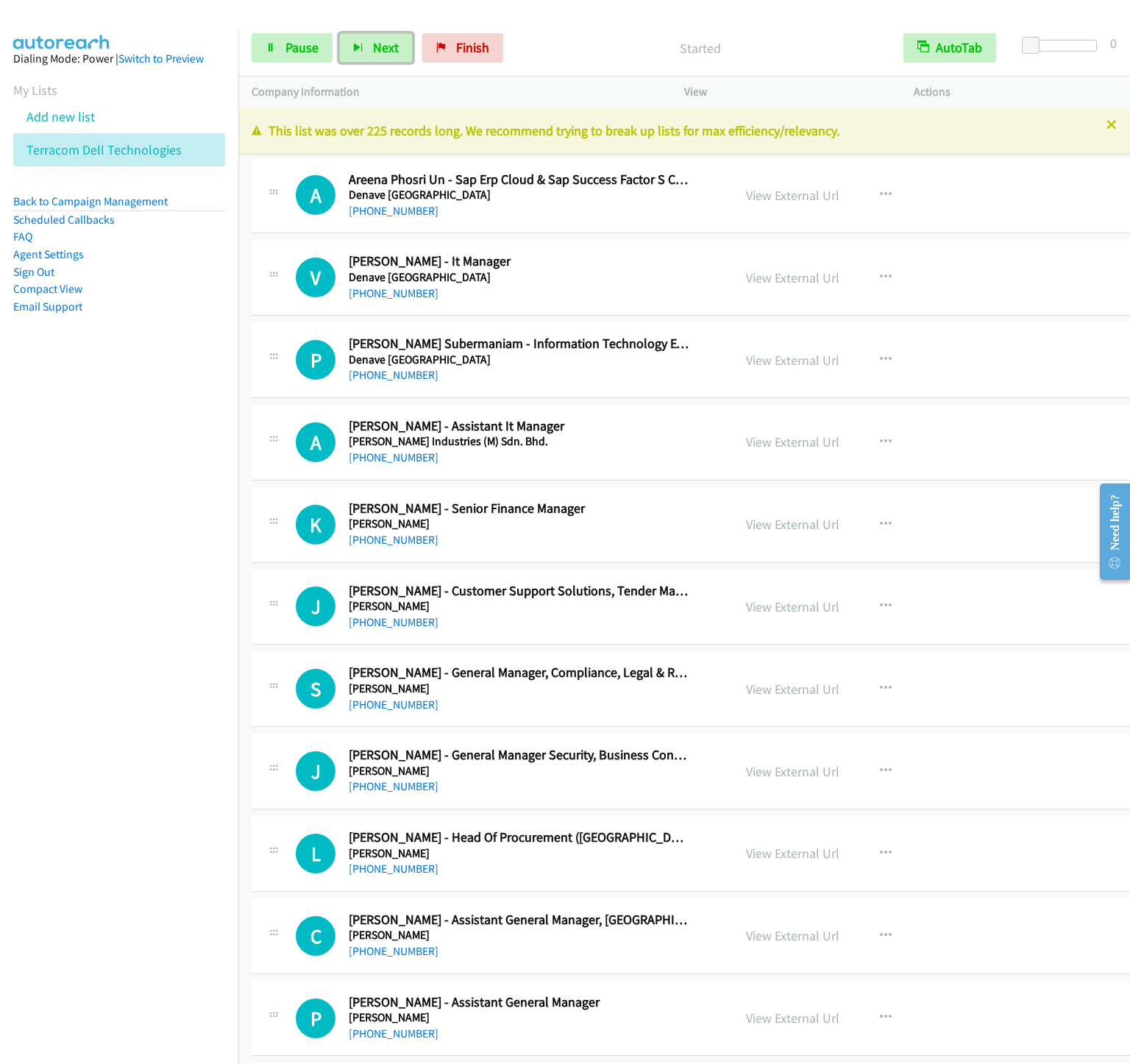
click at [339, 33] on button "Next" at bounding box center [376, 47] width 73 height 29
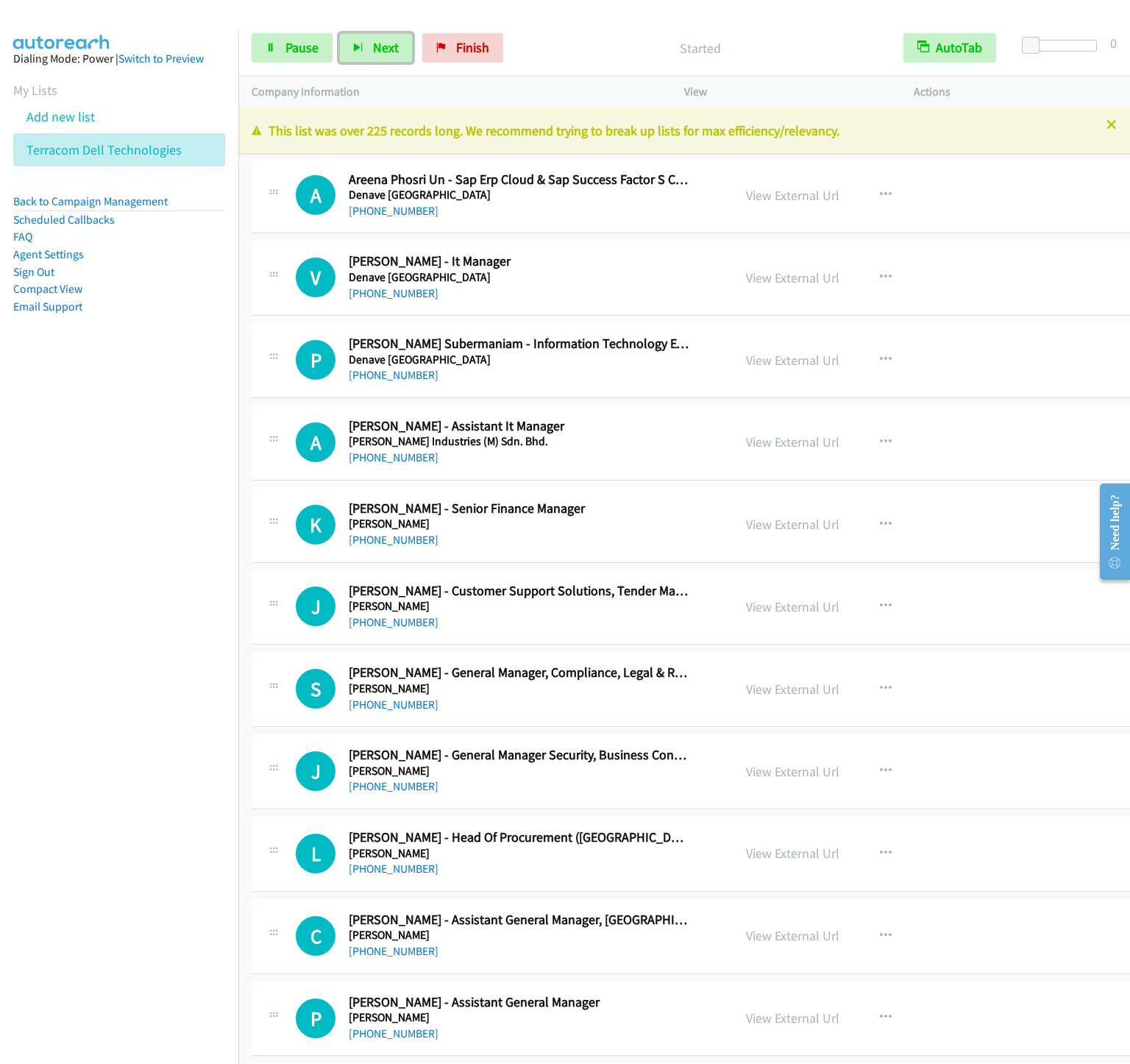
click at [339, 33] on button "Next" at bounding box center [376, 47] width 73 height 29
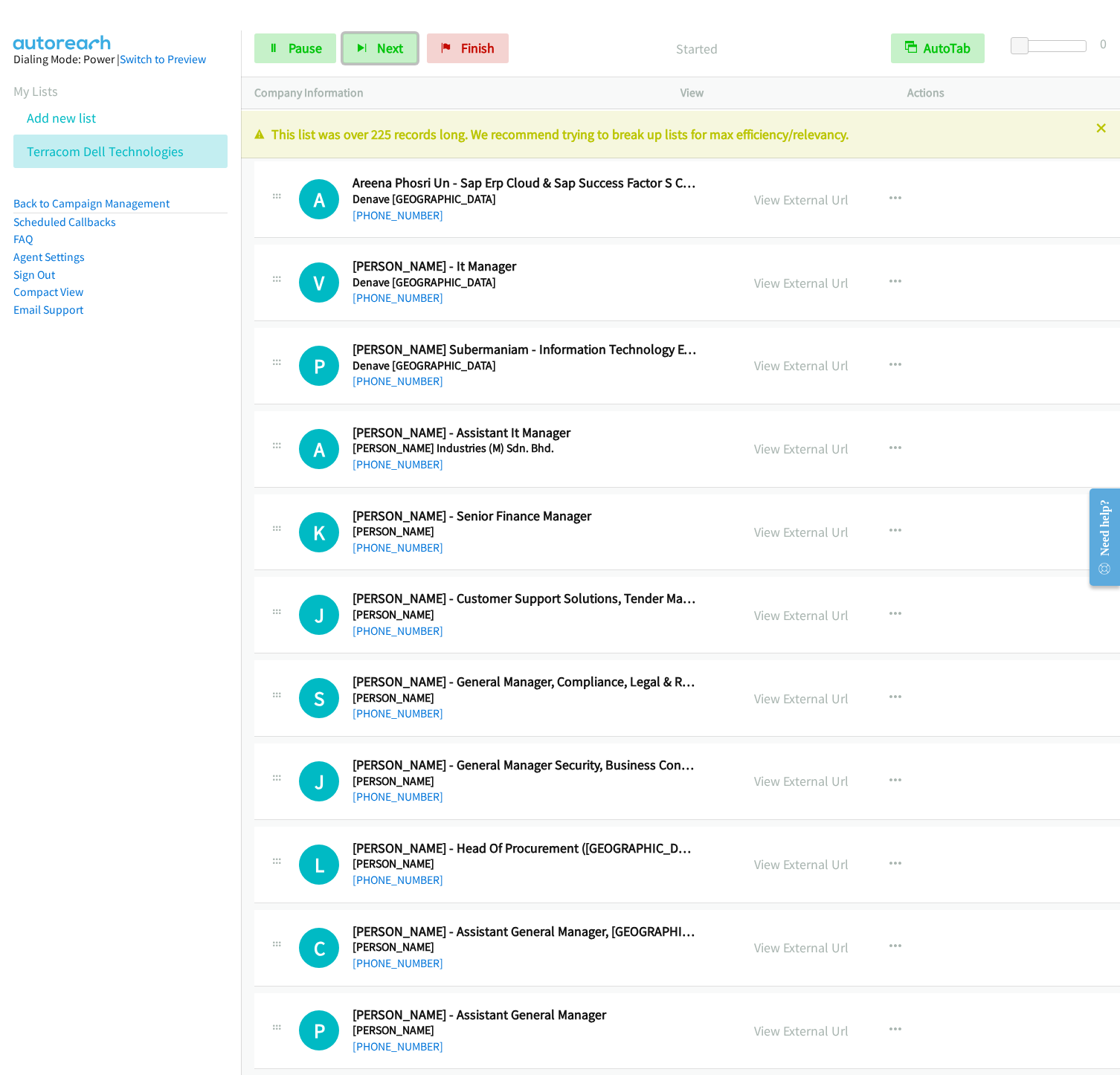
click at [343, 34] on button "Next" at bounding box center [380, 48] width 74 height 29
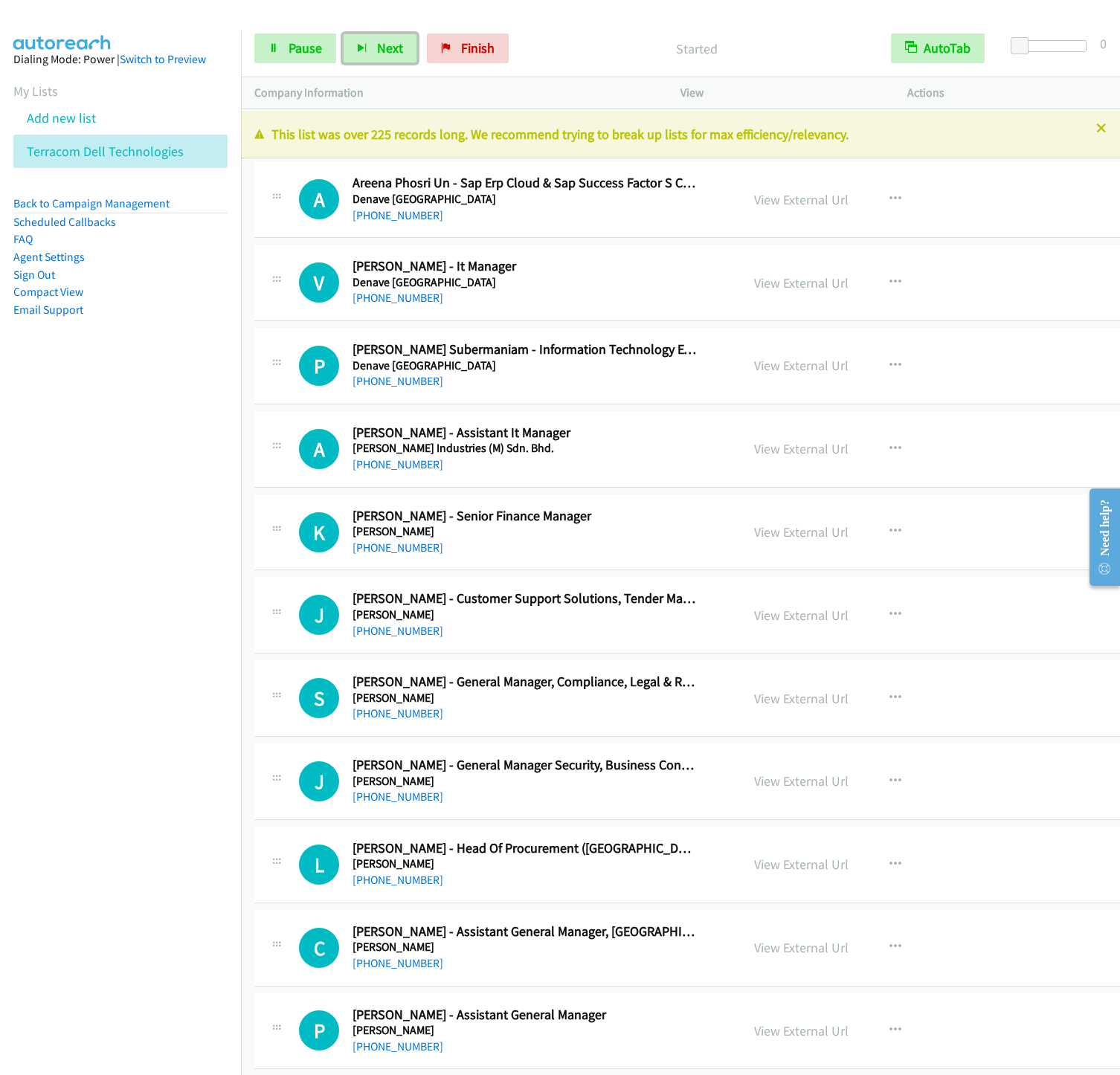
click at [343, 34] on button "Next" at bounding box center [380, 48] width 74 height 29
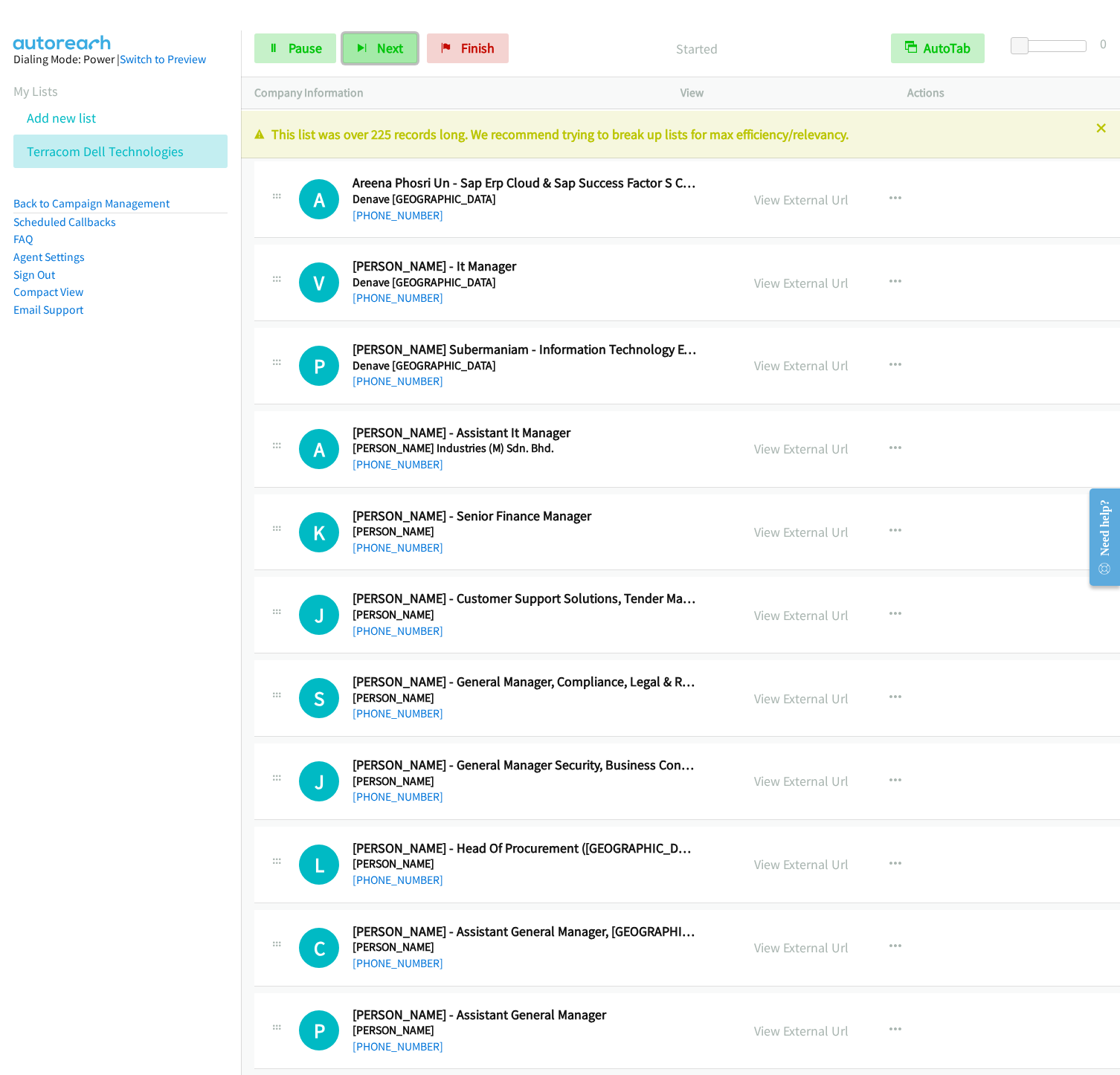
click at [343, 34] on button "Next" at bounding box center [380, 48] width 74 height 29
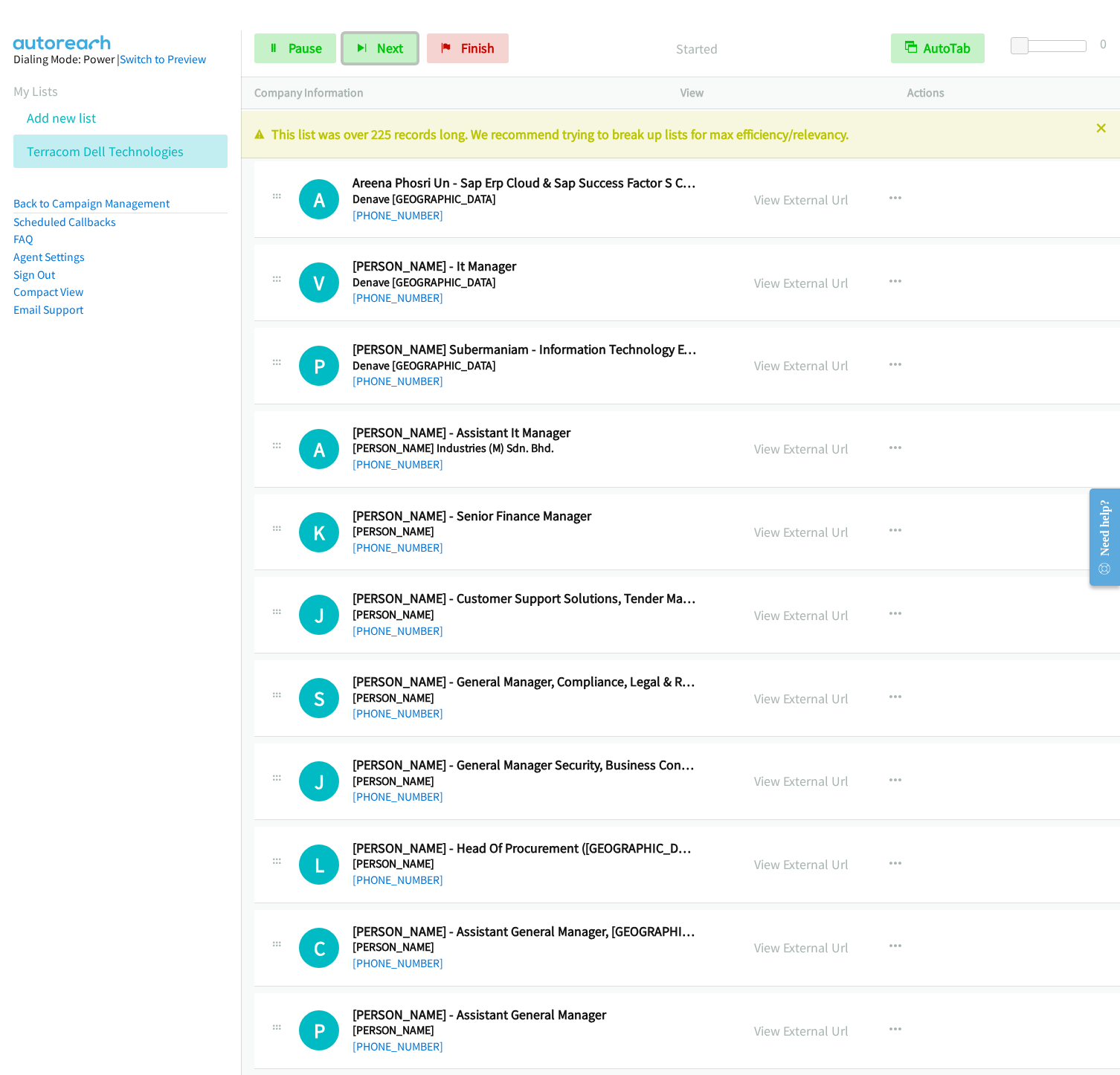
click at [343, 34] on button "Next" at bounding box center [380, 48] width 74 height 29
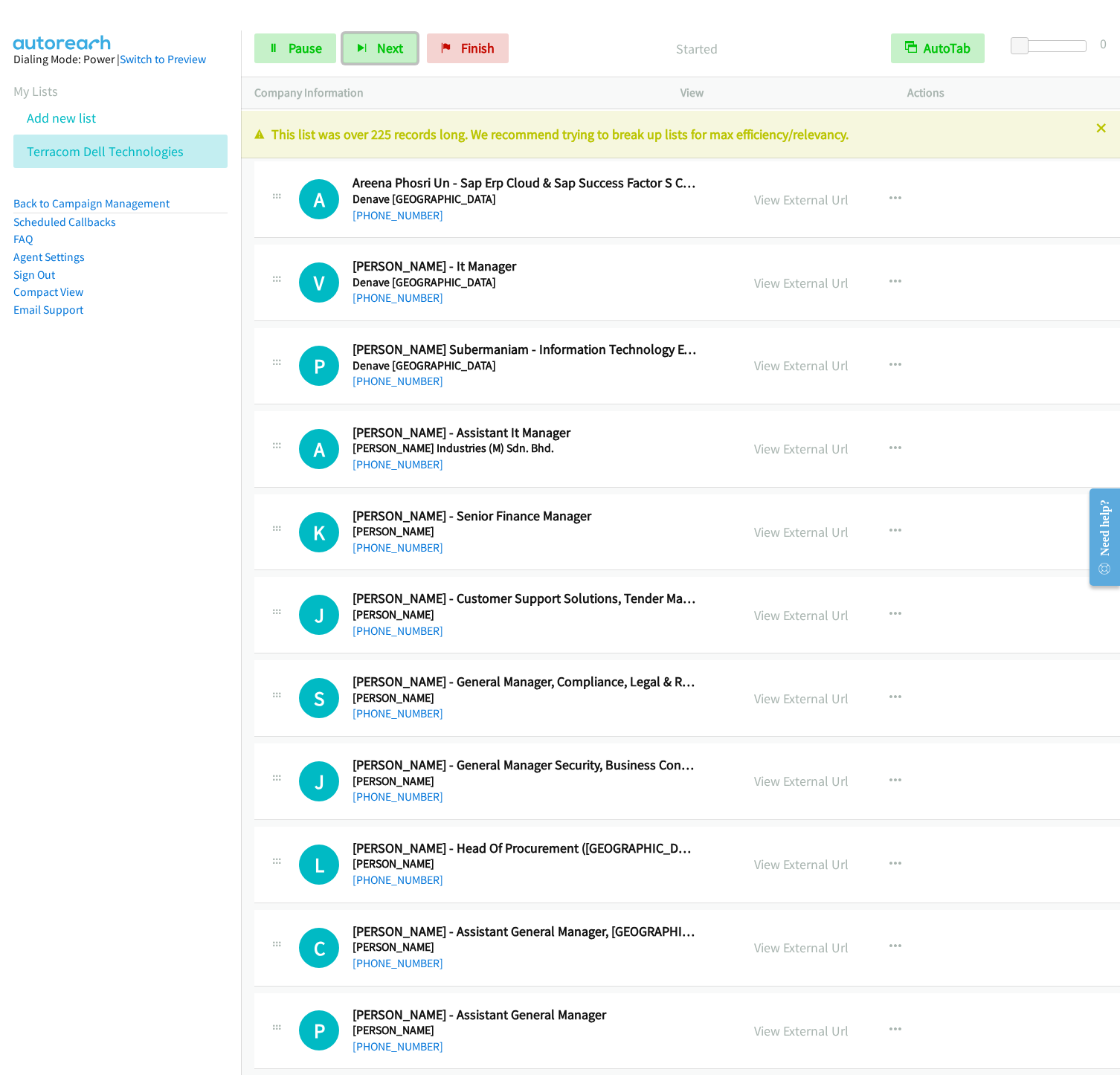
click at [343, 34] on button "Next" at bounding box center [380, 48] width 74 height 29
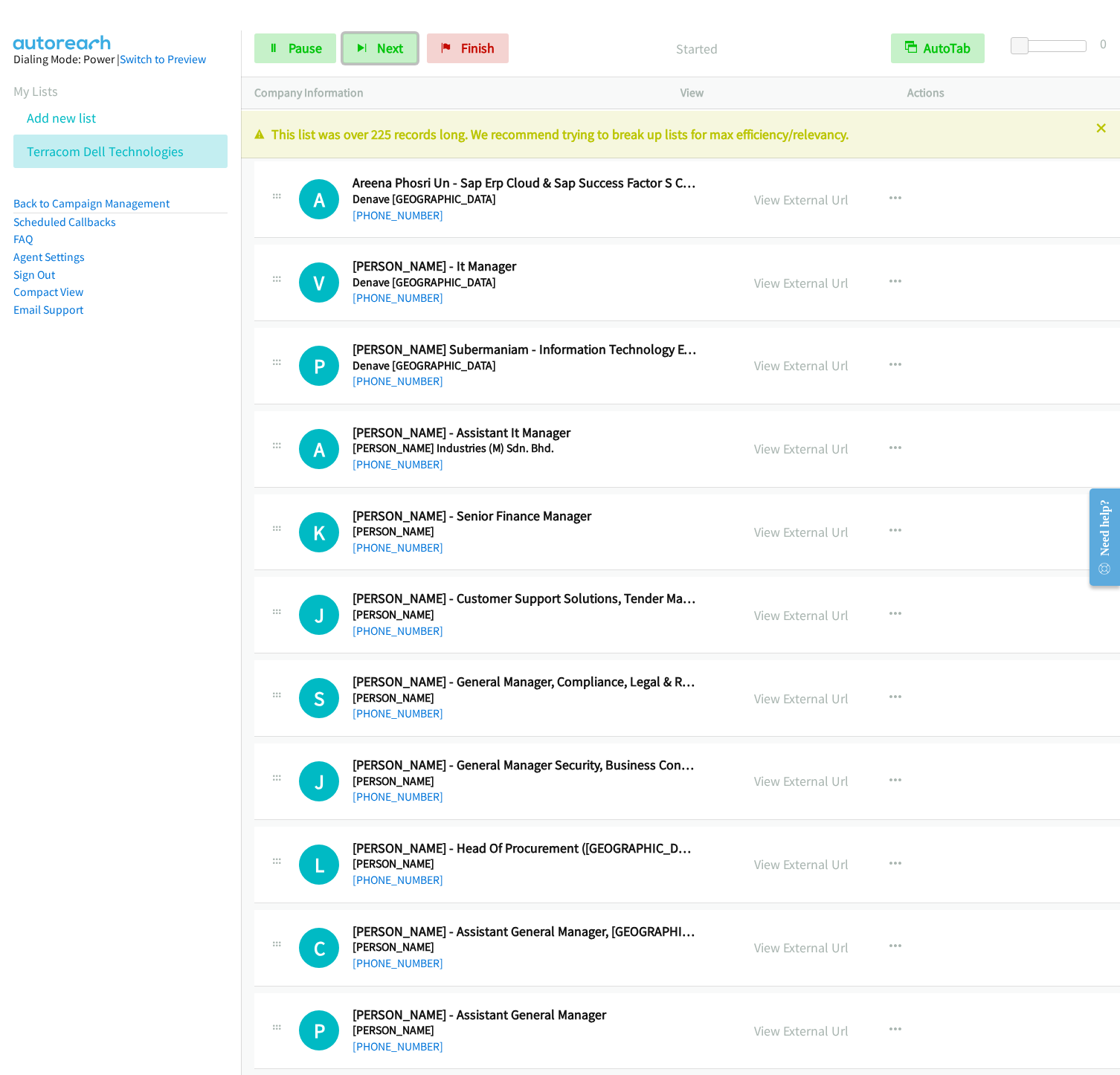
click at [343, 34] on button "Next" at bounding box center [380, 48] width 74 height 29
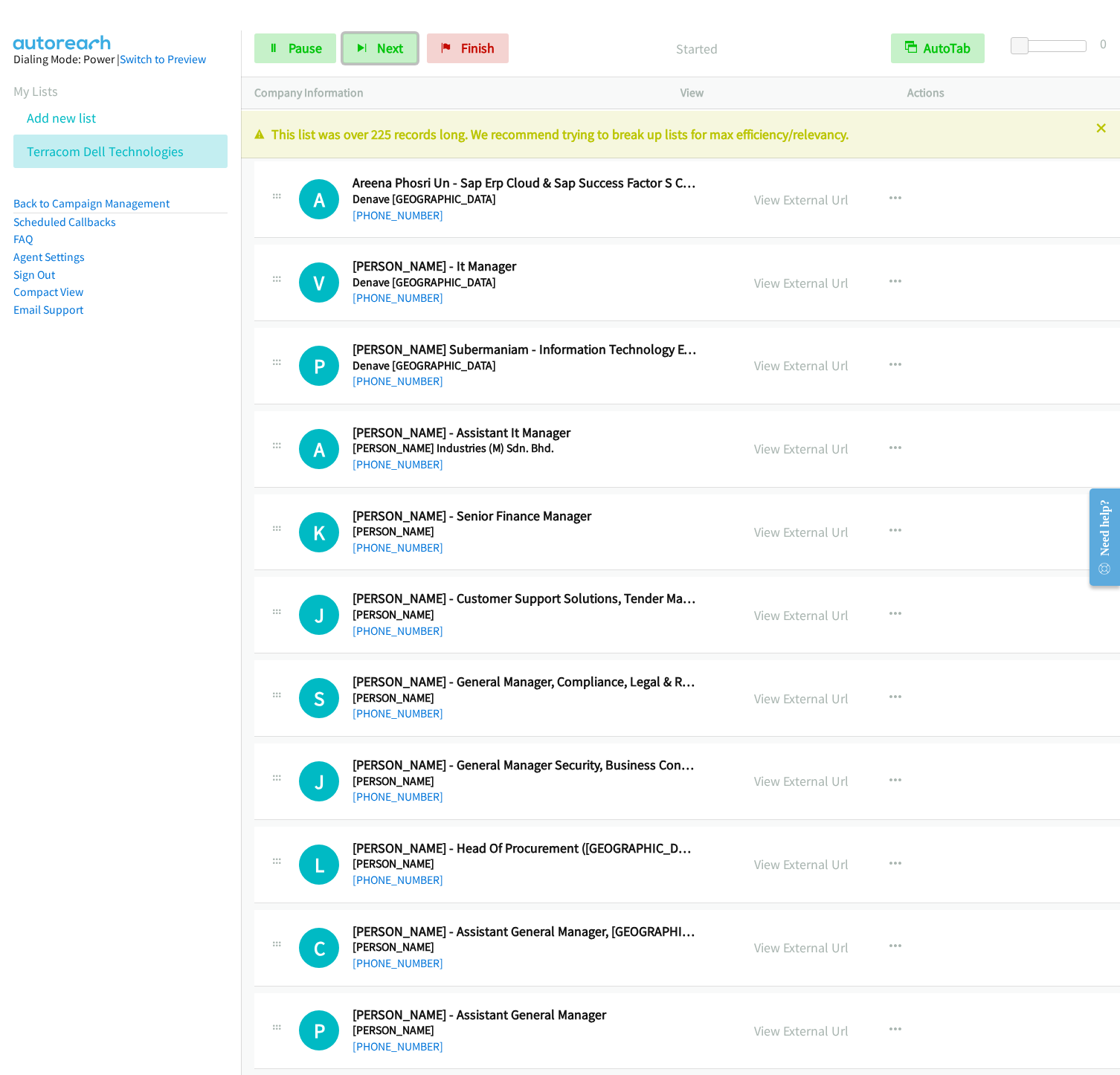
click at [343, 34] on button "Next" at bounding box center [380, 48] width 74 height 29
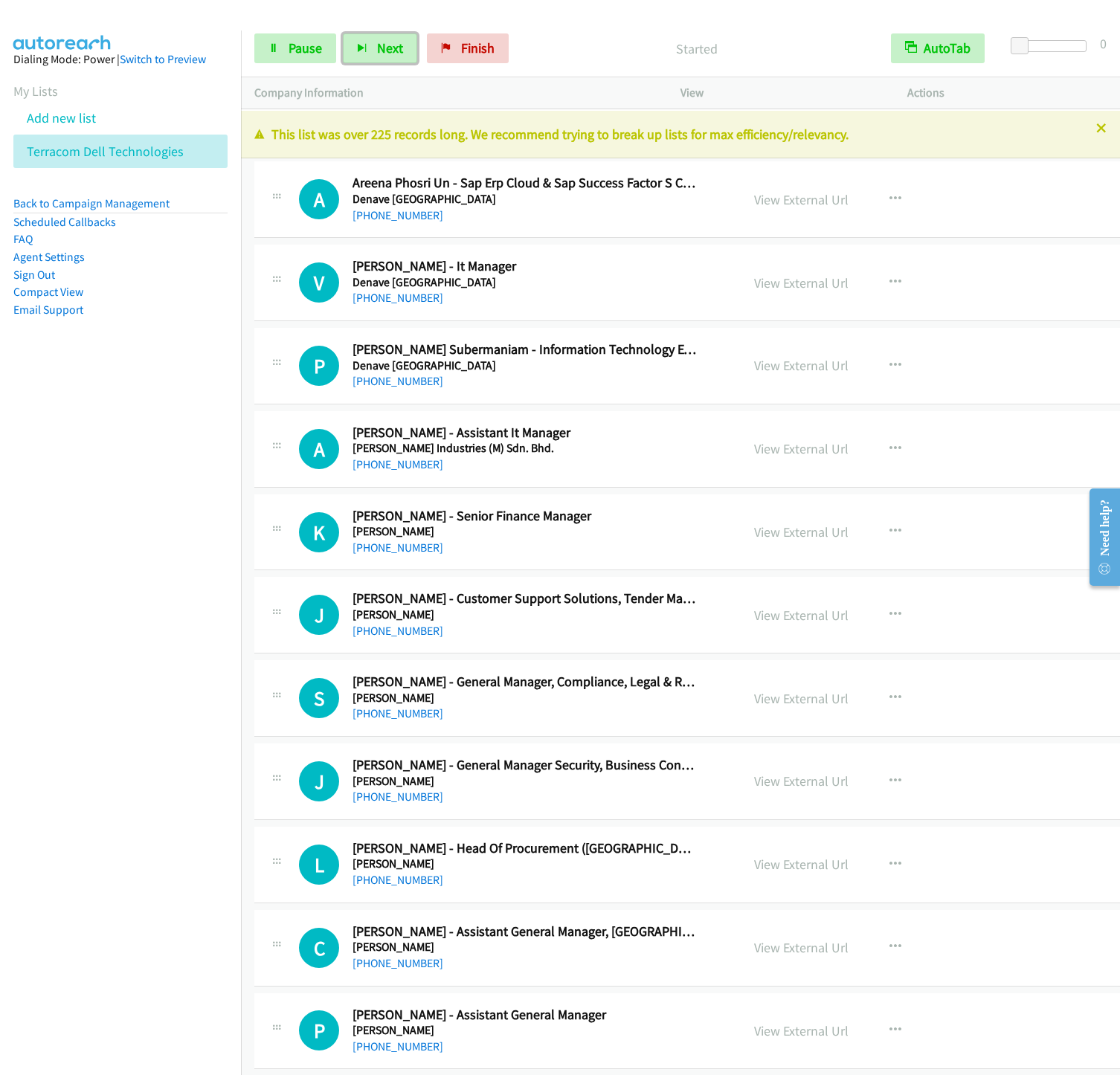
click at [343, 34] on button "Next" at bounding box center [380, 48] width 74 height 29
click at [375, 39] on button "Next" at bounding box center [380, 48] width 74 height 29
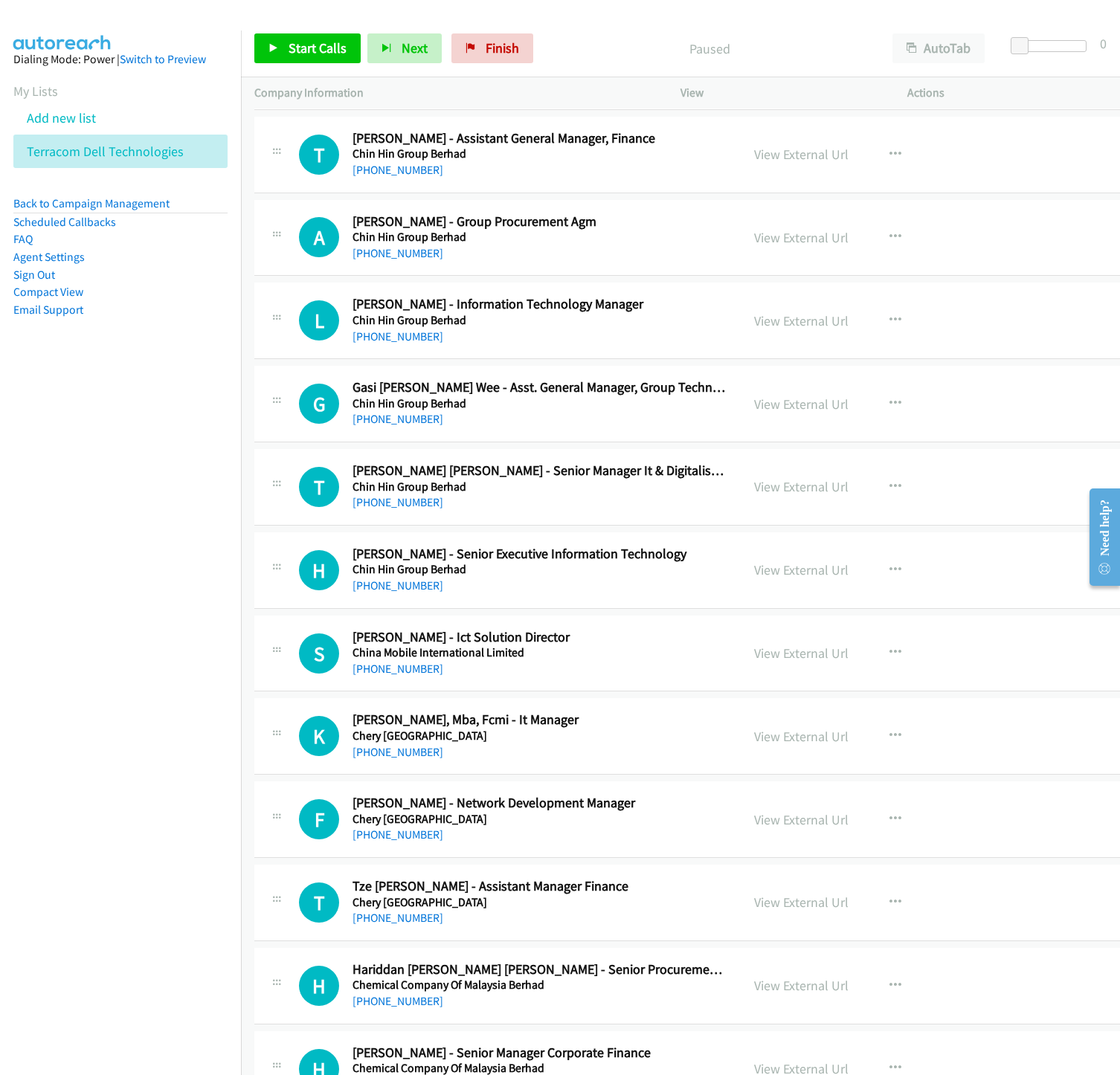
scroll to position [7135, 0]
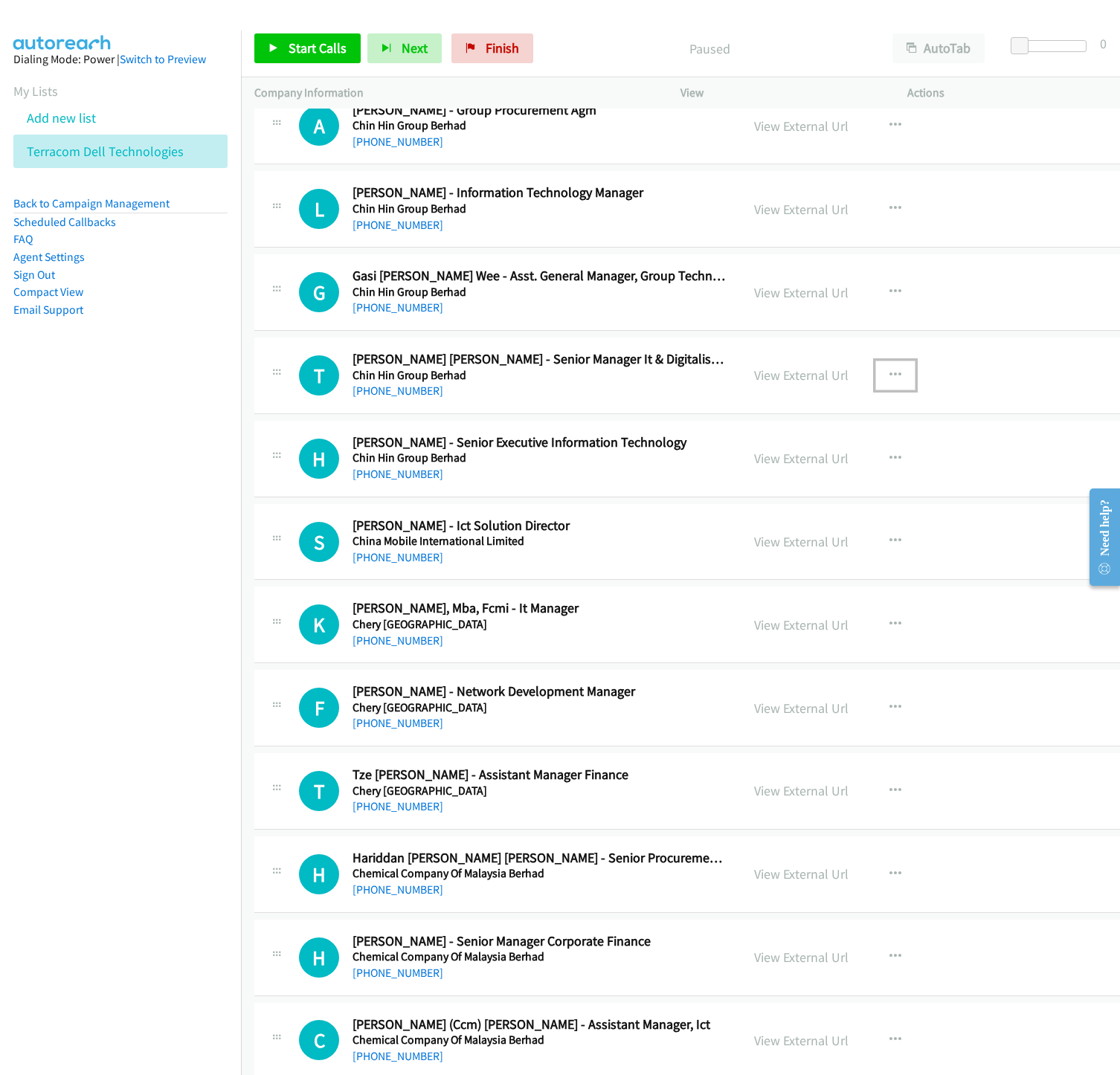
click at [889, 381] on icon "button" at bounding box center [895, 375] width 12 height 12
click at [753, 488] on link "Start Calls Here" at bounding box center [815, 472] width 197 height 29
click at [940, 43] on button "AutoTab" at bounding box center [939, 48] width 92 height 29
click at [308, 49] on span "Start Calls" at bounding box center [317, 48] width 58 height 17
click at [203, 438] on nav "Dialing Mode: Power | Switch to Preview My Lists Add new list Terracom Dell Tec…" at bounding box center [121, 568] width 242 height 1075
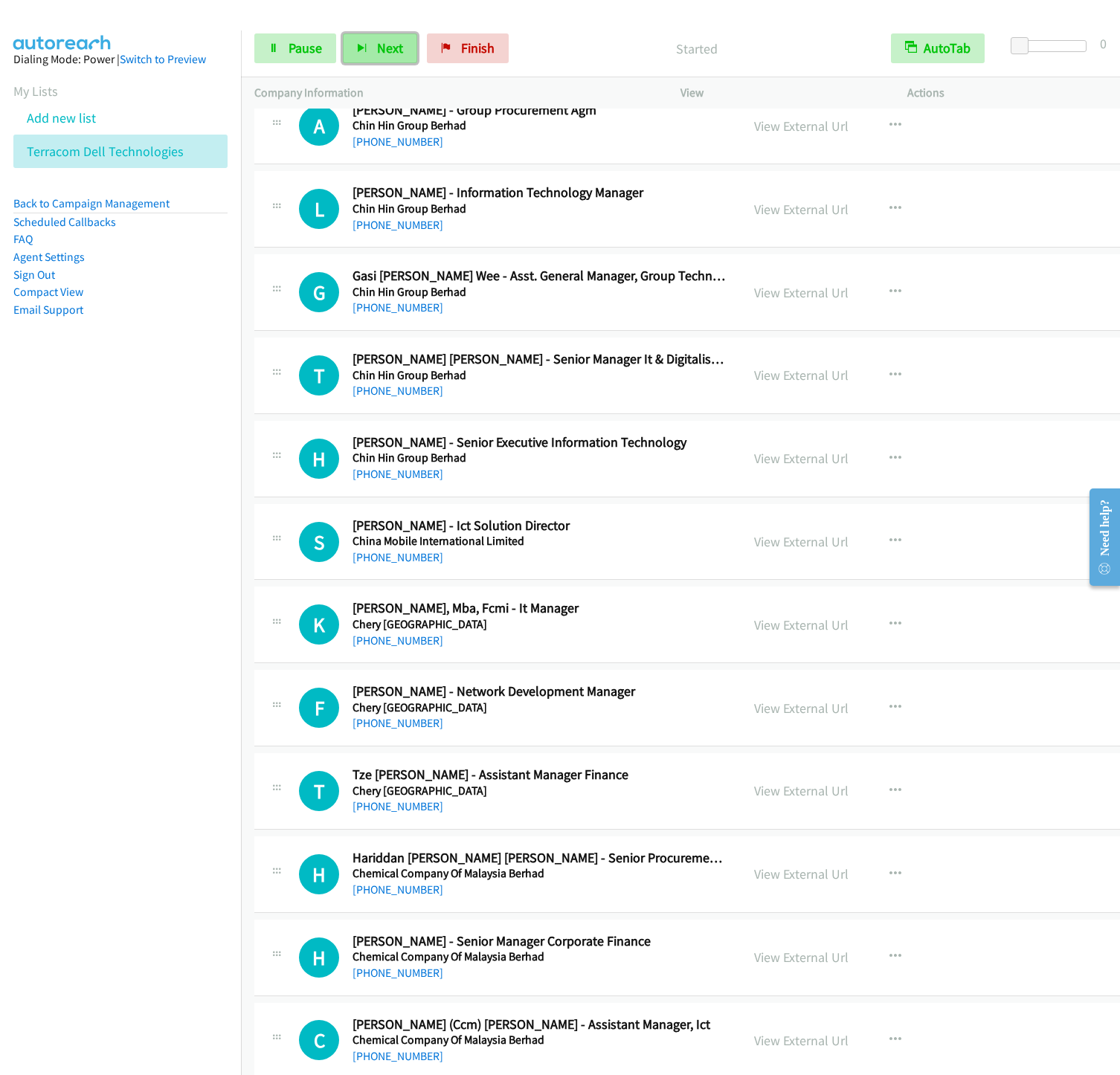
click at [407, 45] on button "Next" at bounding box center [380, 48] width 74 height 29
click at [343, 34] on button "Next" at bounding box center [380, 48] width 74 height 29
click at [365, 54] on button "Next" at bounding box center [380, 48] width 74 height 29
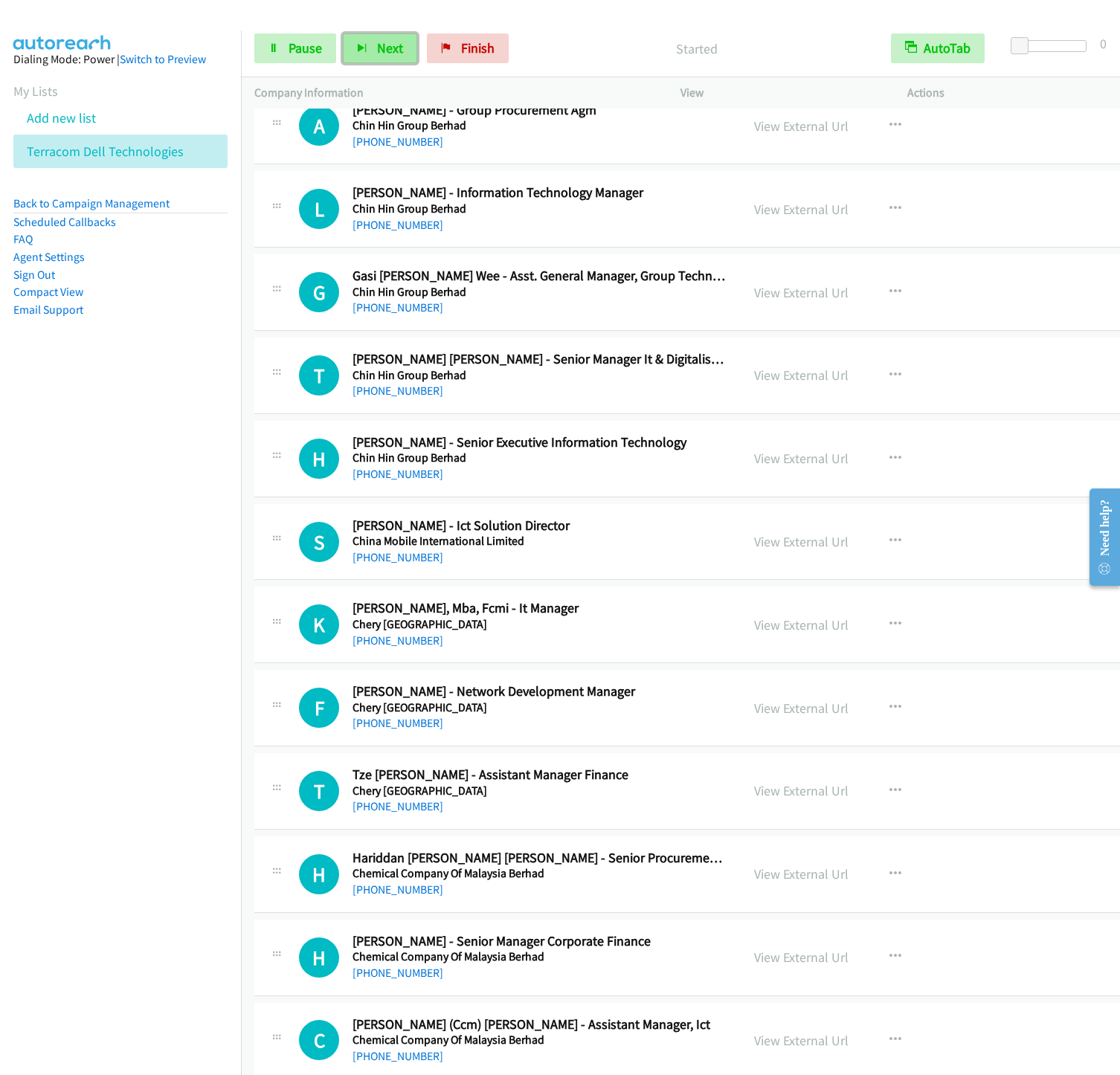
click at [343, 34] on button "Next" at bounding box center [380, 48] width 74 height 29
drag, startPoint x: 65, startPoint y: 737, endPoint x: 471, endPoint y: 139, distance: 722.8
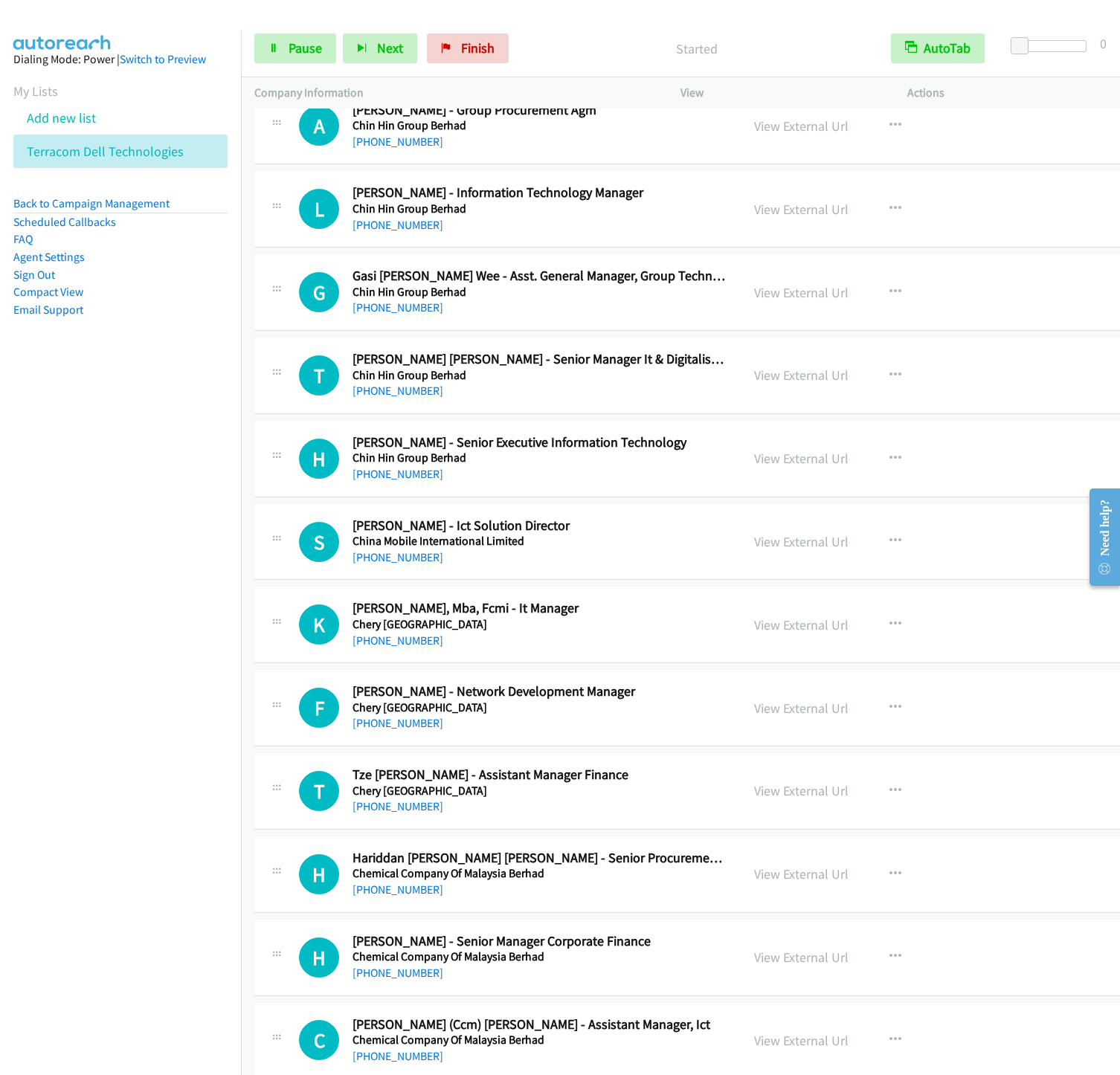
click at [65, 737] on nav "Dialing Mode: Power | Switch to Preview My Lists Add new list Terracom Dell Tec…" at bounding box center [121, 568] width 242 height 1075
click at [386, 40] on span "Next" at bounding box center [390, 48] width 26 height 17
click at [343, 34] on button "Next" at bounding box center [380, 48] width 74 height 29
click at [60, 531] on nav "Dialing Mode: Power | Switch to Preview My Lists Add new list Terracom Dell Tec…" at bounding box center [121, 568] width 242 height 1075
click at [375, 34] on button "Next" at bounding box center [380, 48] width 74 height 29
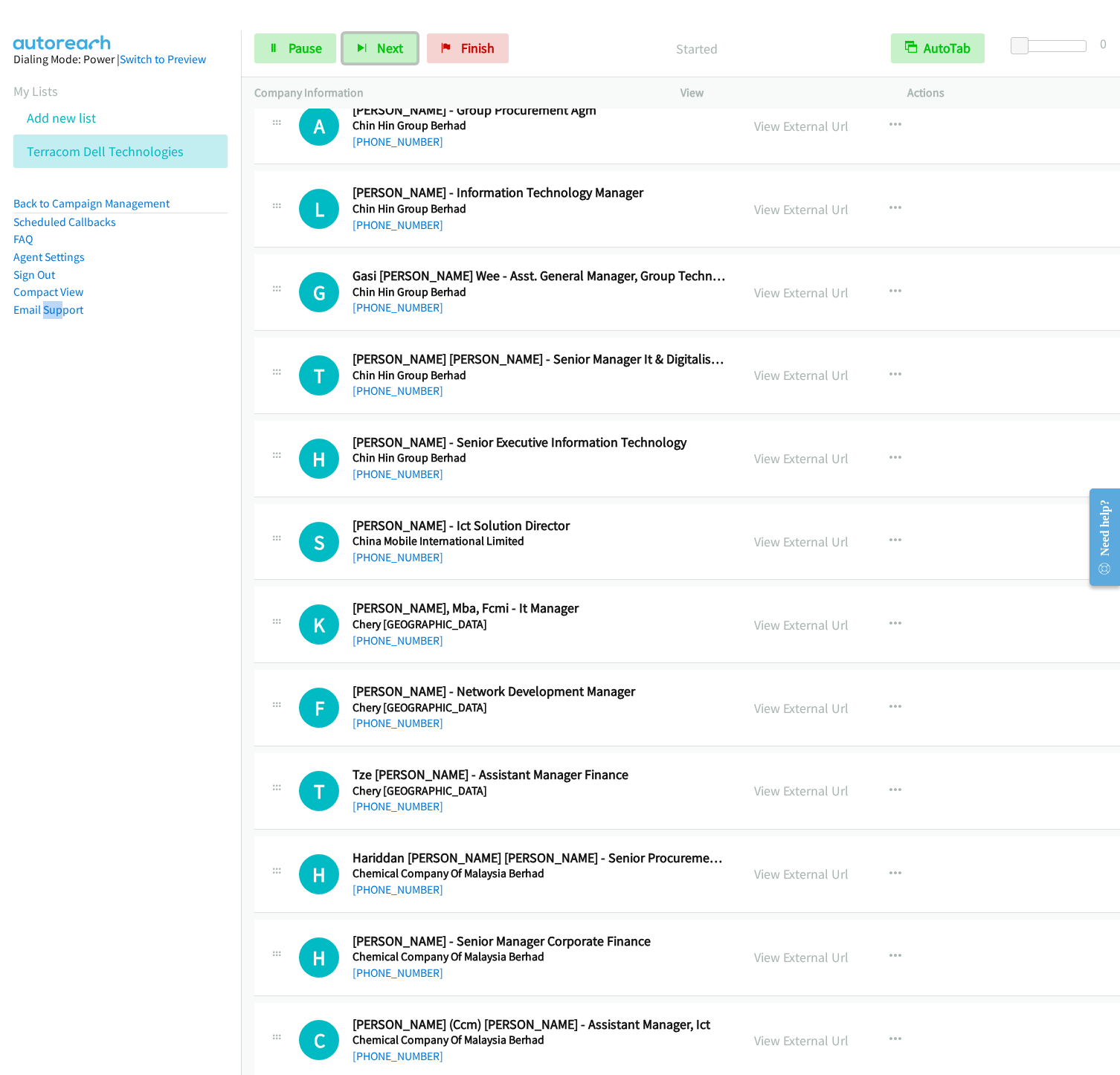
click at [343, 34] on button "Next" at bounding box center [380, 48] width 74 height 29
click at [132, 589] on nav "Dialing Mode: Power | Switch to Preview My Lists Add new list Terracom Dell Tec…" at bounding box center [121, 568] width 242 height 1075
click at [396, 59] on button "Next" at bounding box center [380, 48] width 74 height 29
click at [343, 34] on button "Next" at bounding box center [380, 48] width 74 height 29
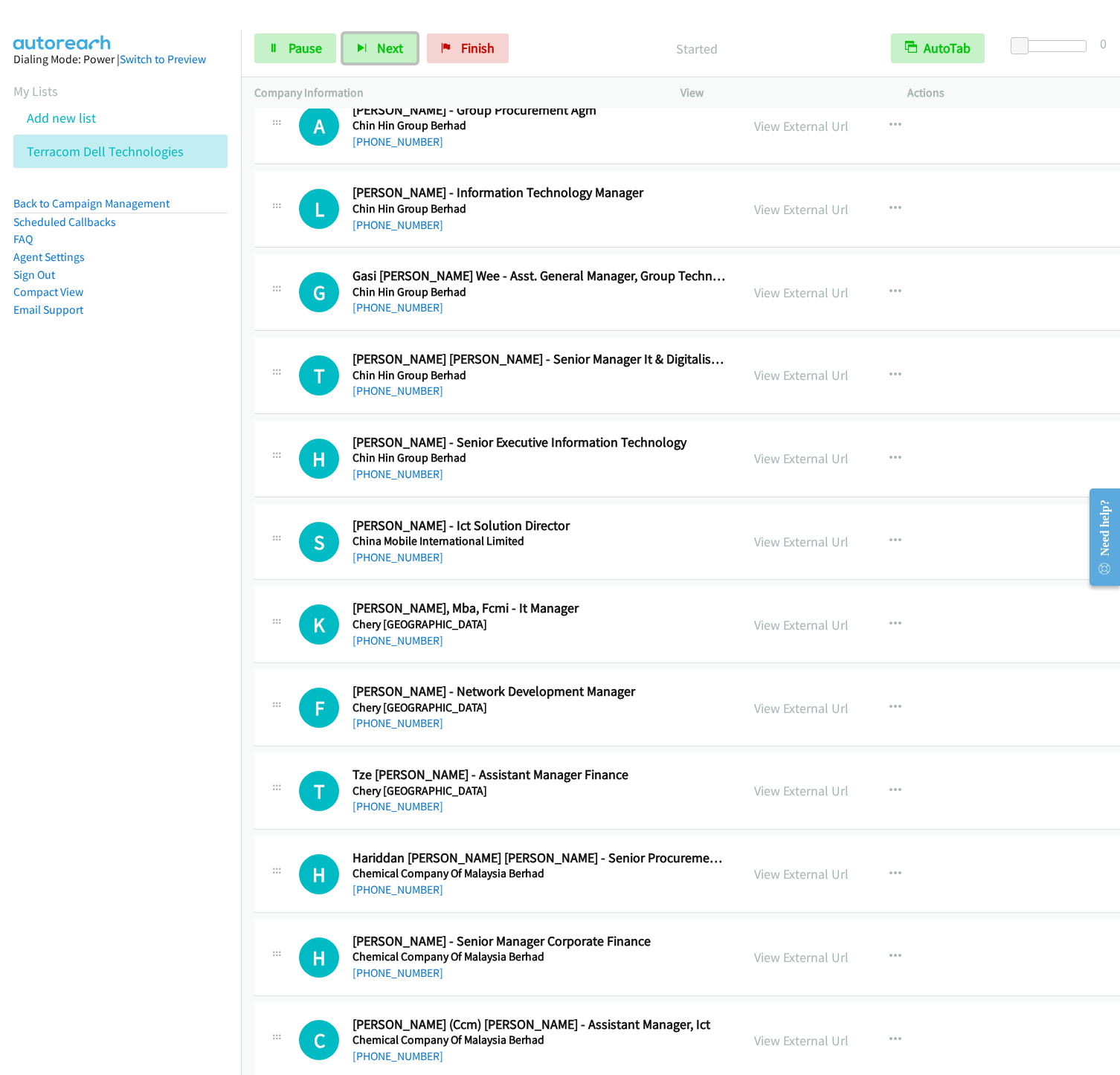
click at [343, 34] on button "Next" at bounding box center [380, 48] width 74 height 29
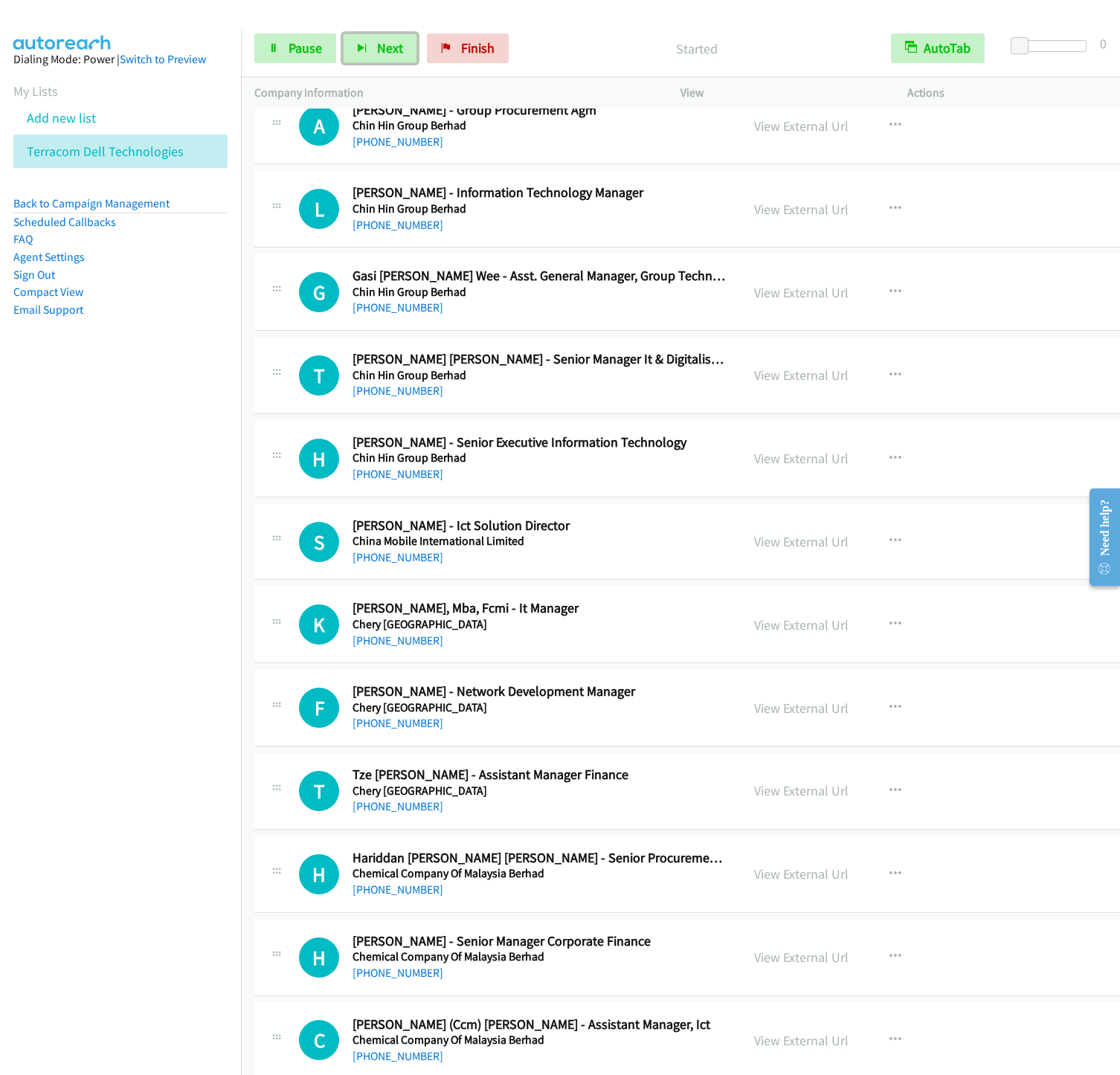
click at [343, 34] on button "Next" at bounding box center [380, 48] width 74 height 29
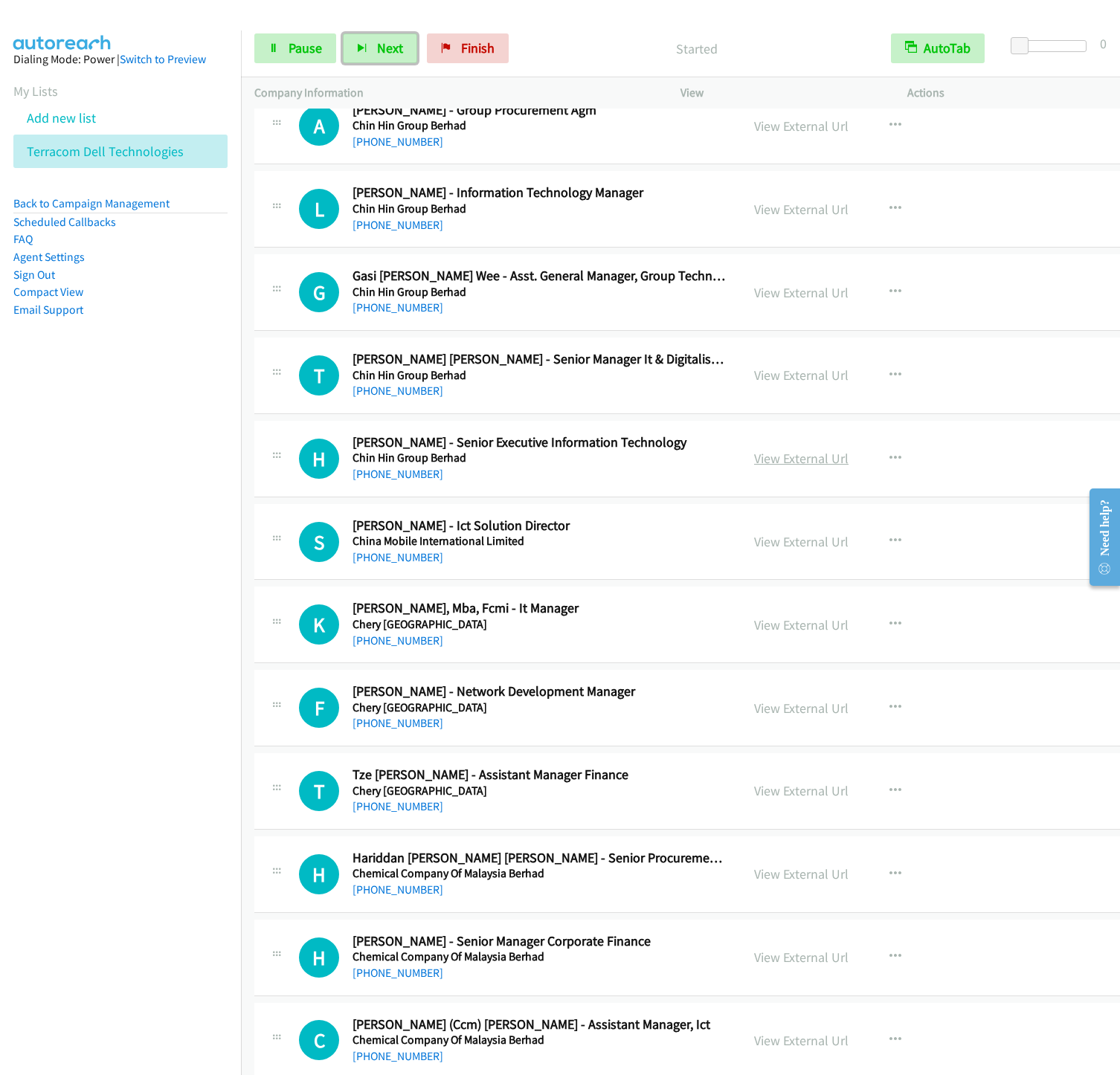
click at [343, 34] on button "Next" at bounding box center [380, 48] width 74 height 29
click at [754, 301] on link "View External Url" at bounding box center [801, 292] width 94 height 17
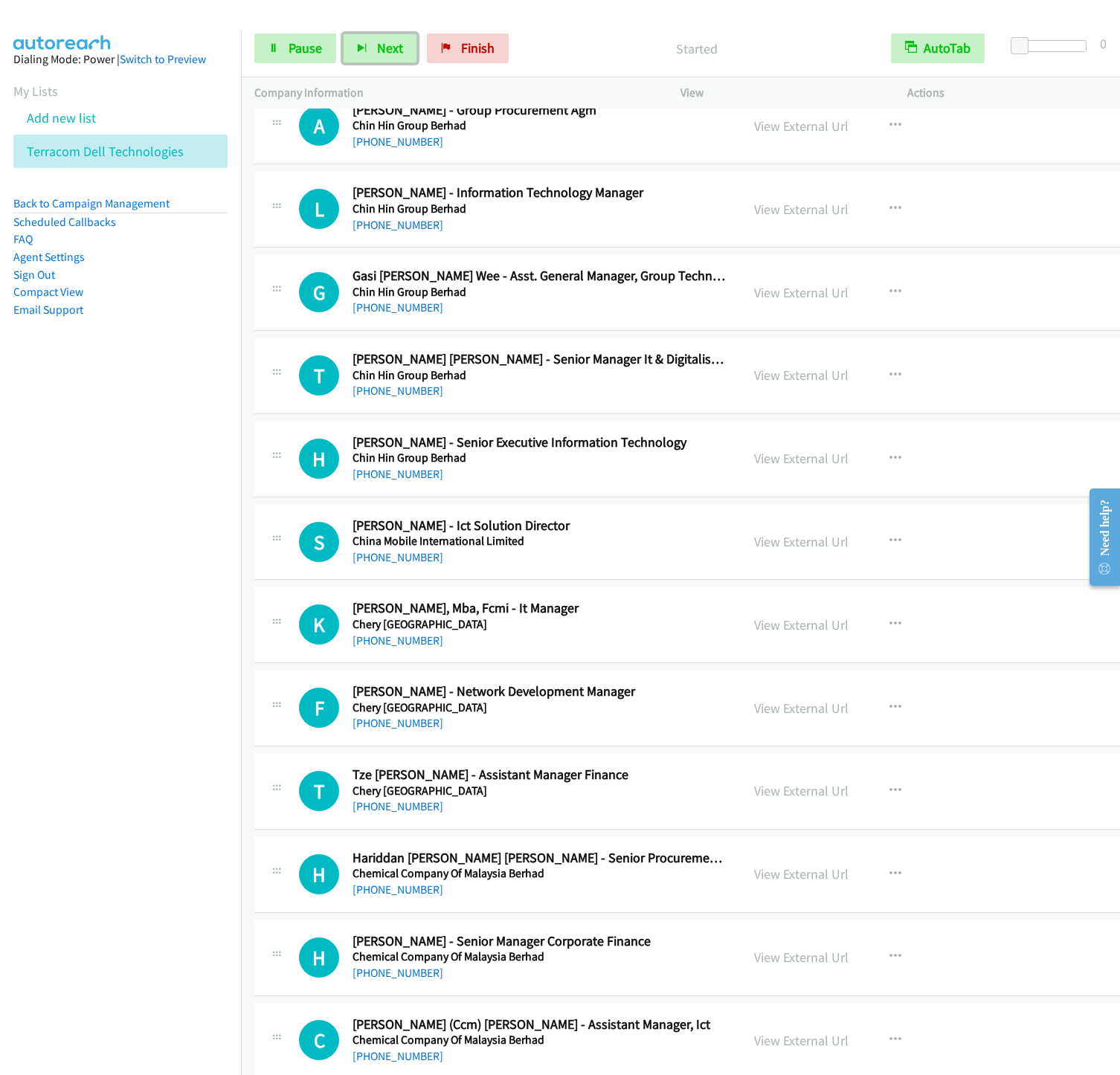
click at [343, 34] on button "Next" at bounding box center [380, 48] width 74 height 29
click at [444, 51] on icon at bounding box center [446, 49] width 10 height 10
